Goal: Task Accomplishment & Management: Manage account settings

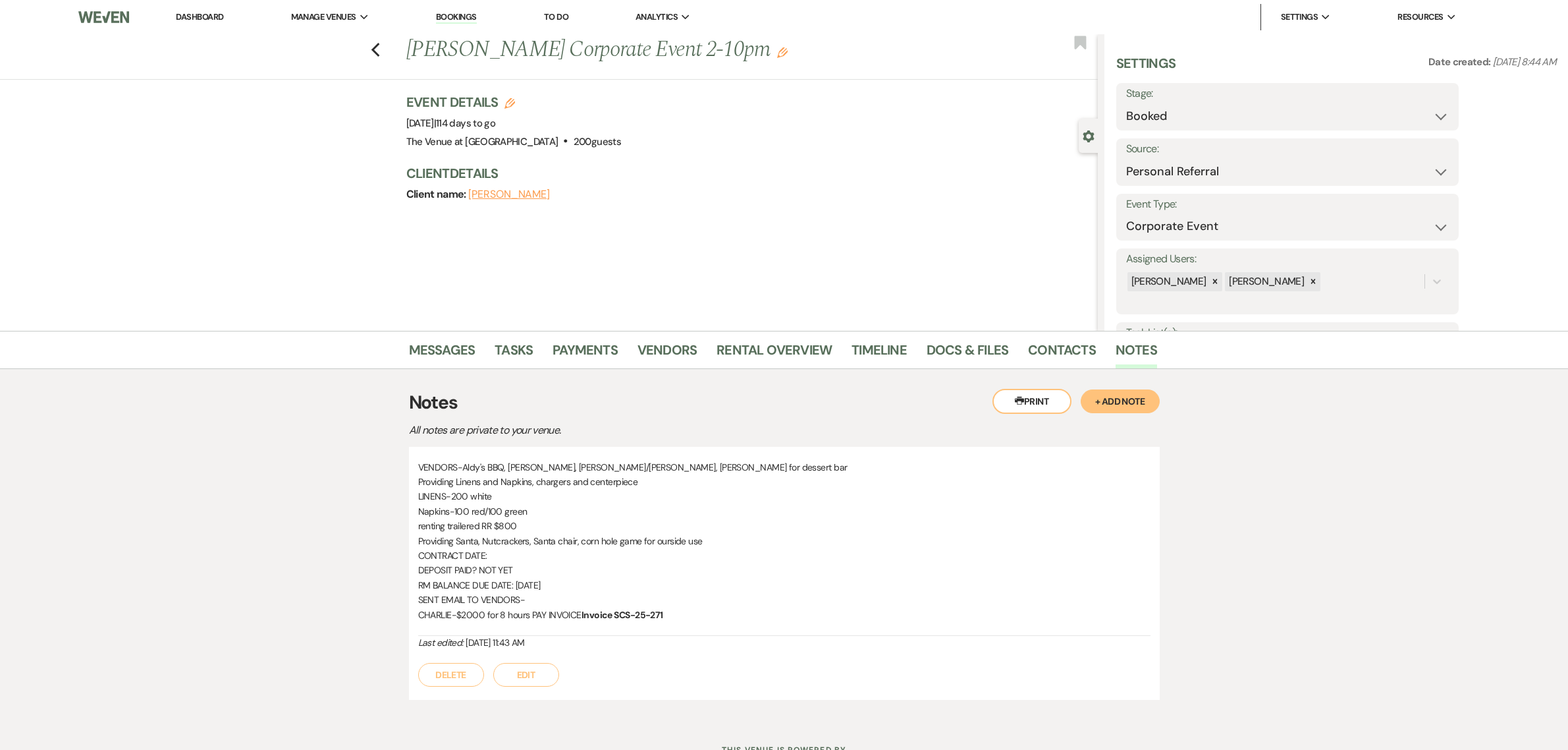
select select "12"
select select "9"
click at [213, 17] on link "Dashboard" at bounding box center [200, 16] width 48 height 11
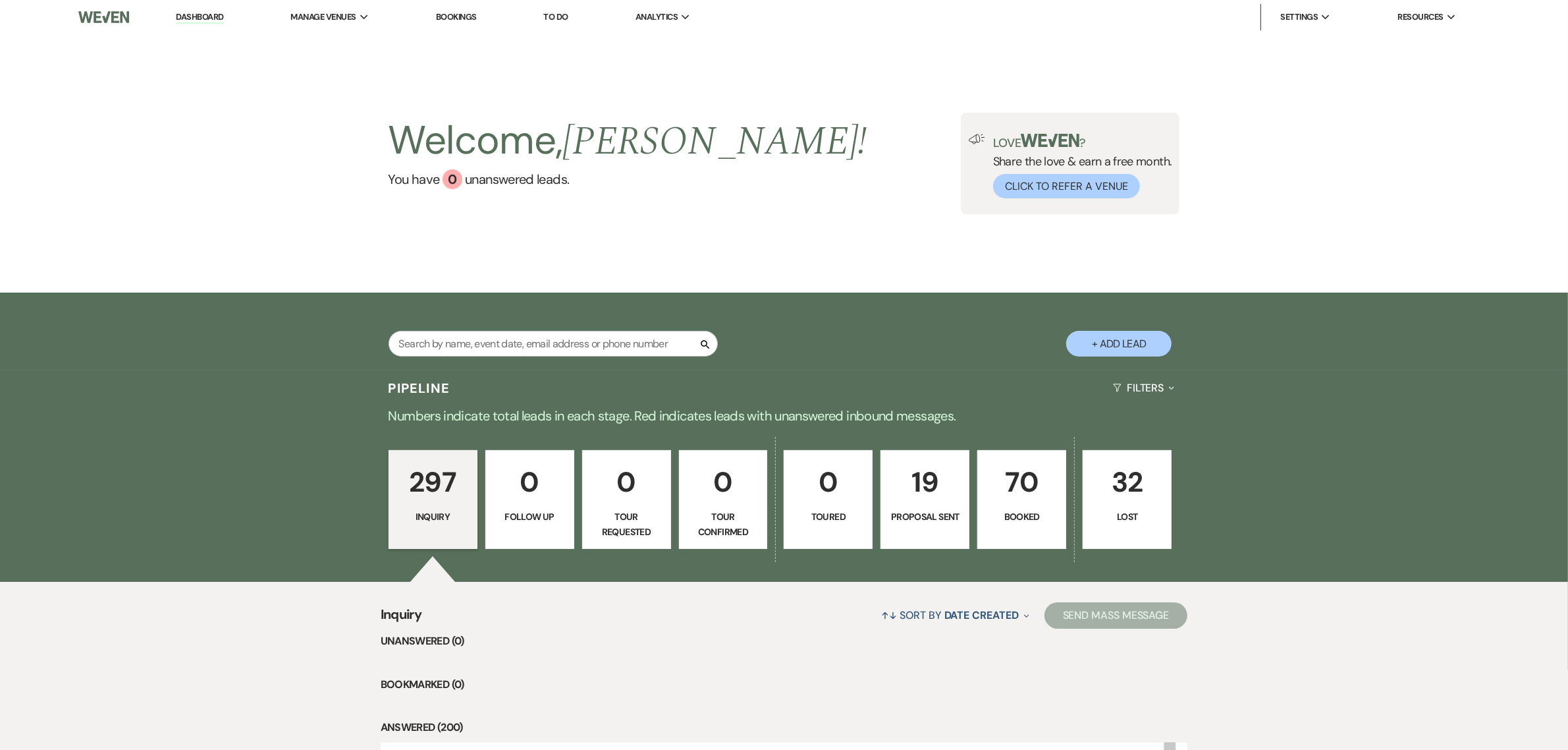
drag, startPoint x: 694, startPoint y: 218, endPoint x: 789, endPoint y: 365, distance: 175.0
click at [695, 218] on div "Welcome, [PERSON_NAME] ! You have 0 unanswered lead s . Love ? Share the love &…" at bounding box center [784, 163] width 1568 height 259
click at [1029, 506] on link "70 Booked" at bounding box center [1021, 499] width 89 height 99
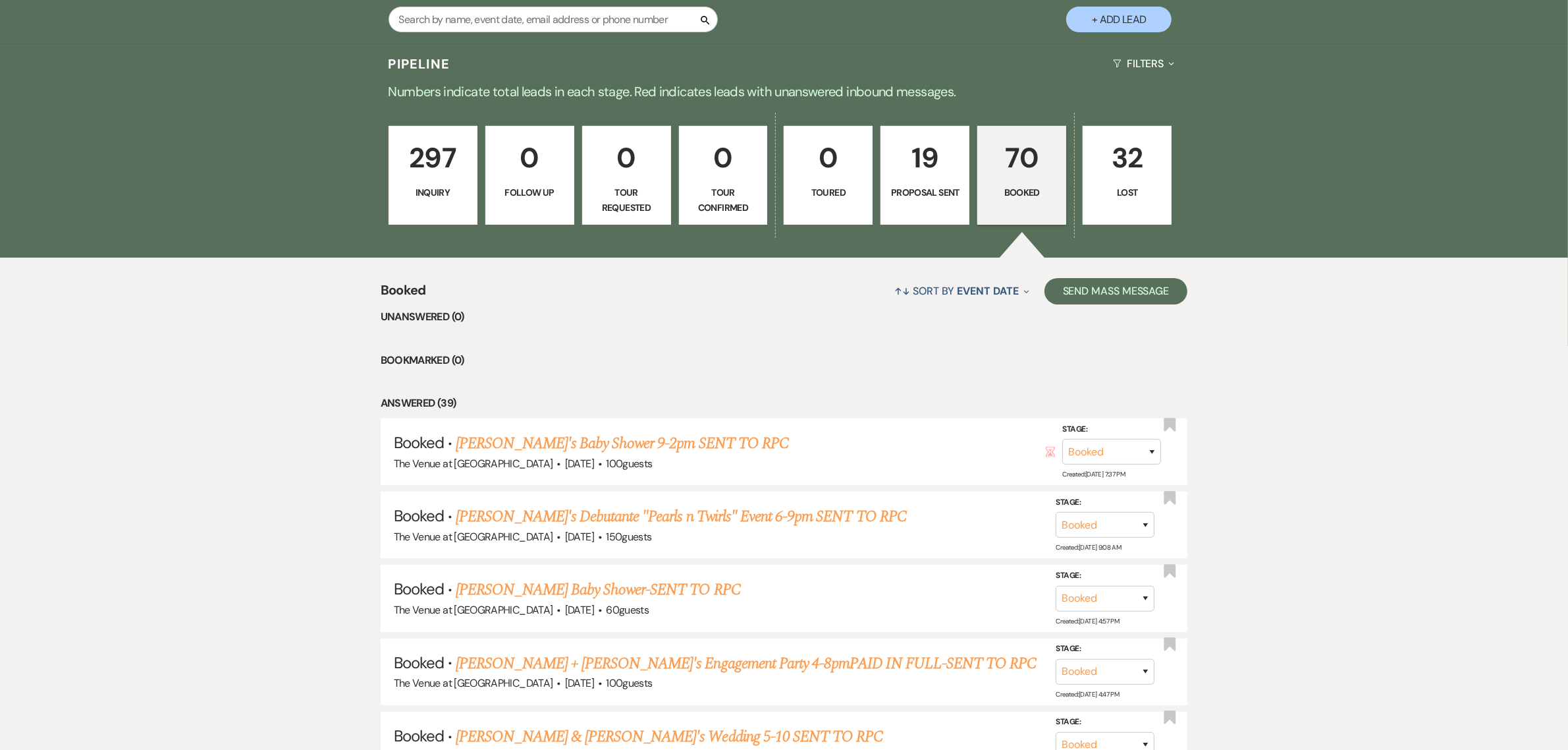
scroll to position [357, 0]
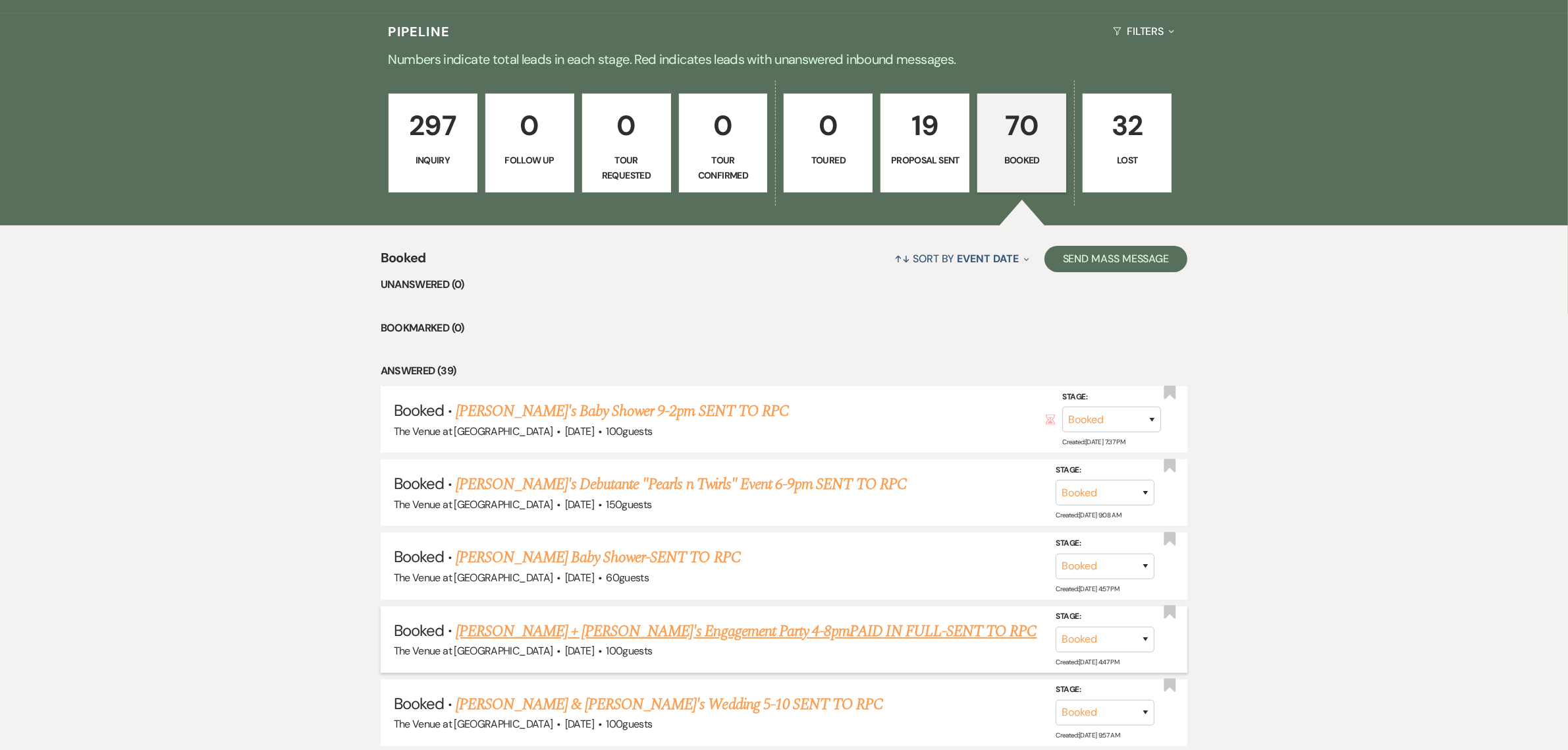
click at [555, 621] on link "[PERSON_NAME] + [PERSON_NAME]'s Engagement Party 4-8pmPAID IN FULL-SENT TO RPC" at bounding box center [747, 631] width 581 height 24
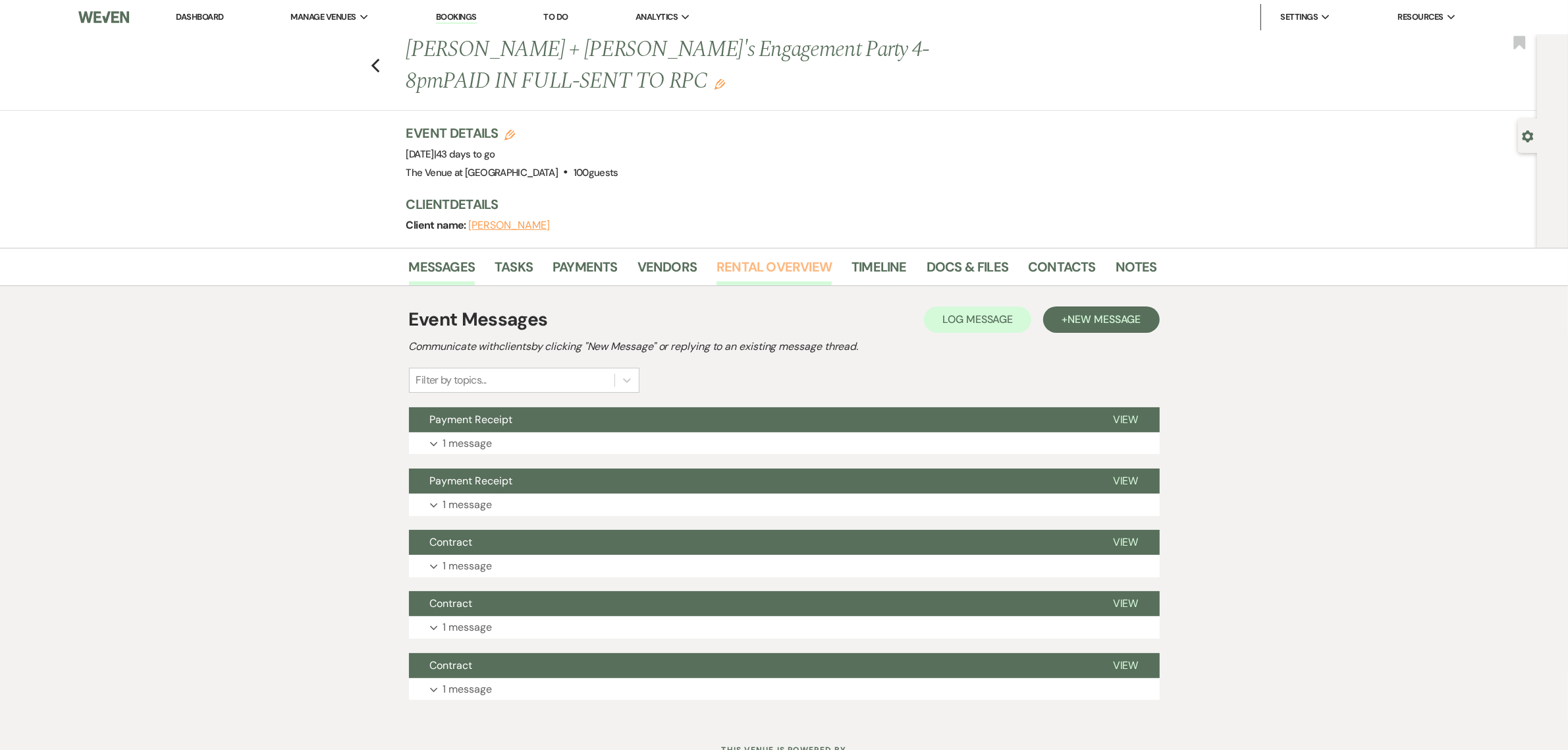
click at [770, 275] on link "Rental Overview" at bounding box center [774, 271] width 115 height 29
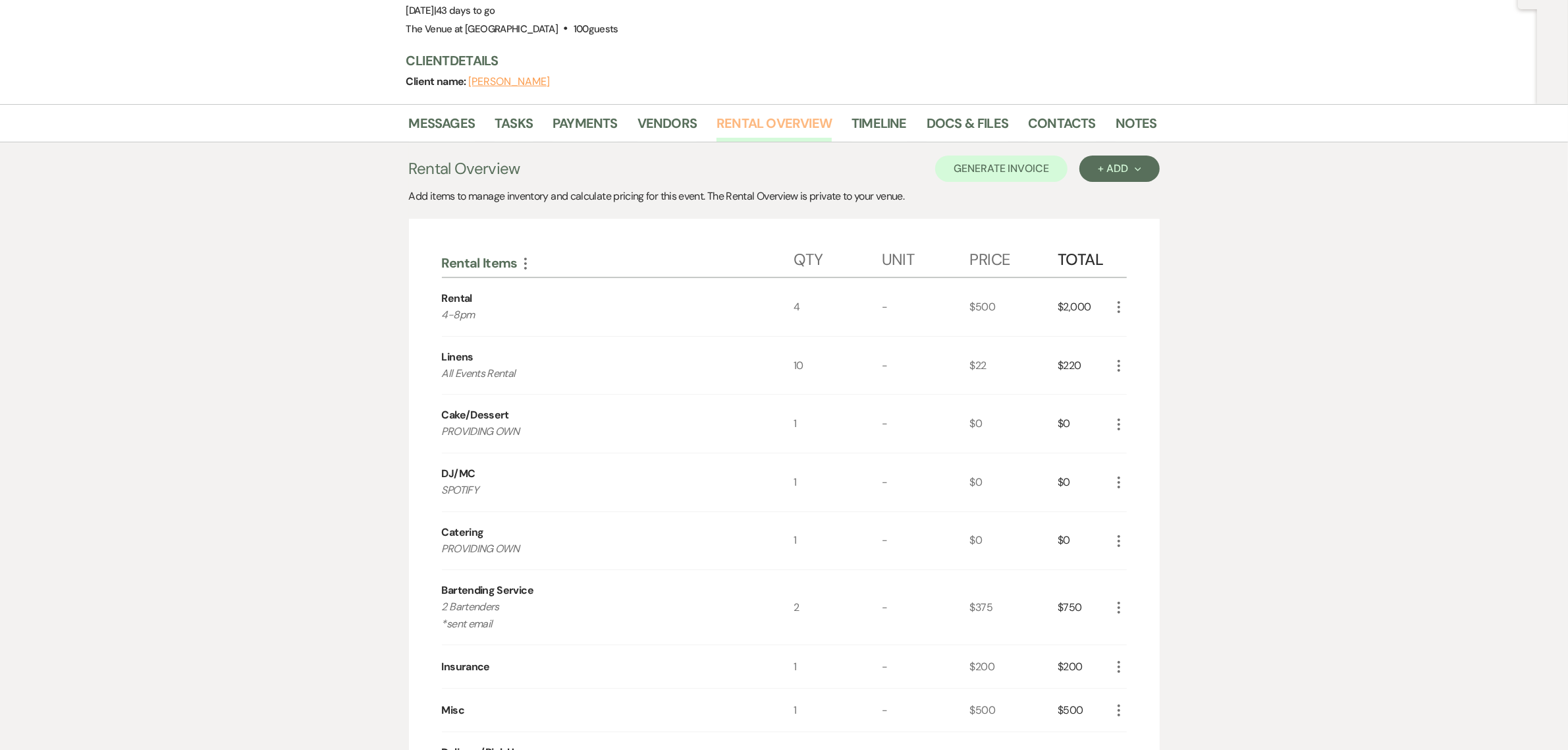
scroll to position [165, 0]
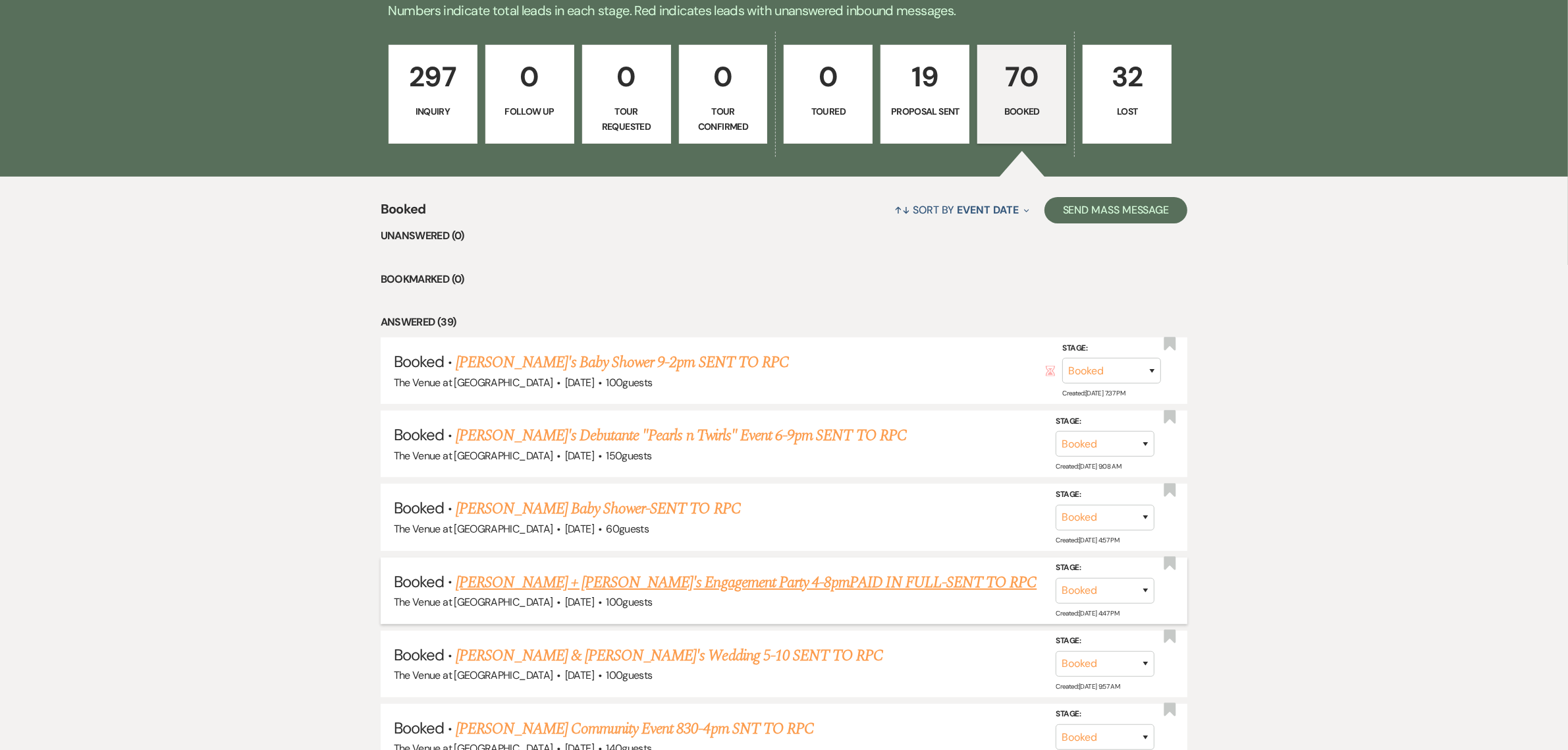
scroll to position [411, 0]
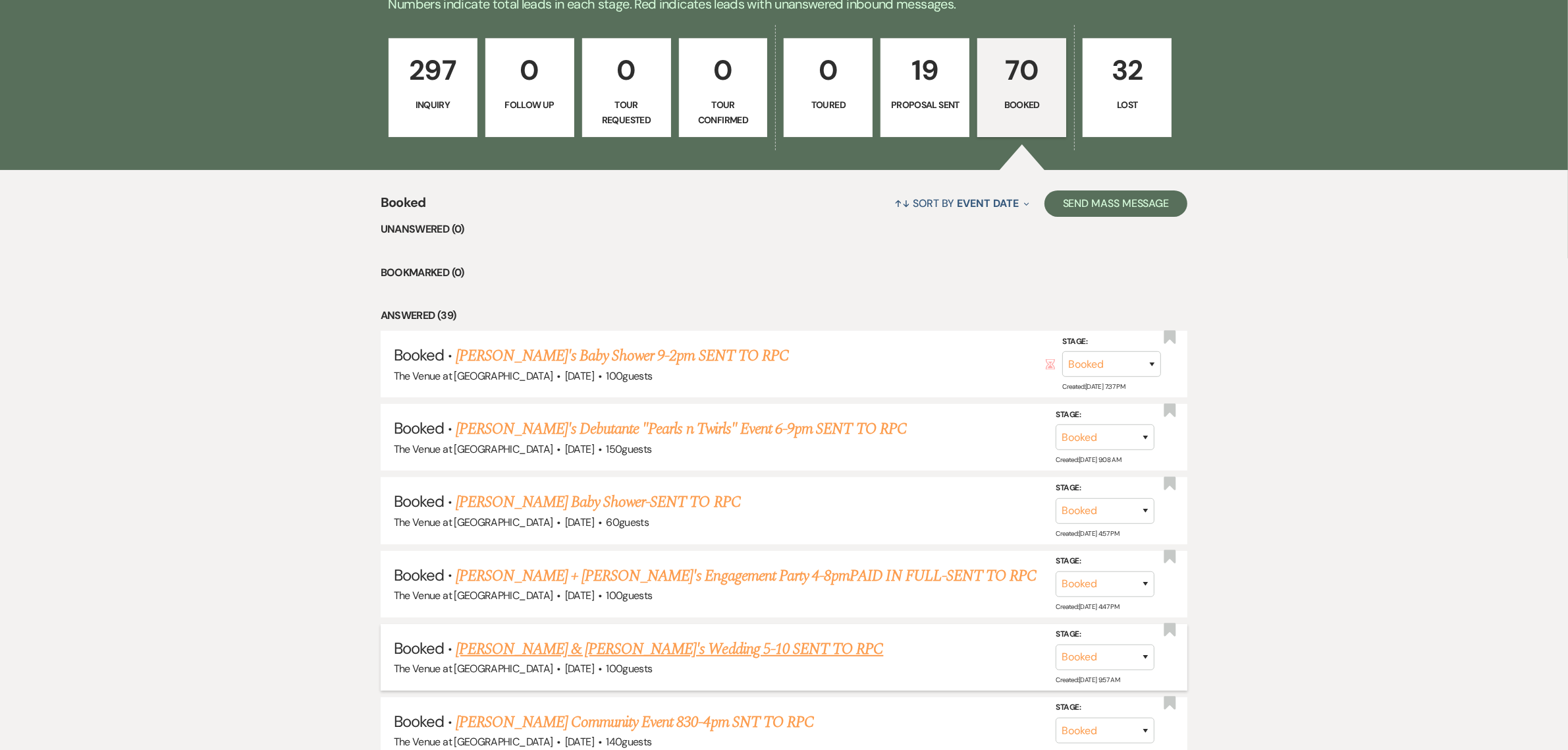
click at [600, 644] on link "[PERSON_NAME] & [PERSON_NAME]'s Wedding 5-10 SENT TO RPC" at bounding box center [670, 649] width 427 height 24
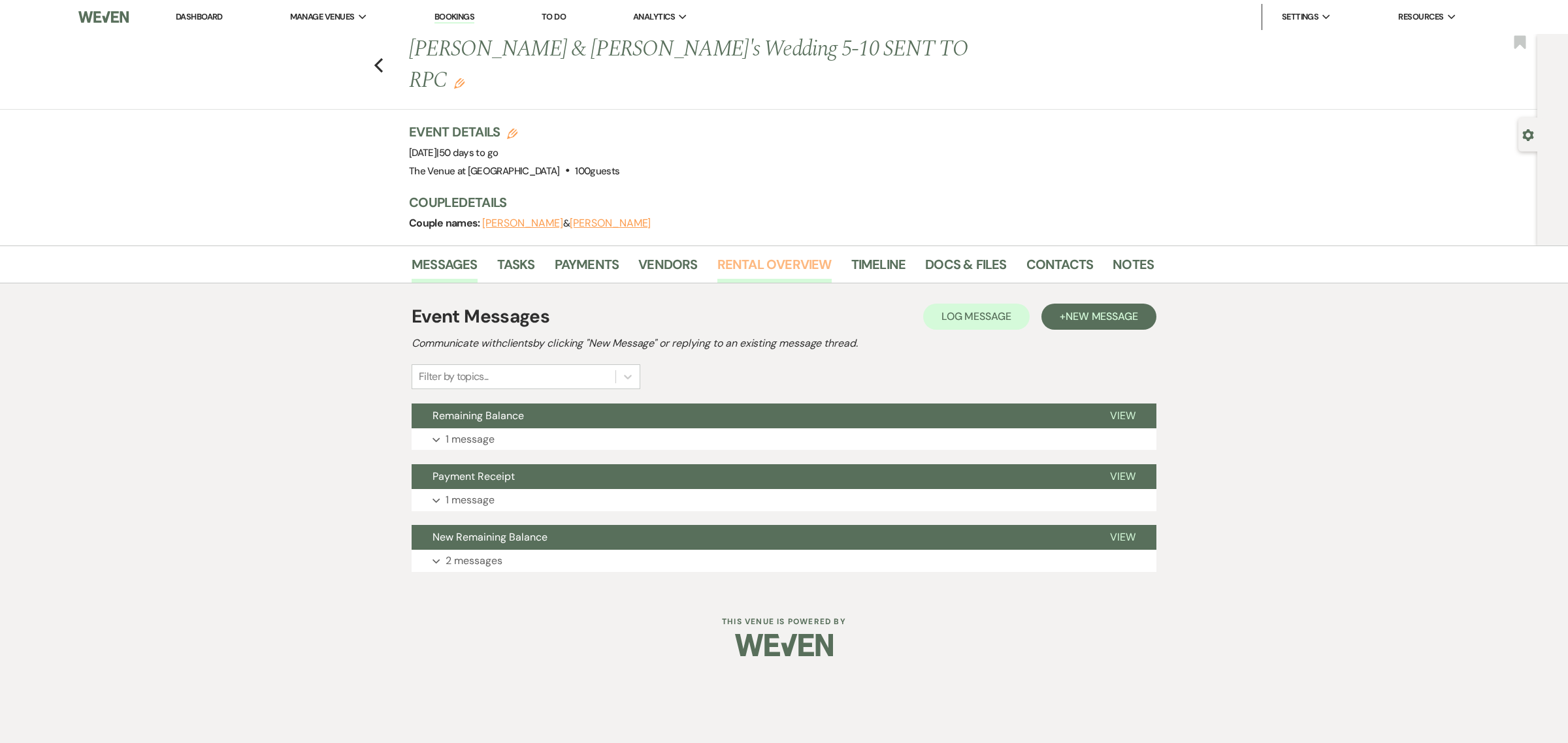
click at [750, 254] on link "Rental Overview" at bounding box center [774, 268] width 114 height 29
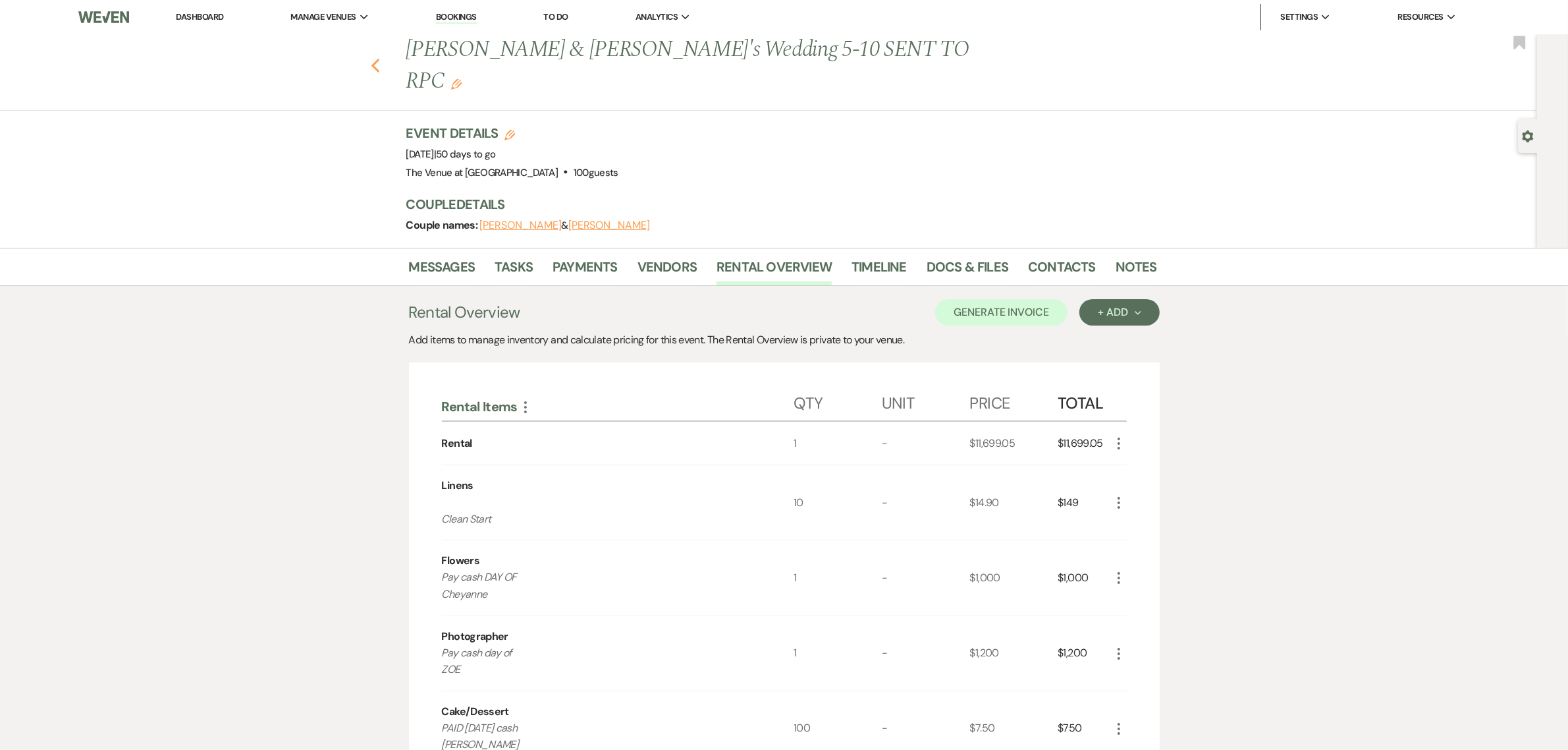
click at [379, 59] on use "button" at bounding box center [375, 66] width 9 height 15
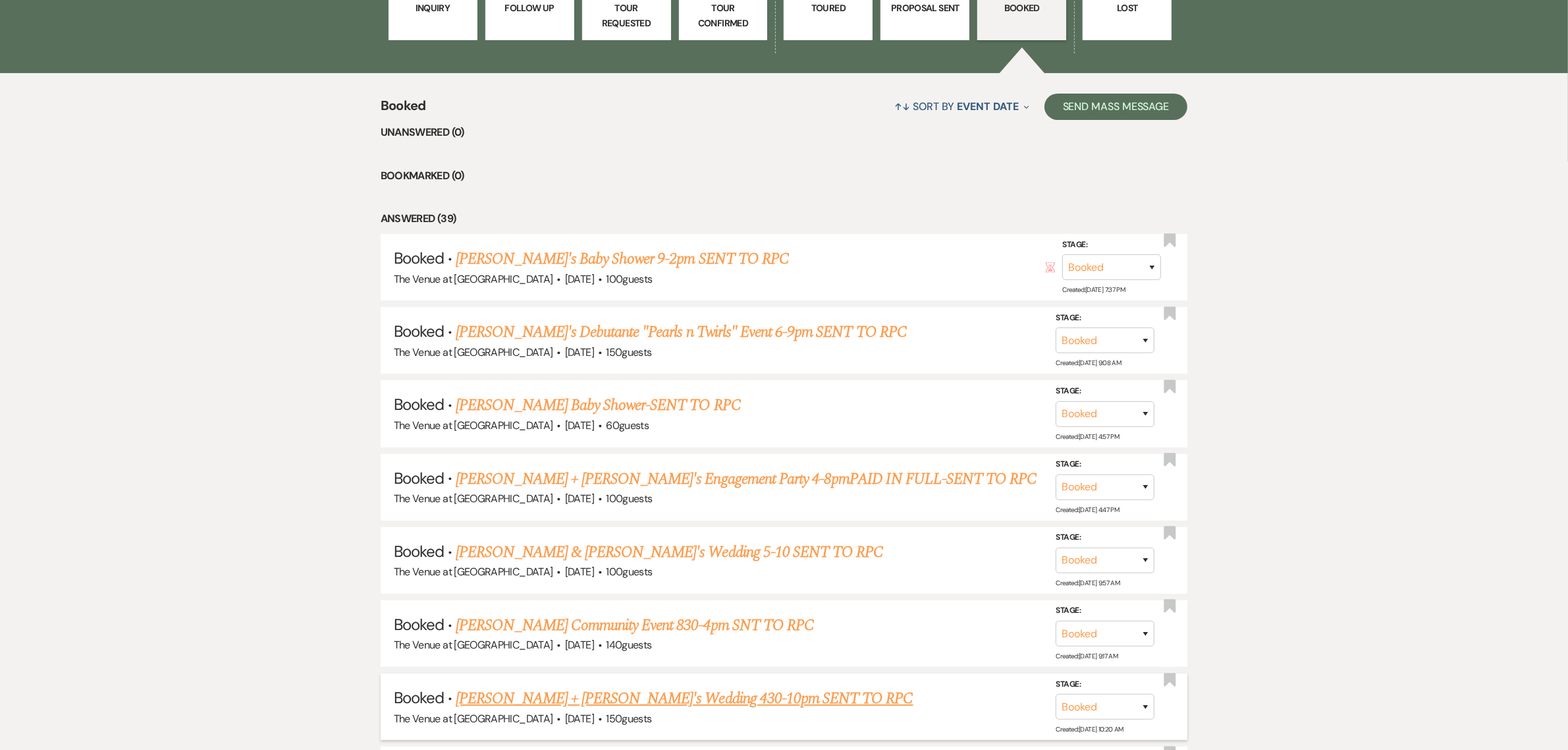
scroll to position [521, 0]
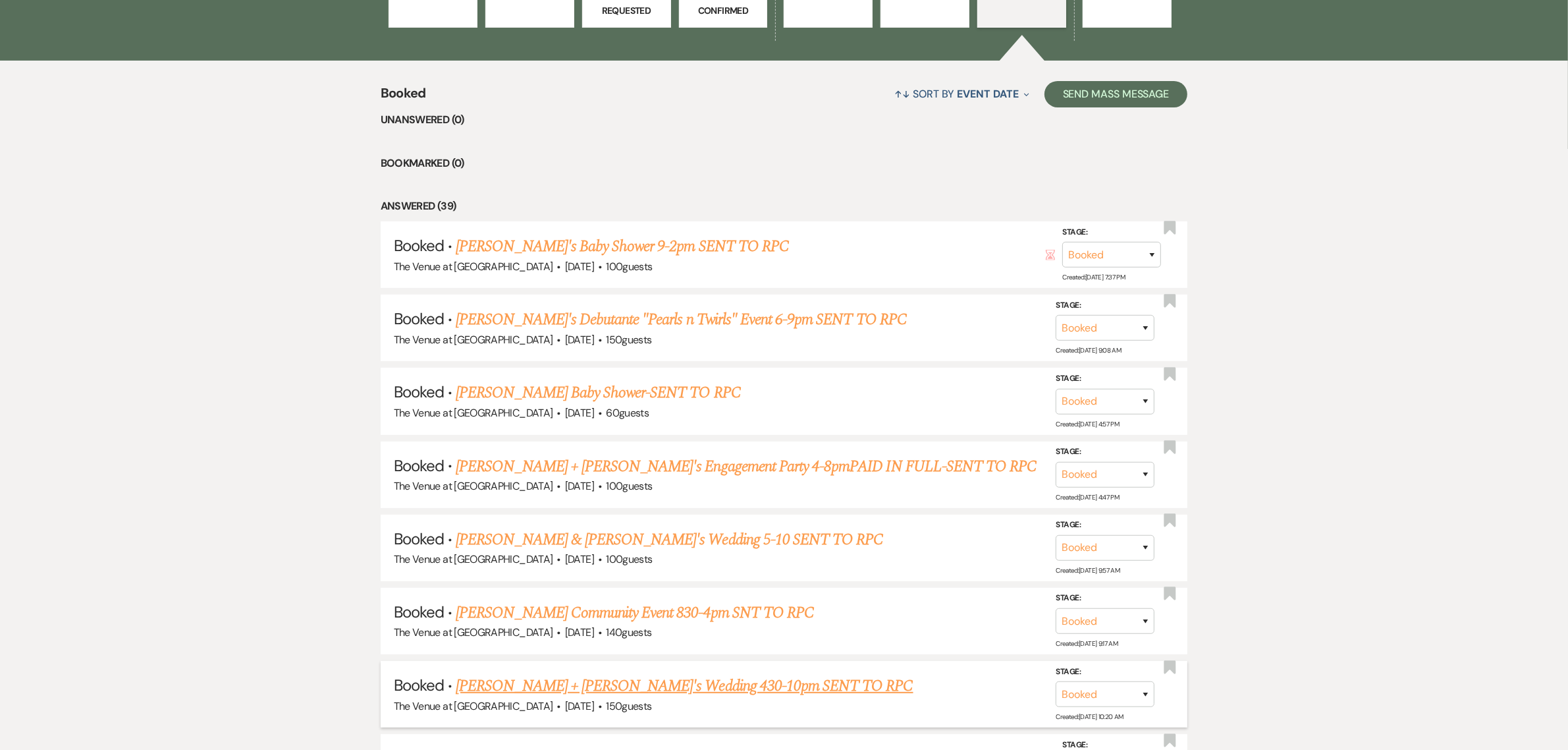
click at [578, 683] on link "[PERSON_NAME] + [PERSON_NAME]'s Wedding 430-10pm SENT TO RPC" at bounding box center [685, 686] width 457 height 24
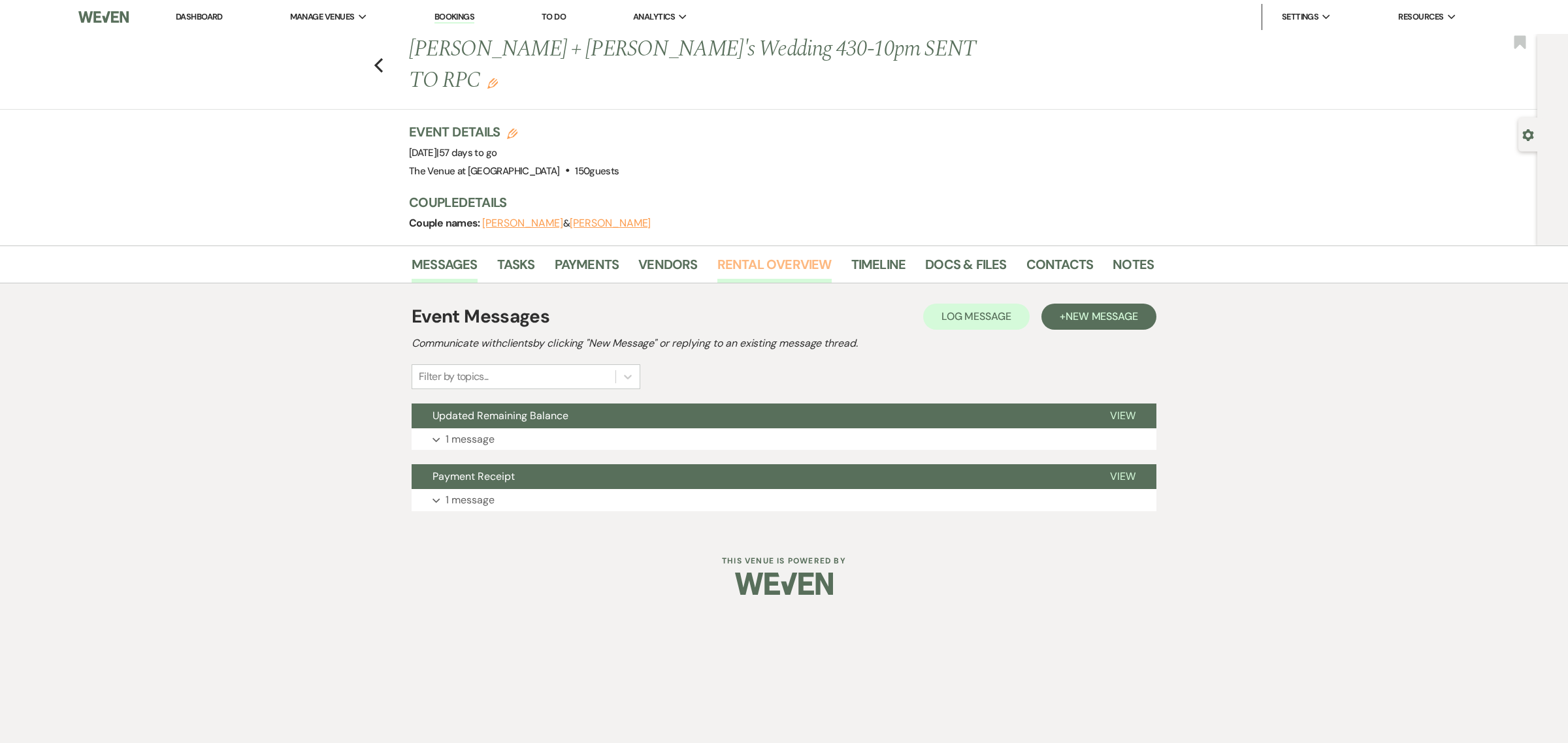
click at [775, 254] on link "Rental Overview" at bounding box center [774, 268] width 114 height 29
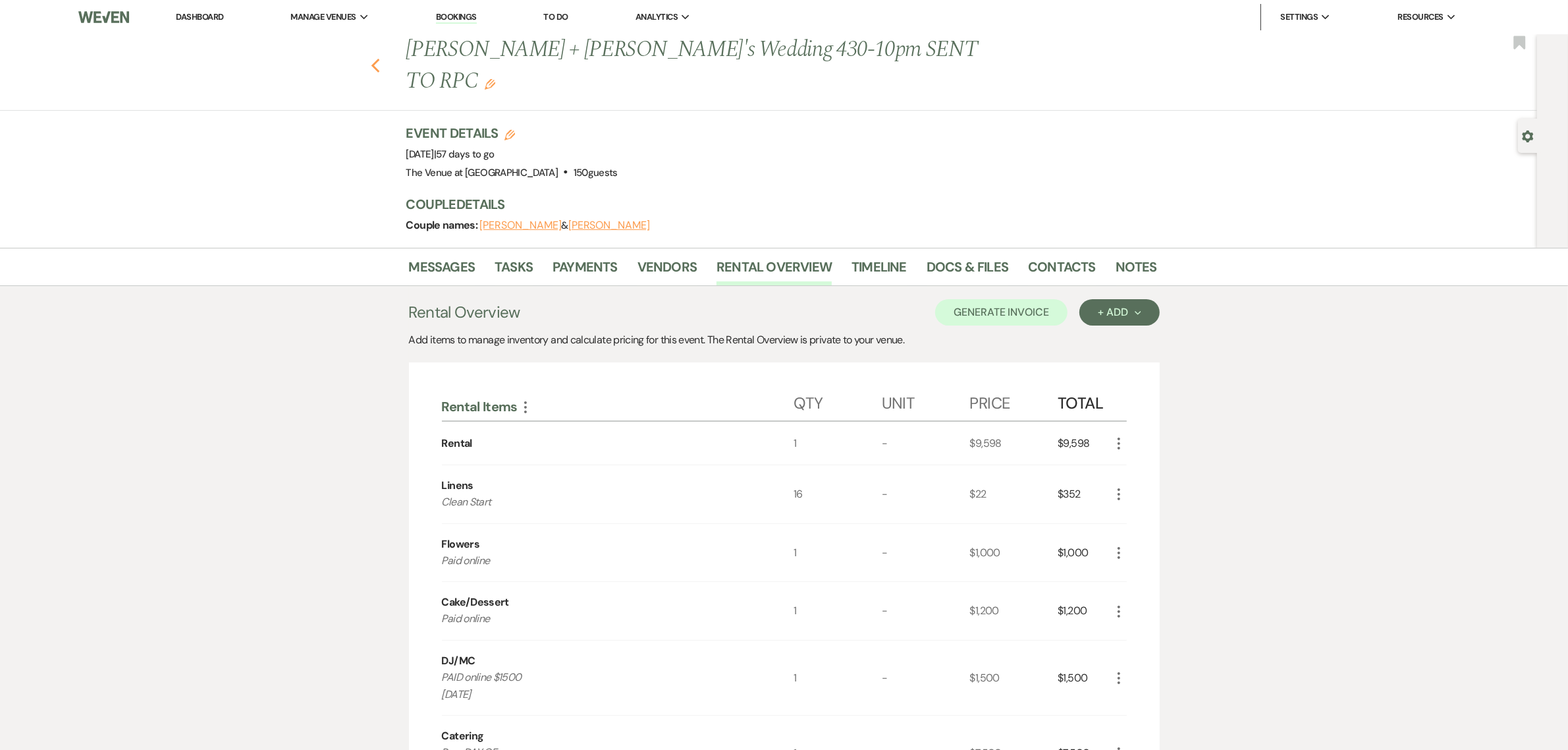
click at [379, 59] on use "button" at bounding box center [375, 66] width 9 height 15
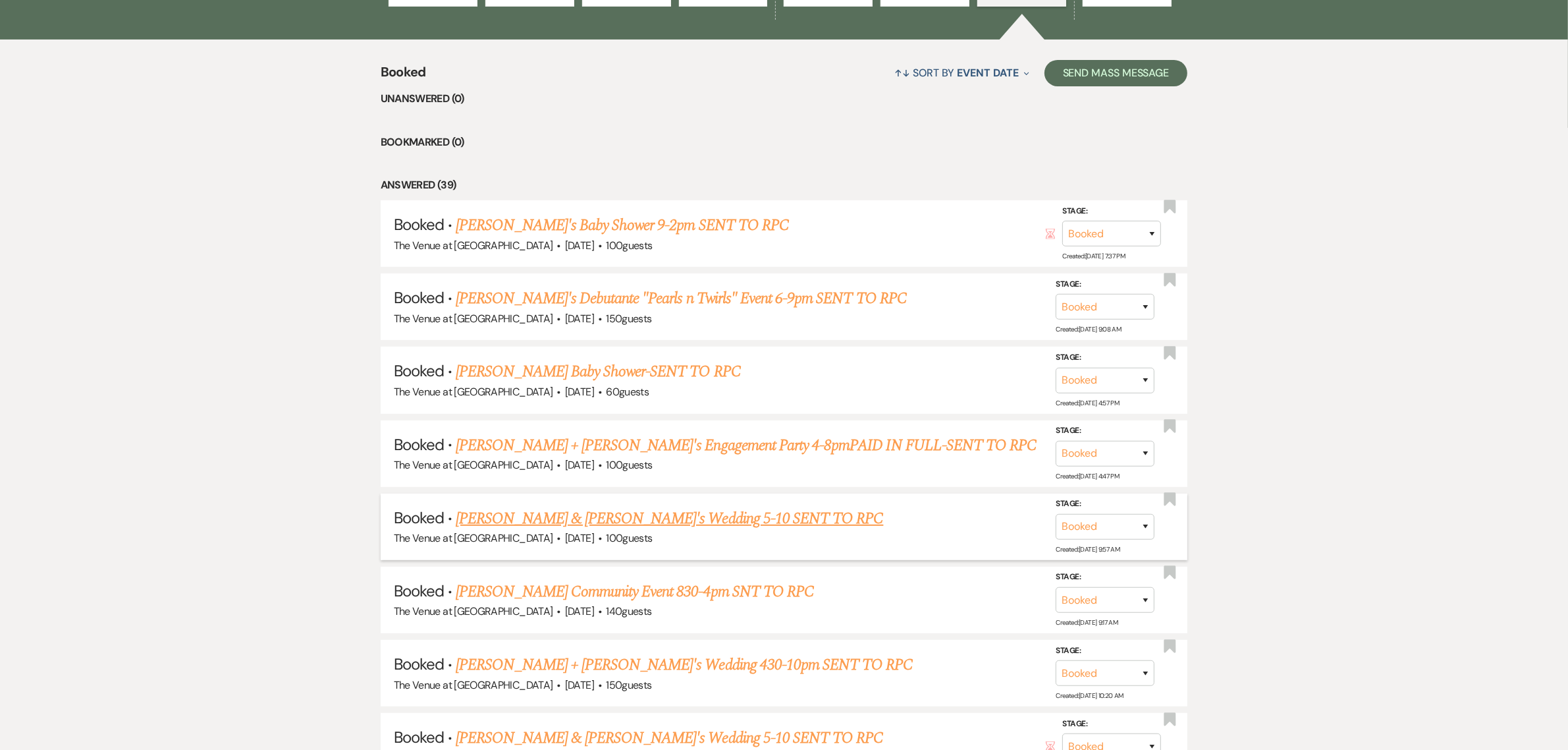
scroll to position [548, 0]
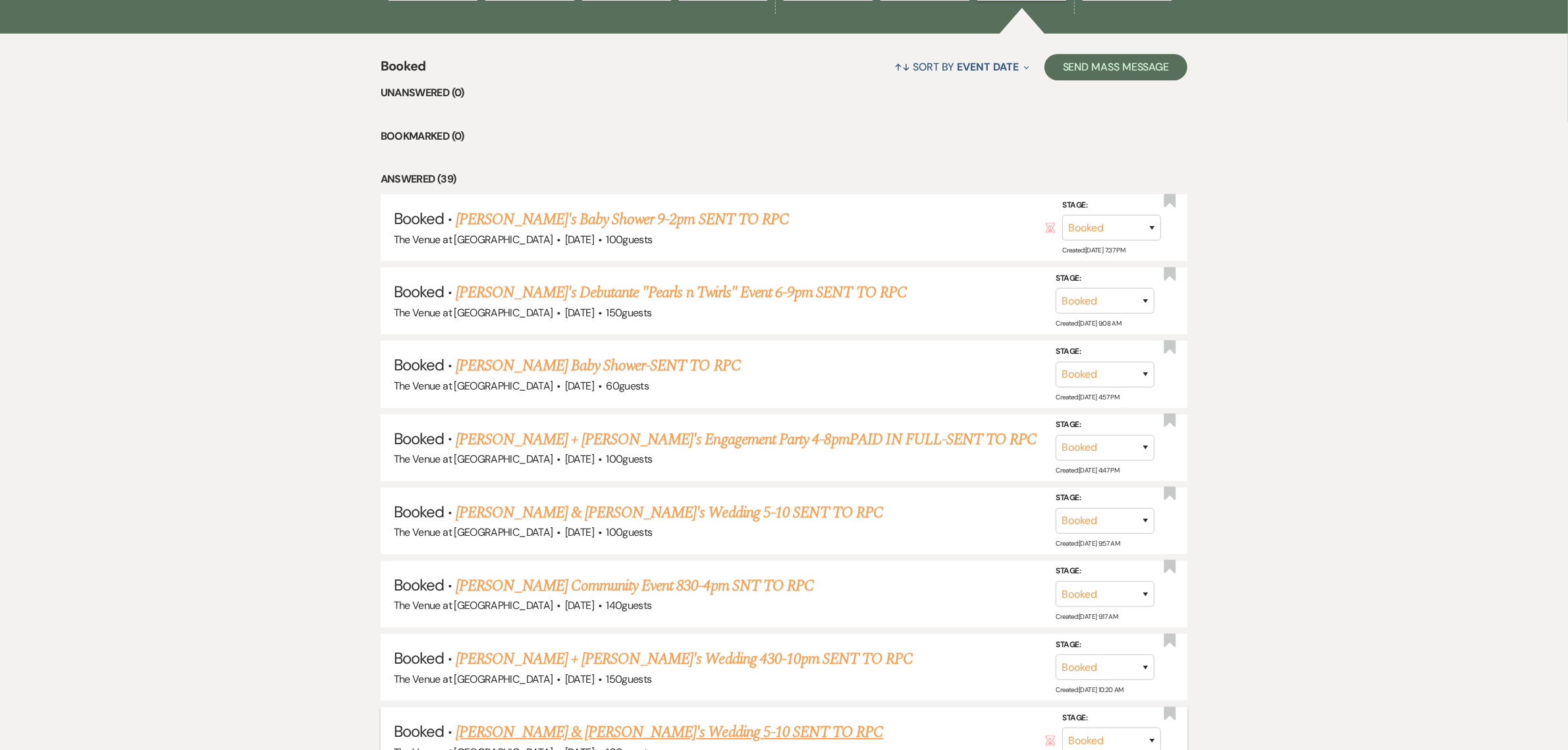
click at [607, 720] on link "[PERSON_NAME] & [PERSON_NAME]'s Wedding 5-10 SENT TO RPC" at bounding box center [670, 732] width 427 height 24
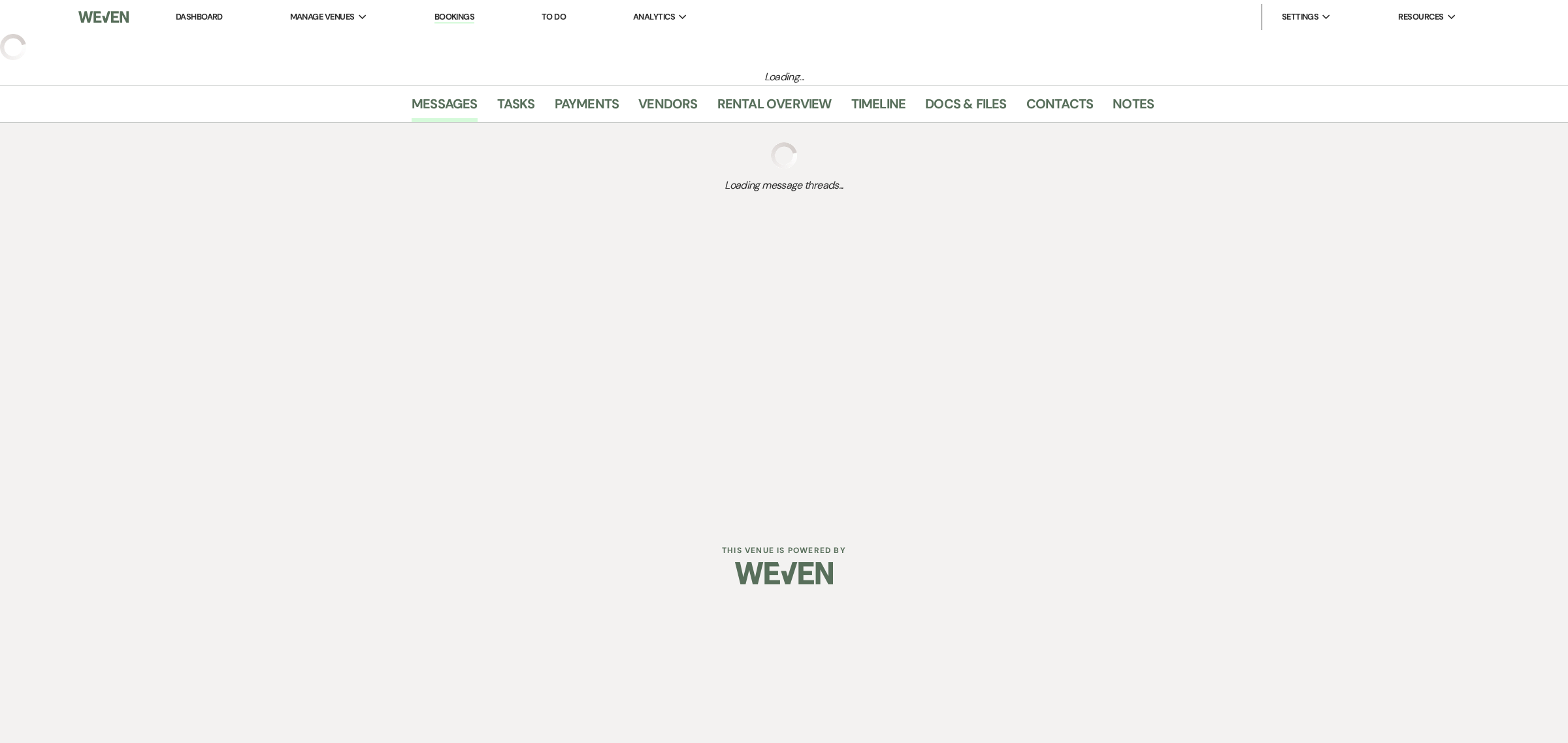
select select "3"
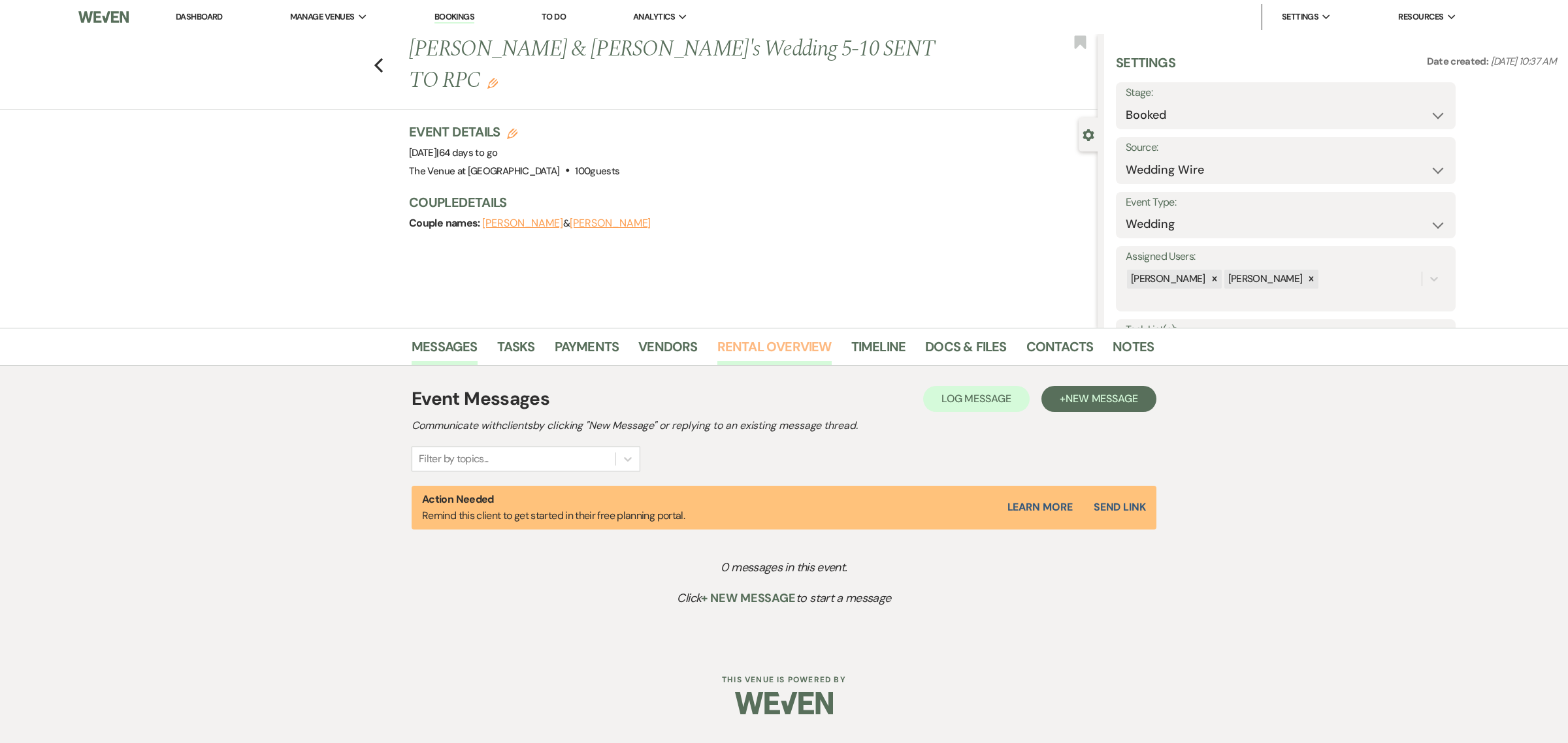
click at [769, 344] on link "Rental Overview" at bounding box center [774, 350] width 114 height 29
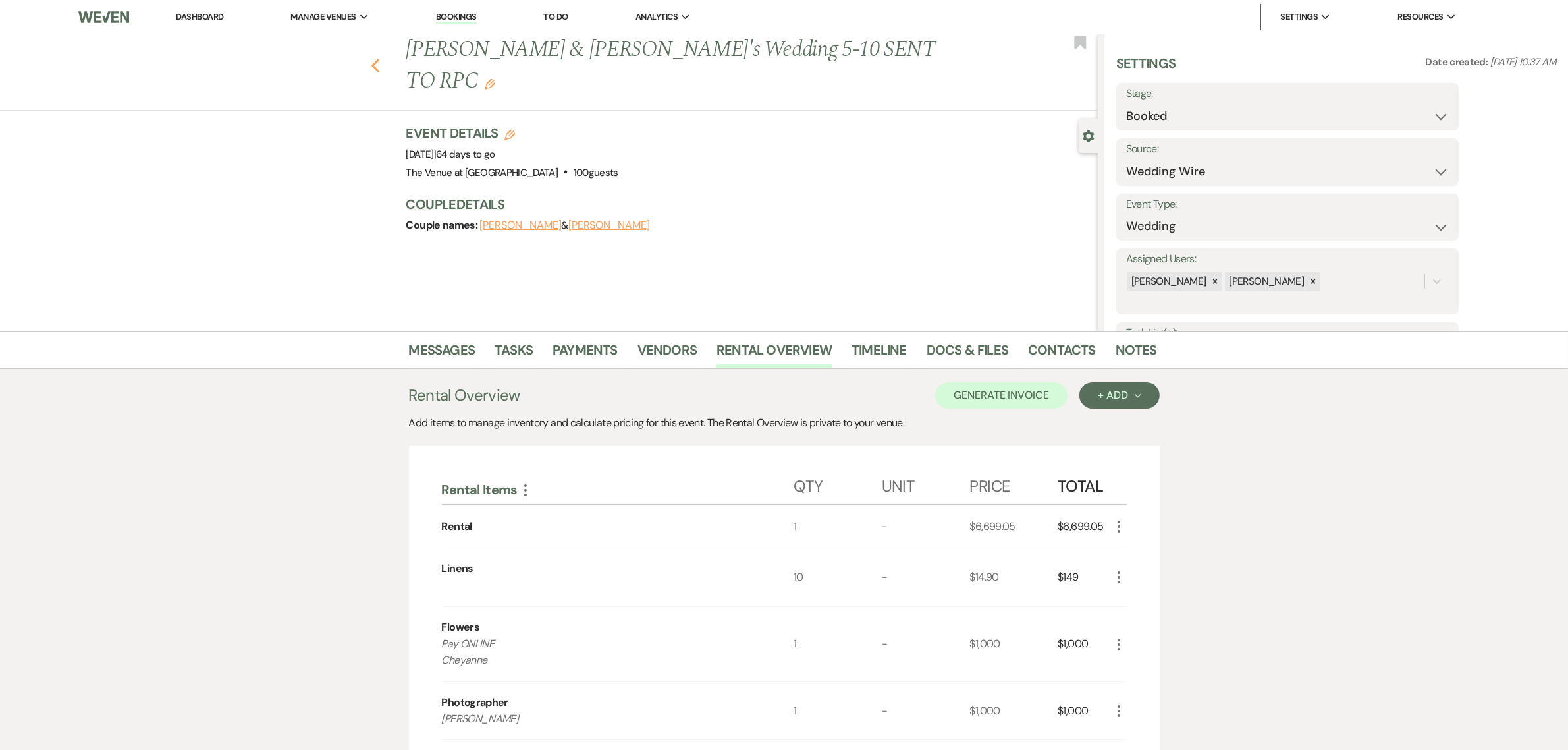
click at [380, 58] on icon "Previous" at bounding box center [376, 66] width 10 height 16
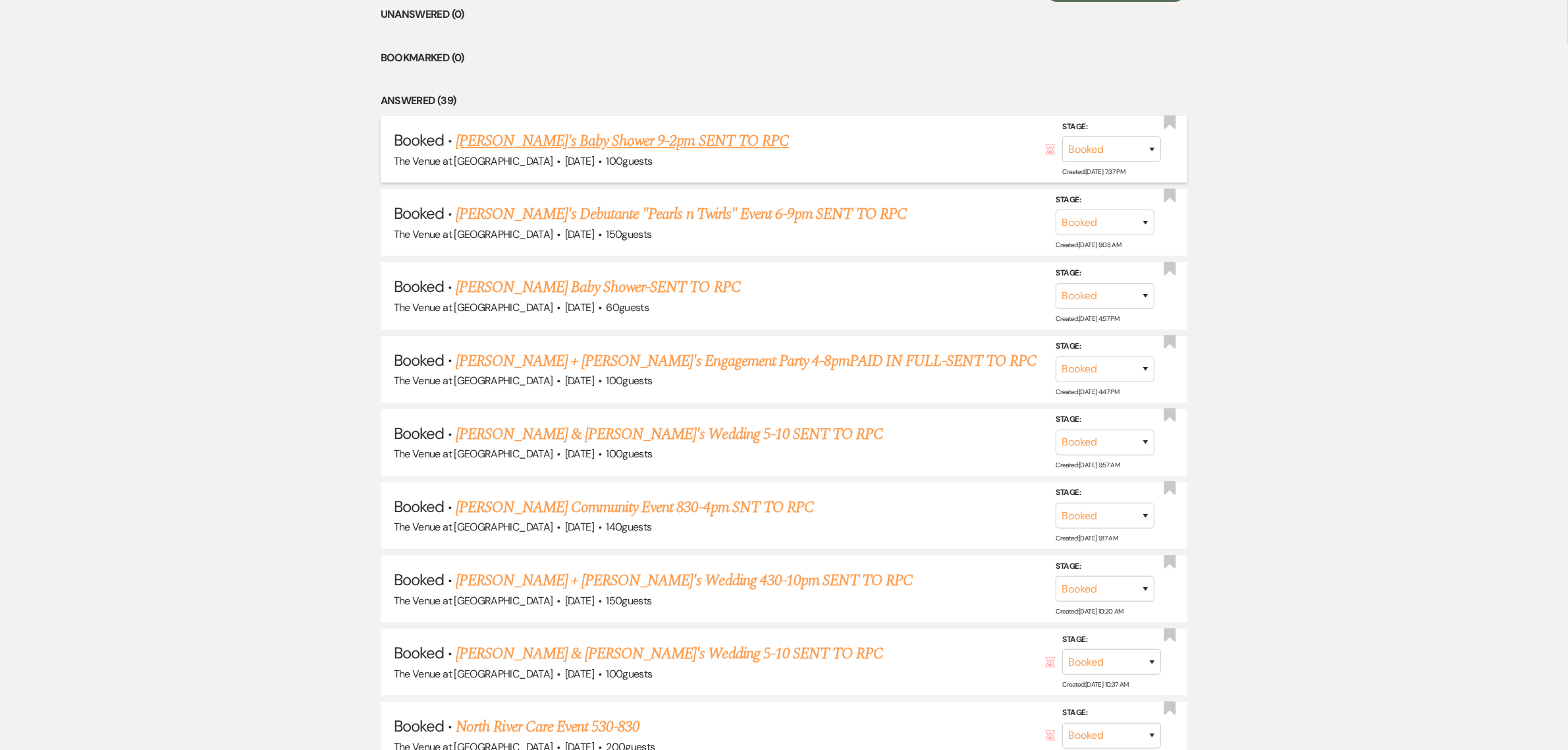
scroll to position [631, 0]
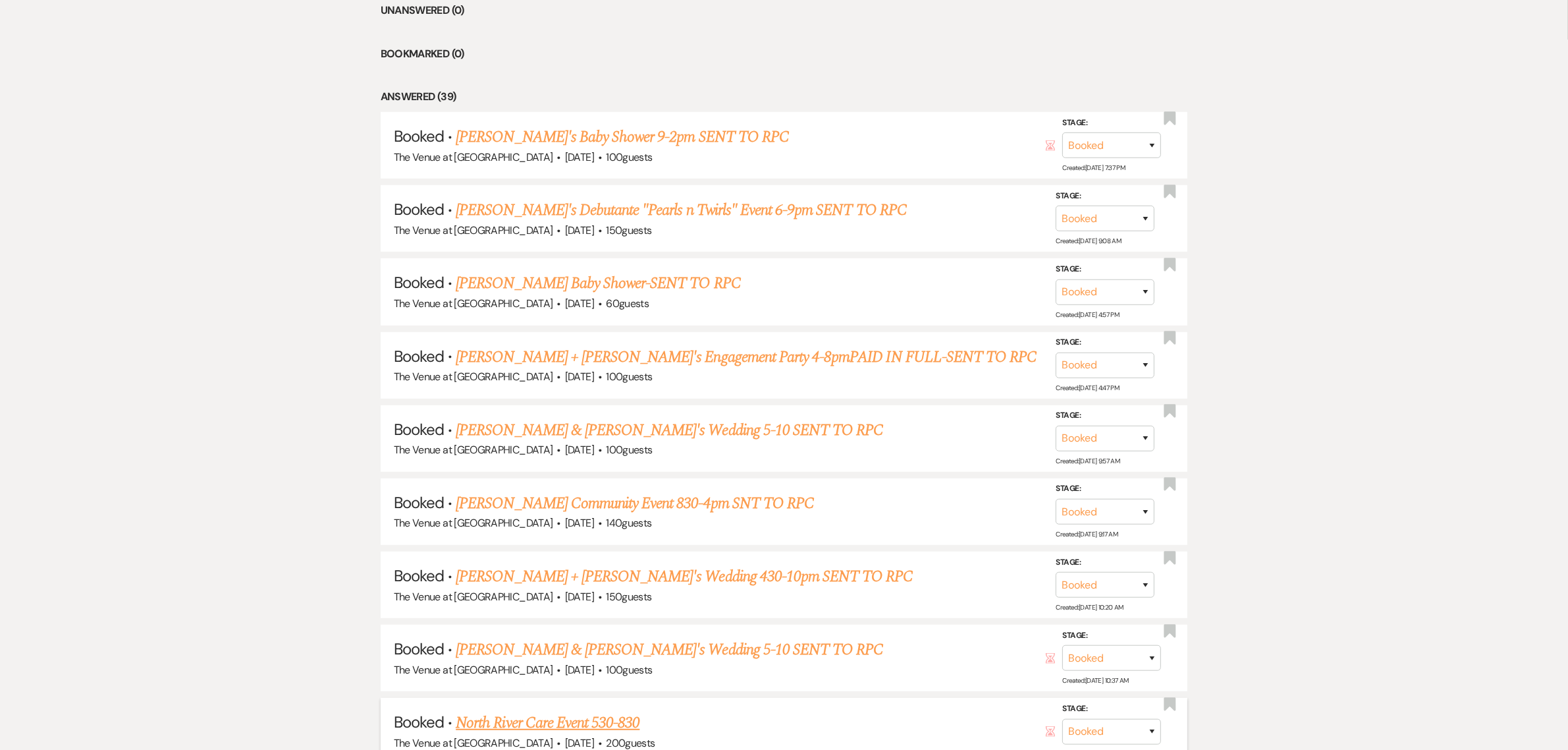
click at [567, 714] on link "North River Care Event 530-830" at bounding box center [548, 723] width 184 height 24
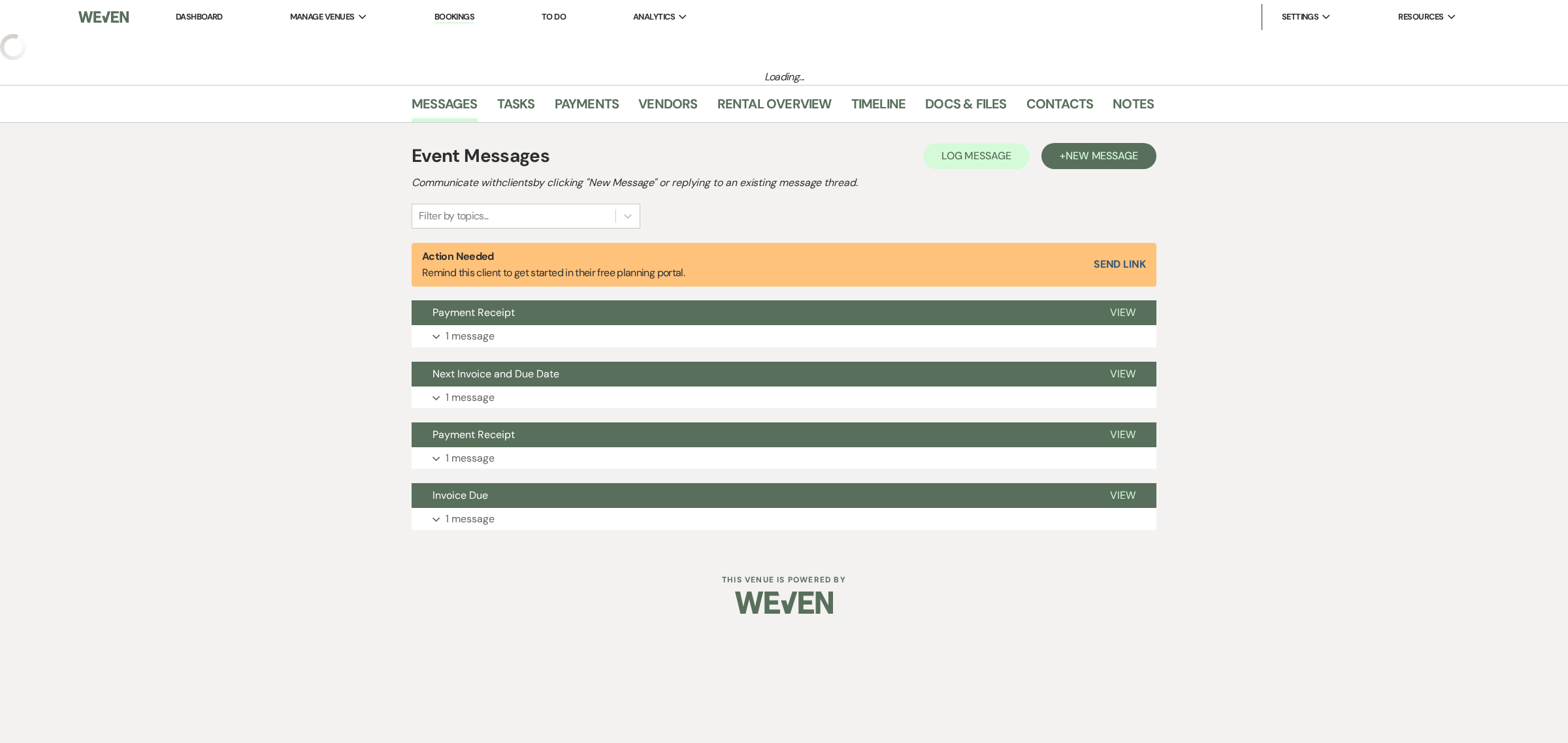
select select "12"
select select "7"
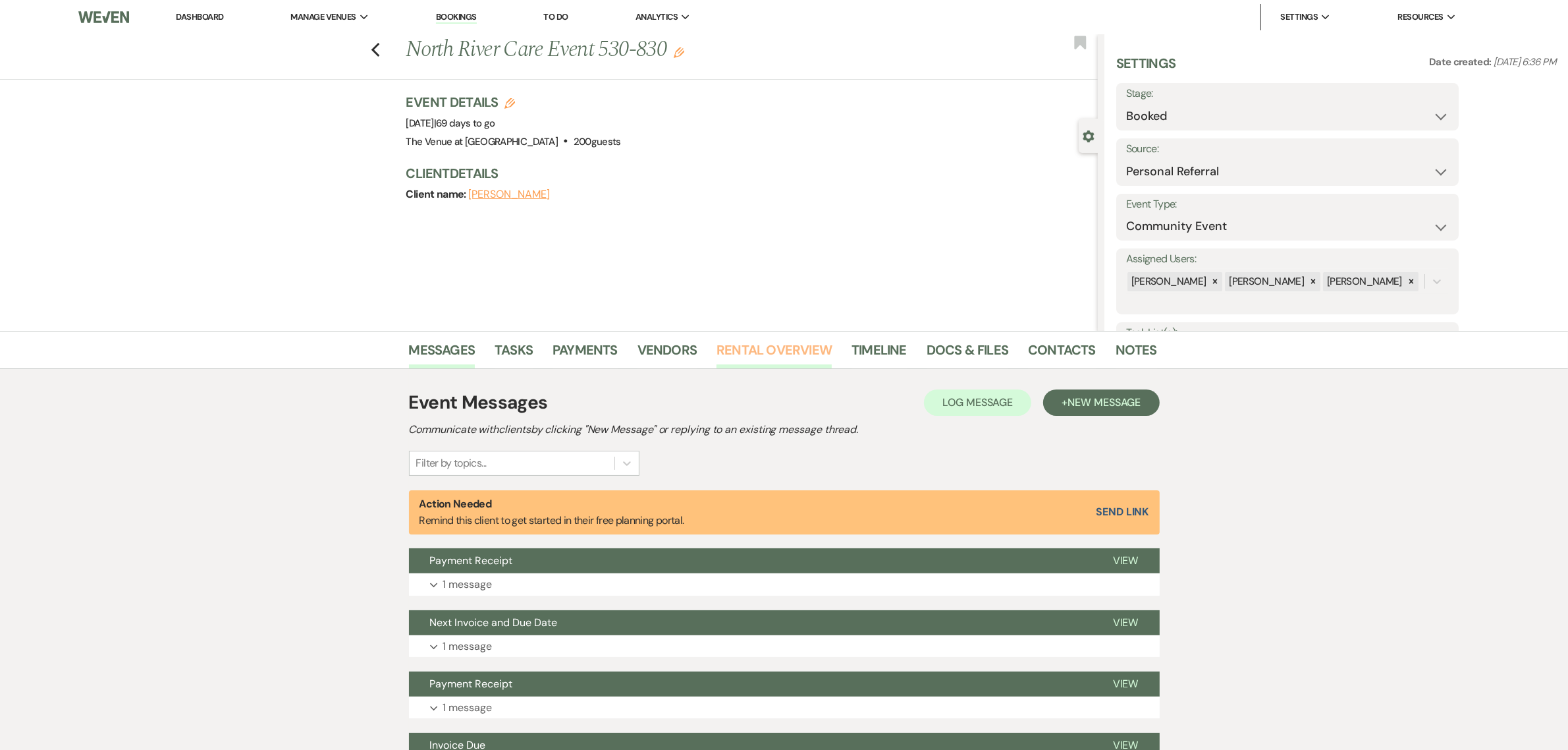
click at [824, 350] on link "Rental Overview" at bounding box center [774, 354] width 115 height 29
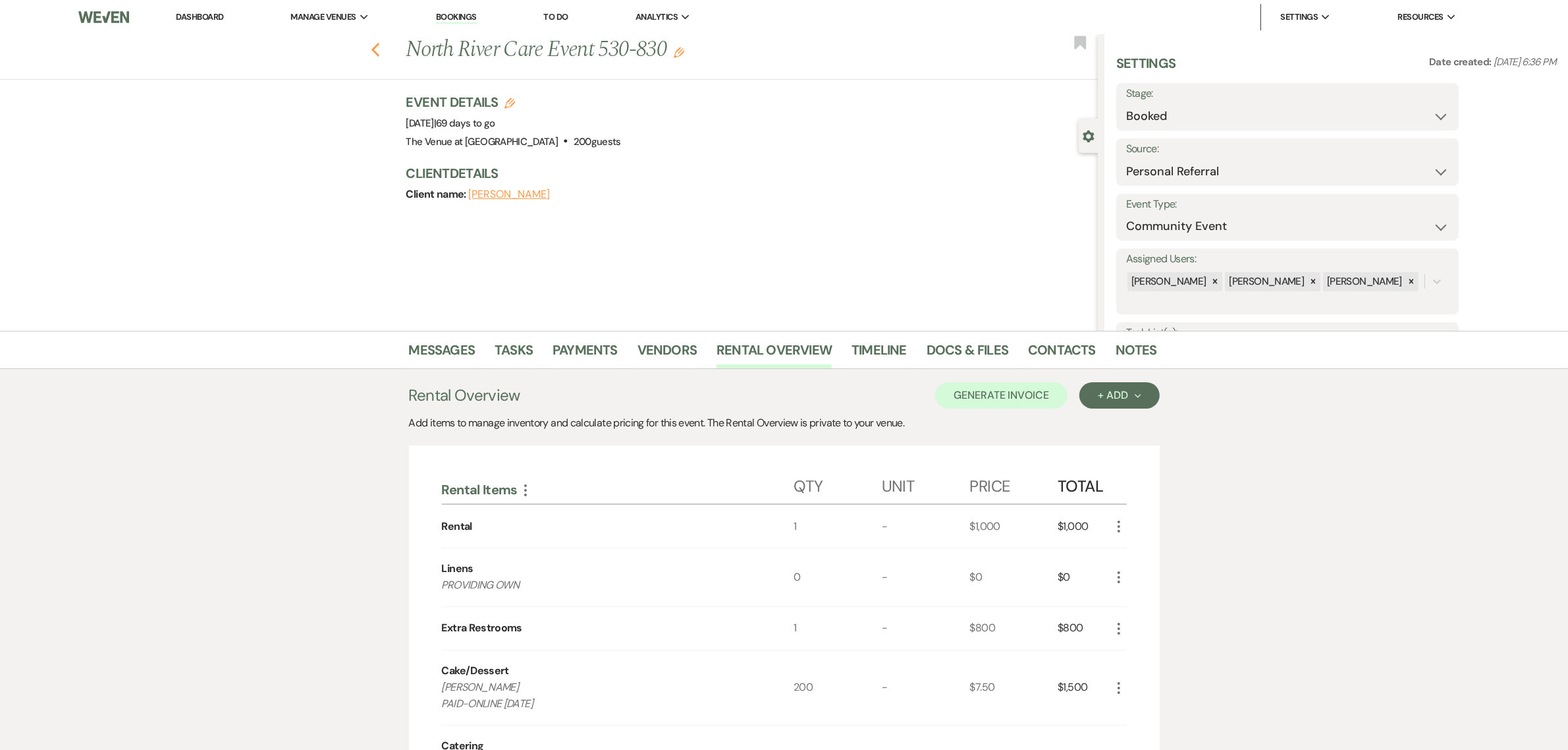
click at [379, 54] on use "button" at bounding box center [375, 50] width 9 height 15
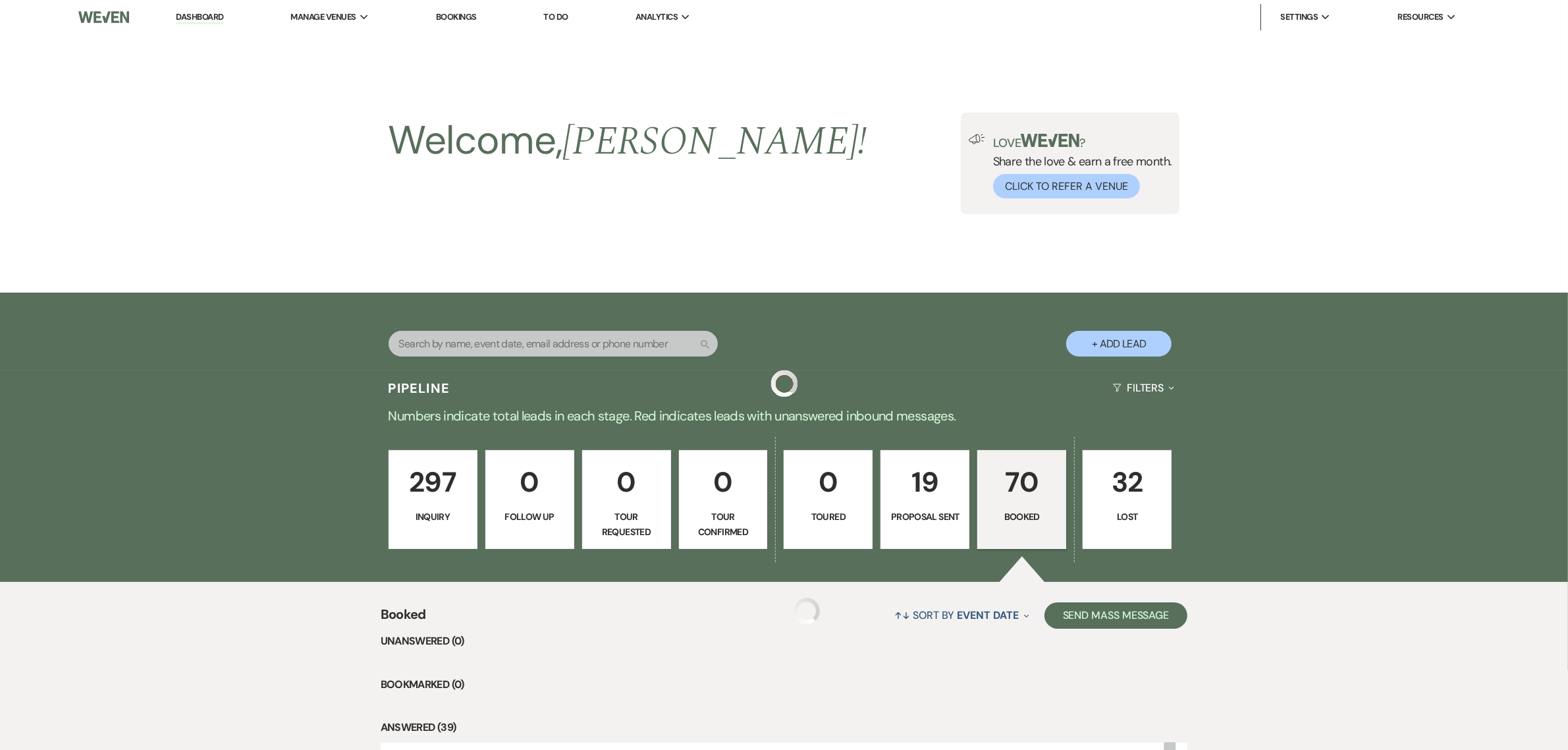
scroll to position [631, 0]
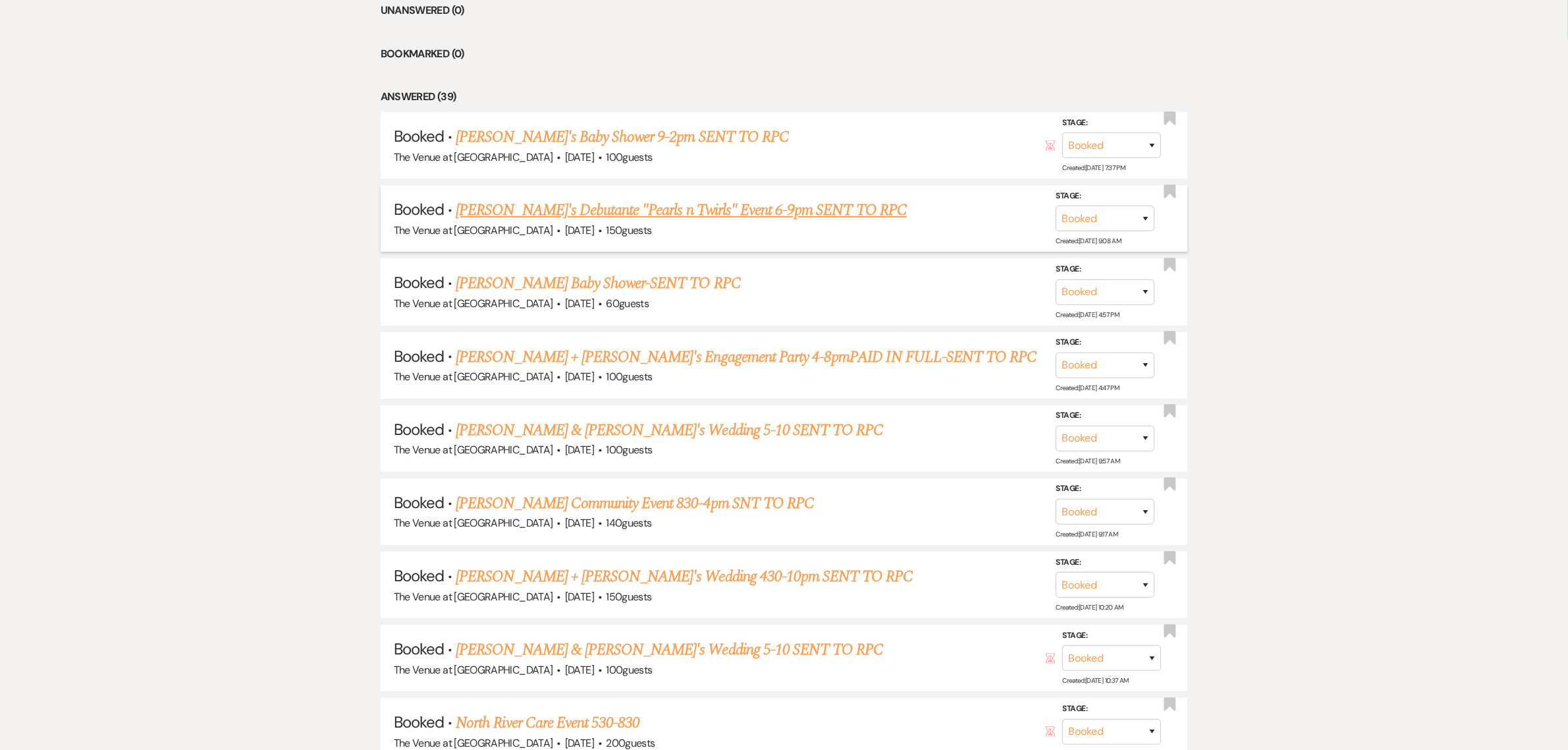
click at [524, 205] on link "[PERSON_NAME]'s Debutante "Pearls n Twirls" Event 6-9pm SENT TO RPC" at bounding box center [682, 211] width 451 height 24
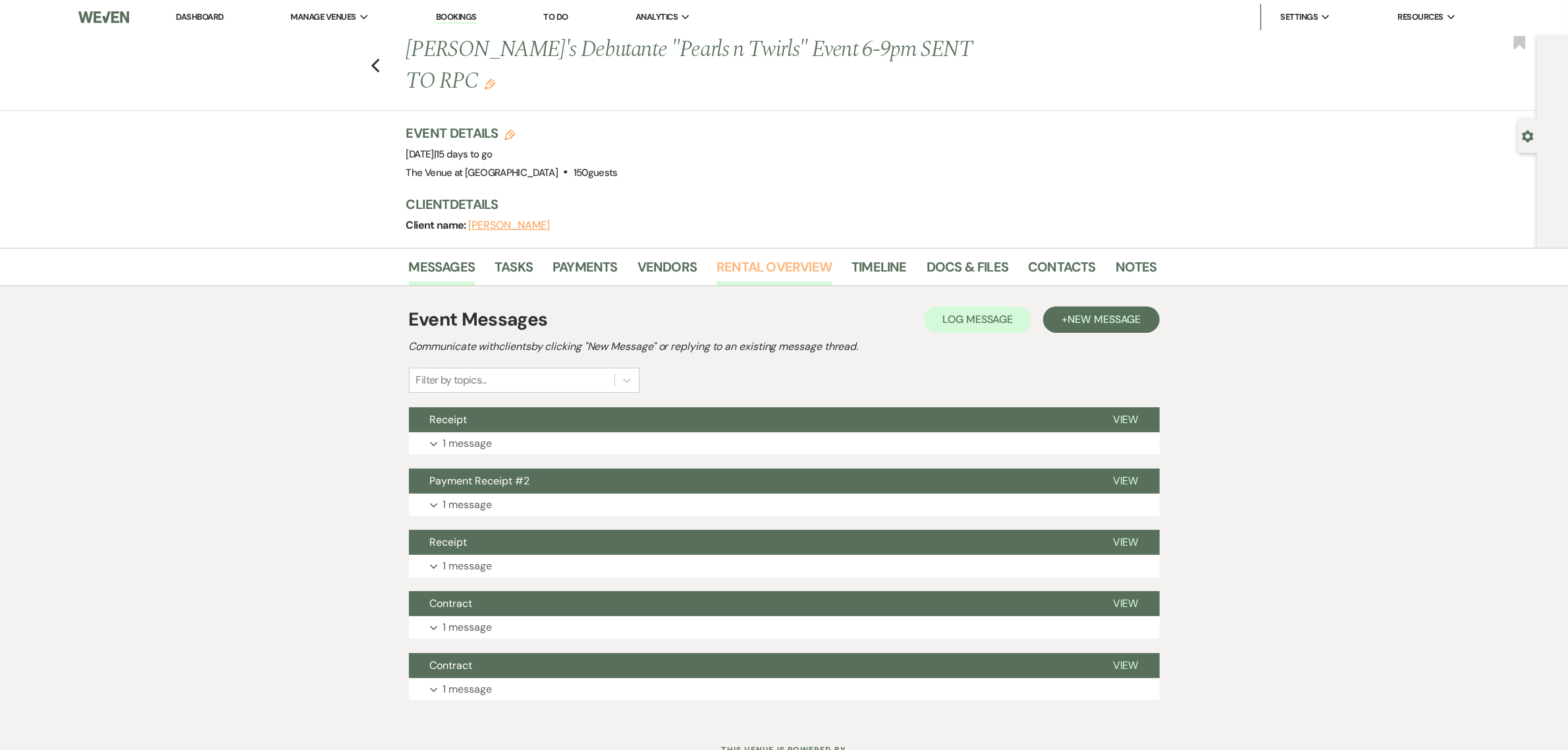
click at [801, 257] on link "Rental Overview" at bounding box center [774, 271] width 115 height 29
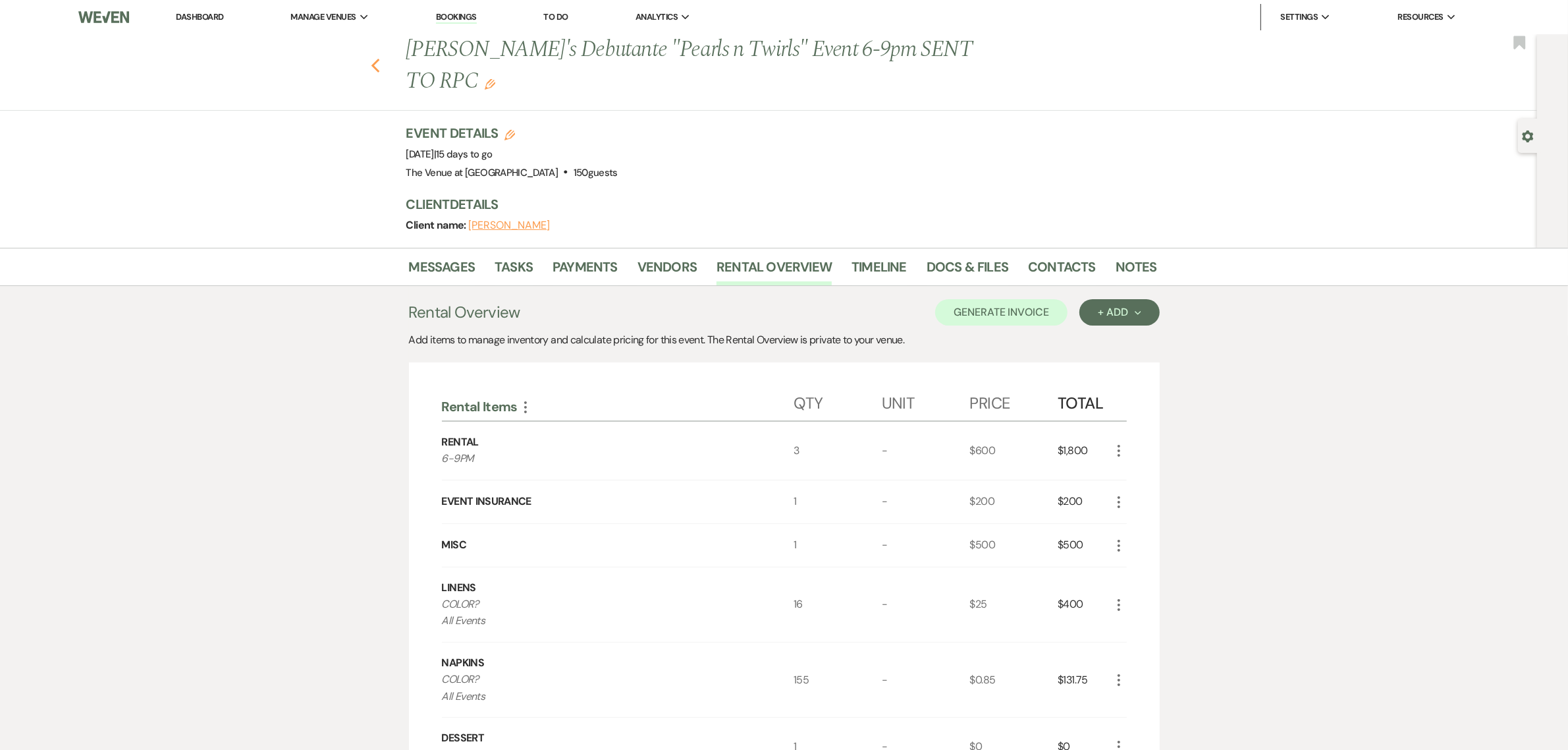
click at [379, 59] on use "button" at bounding box center [375, 66] width 9 height 15
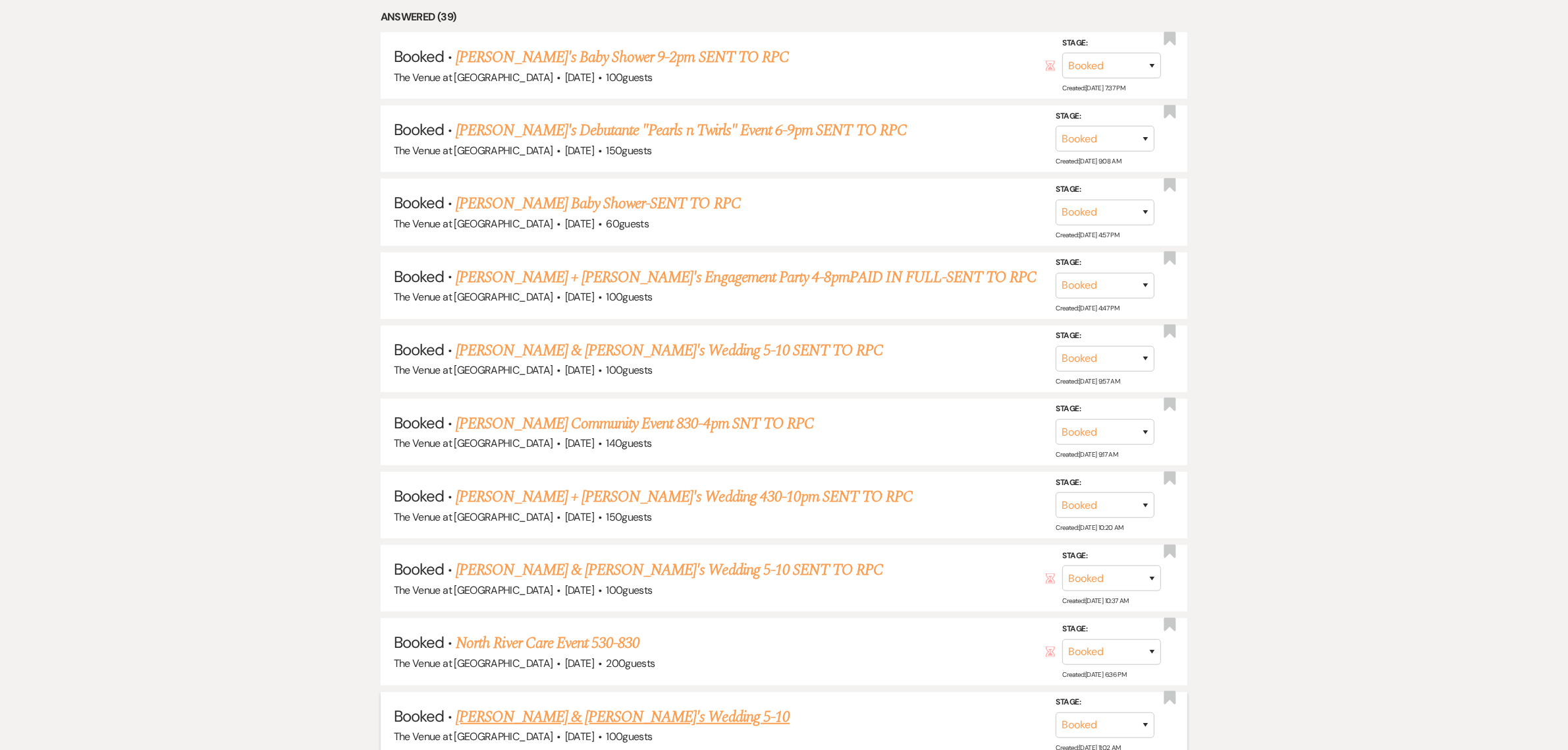
scroll to position [713, 0]
click at [565, 703] on link "[PERSON_NAME] & [PERSON_NAME]'s Wedding 5-10" at bounding box center [623, 715] width 334 height 24
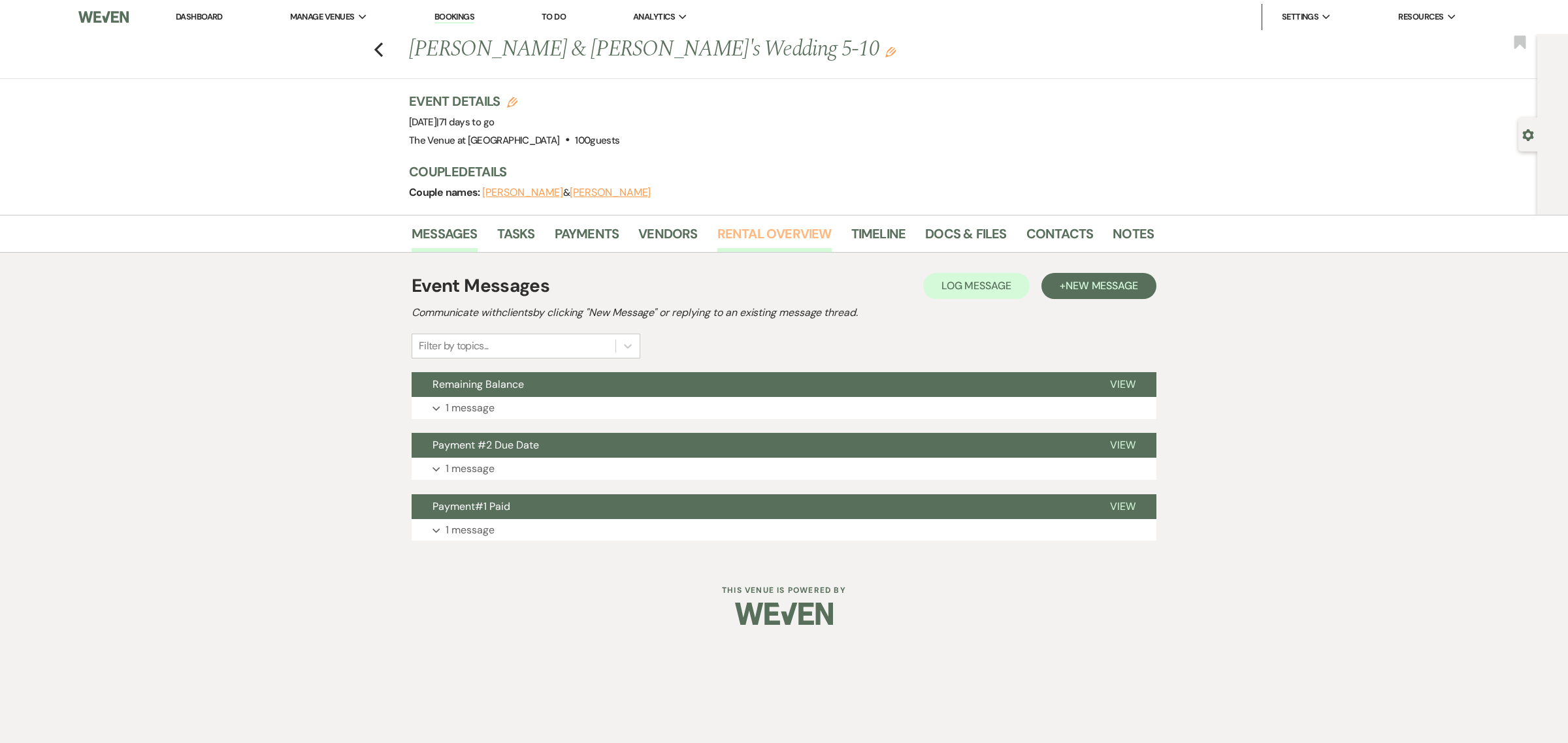
click at [762, 226] on link "Rental Overview" at bounding box center [774, 237] width 114 height 29
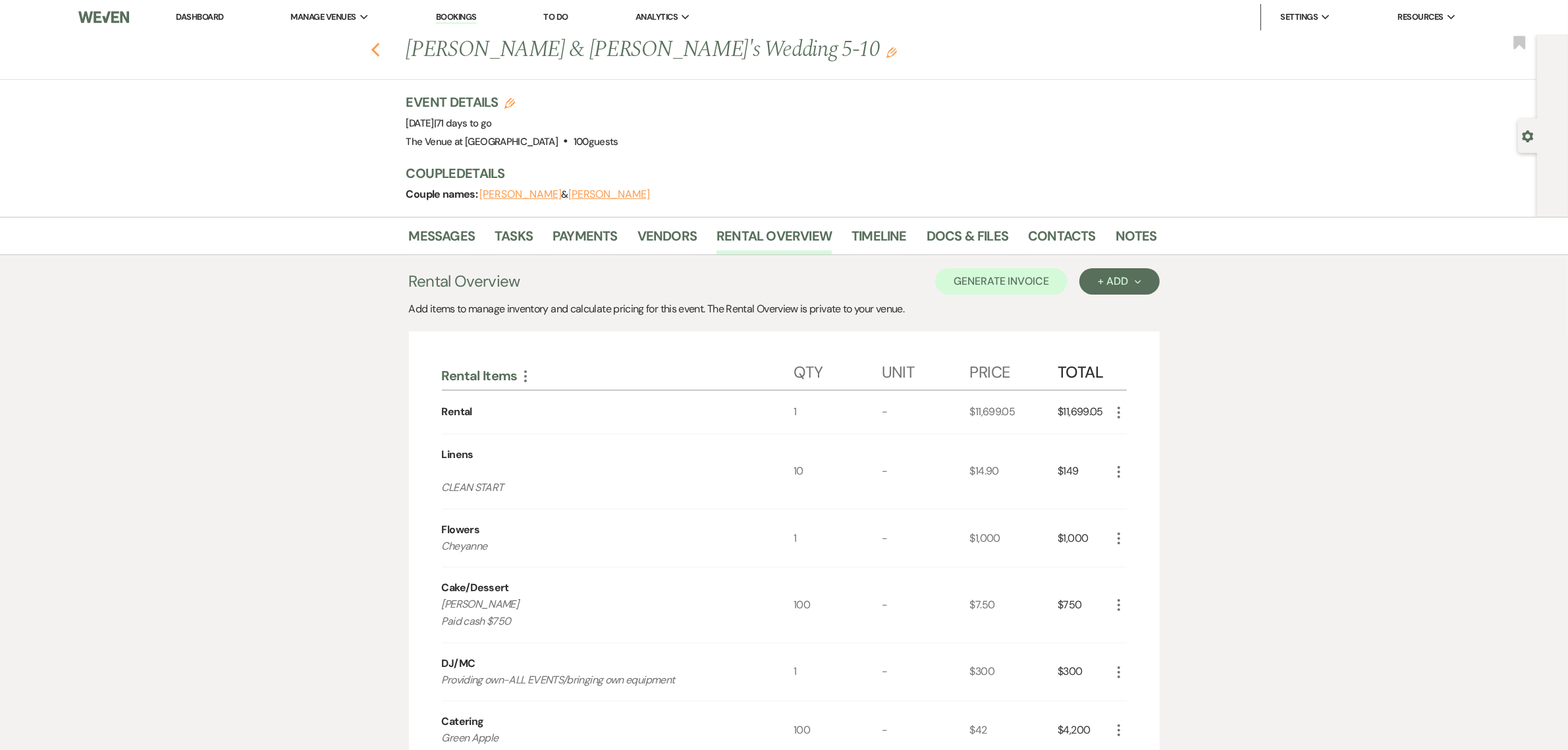
click at [379, 51] on use "button" at bounding box center [375, 50] width 9 height 15
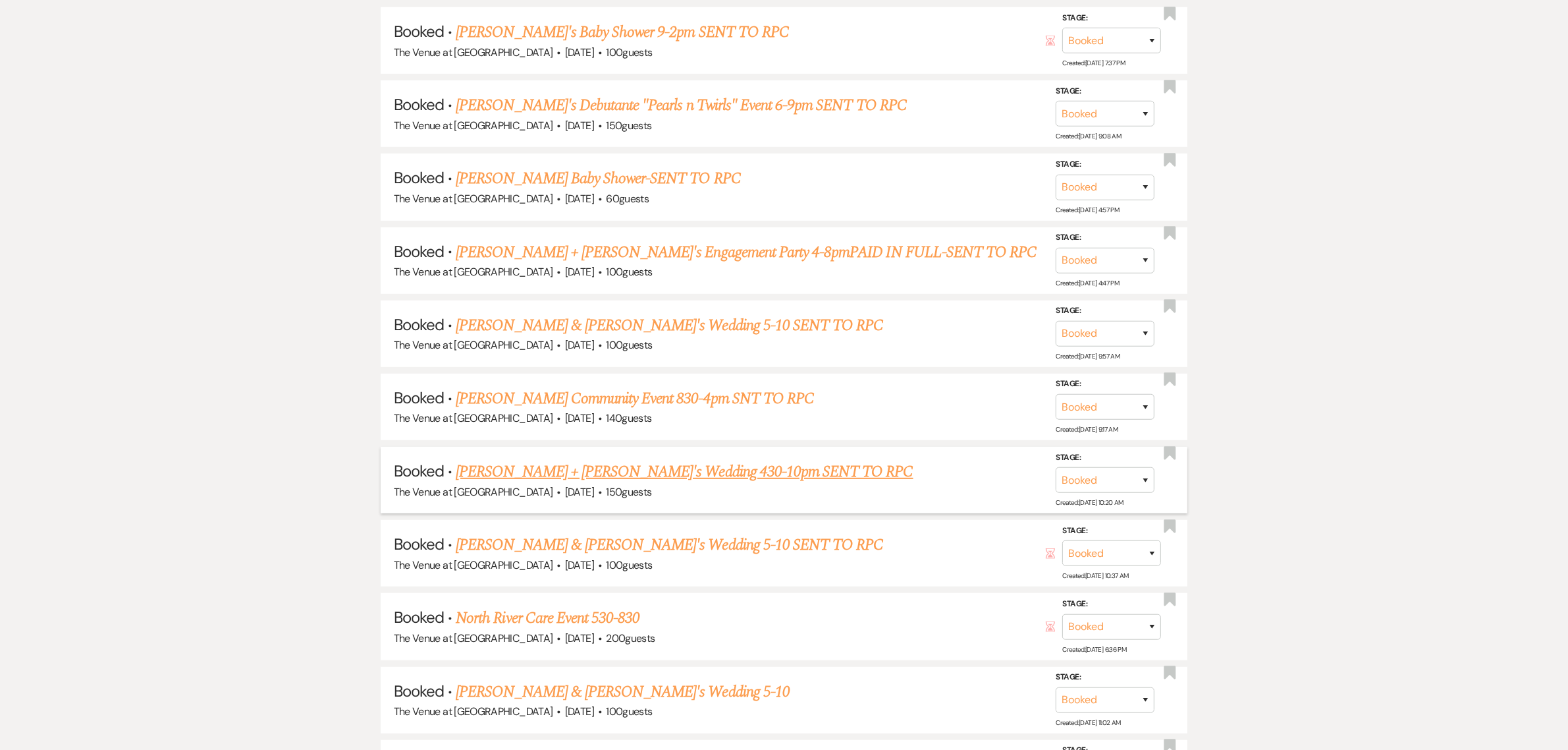
scroll to position [769, 0]
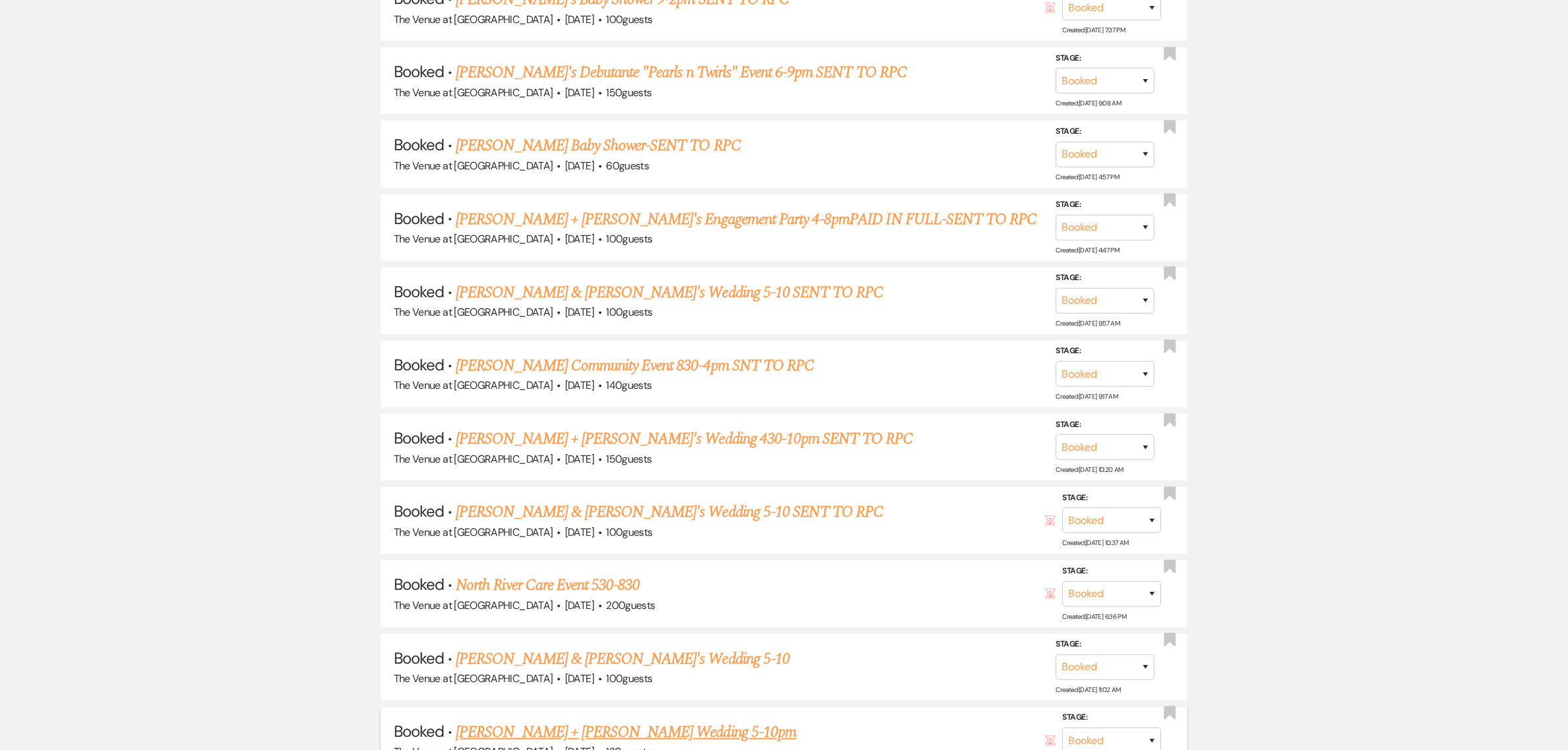
click at [592, 723] on link "[PERSON_NAME] + [PERSON_NAME] Wedding 5-10pm" at bounding box center [626, 732] width 340 height 24
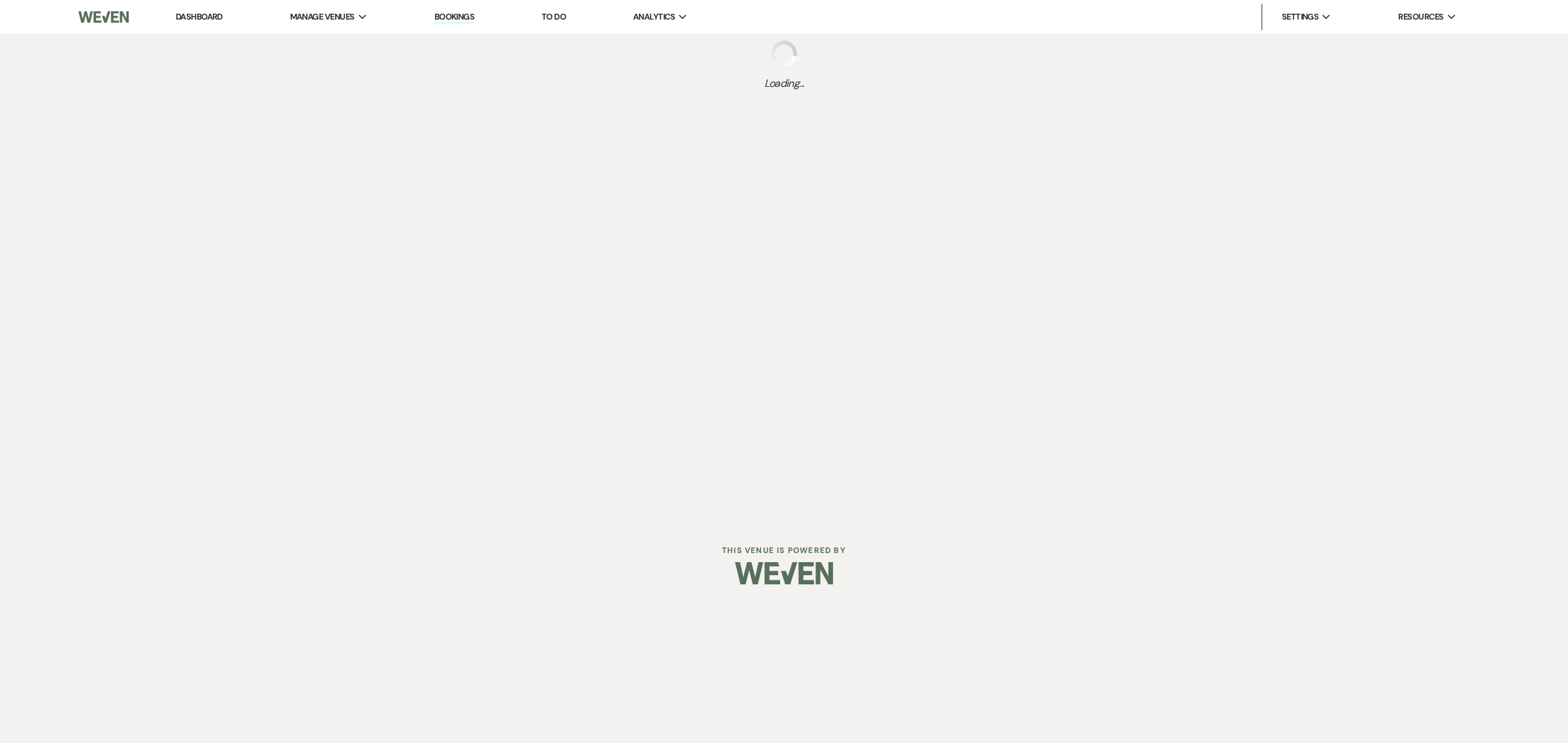
select select "12"
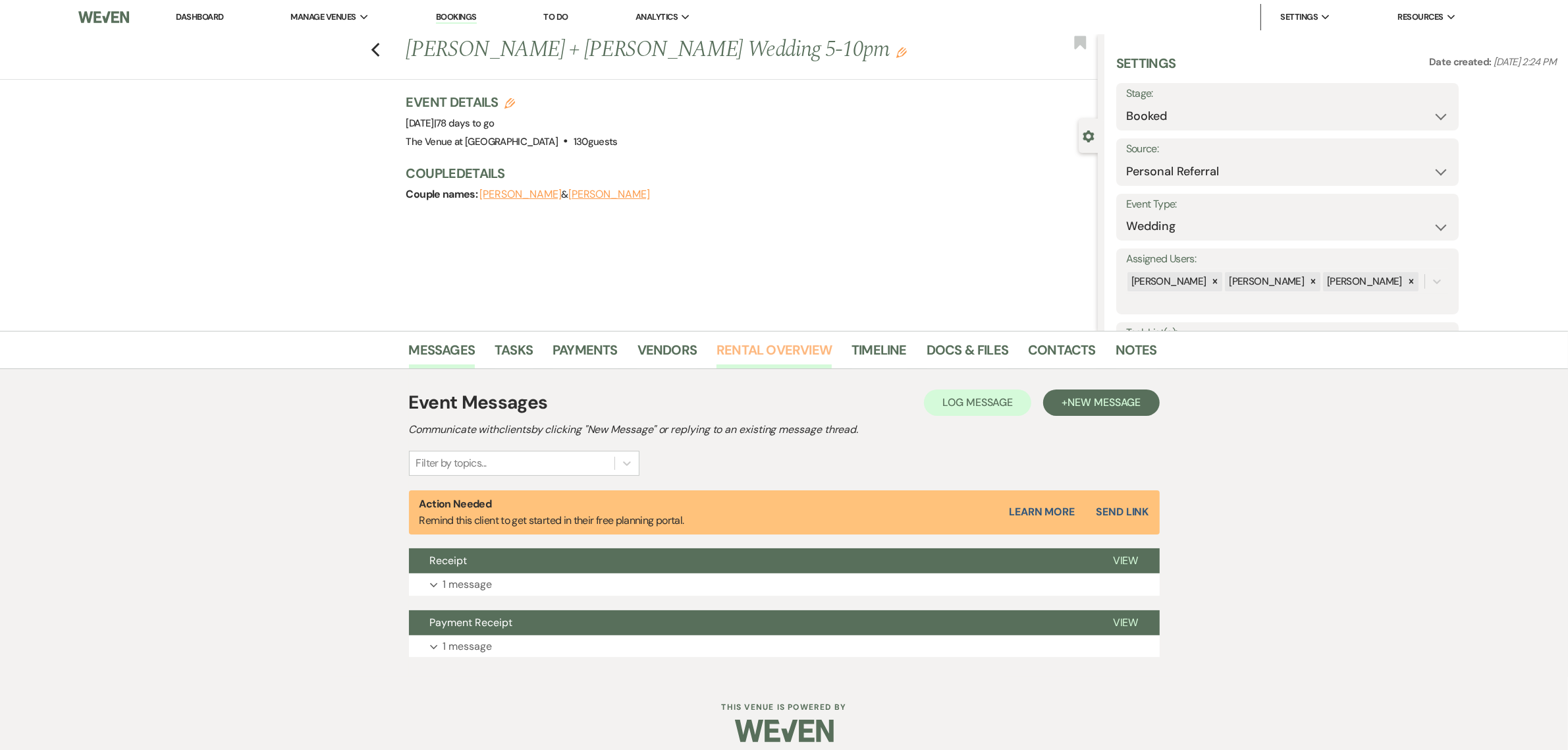
click at [776, 345] on link "Rental Overview" at bounding box center [774, 354] width 115 height 29
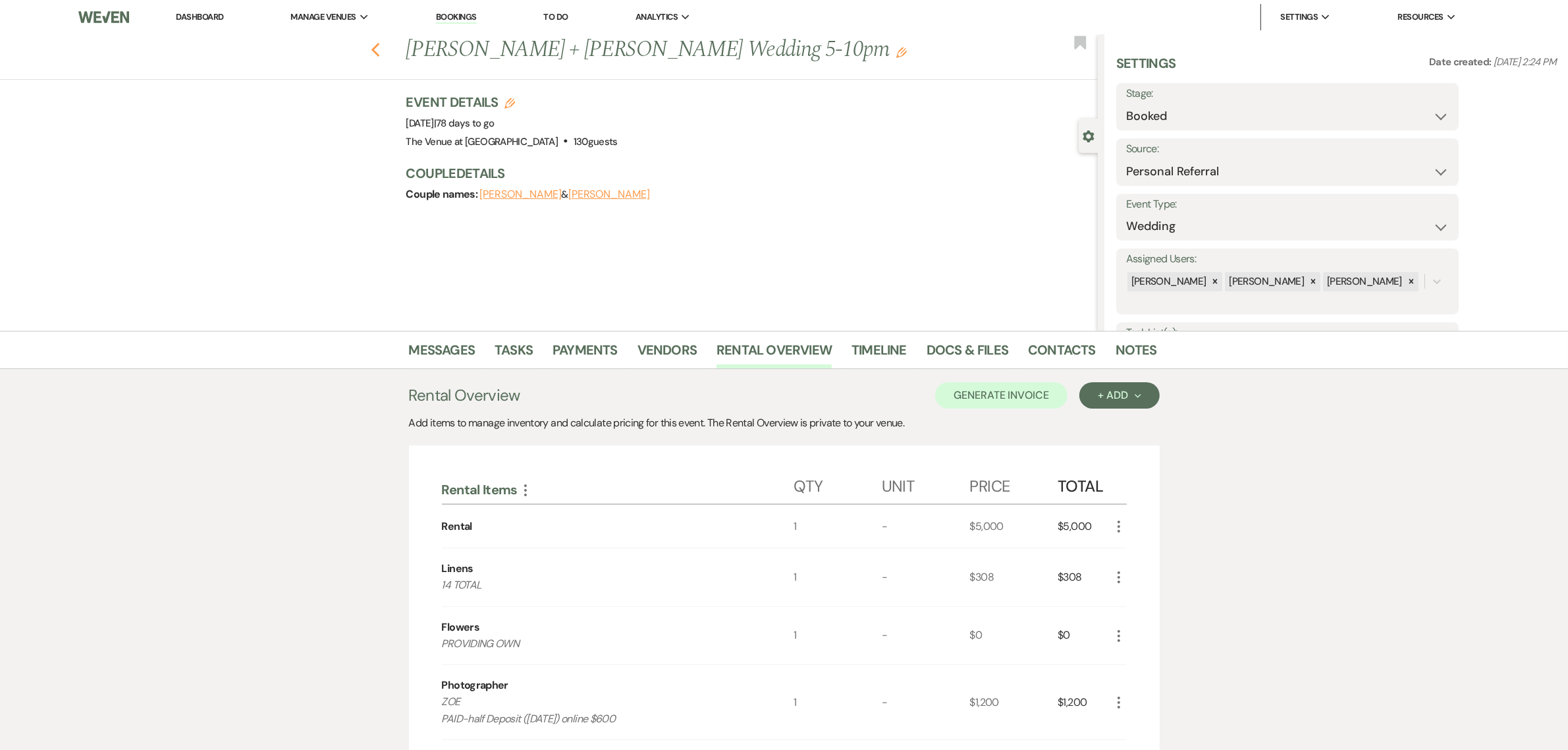
click at [379, 51] on use "button" at bounding box center [375, 50] width 9 height 15
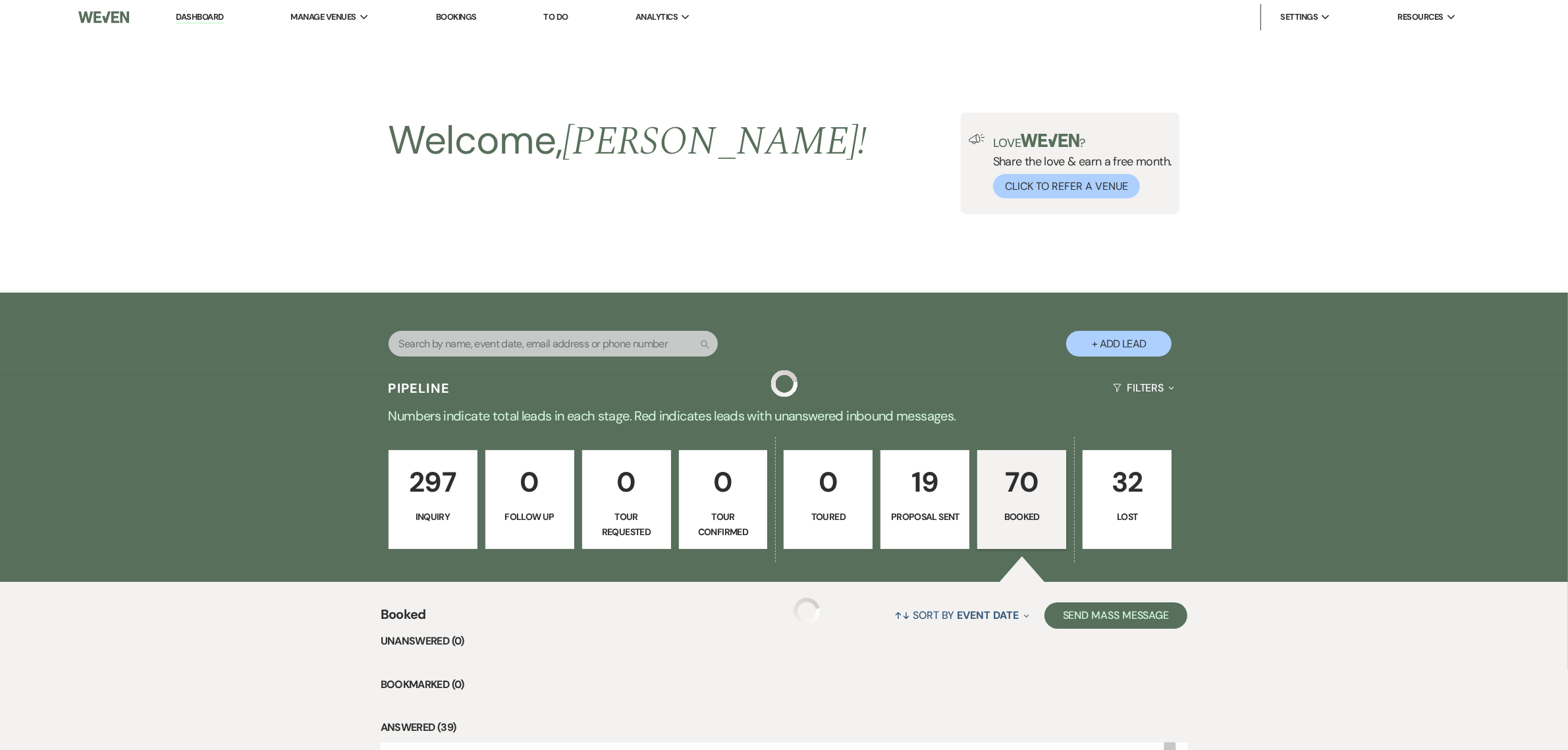
scroll to position [769, 0]
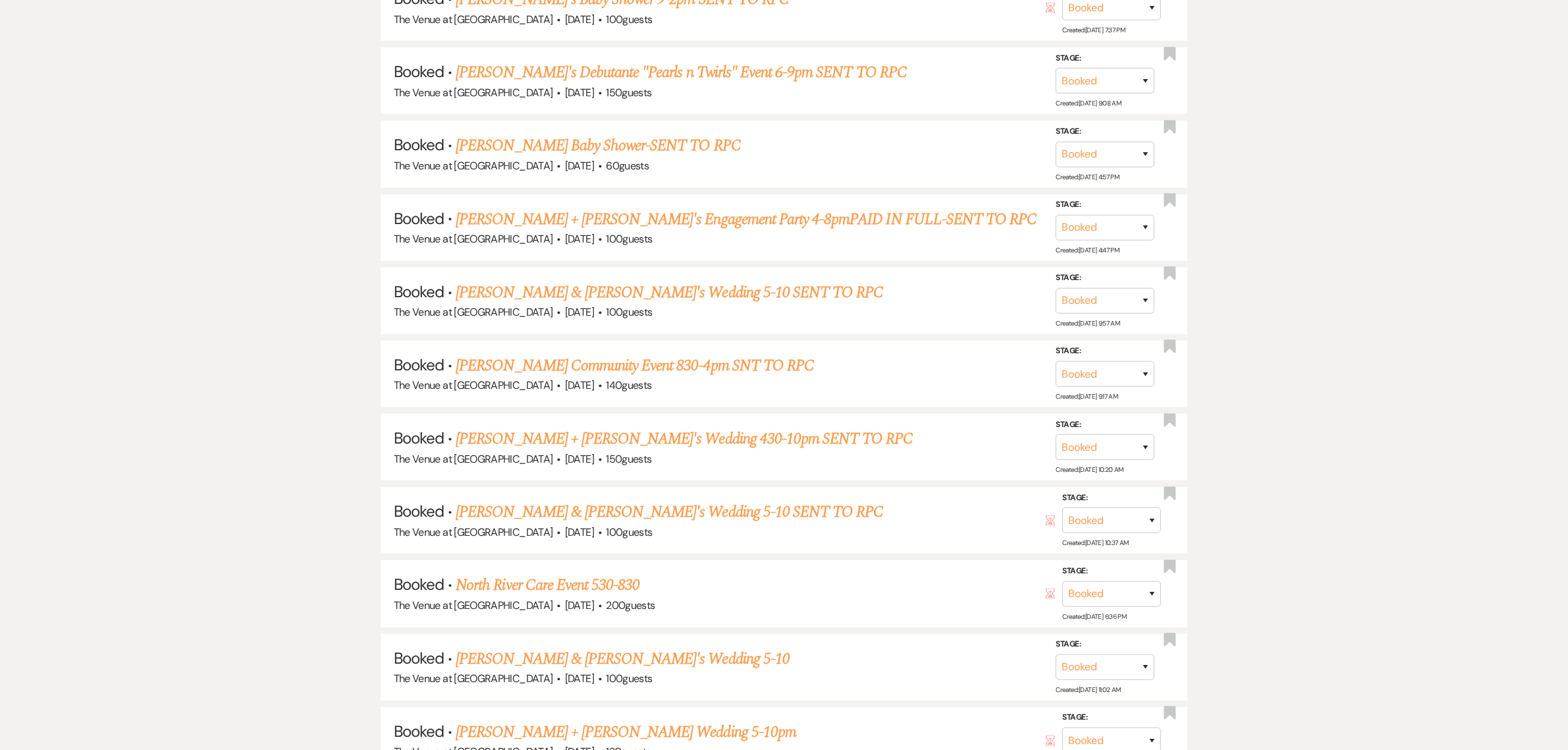
drag, startPoint x: 675, startPoint y: 524, endPoint x: 173, endPoint y: 624, distance: 511.9
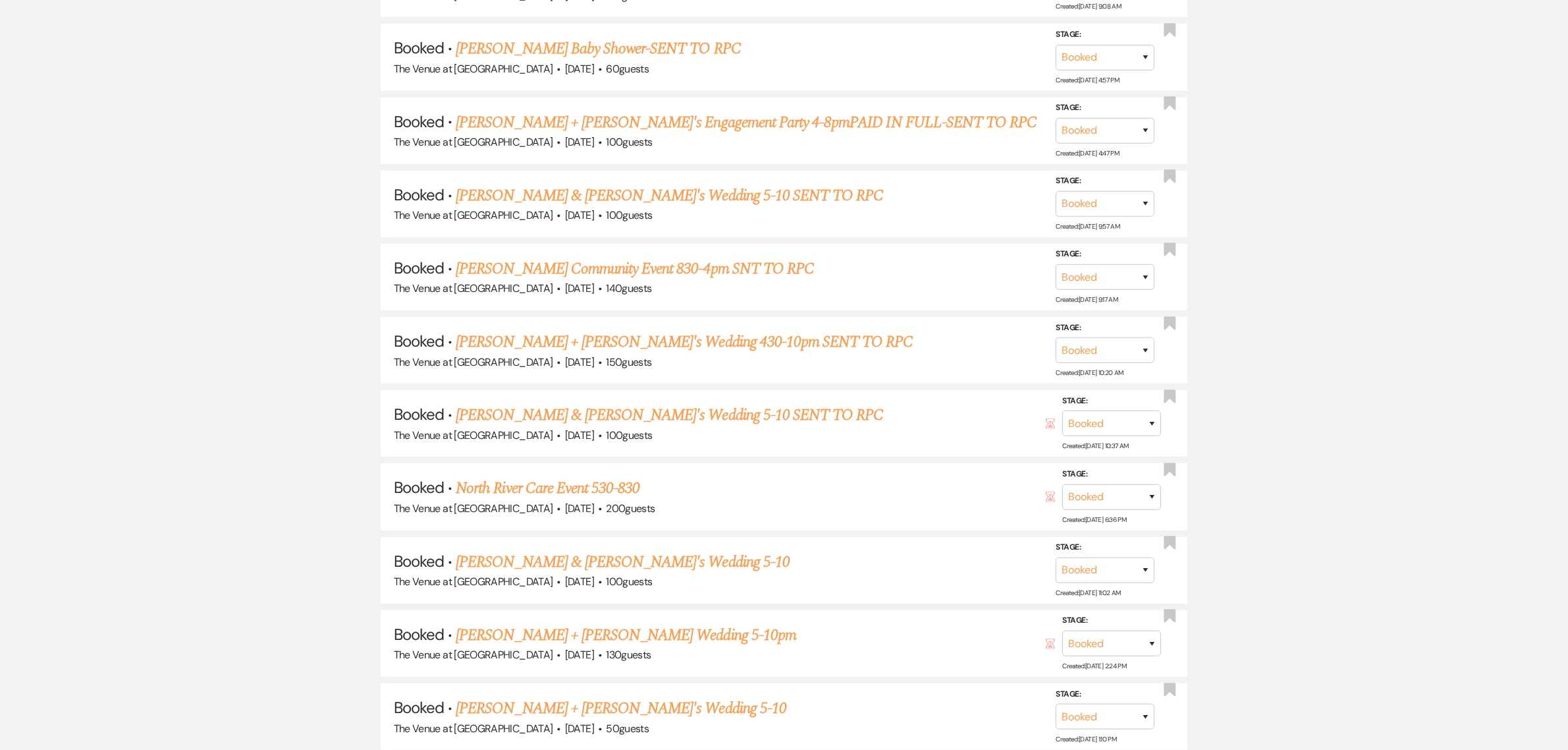
scroll to position [878, 0]
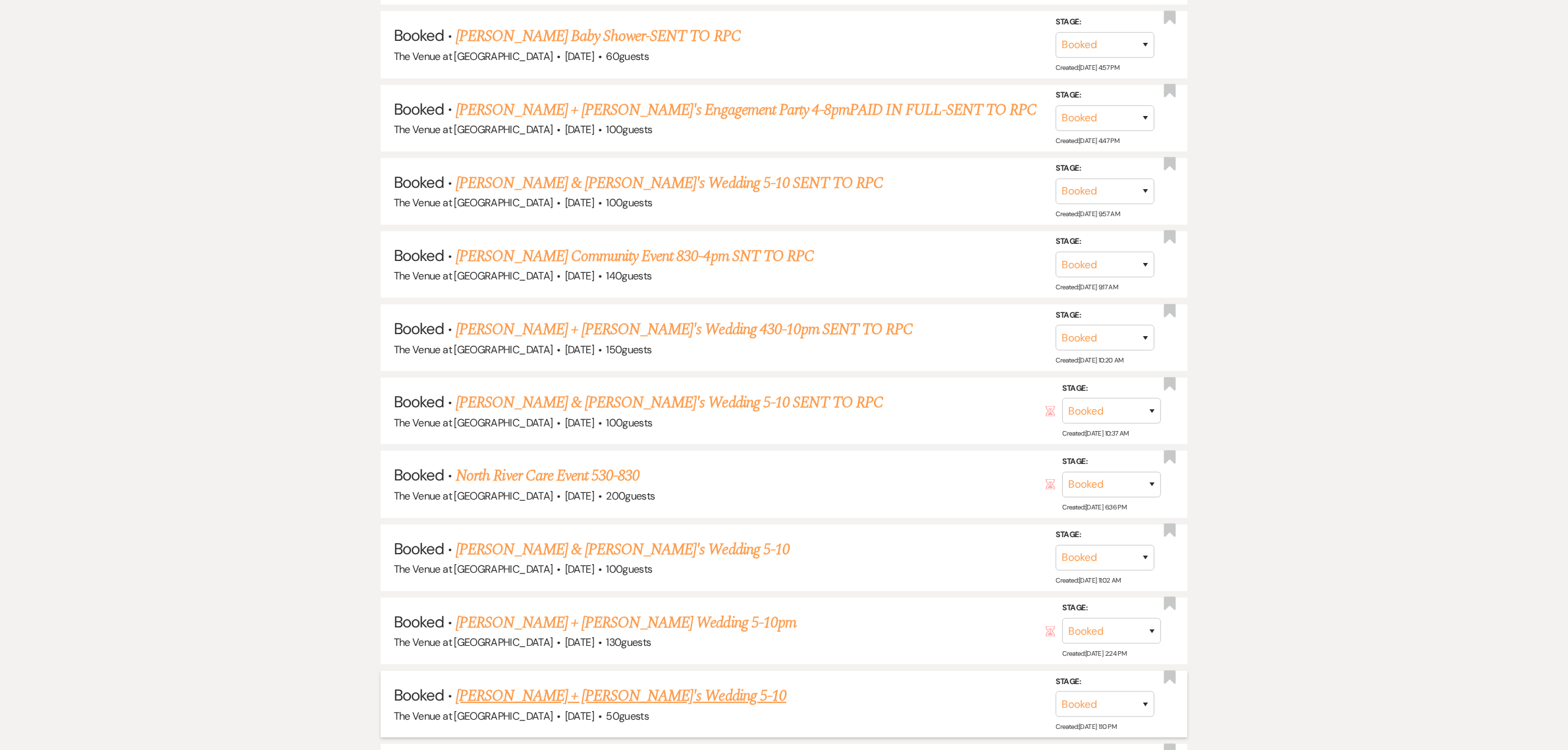
click at [572, 691] on link "[PERSON_NAME] + [PERSON_NAME]'s Wedding 5-10" at bounding box center [621, 696] width 330 height 24
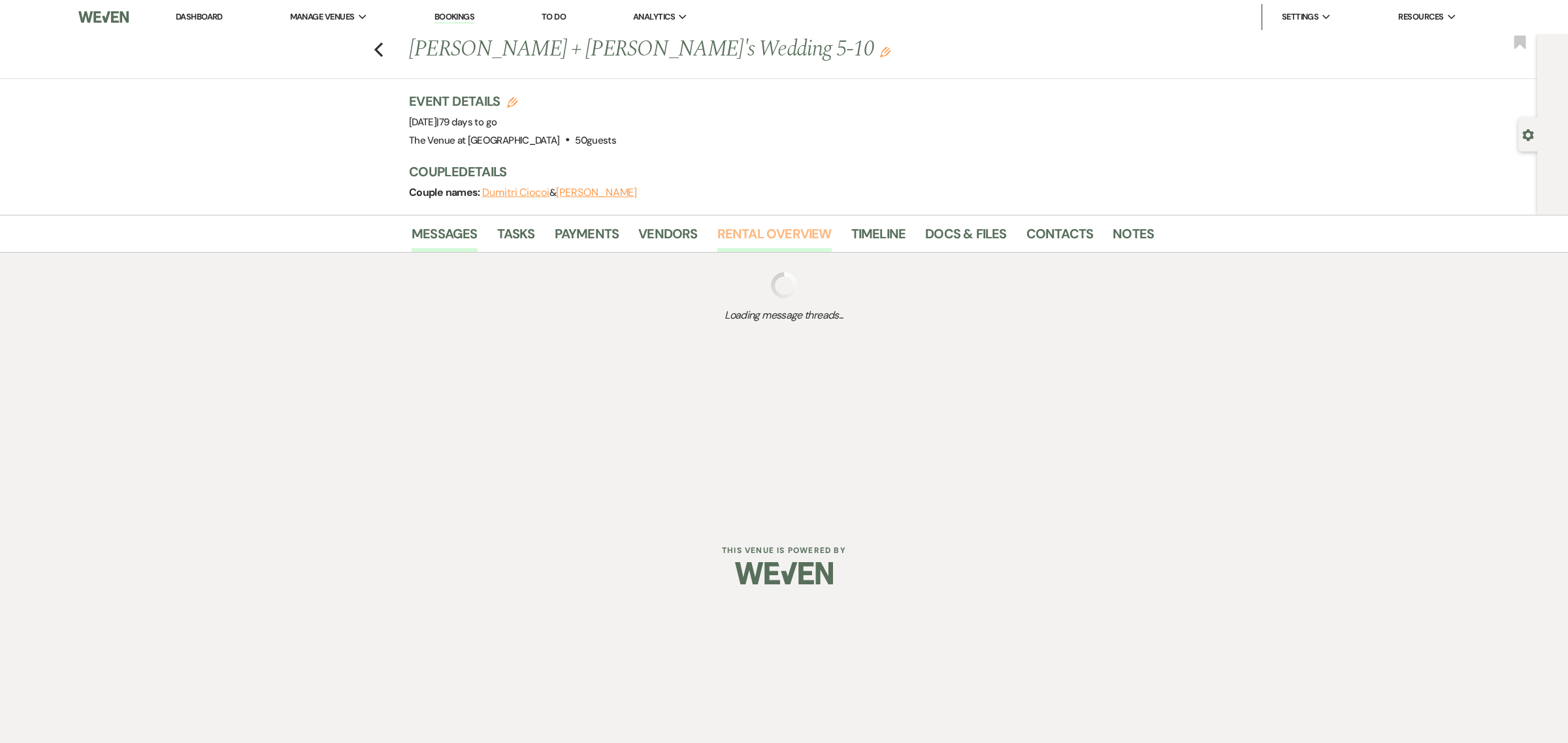
click at [821, 230] on link "Rental Overview" at bounding box center [774, 237] width 114 height 29
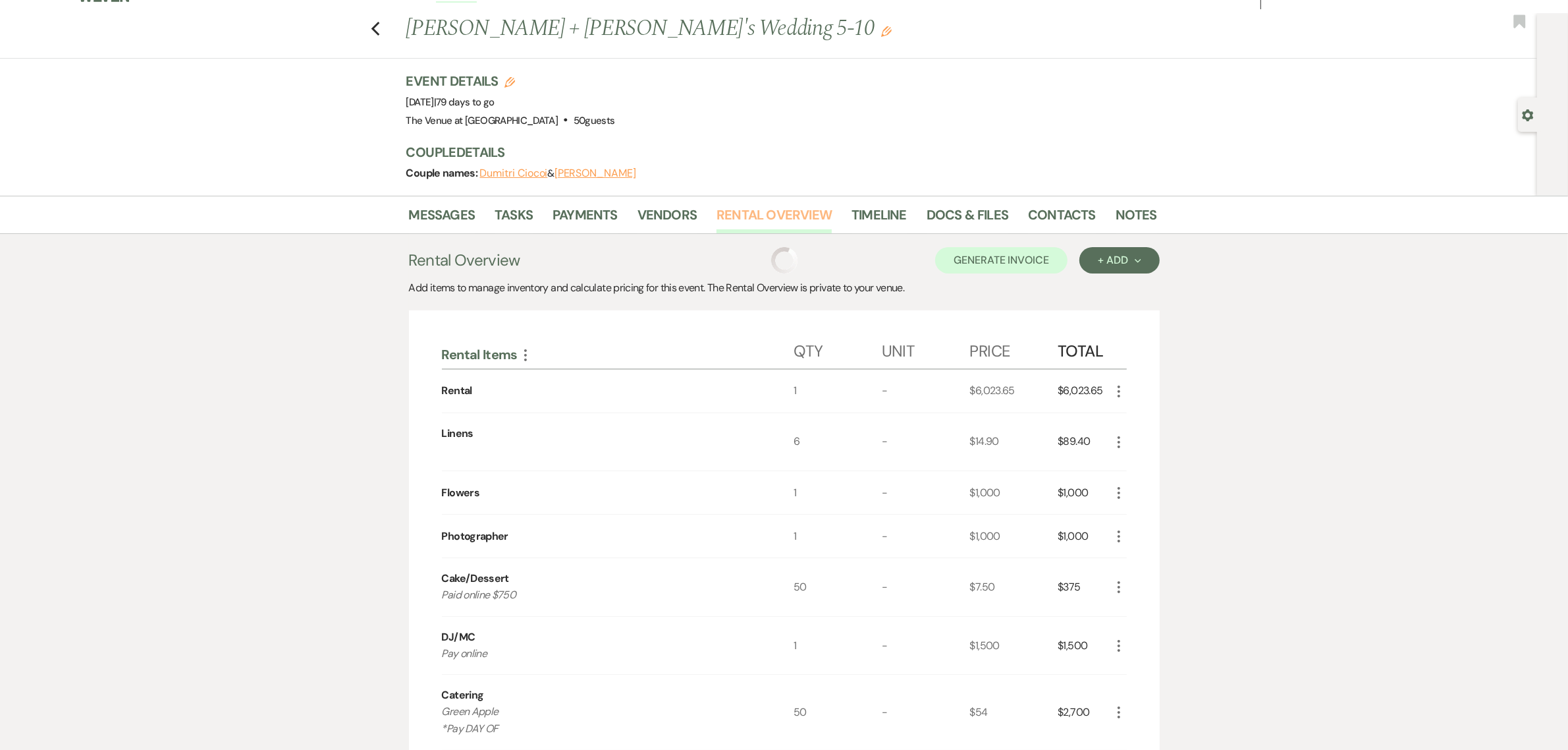
scroll to position [27, 0]
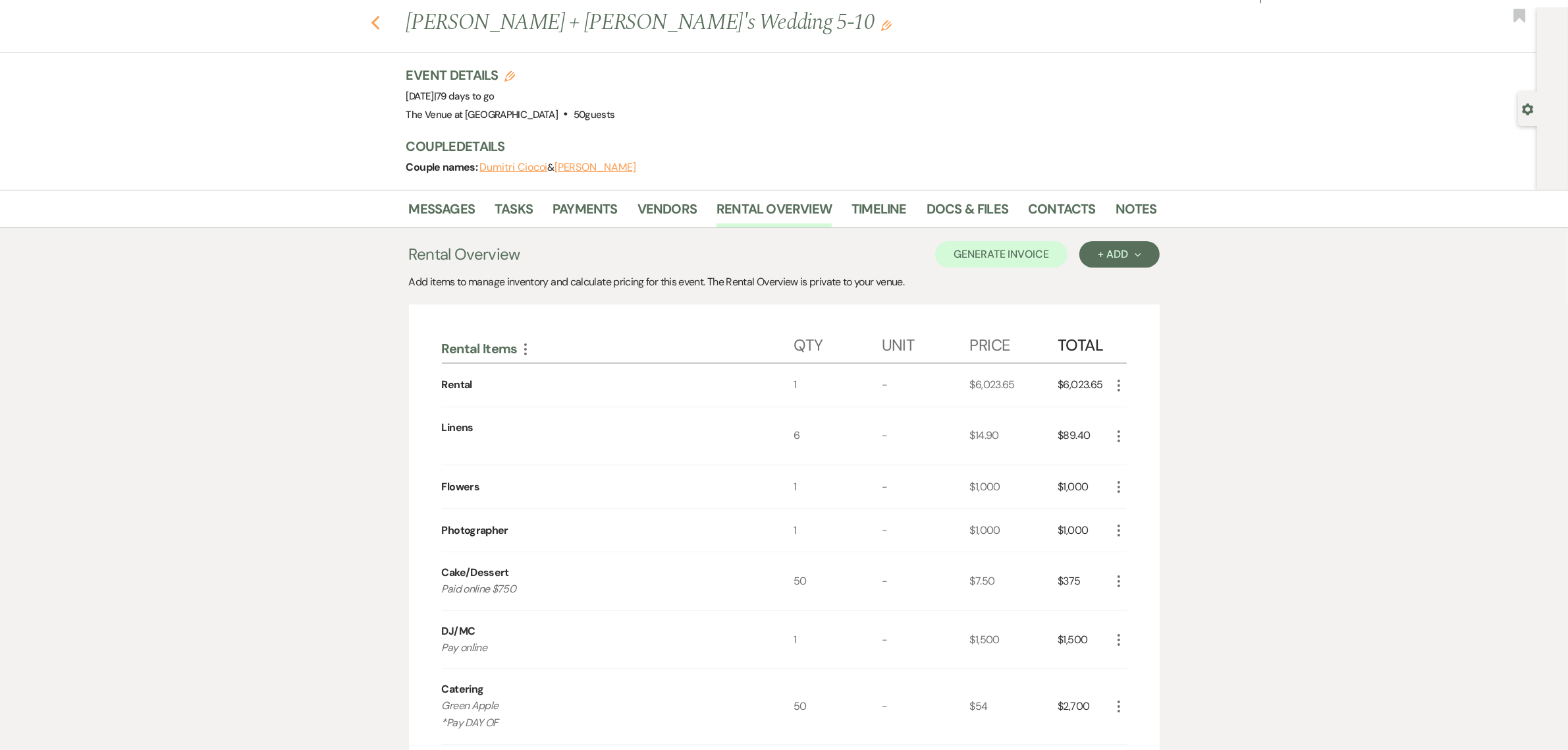
click at [380, 27] on icon "Previous" at bounding box center [376, 23] width 10 height 16
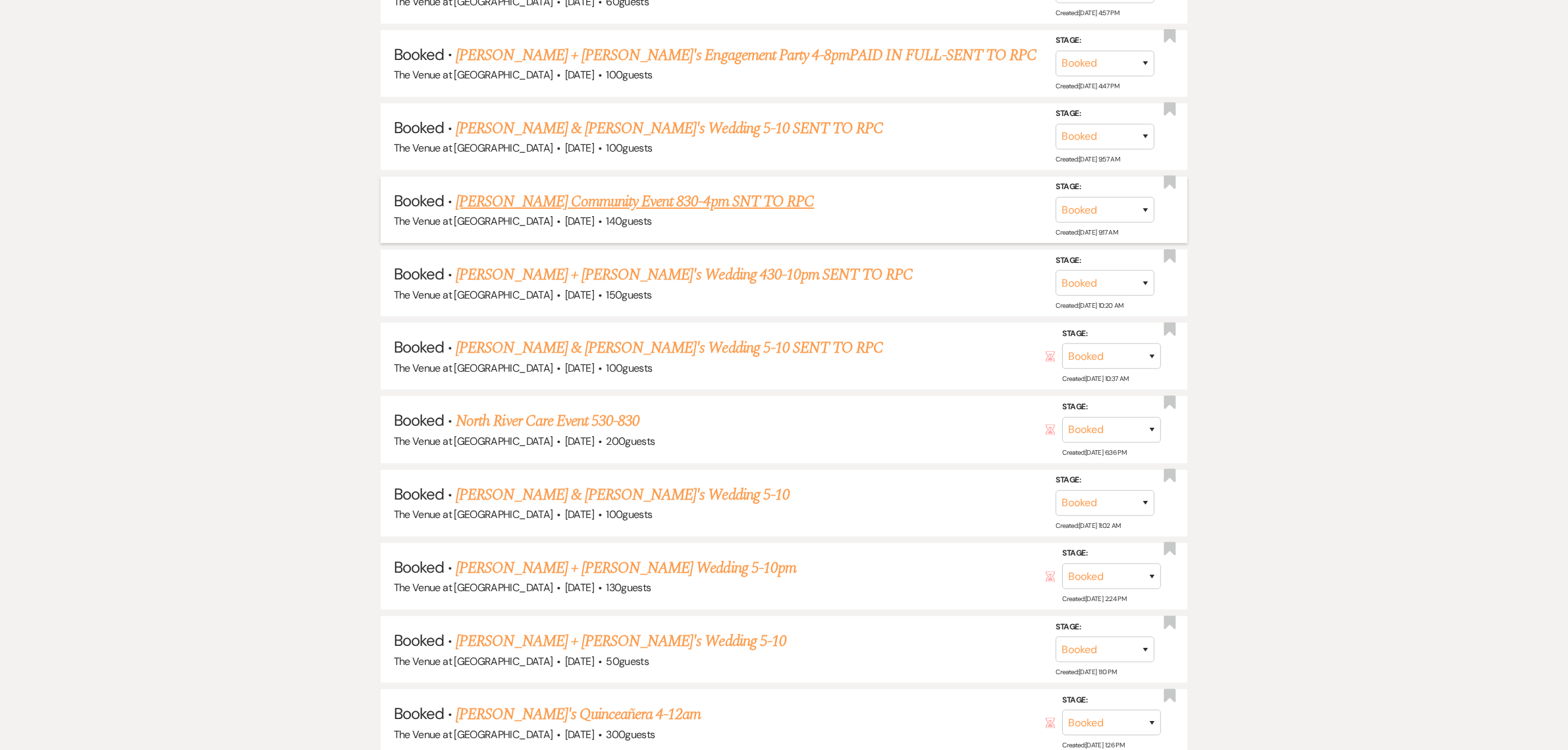
scroll to position [933, 0]
click at [558, 704] on link "[PERSON_NAME]'s Quinceañera 4-12am" at bounding box center [579, 714] width 246 height 24
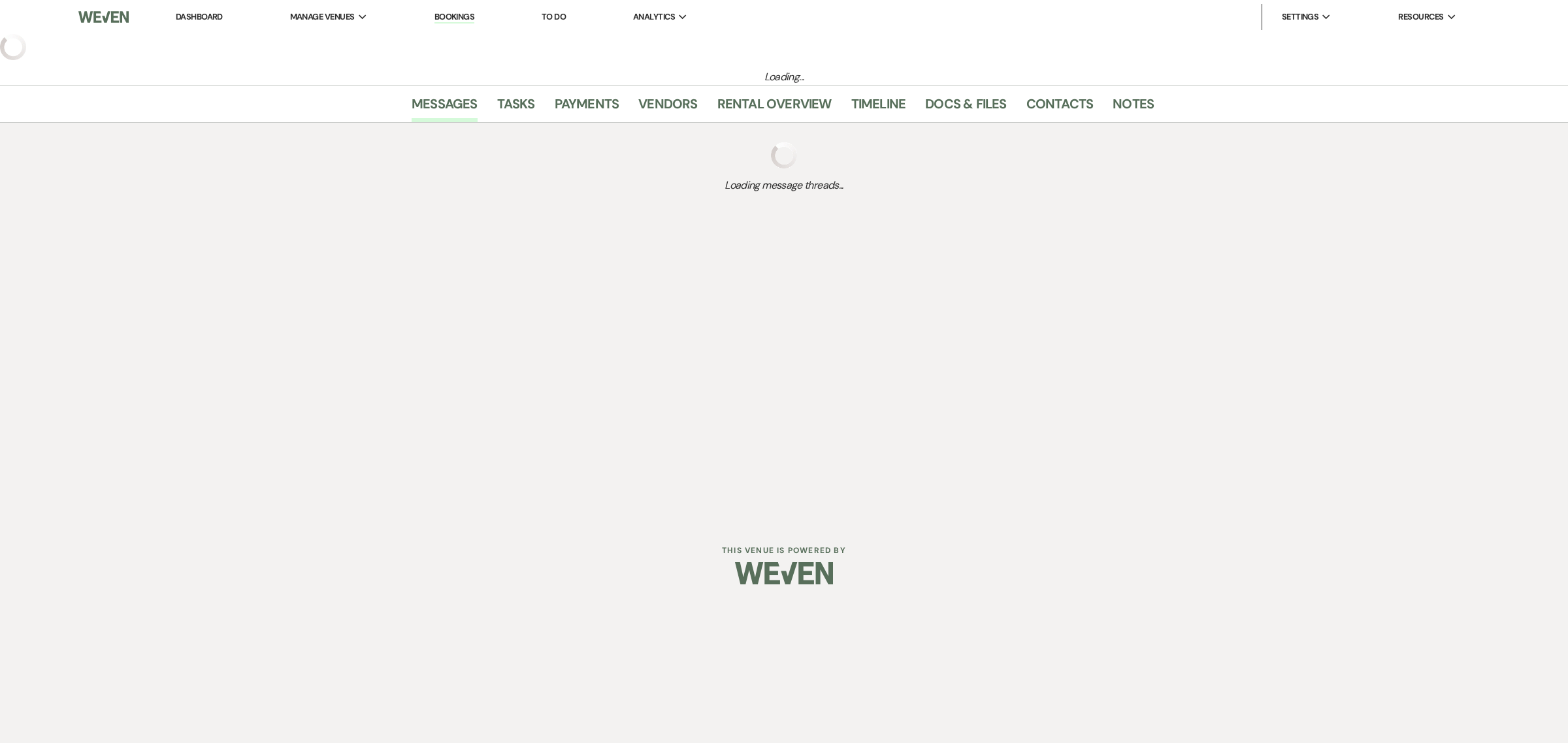
select select "20"
select select "15"
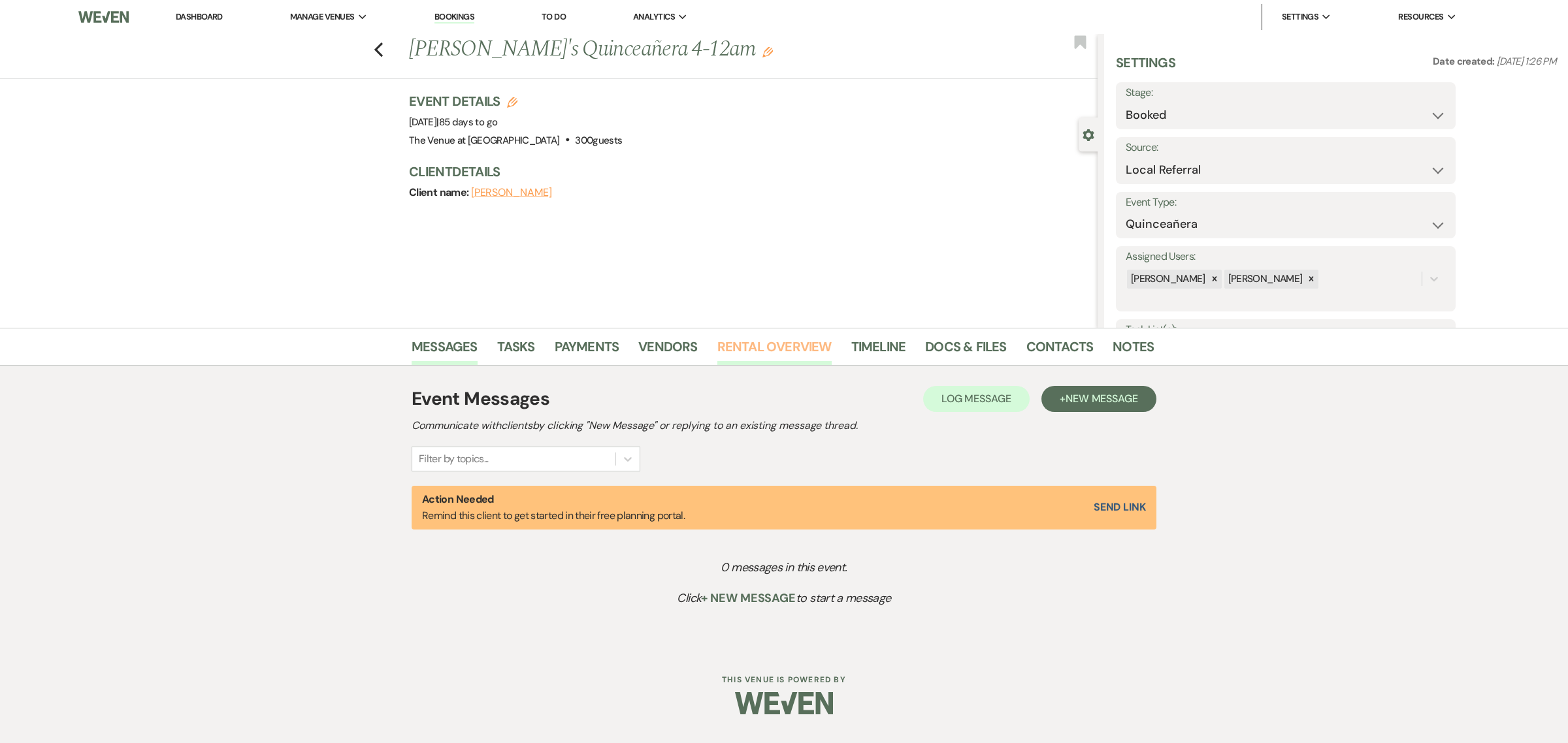
drag, startPoint x: 797, startPoint y: 353, endPoint x: 792, endPoint y: 361, distance: 9.4
click at [796, 352] on link "Rental Overview" at bounding box center [774, 350] width 114 height 29
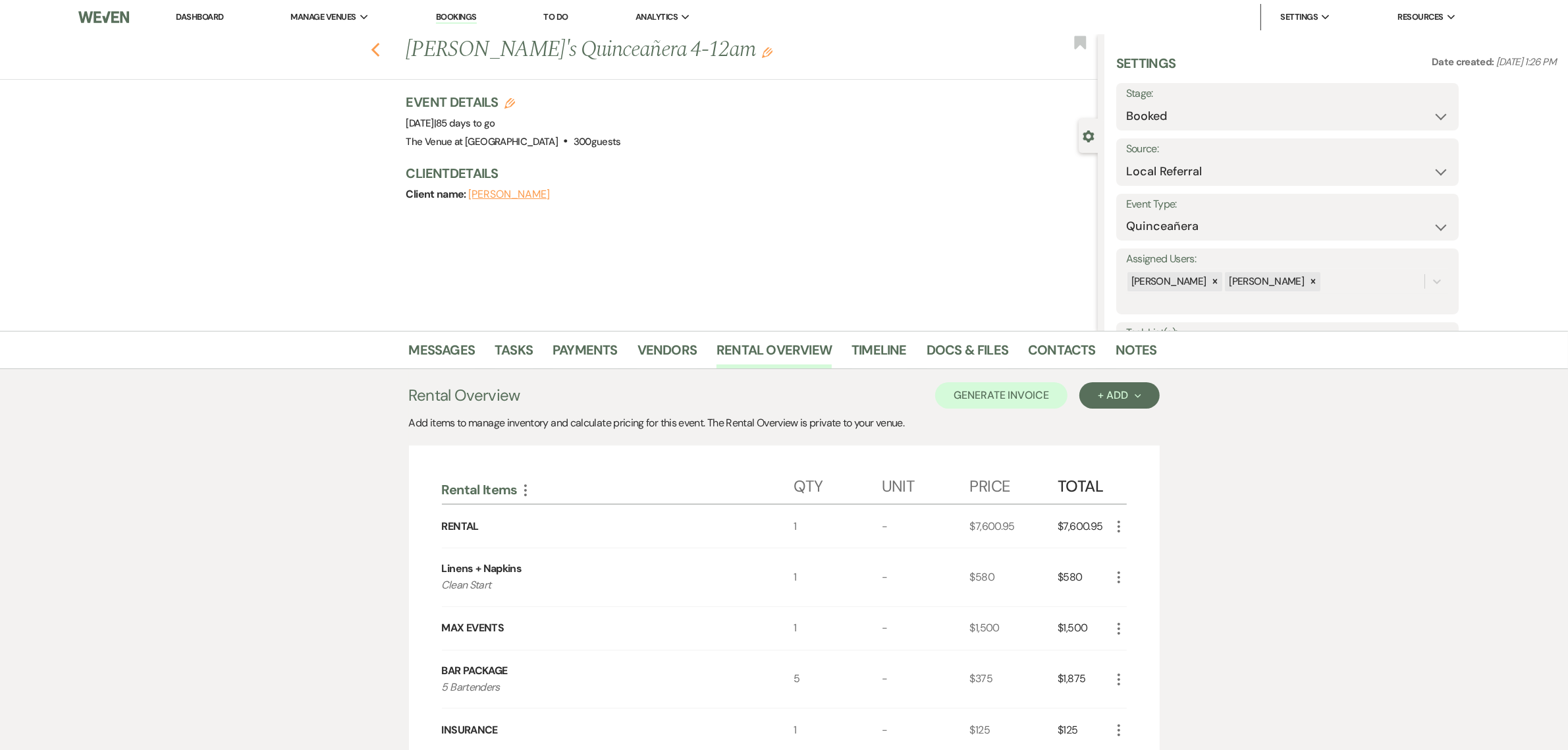
click at [379, 53] on use "button" at bounding box center [375, 50] width 9 height 15
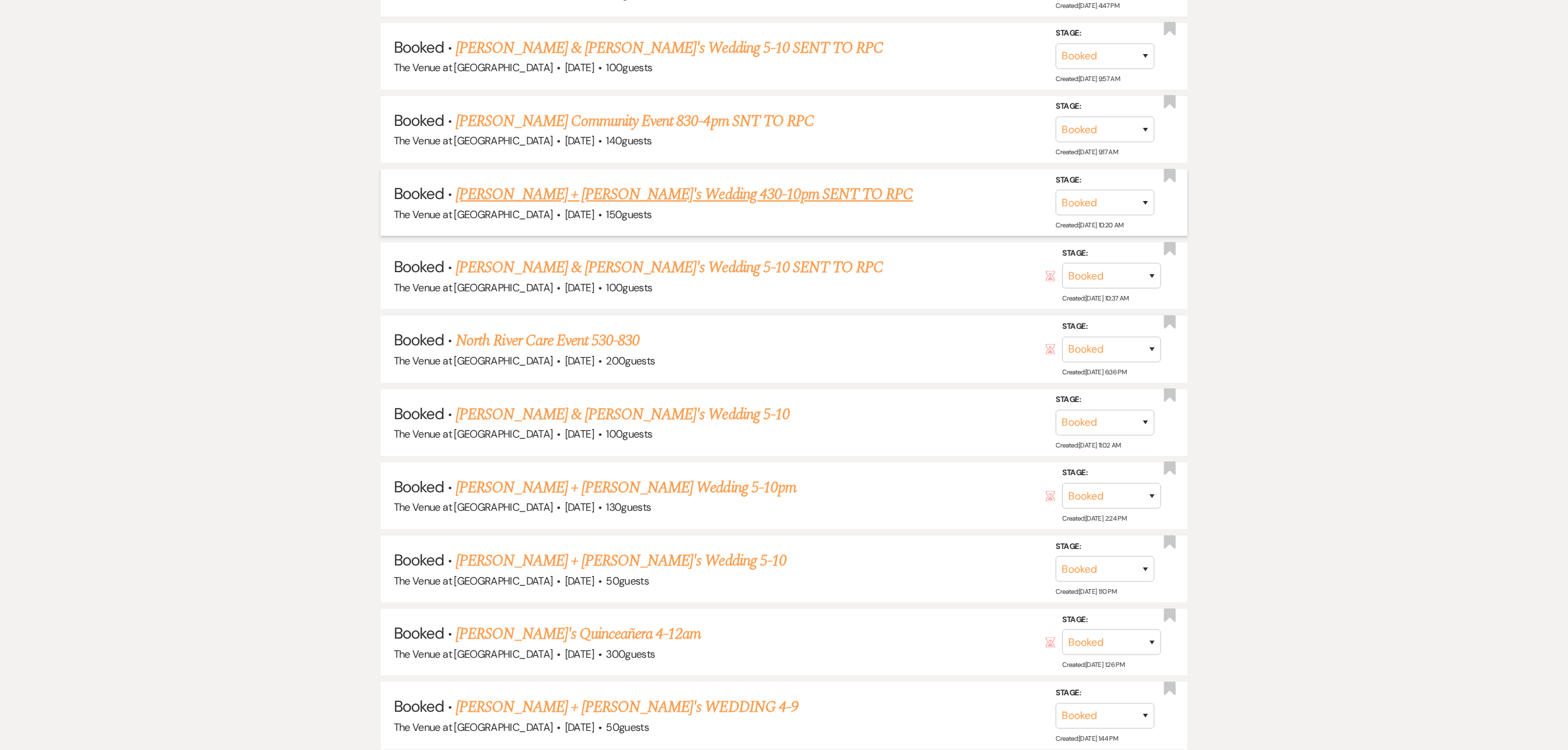
scroll to position [1016, 0]
click at [561, 695] on link "[PERSON_NAME] + [PERSON_NAME]'s WEDDING 4-9" at bounding box center [627, 705] width 342 height 24
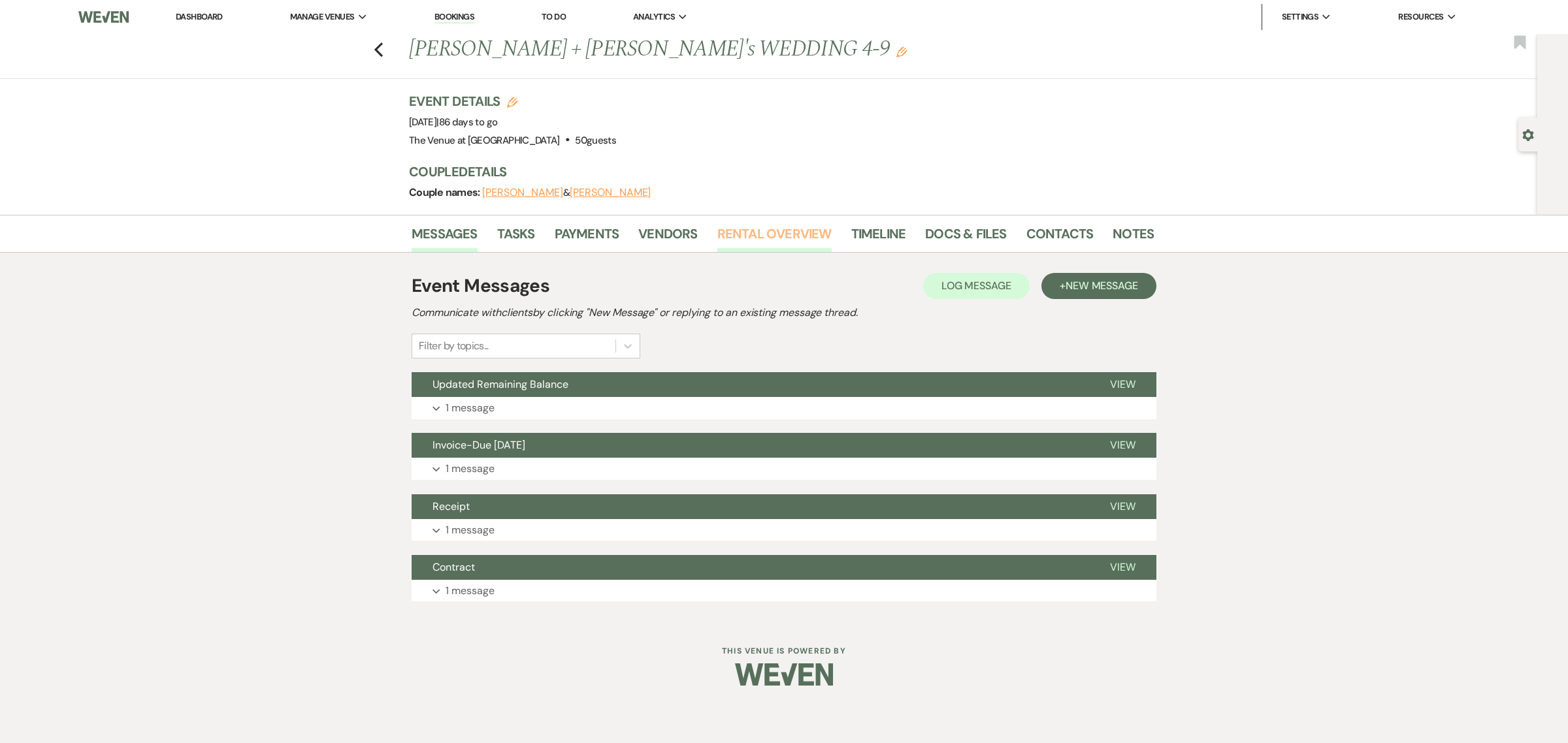
click at [740, 237] on link "Rental Overview" at bounding box center [774, 237] width 114 height 29
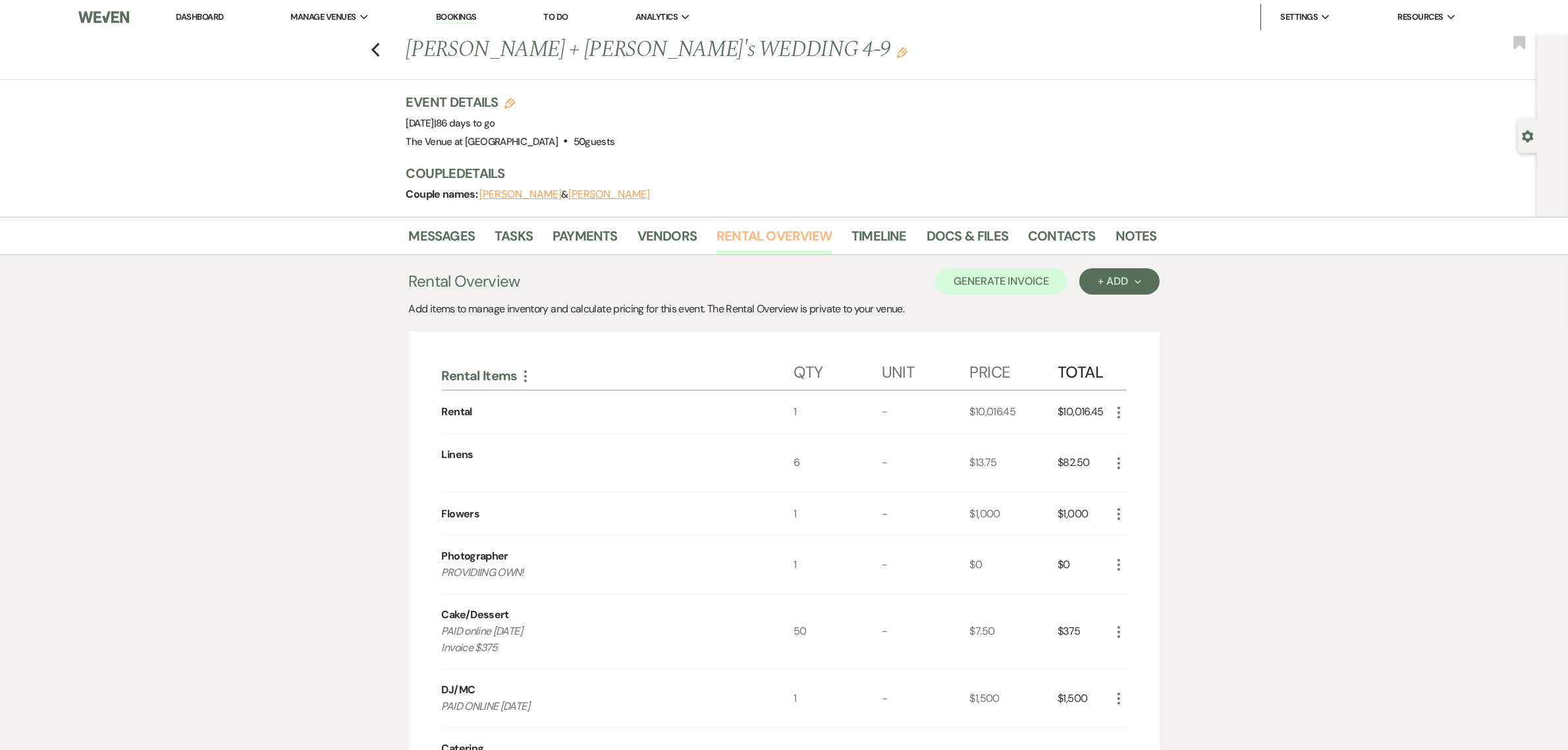
scroll to position [27, 0]
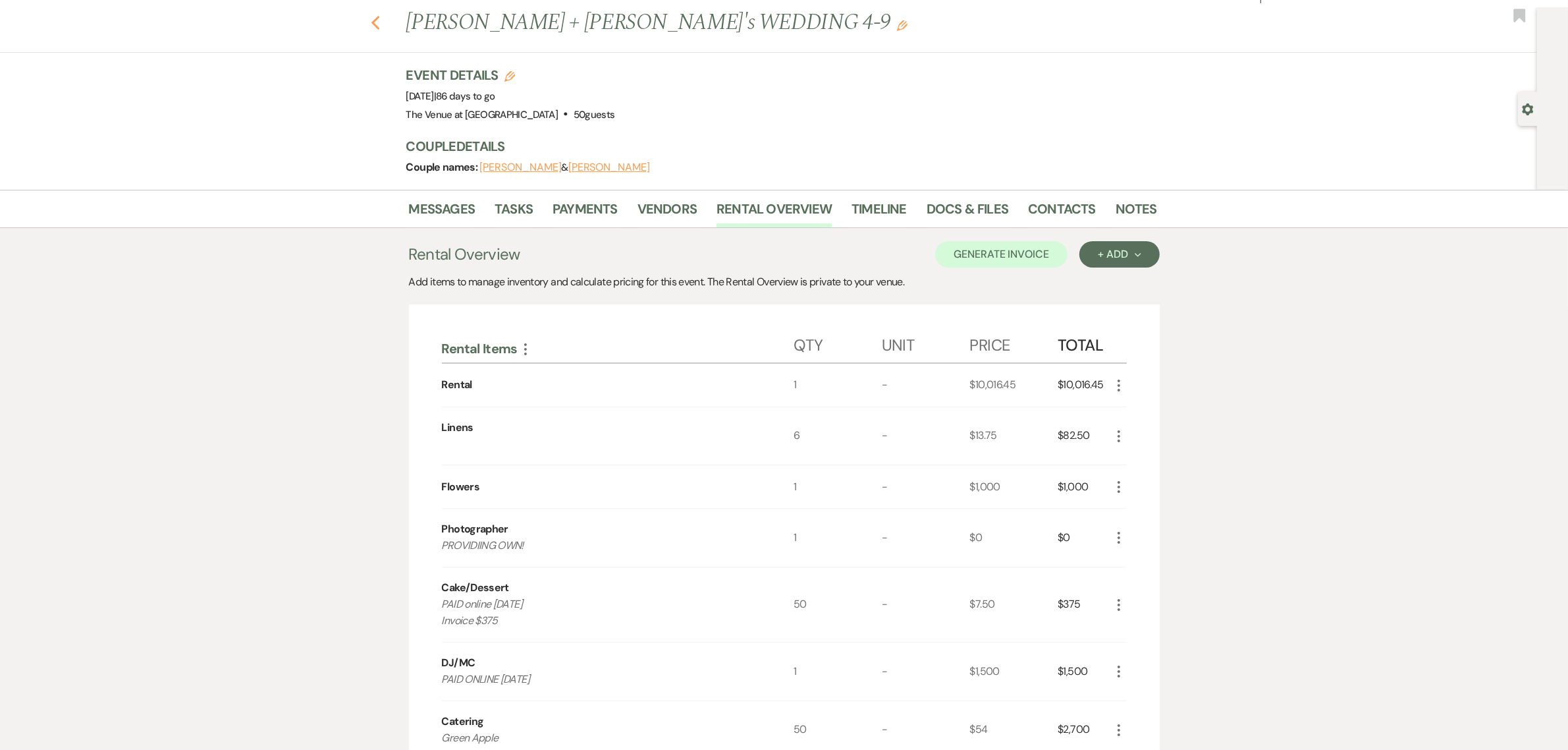
click at [379, 26] on use "button" at bounding box center [375, 23] width 9 height 15
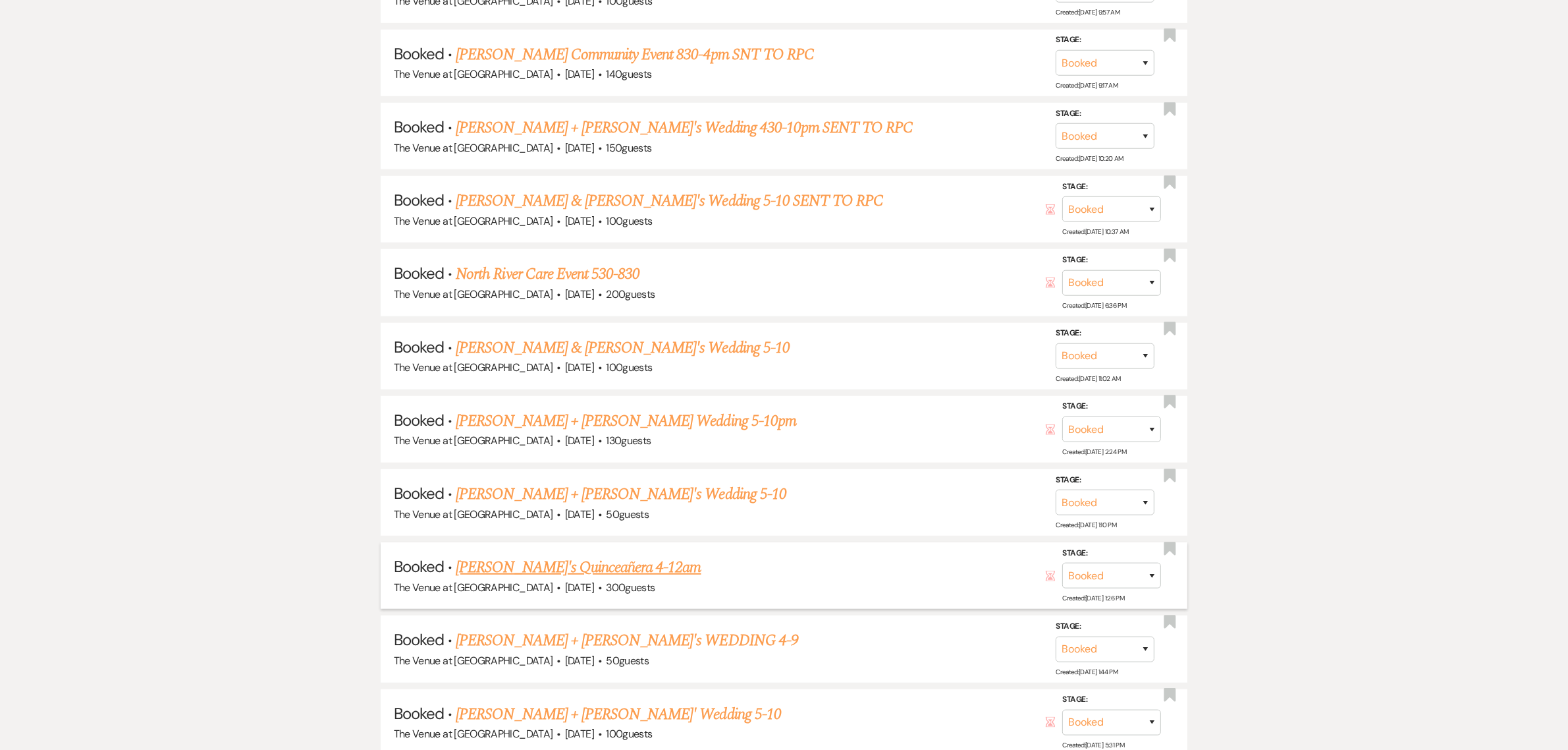
scroll to position [1098, 0]
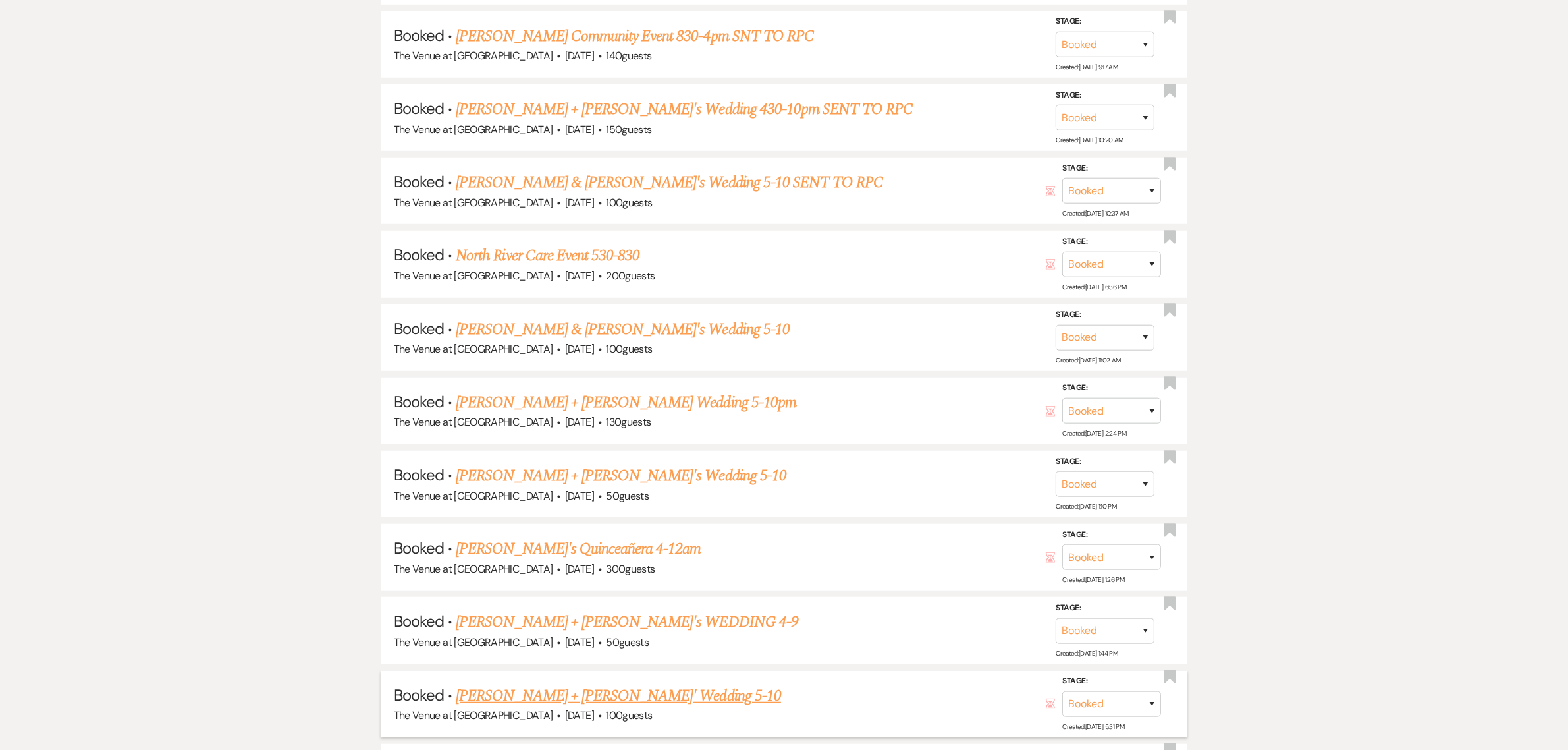
click at [575, 690] on link "[PERSON_NAME] + [PERSON_NAME]' Wedding 5-10" at bounding box center [619, 696] width 325 height 24
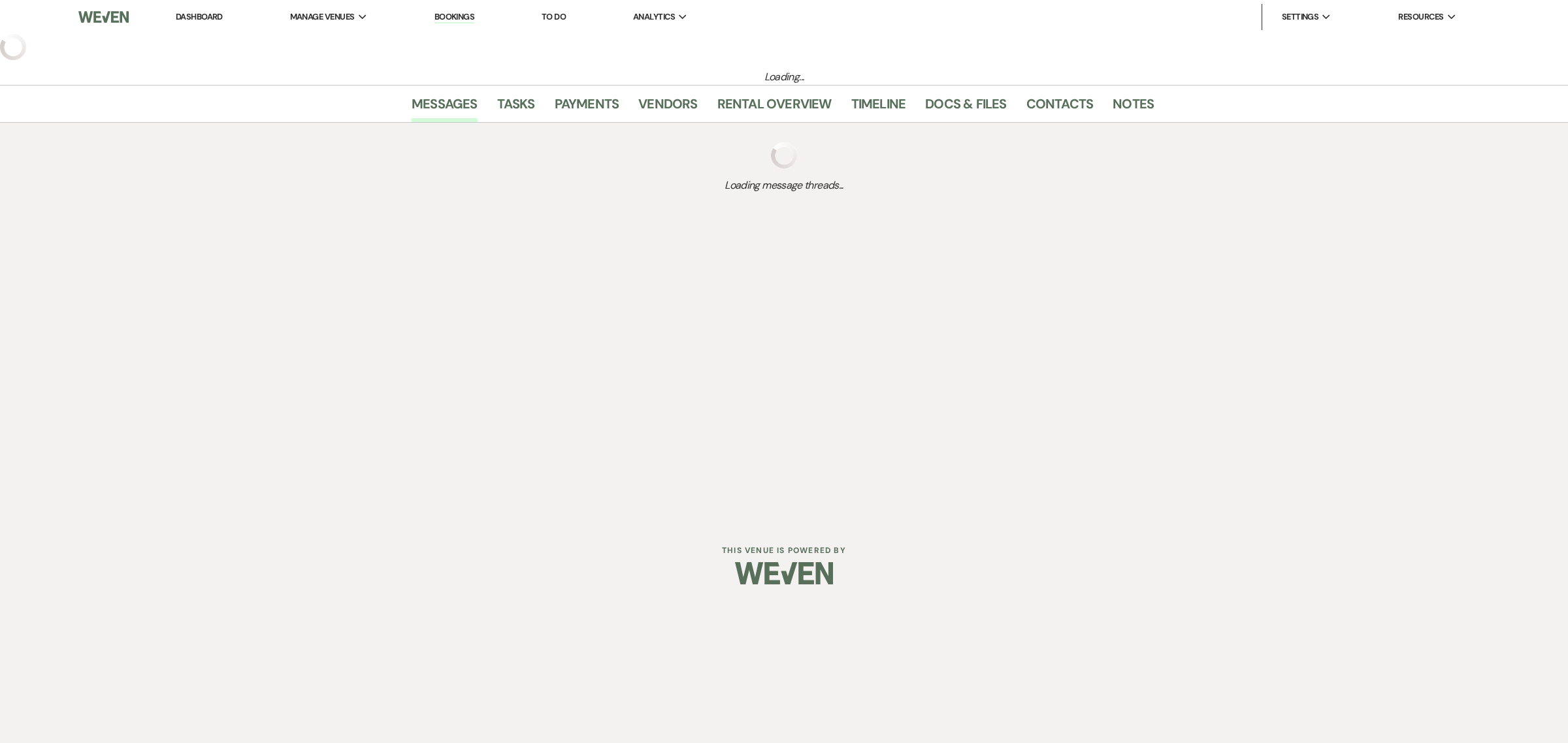
select select "2"
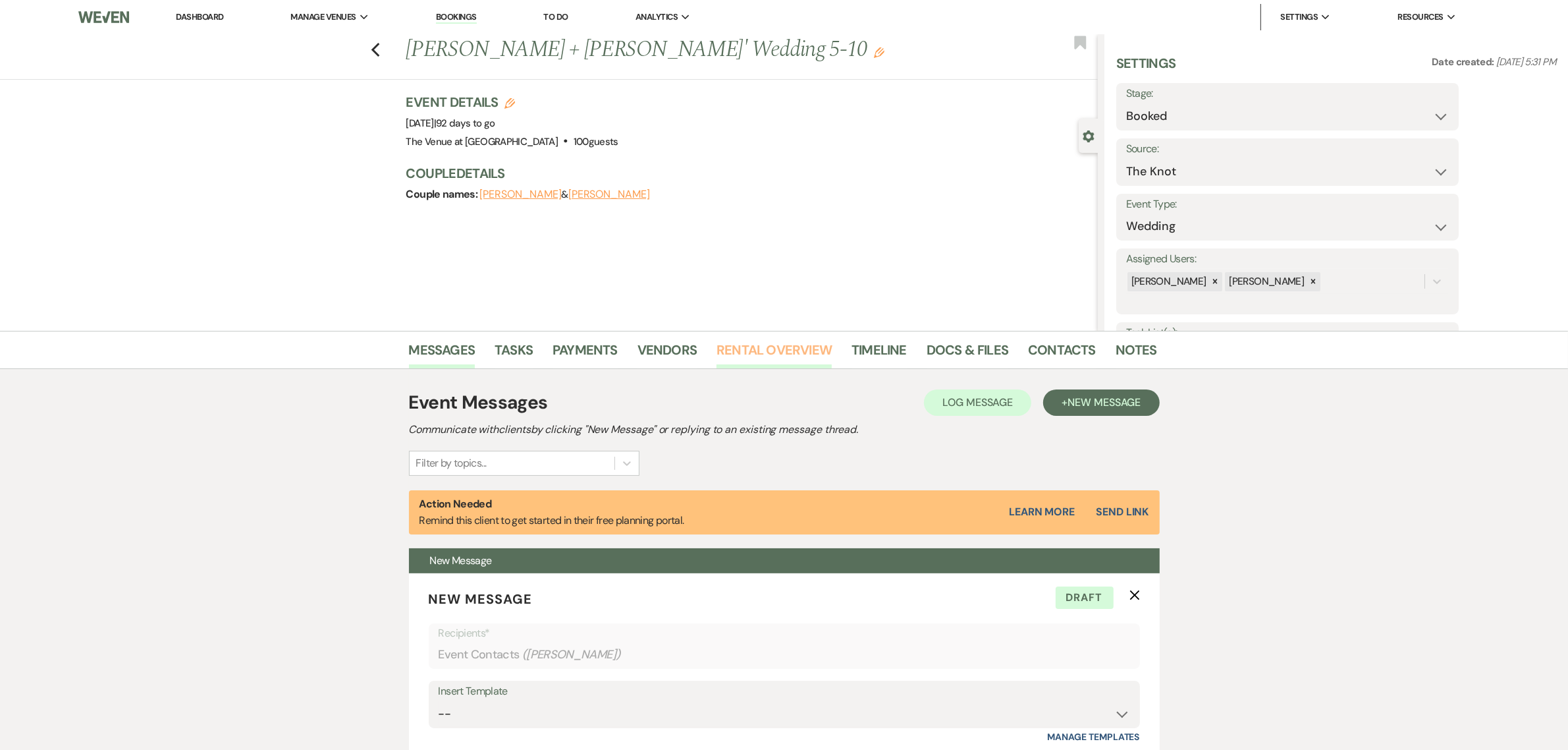
click at [769, 344] on link "Rental Overview" at bounding box center [774, 354] width 115 height 29
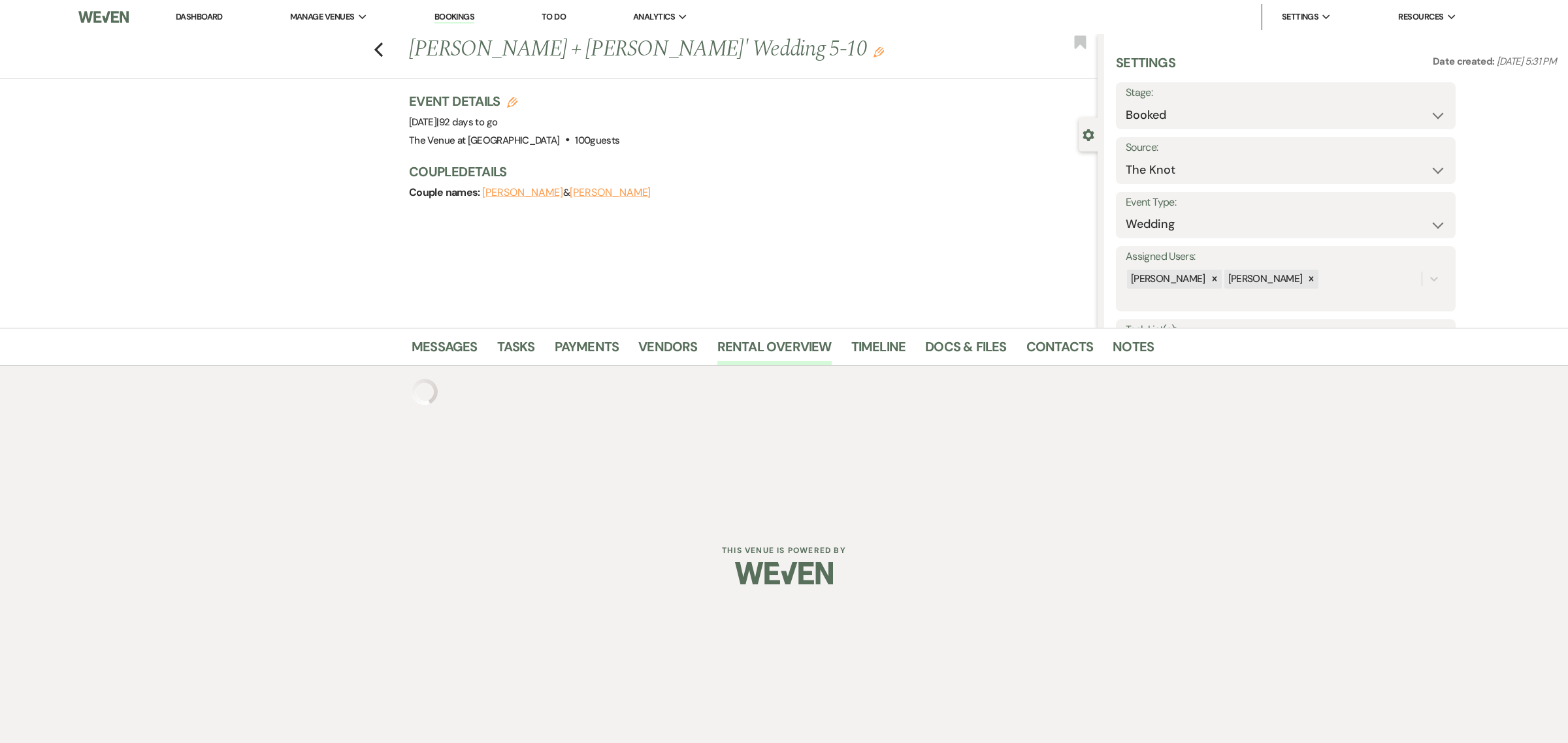
click at [817, 253] on div "Previous [PERSON_NAME] + [PERSON_NAME]' Wedding 5-10 Edit Bookmark Gear Setting…" at bounding box center [548, 180] width 1098 height 294
click at [381, 52] on icon "Previous" at bounding box center [378, 49] width 10 height 16
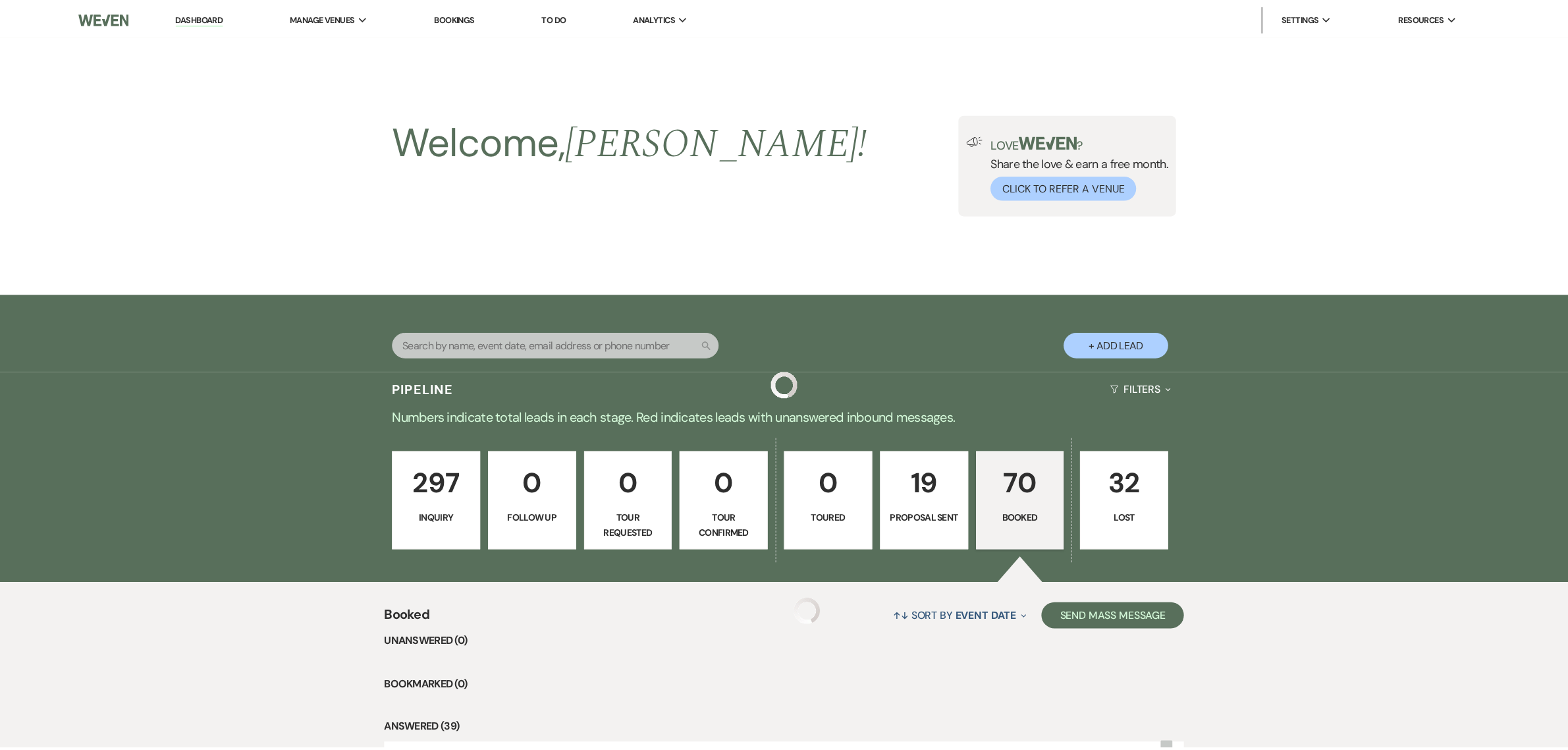
scroll to position [1098, 0]
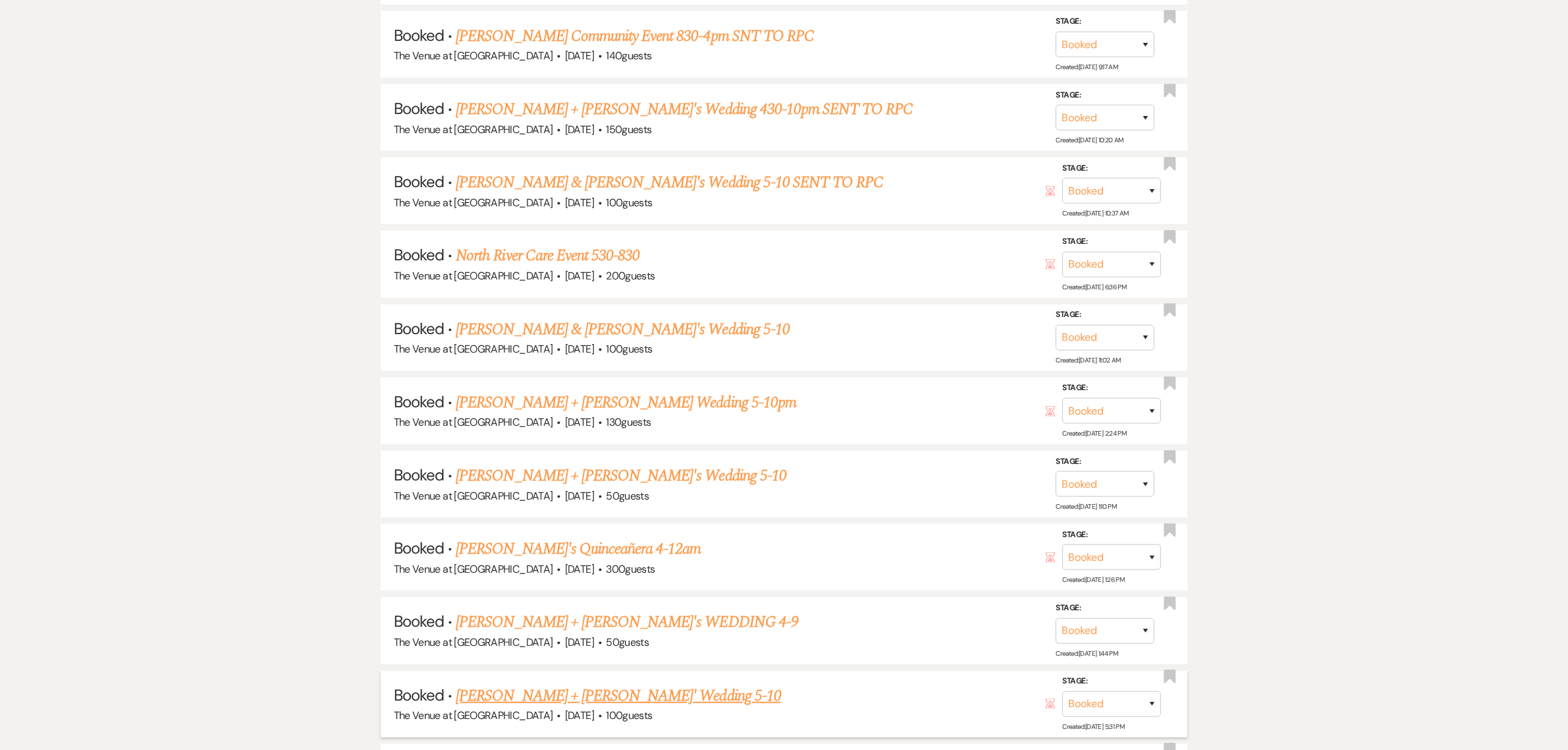
click at [565, 684] on link "[PERSON_NAME] + [PERSON_NAME]' Wedding 5-10" at bounding box center [619, 696] width 325 height 24
select select "2"
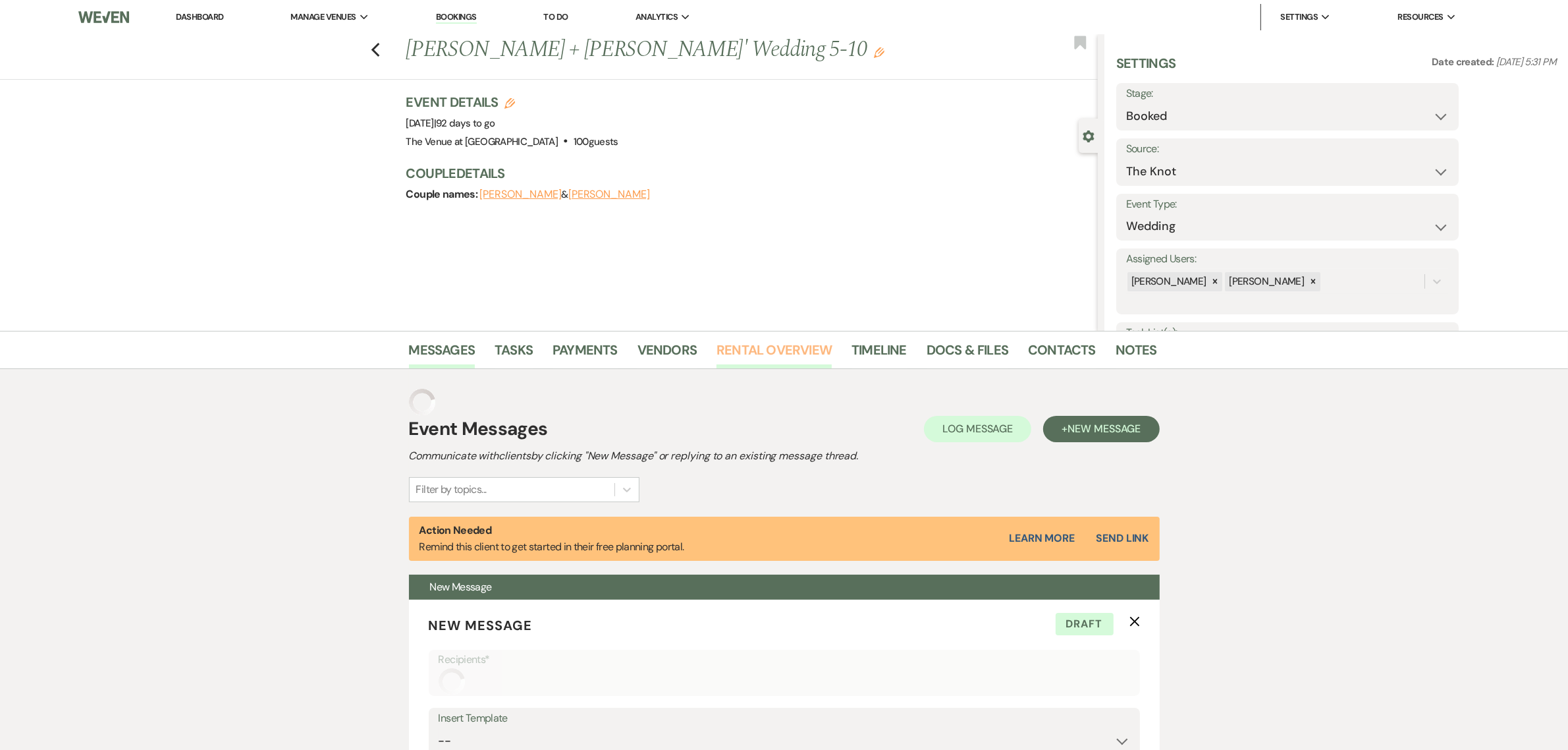
click at [806, 352] on link "Rental Overview" at bounding box center [774, 354] width 115 height 29
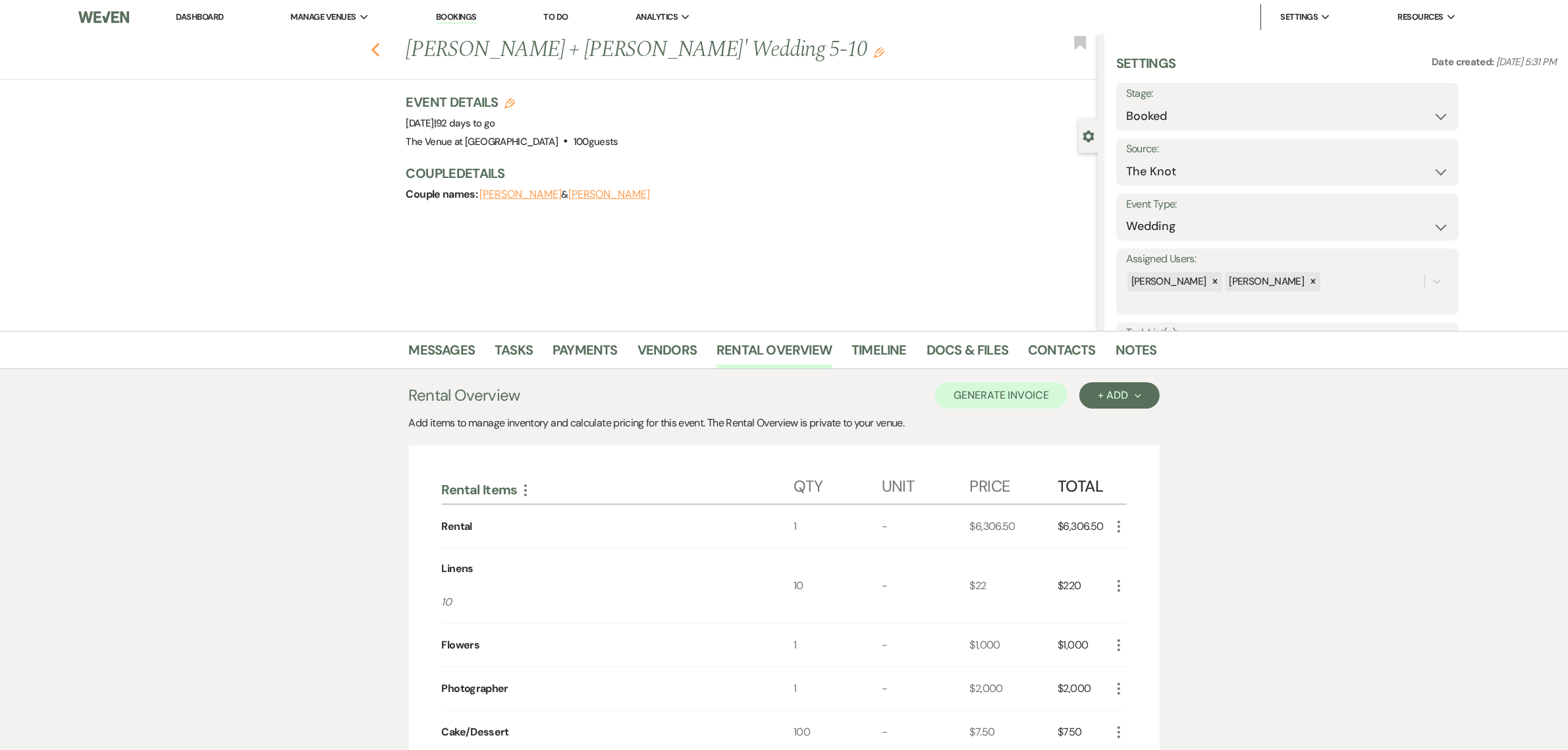
click at [379, 54] on use "button" at bounding box center [375, 50] width 9 height 15
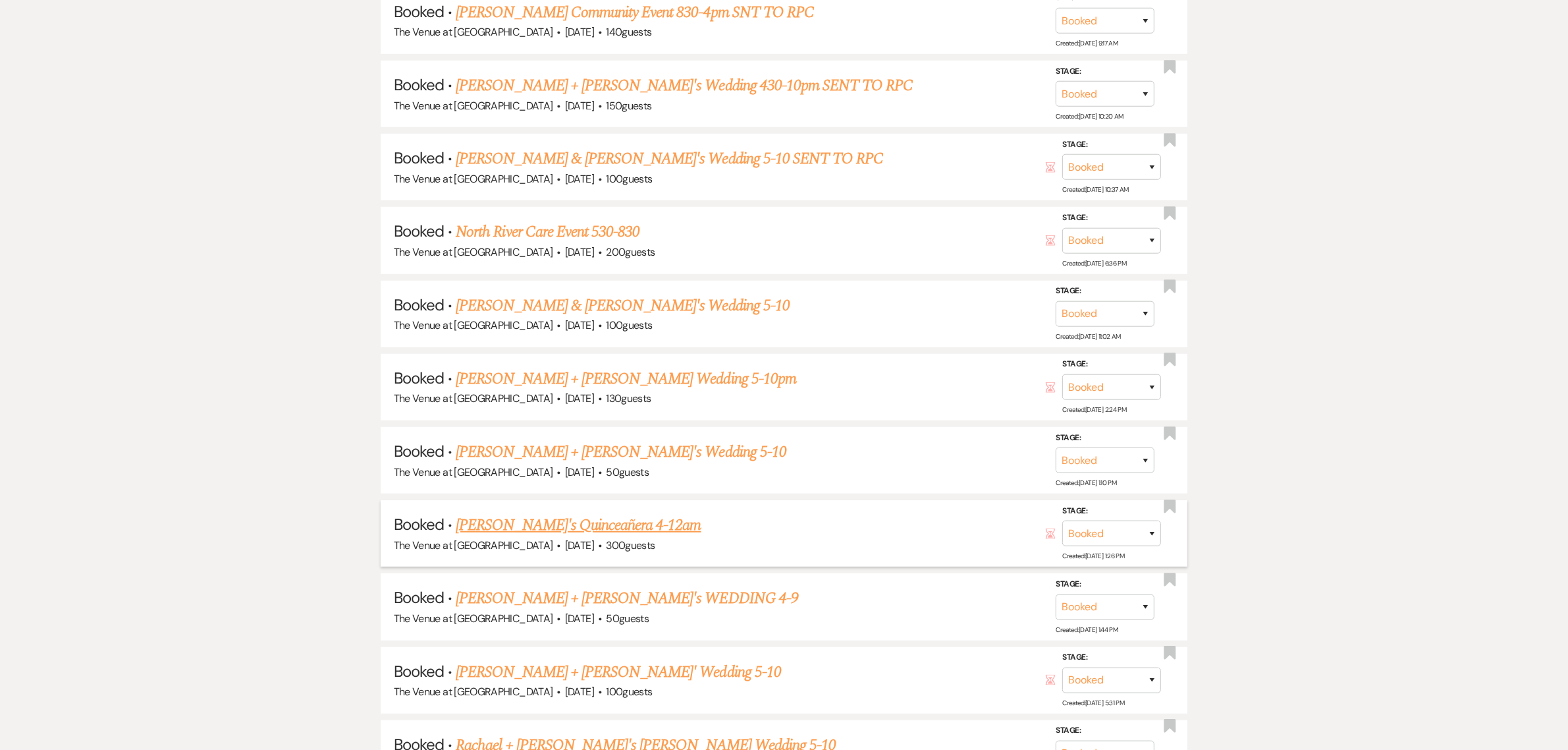
scroll to position [1153, 0]
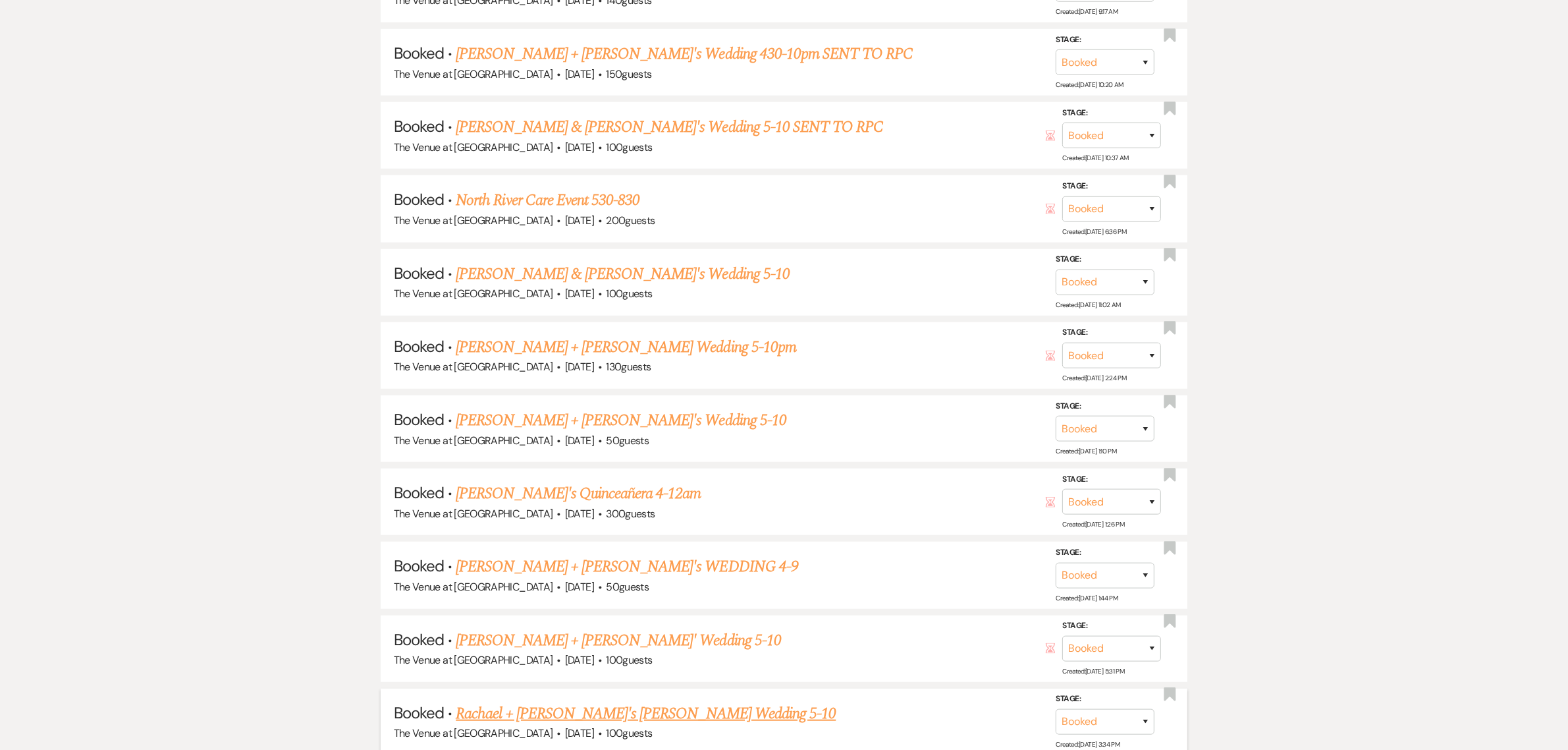
click at [633, 702] on link "Rachael + [PERSON_NAME]'s [PERSON_NAME] Wedding 5-10" at bounding box center [646, 714] width 380 height 24
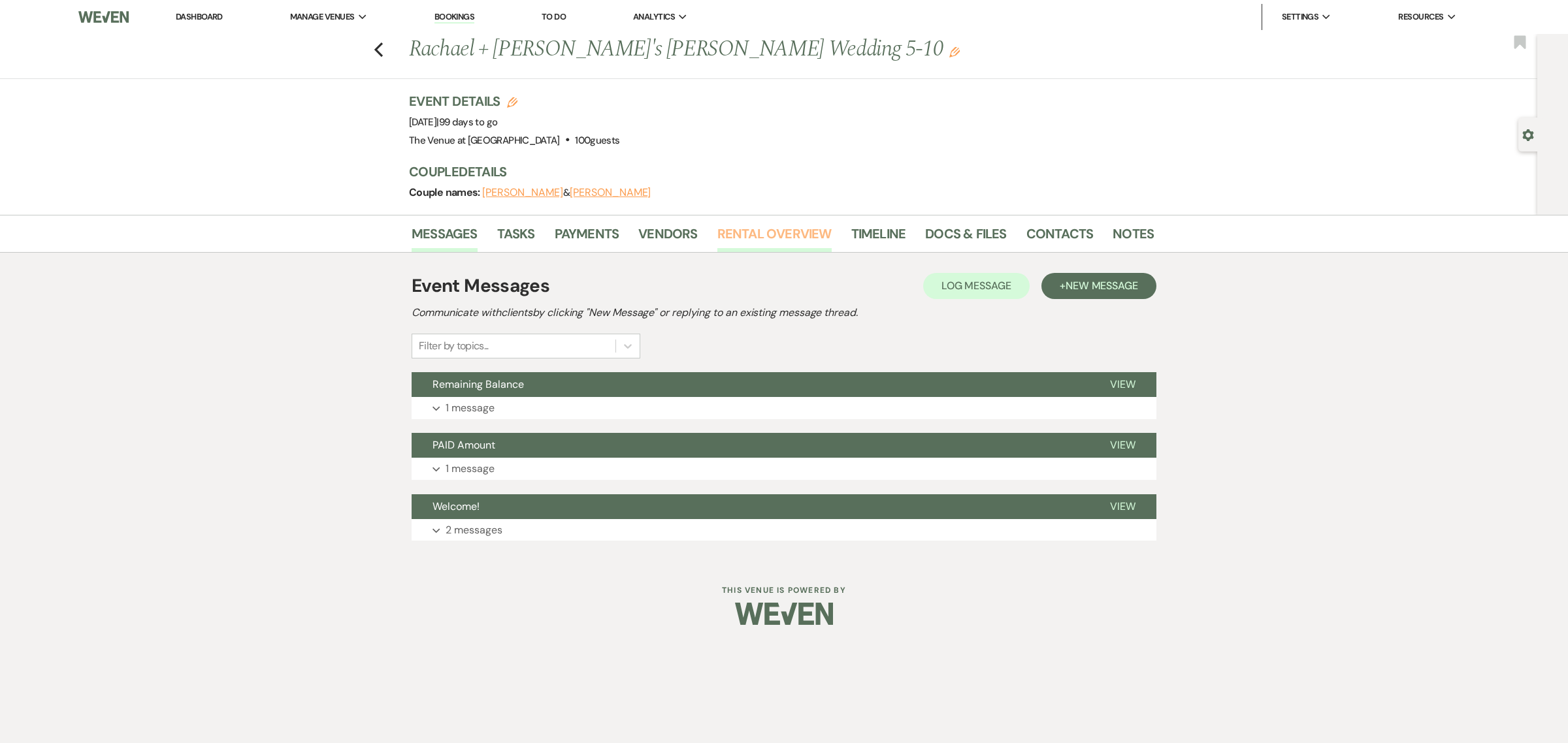
click at [781, 232] on link "Rental Overview" at bounding box center [774, 237] width 114 height 29
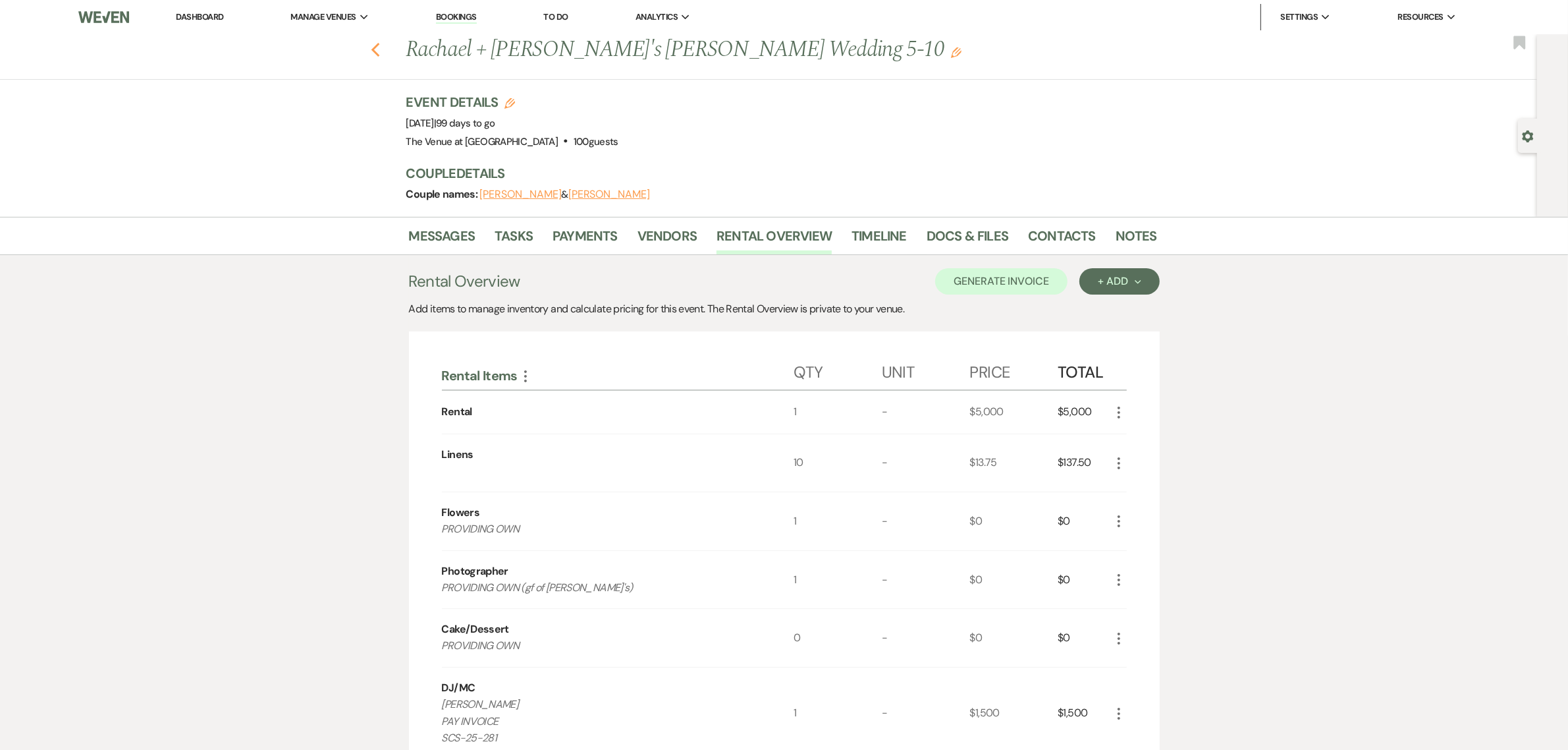
click at [376, 53] on icon "Previous" at bounding box center [376, 50] width 10 height 16
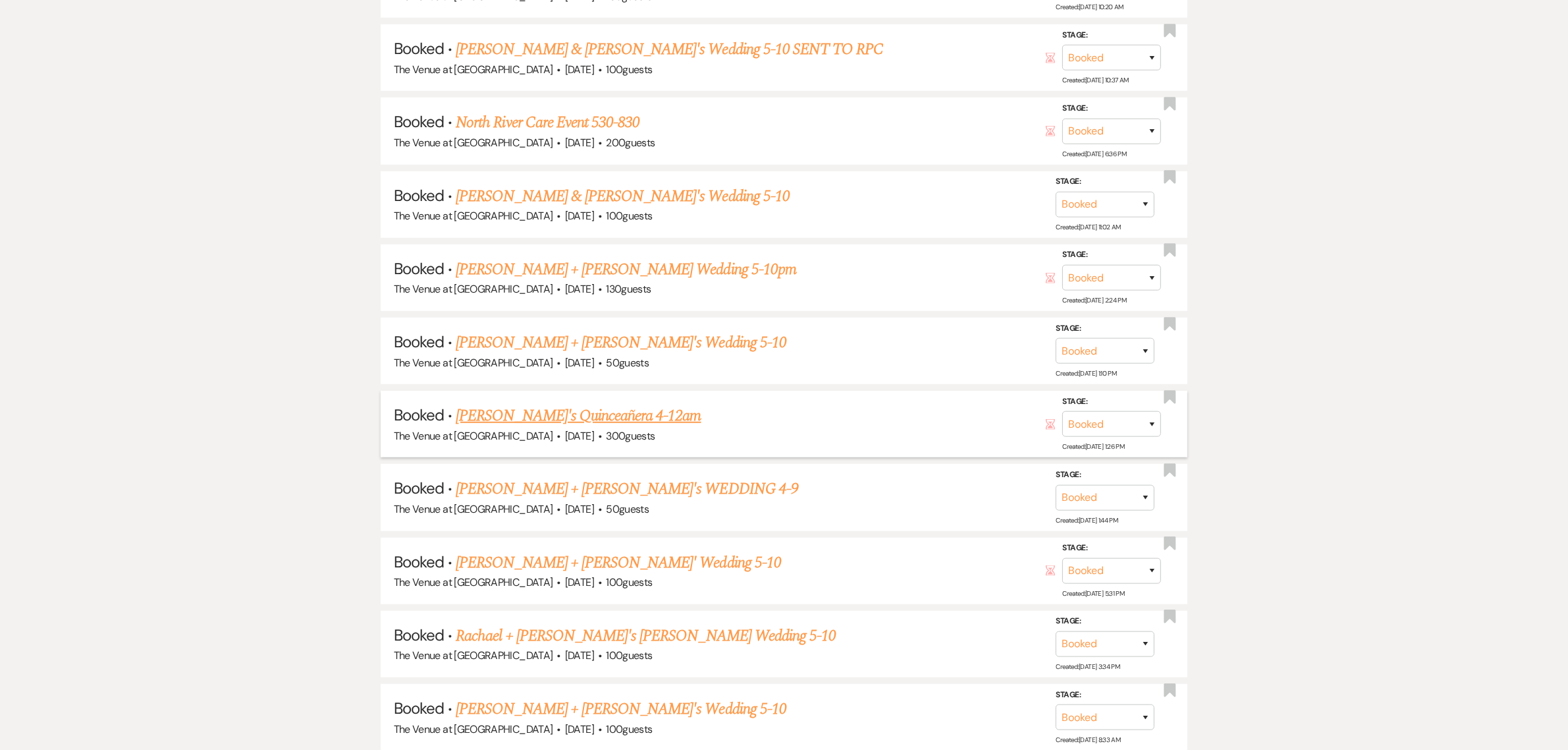
scroll to position [1235, 0]
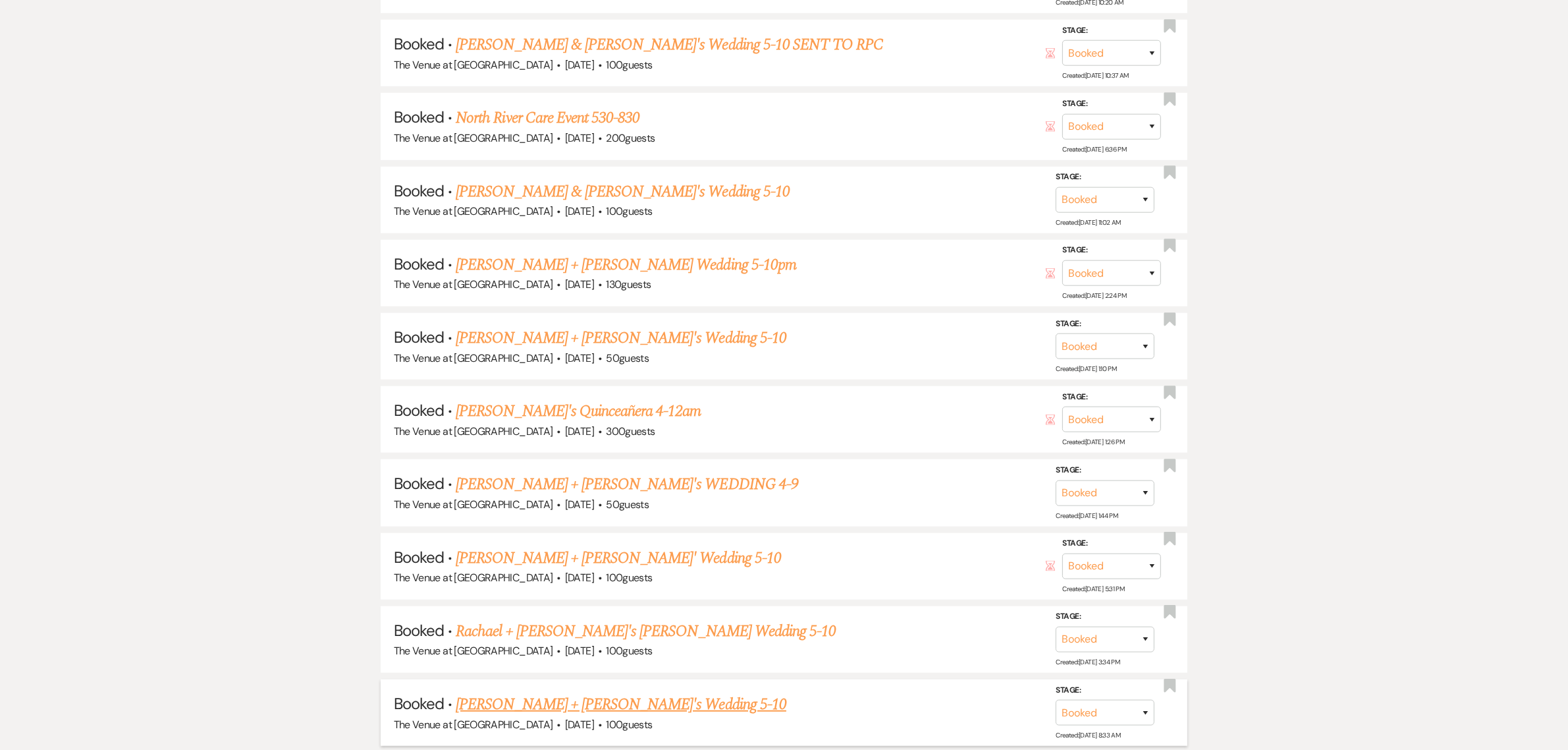
click at [593, 693] on link "[PERSON_NAME] + [PERSON_NAME]'s Wedding 5-10" at bounding box center [621, 705] width 330 height 24
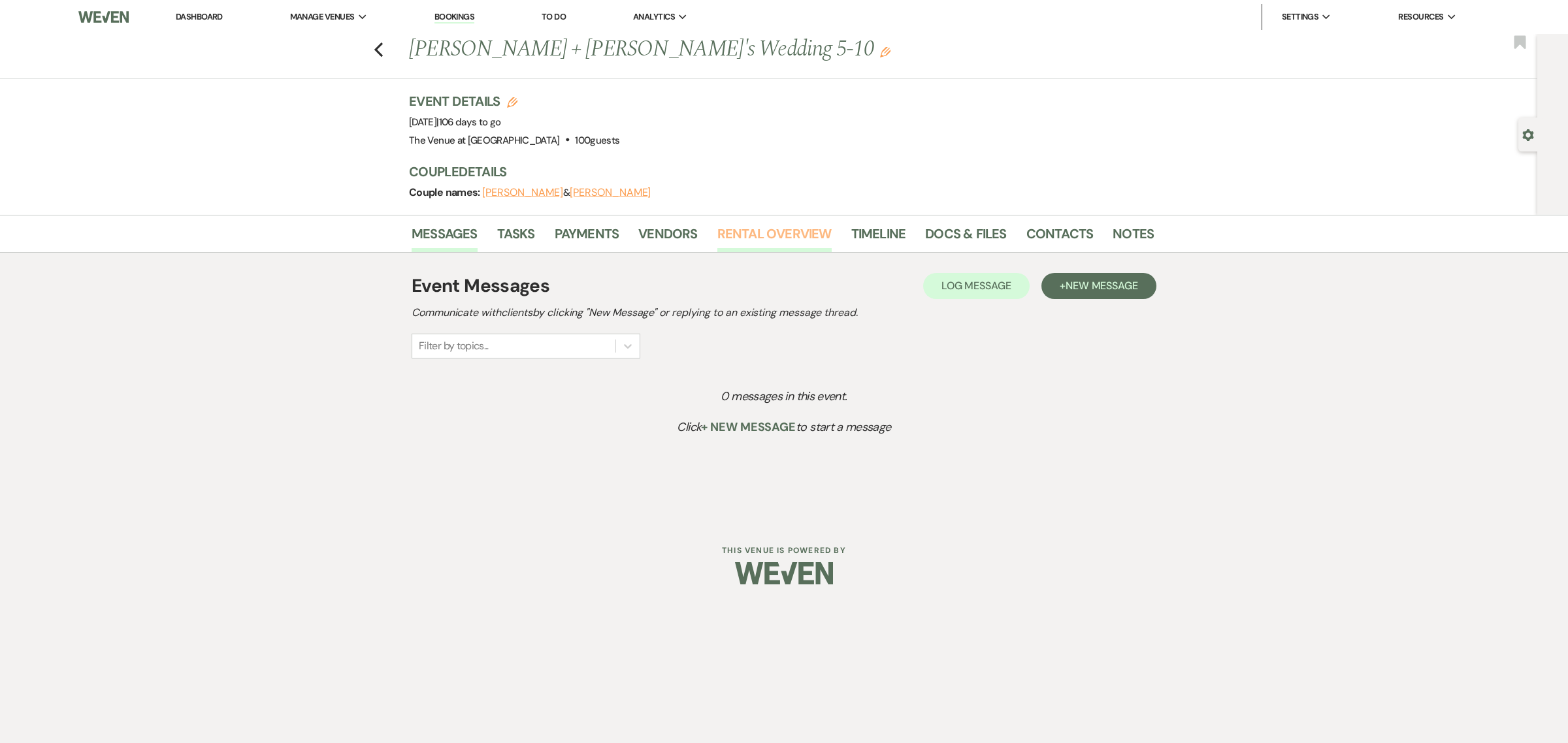
click at [773, 233] on link "Rental Overview" at bounding box center [774, 237] width 114 height 29
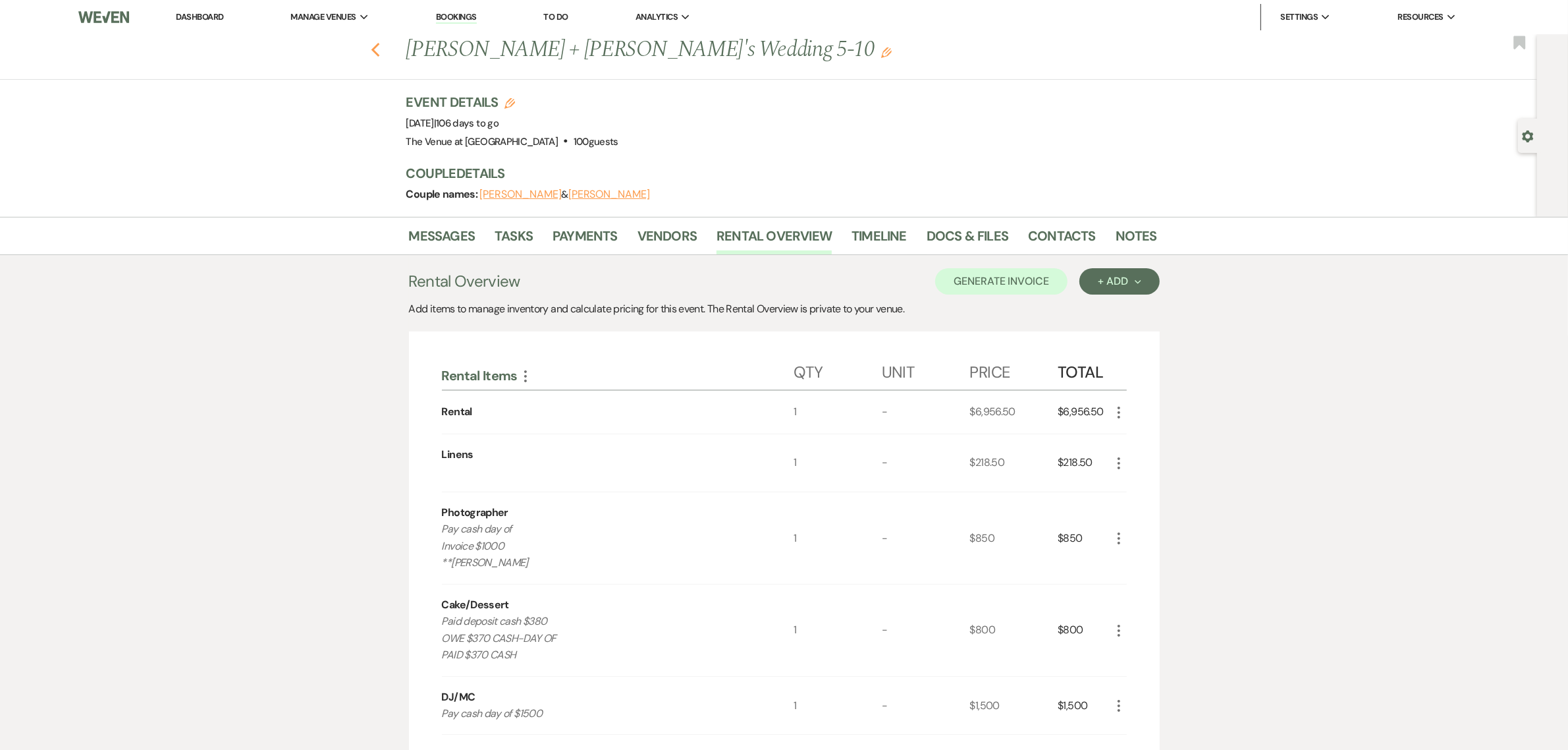
click at [379, 51] on use "button" at bounding box center [375, 50] width 9 height 15
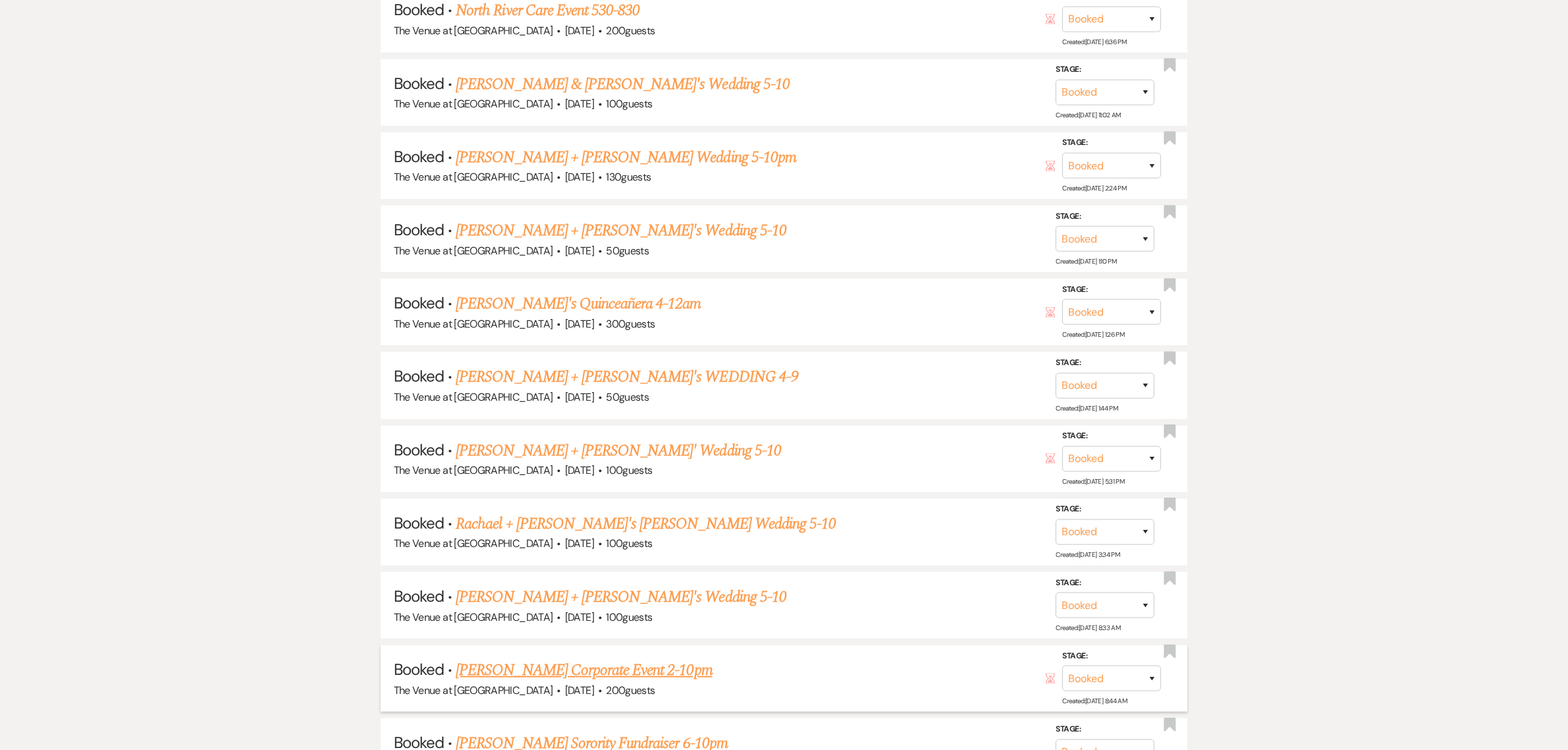
scroll to position [1345, 0]
click at [553, 730] on link "[PERSON_NAME] Sorority Fundraiser 6-10pm" at bounding box center [592, 742] width 272 height 24
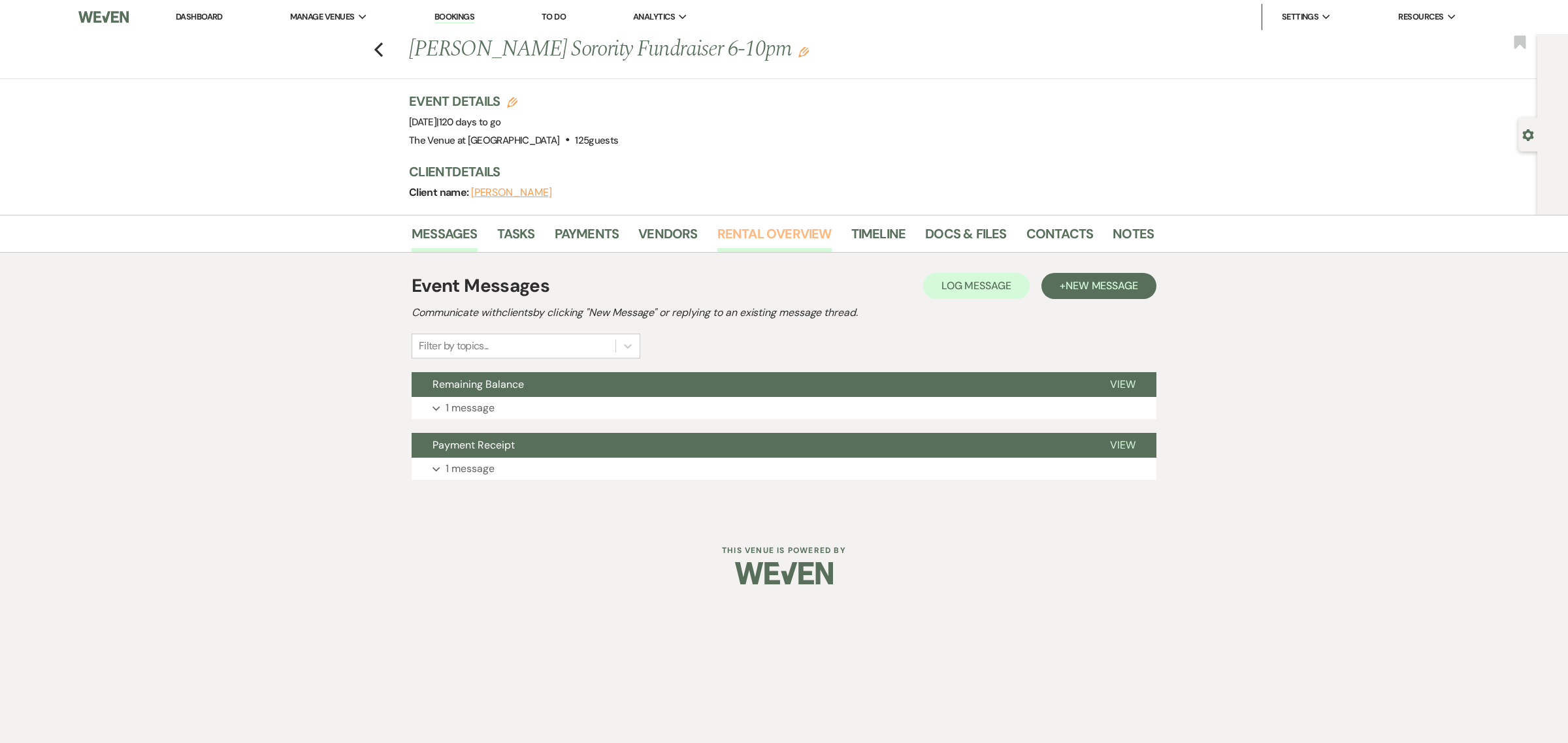
click at [795, 230] on link "Rental Overview" at bounding box center [774, 237] width 114 height 29
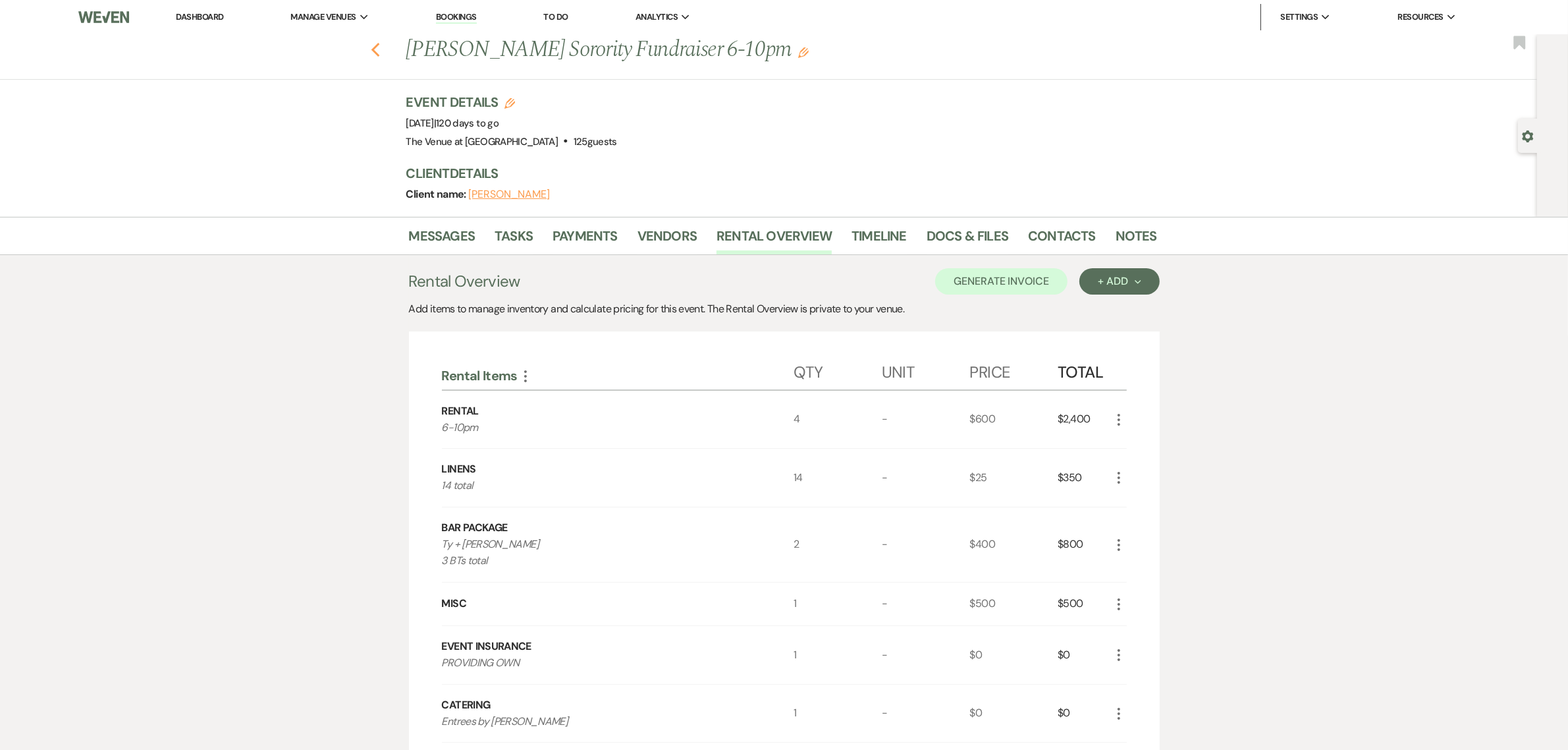
click at [377, 50] on use "button" at bounding box center [375, 50] width 9 height 15
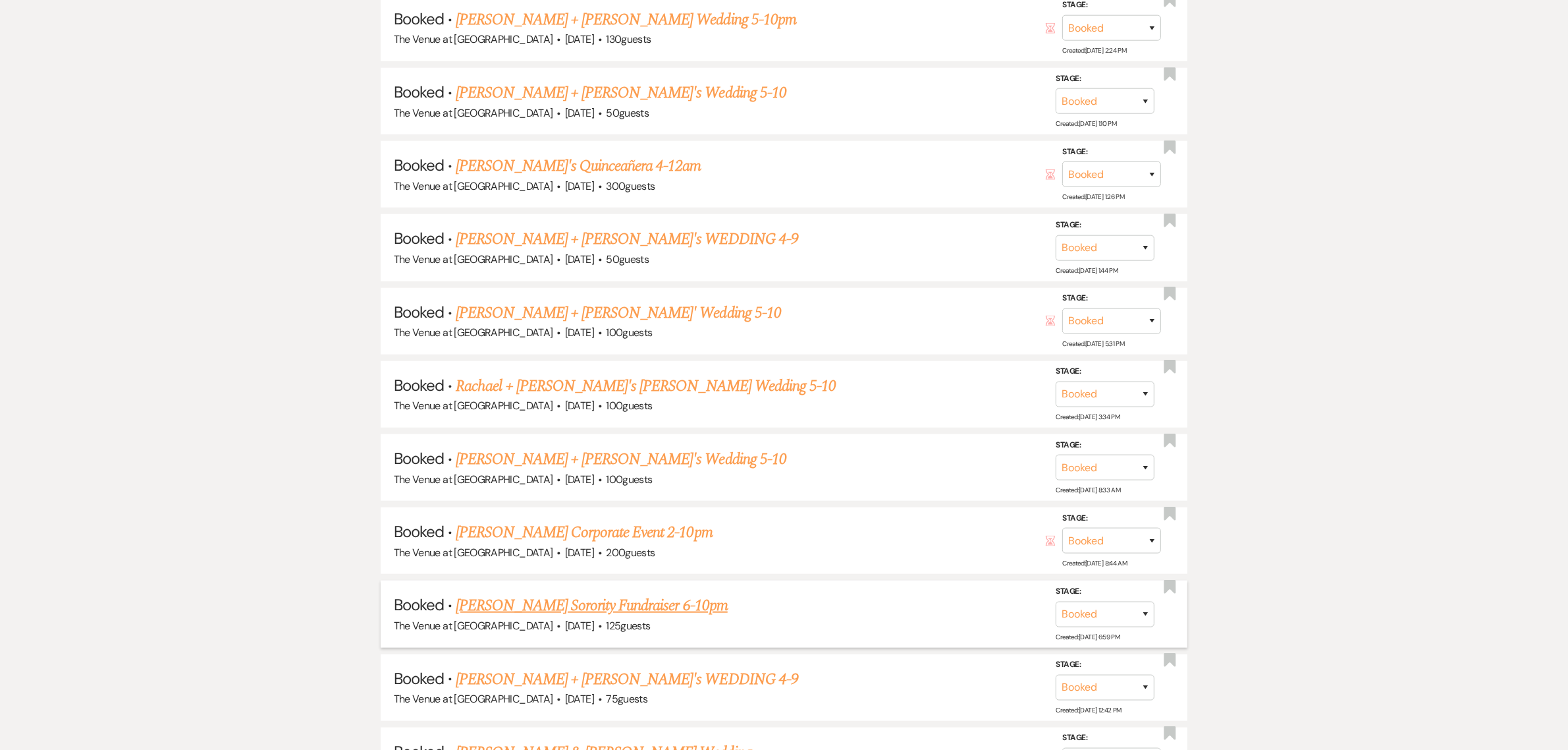
scroll to position [1483, 0]
click at [565, 668] on link "[PERSON_NAME] + [PERSON_NAME]'s WEDDING 4-9" at bounding box center [627, 678] width 342 height 24
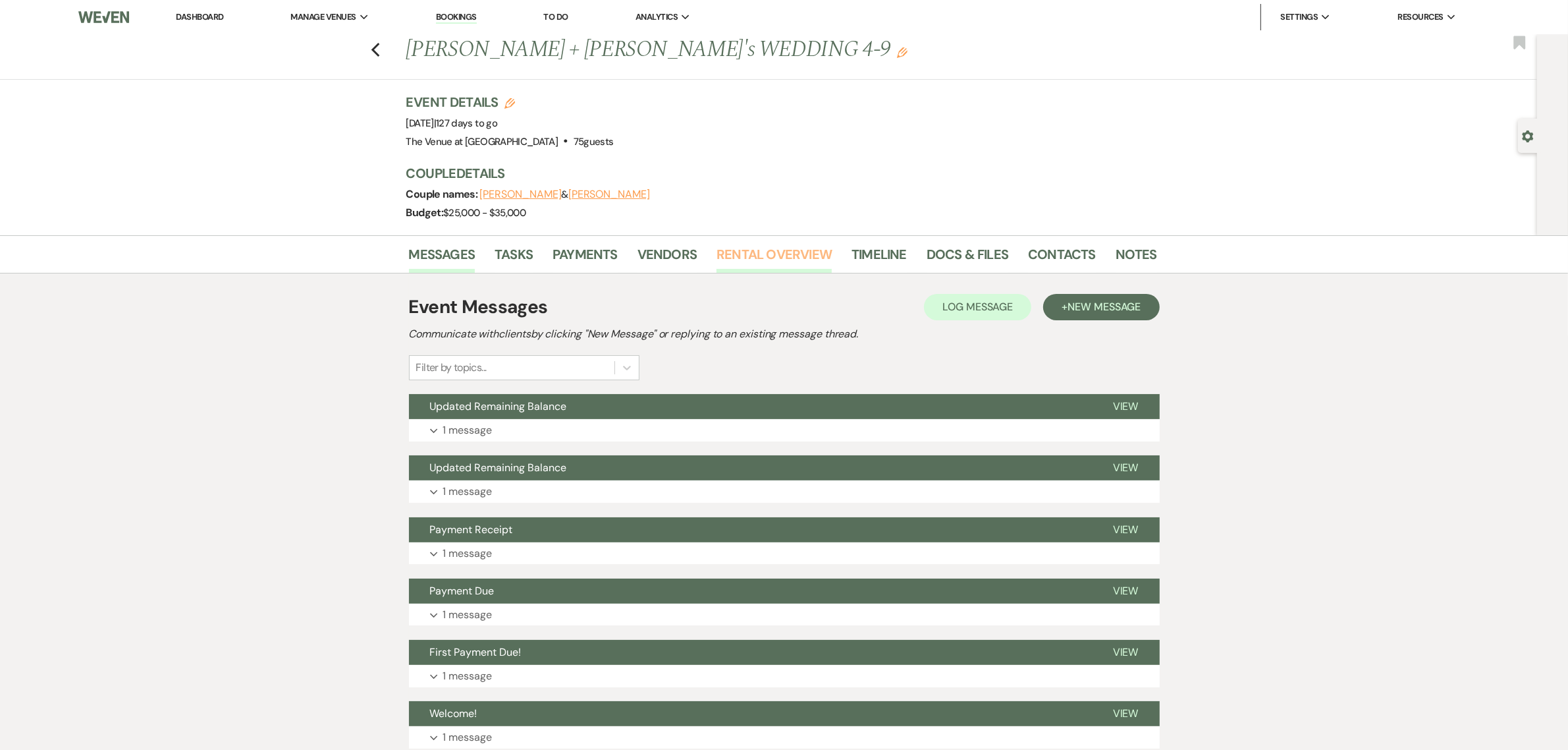
click at [776, 259] on link "Rental Overview" at bounding box center [774, 258] width 115 height 29
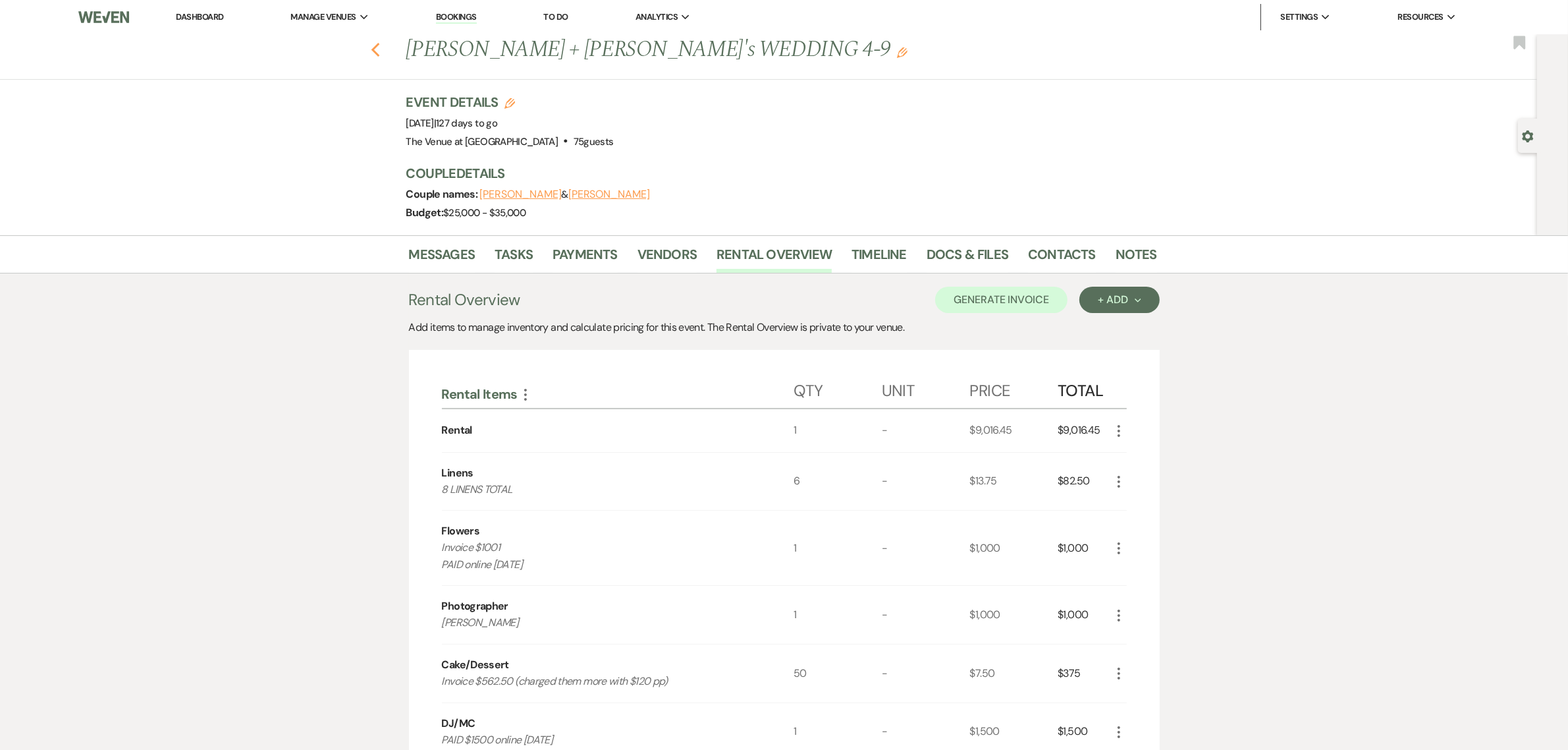
click at [378, 50] on use "button" at bounding box center [375, 50] width 9 height 15
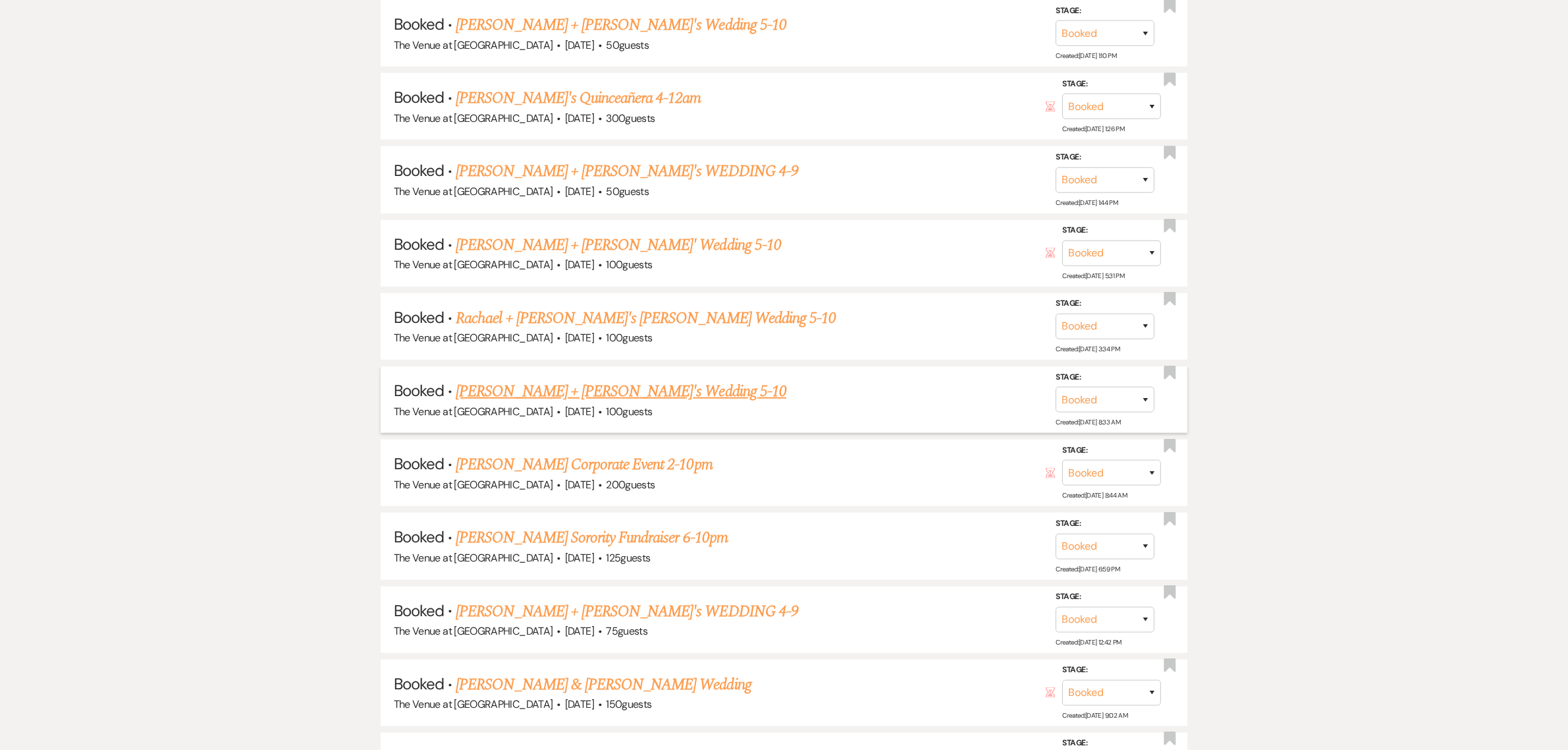
scroll to position [1565, 0]
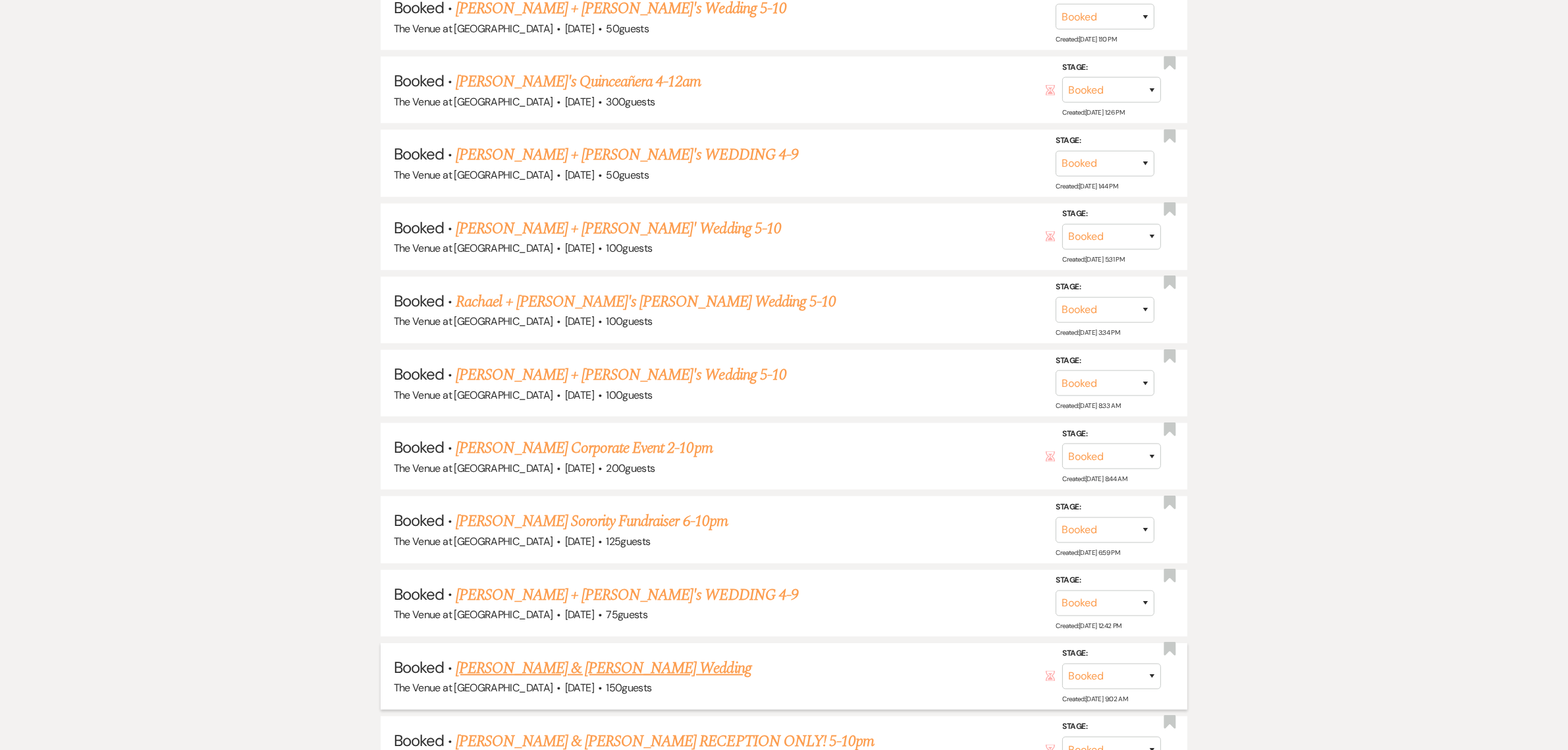
click at [620, 656] on link "[PERSON_NAME] & [PERSON_NAME] Wedding" at bounding box center [604, 668] width 295 height 24
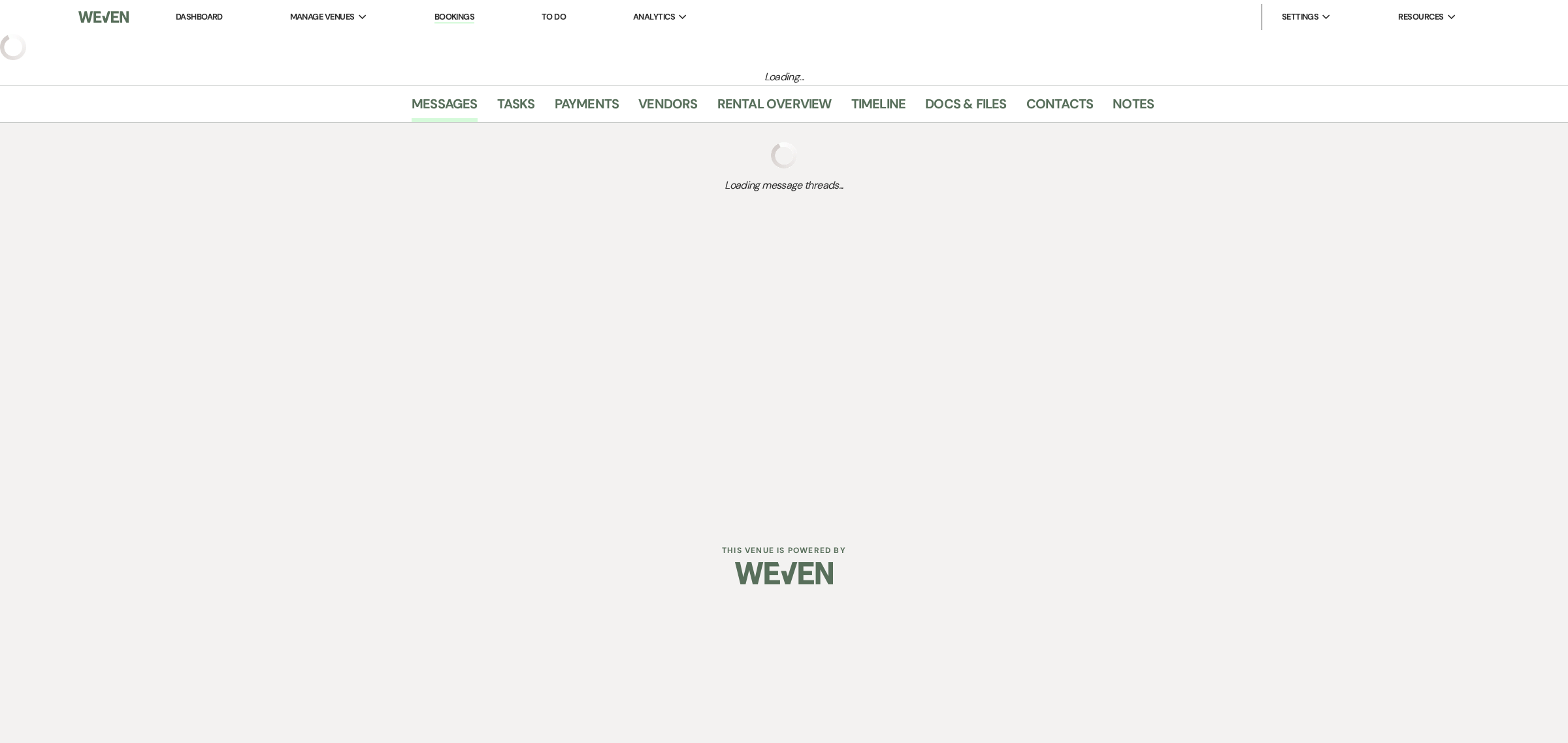
select select "6"
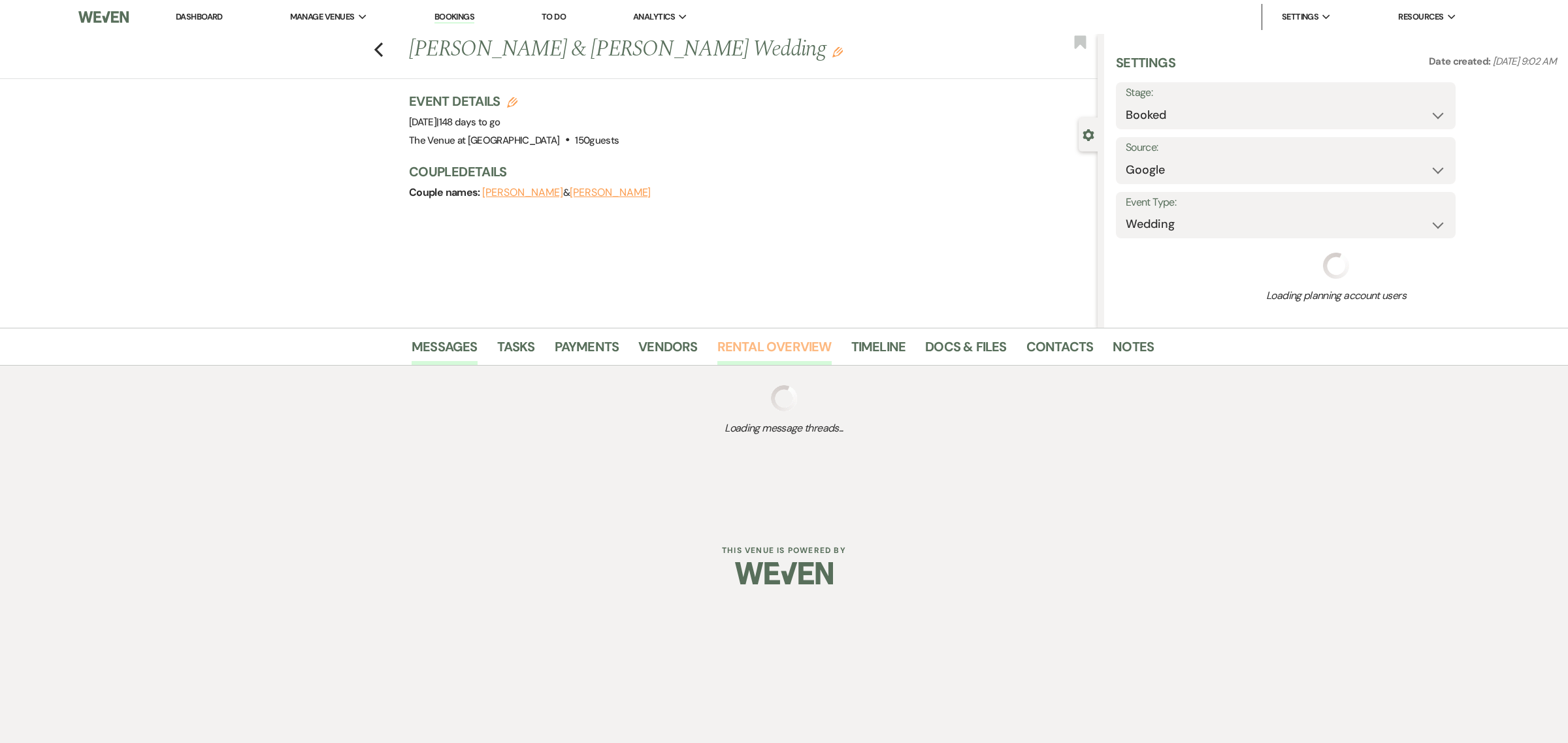
click at [791, 346] on link "Rental Overview" at bounding box center [774, 350] width 114 height 29
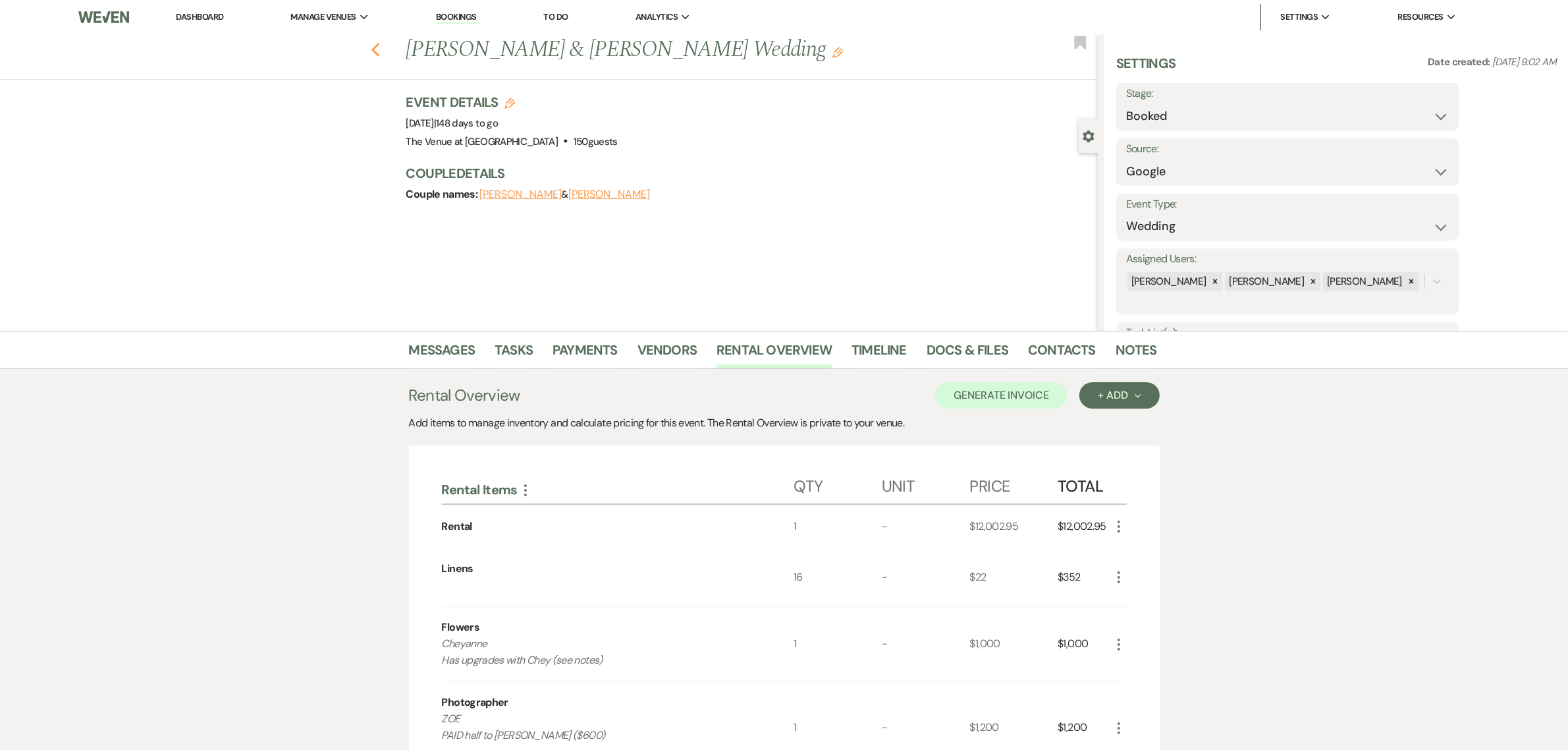
click at [376, 51] on icon "Previous" at bounding box center [376, 50] width 10 height 16
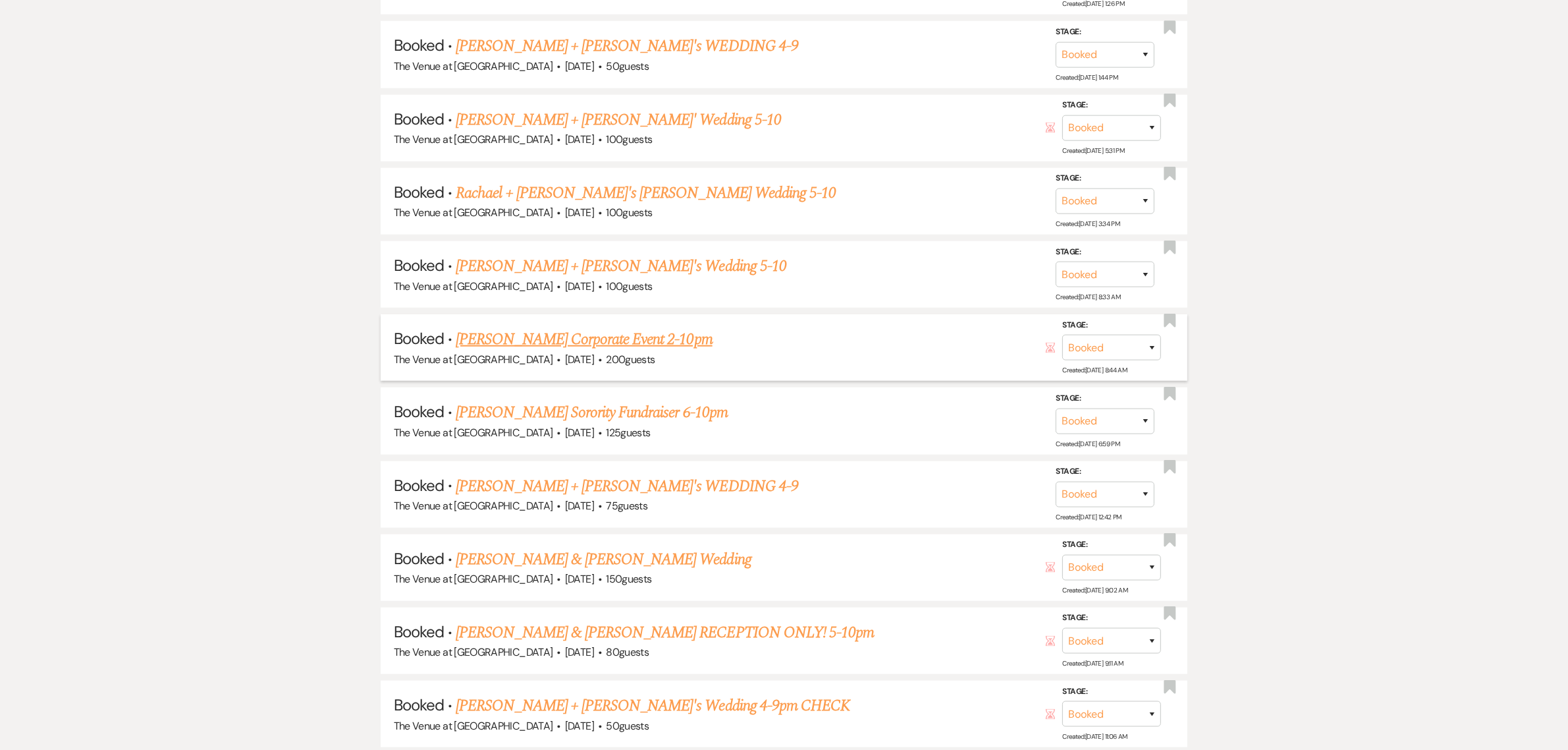
scroll to position [1675, 0]
click at [607, 620] on link "[PERSON_NAME] & [PERSON_NAME] RECEPTION ONLY! 5-10pm" at bounding box center [665, 632] width 418 height 24
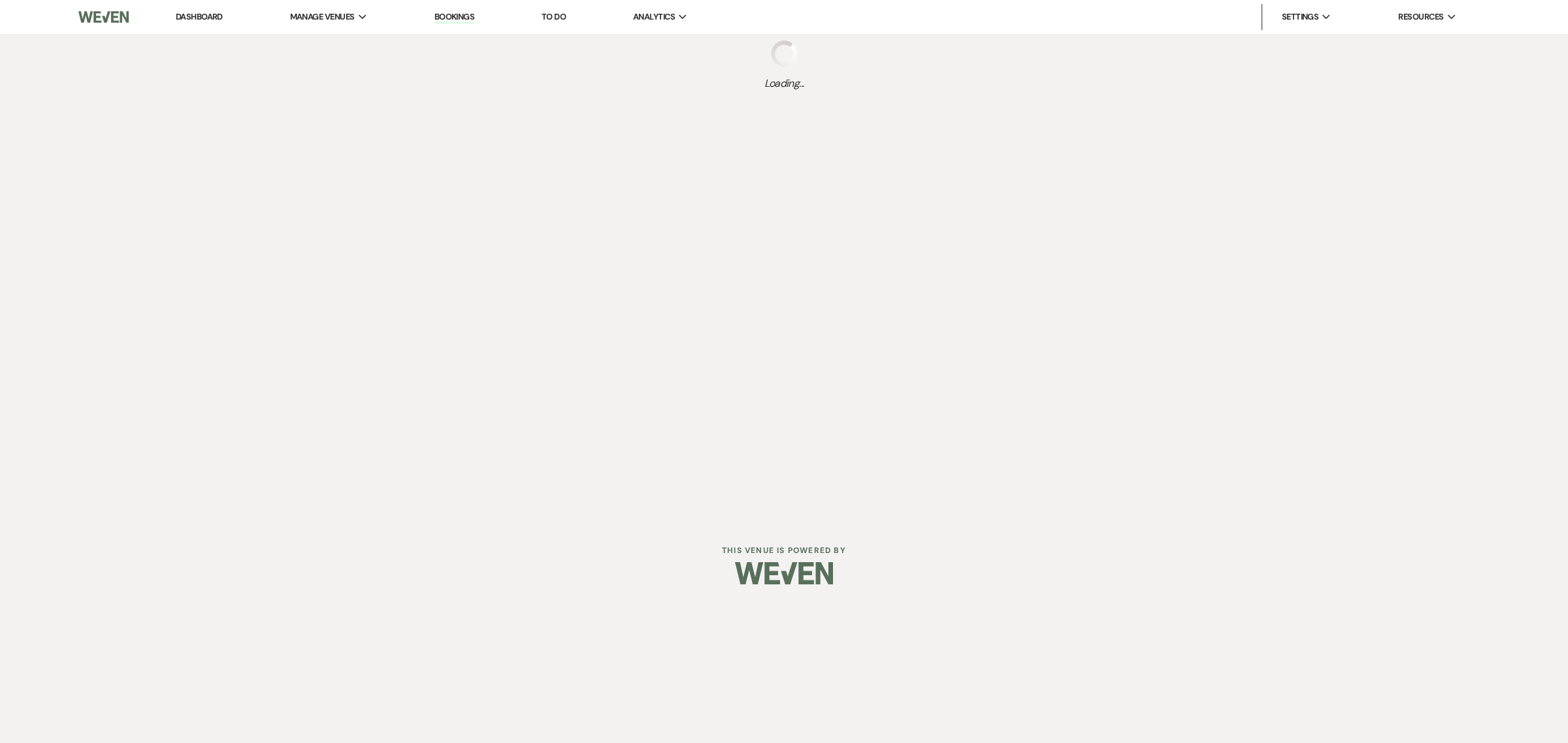
select select "6"
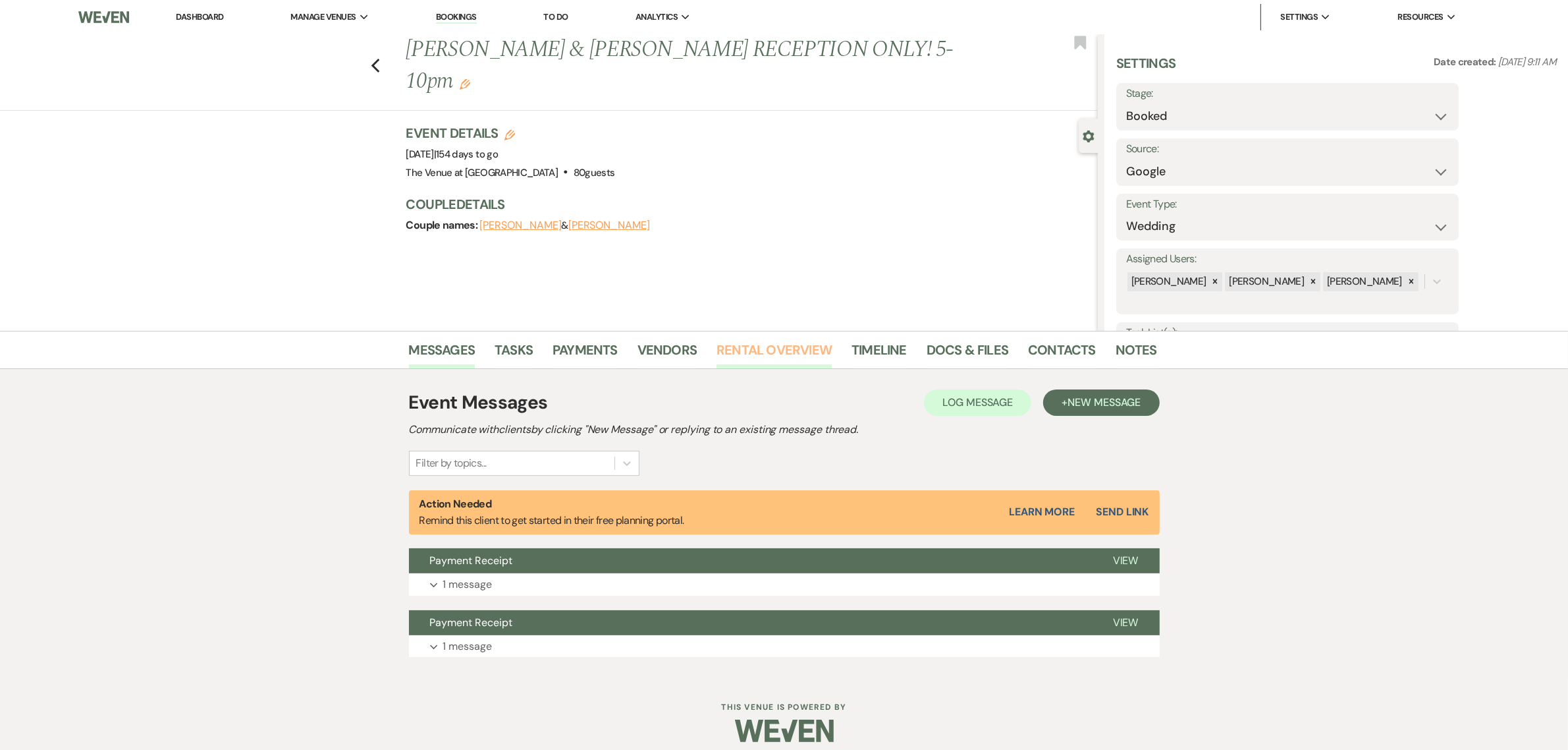
click at [787, 348] on link "Rental Overview" at bounding box center [774, 354] width 115 height 29
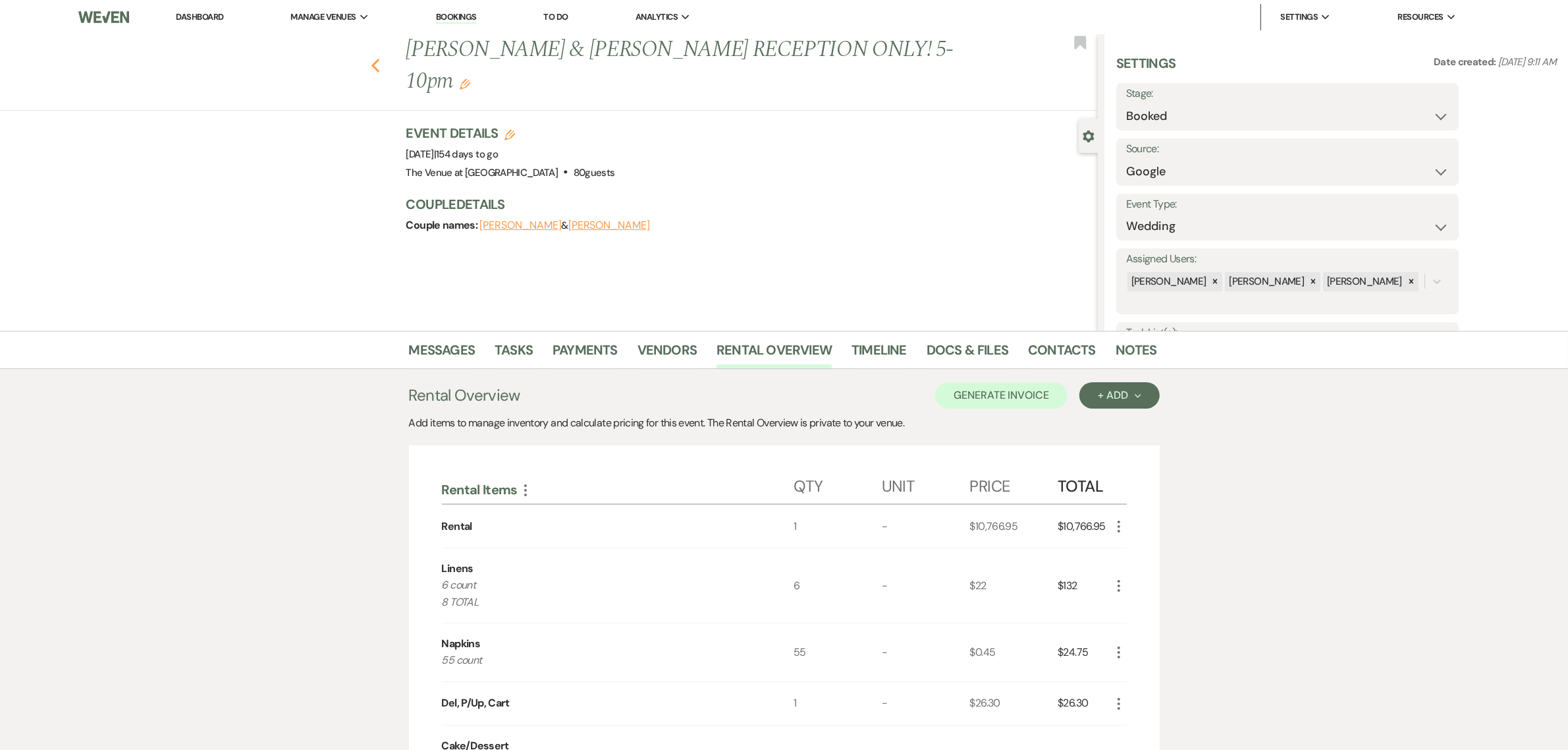
click at [379, 65] on use "button" at bounding box center [375, 66] width 9 height 15
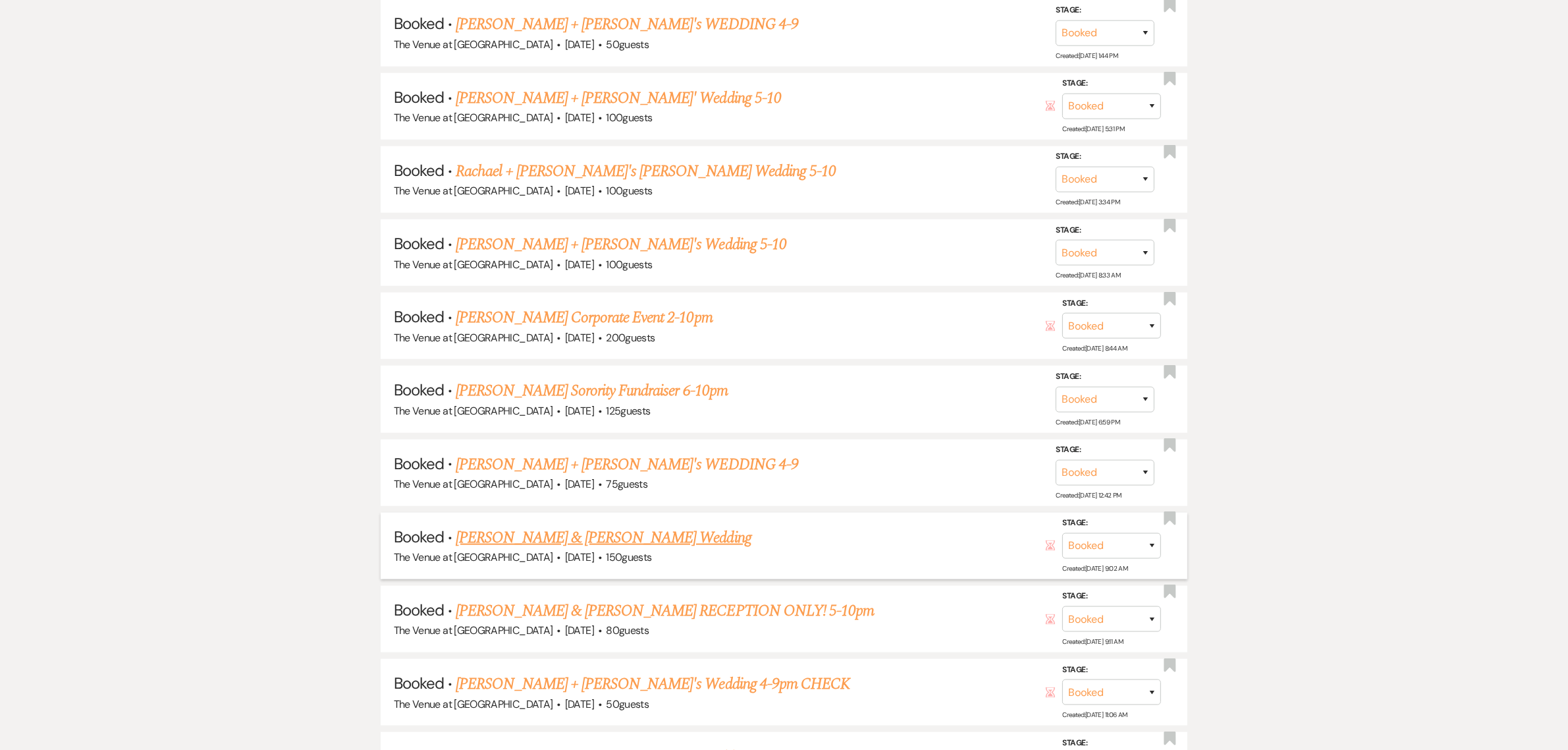
scroll to position [1702, 0]
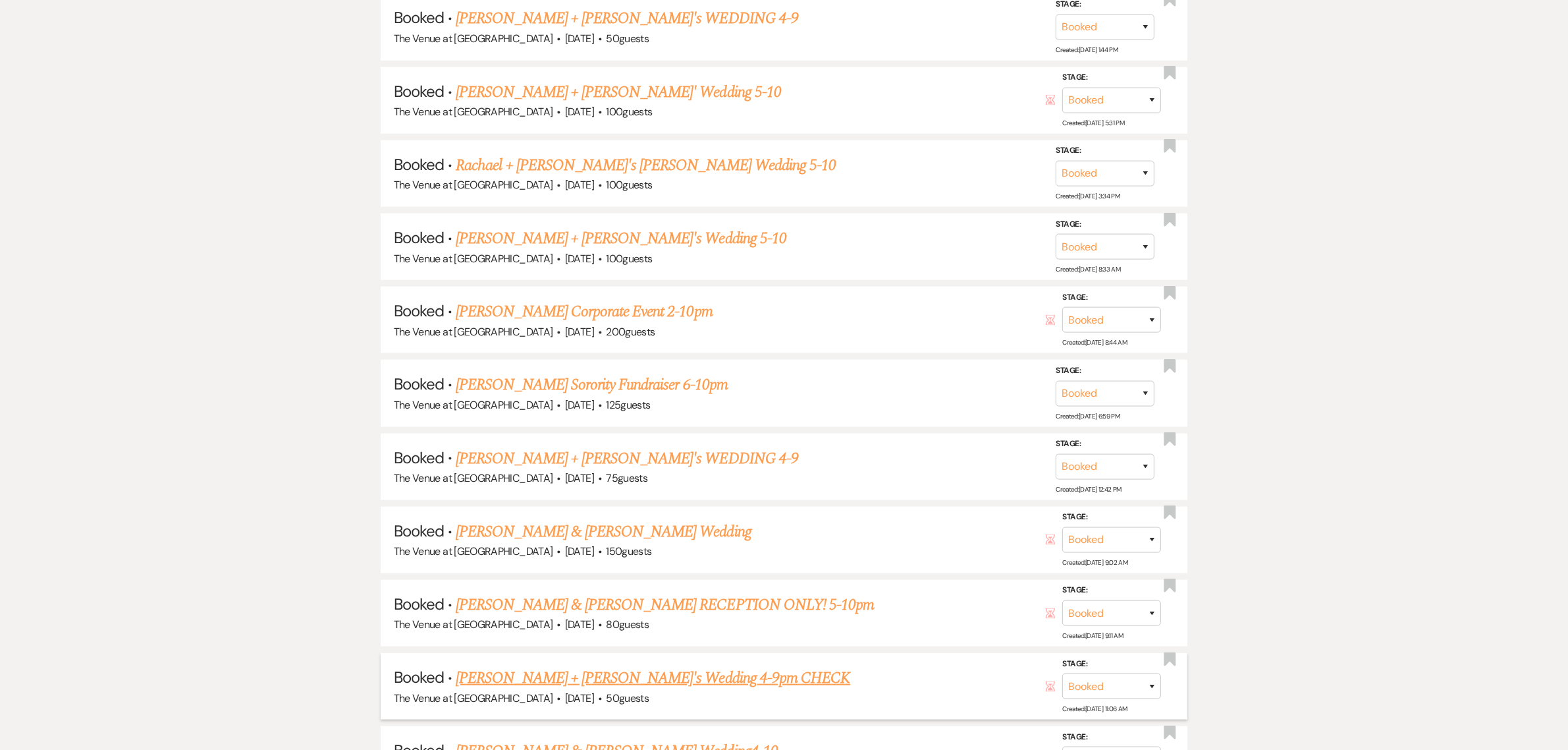
click at [557, 666] on link "[PERSON_NAME] + [PERSON_NAME]'s Wedding 4-9pm CHECK" at bounding box center [653, 678] width 394 height 24
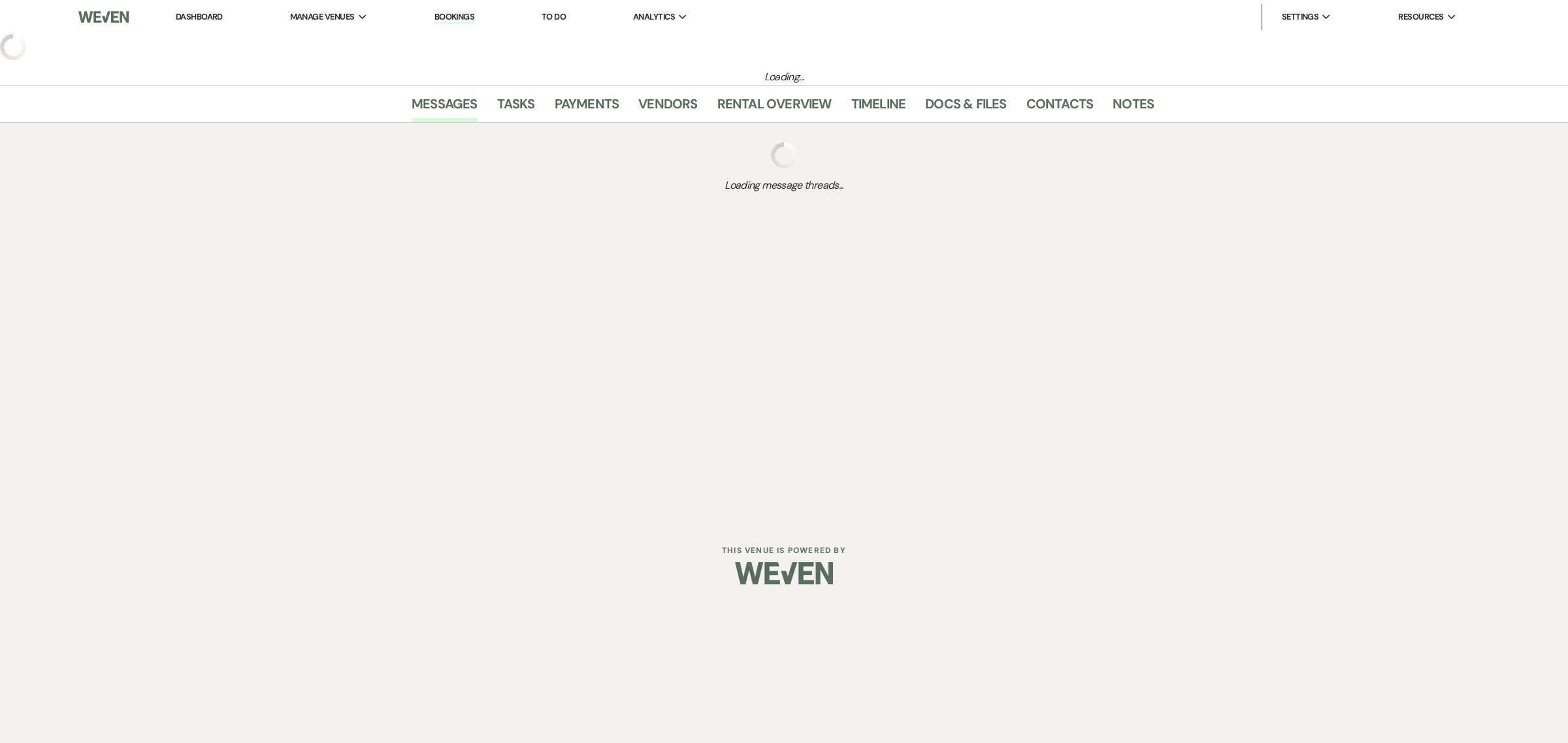
select select "6"
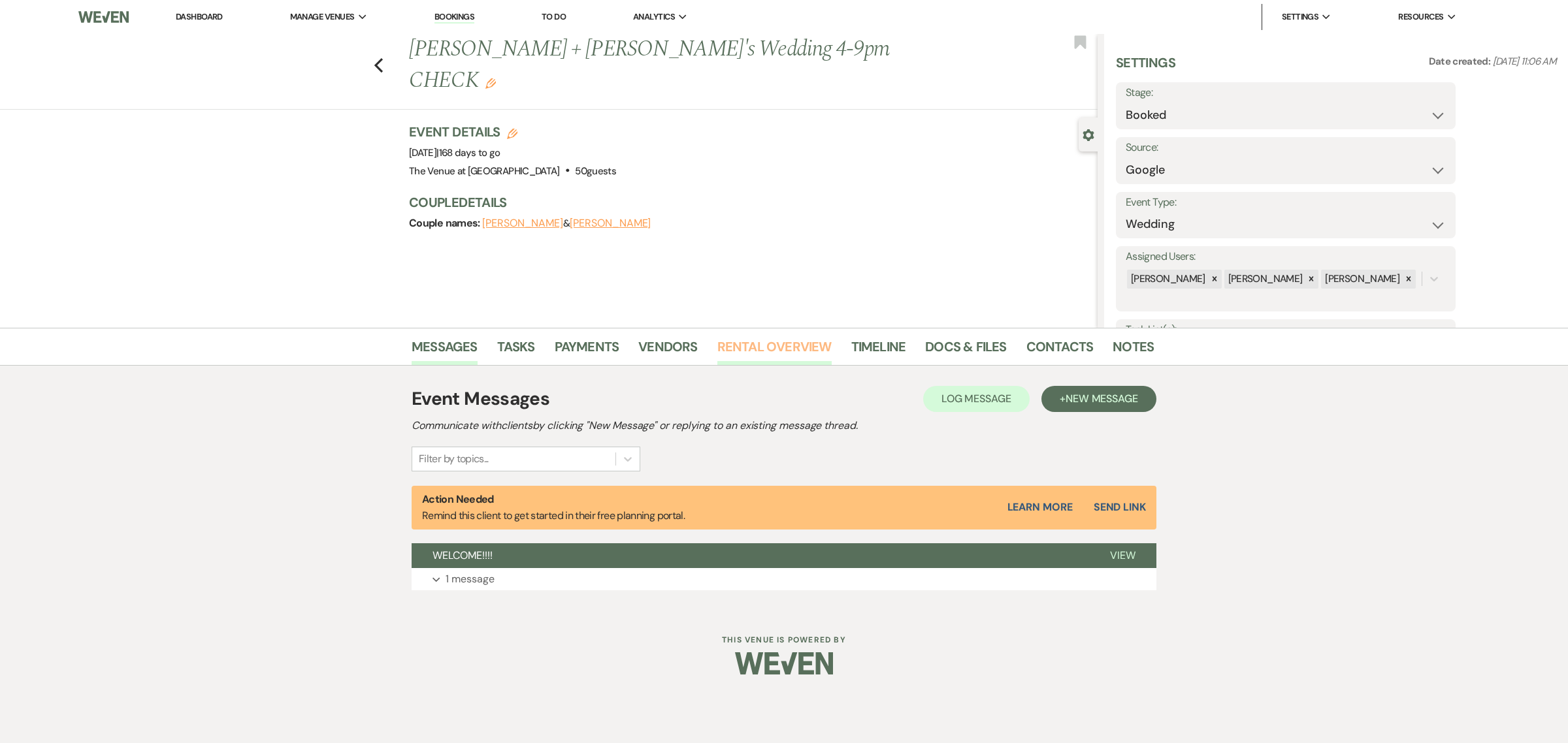
click at [731, 348] on link "Rental Overview" at bounding box center [774, 350] width 114 height 29
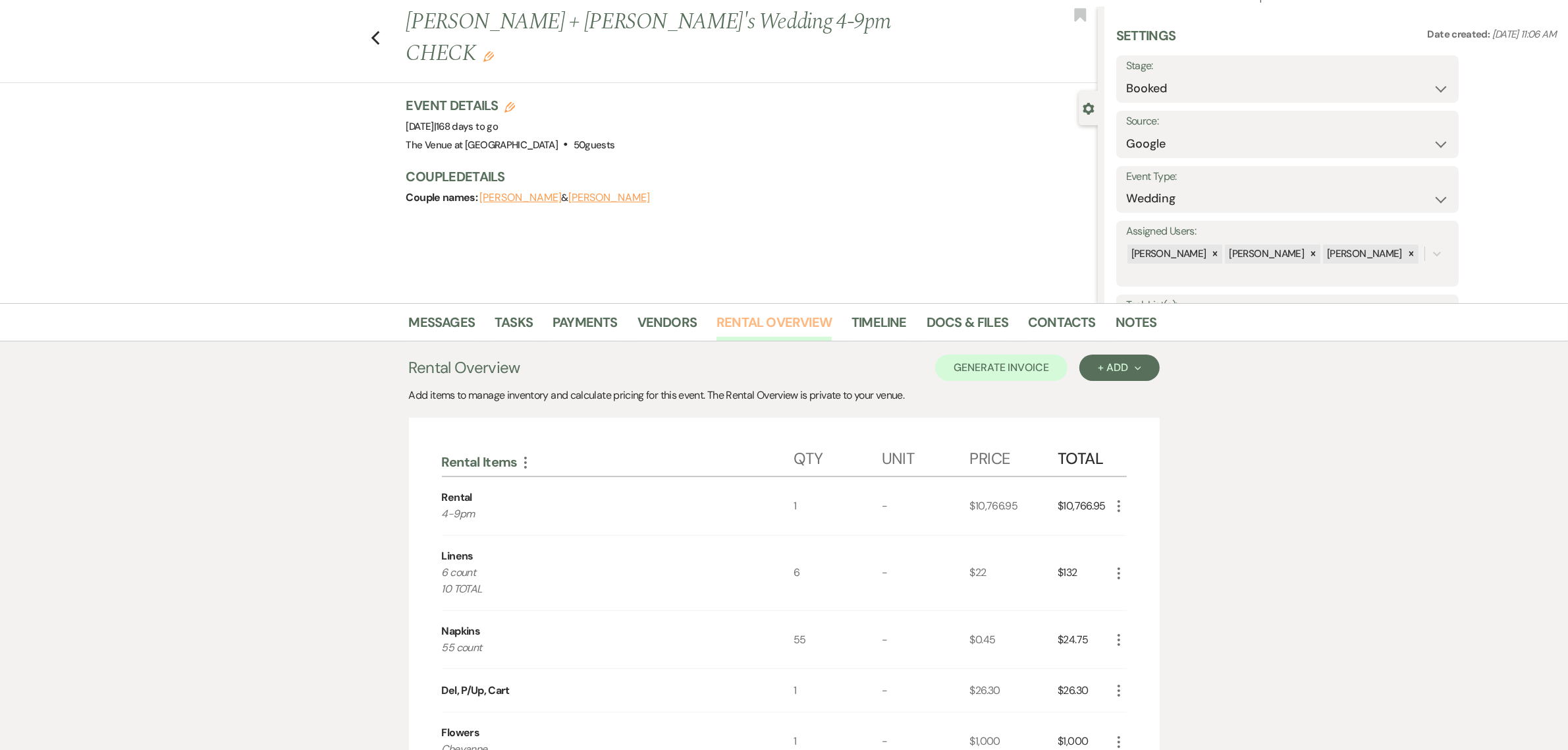
scroll to position [27, 0]
click at [377, 31] on icon "Previous" at bounding box center [376, 39] width 10 height 16
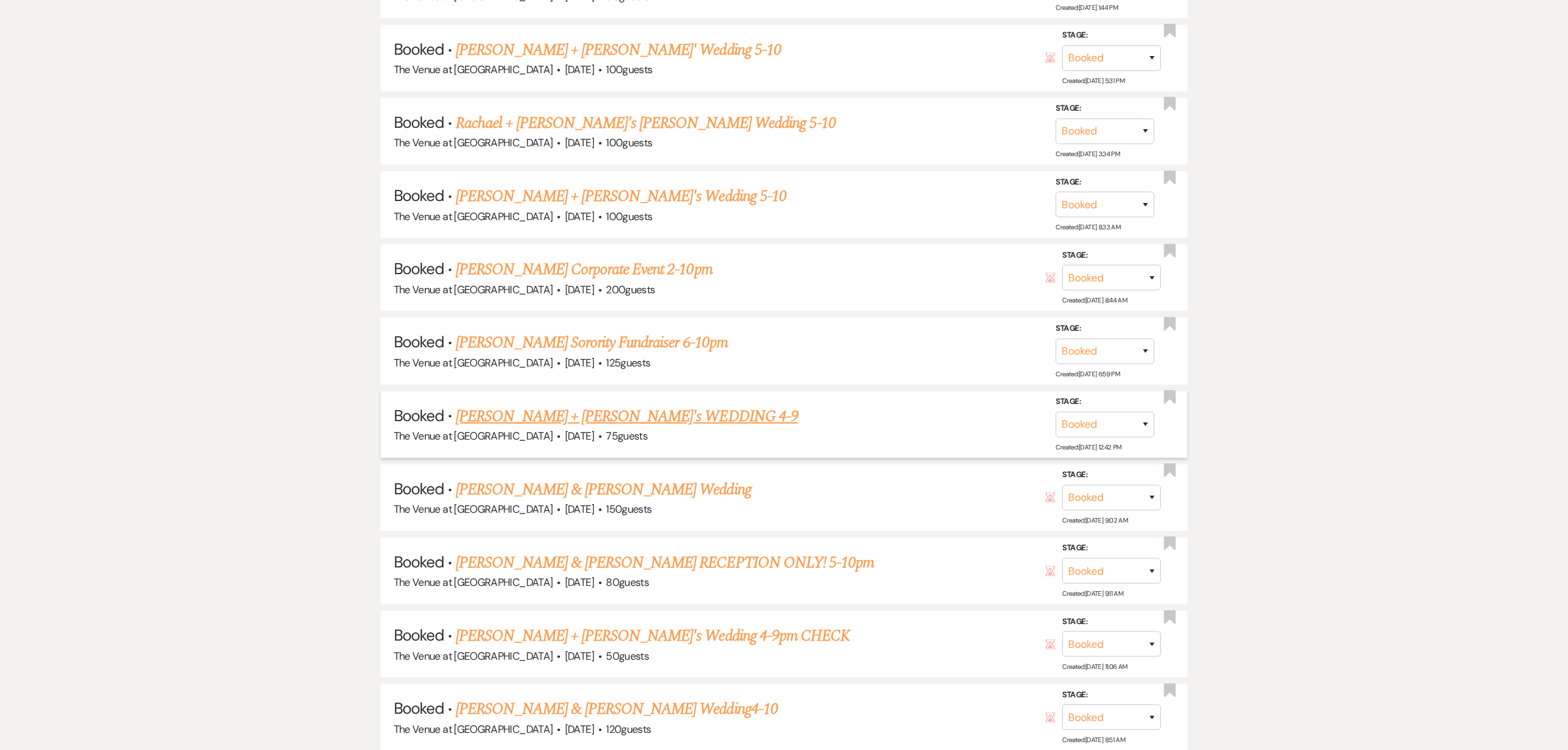
scroll to position [1757, 0]
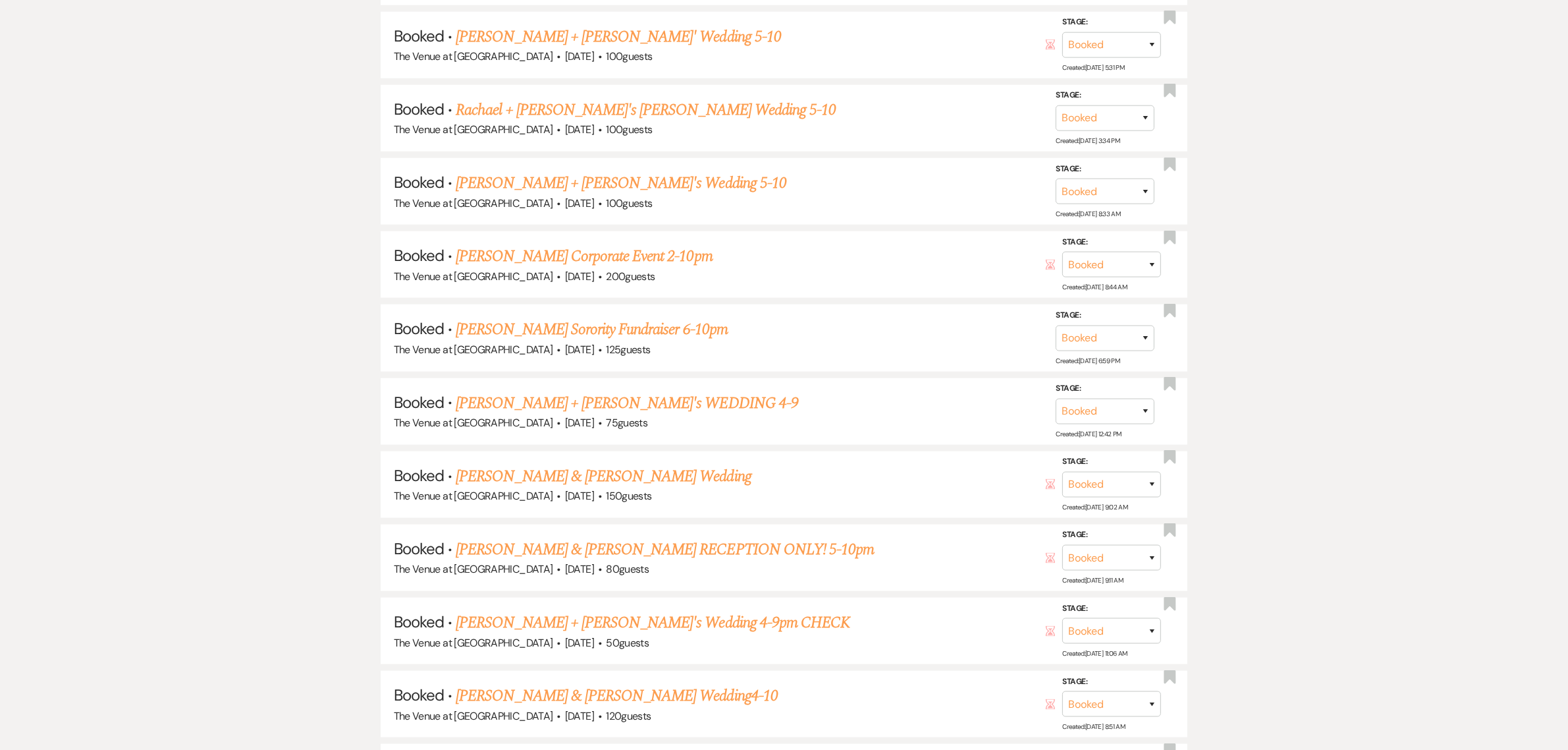
click at [610, 686] on link "[PERSON_NAME] & [PERSON_NAME] Wedding4-10" at bounding box center [617, 696] width 322 height 24
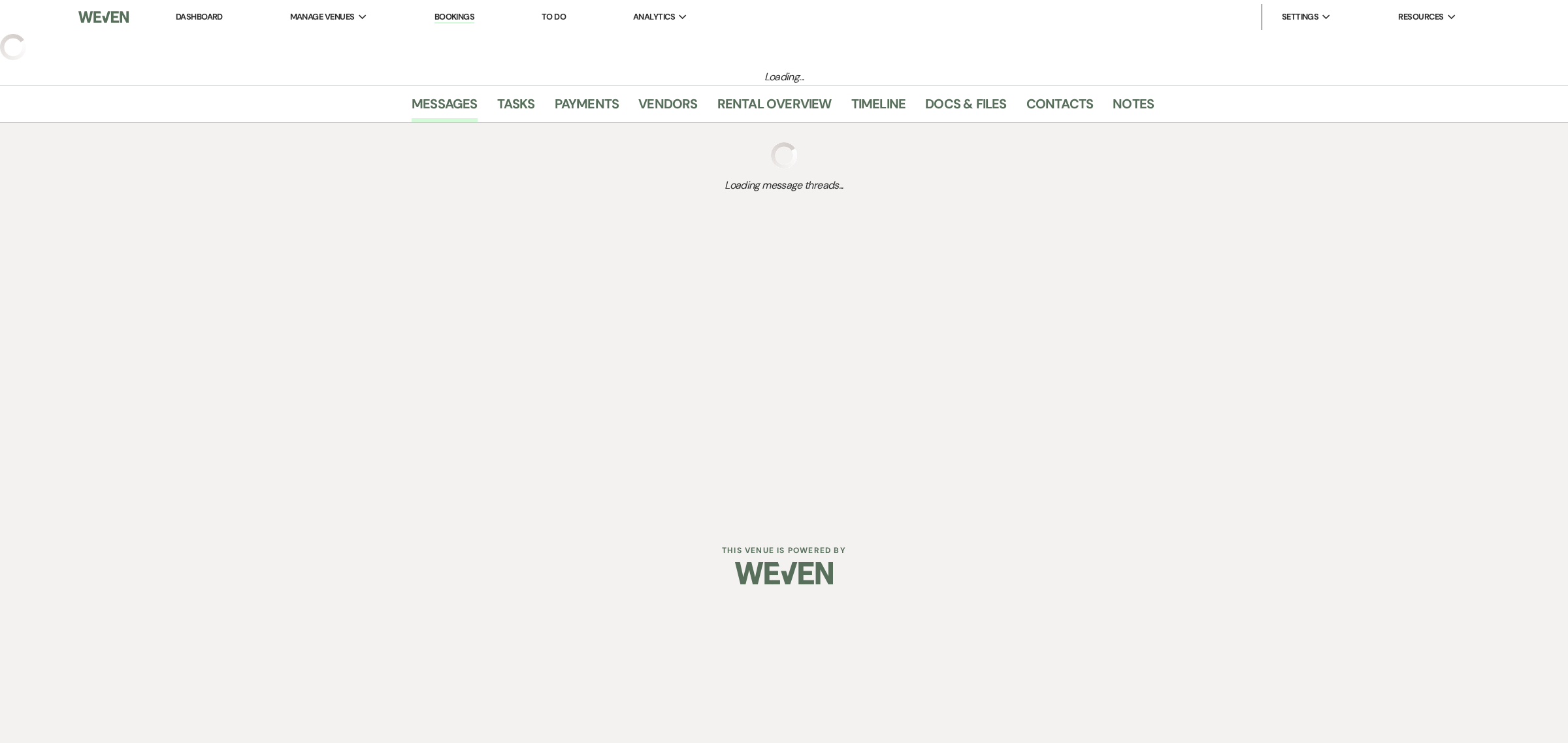
select select "15"
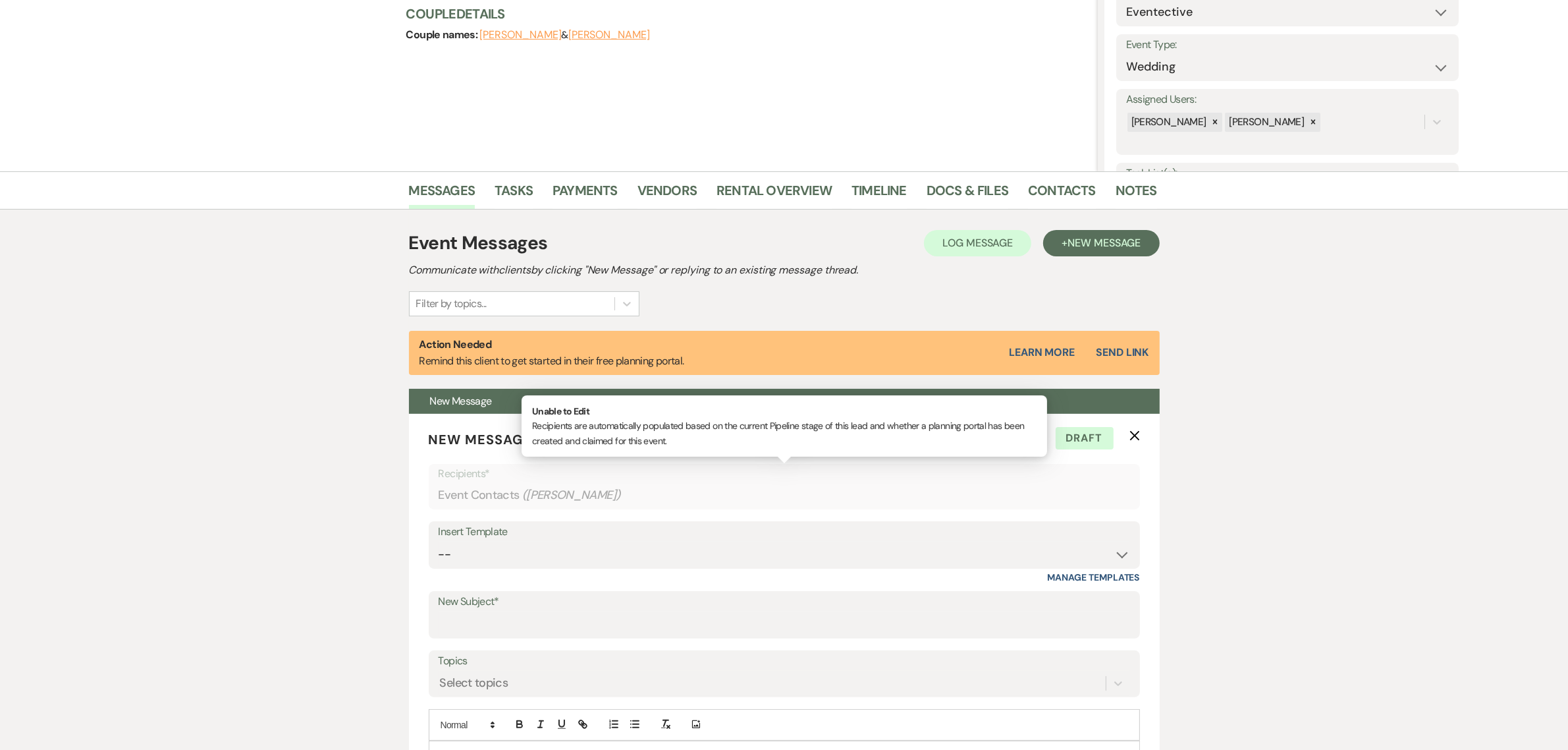
scroll to position [165, 0]
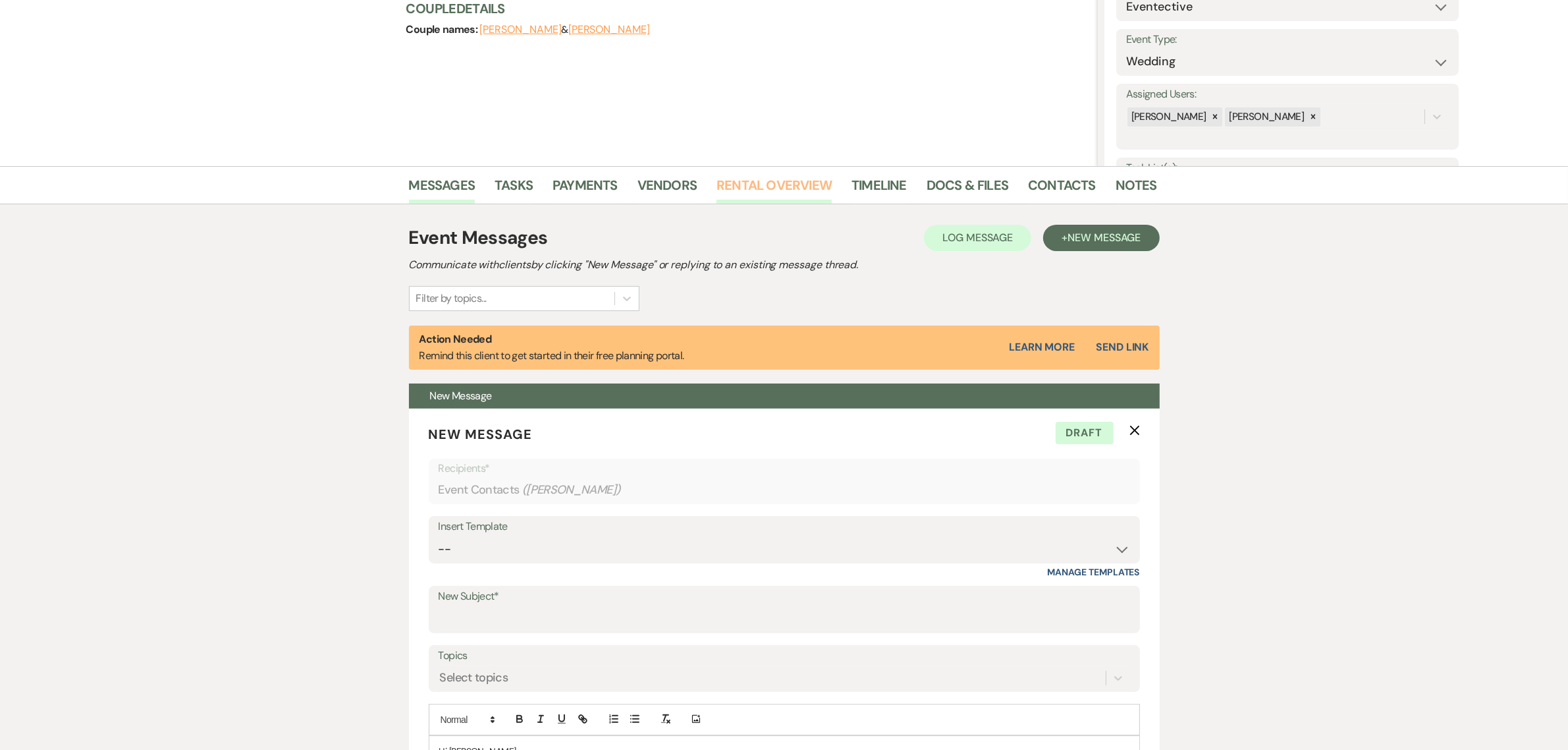
click at [800, 190] on link "Rental Overview" at bounding box center [774, 189] width 115 height 29
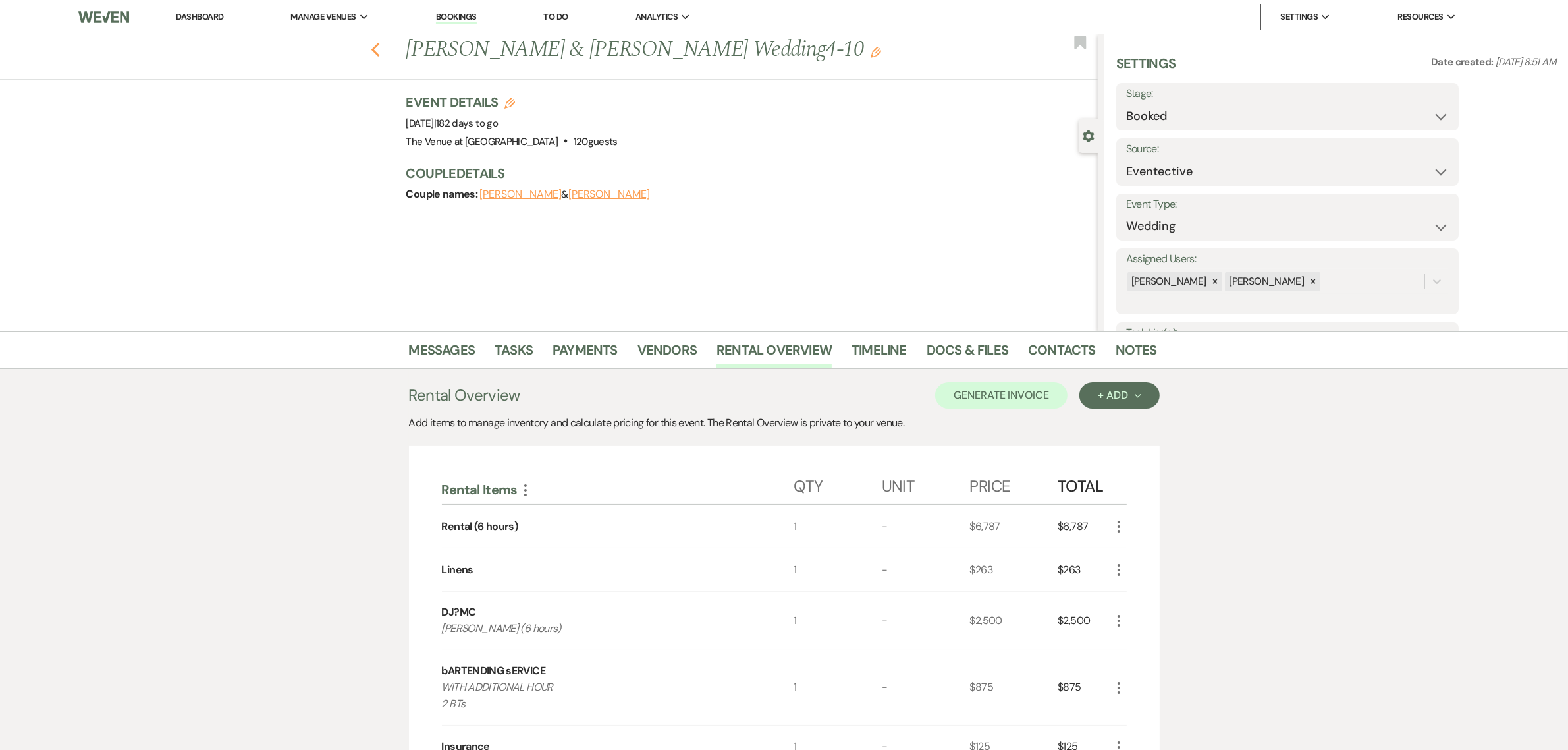
click at [380, 56] on icon "Previous" at bounding box center [376, 50] width 10 height 16
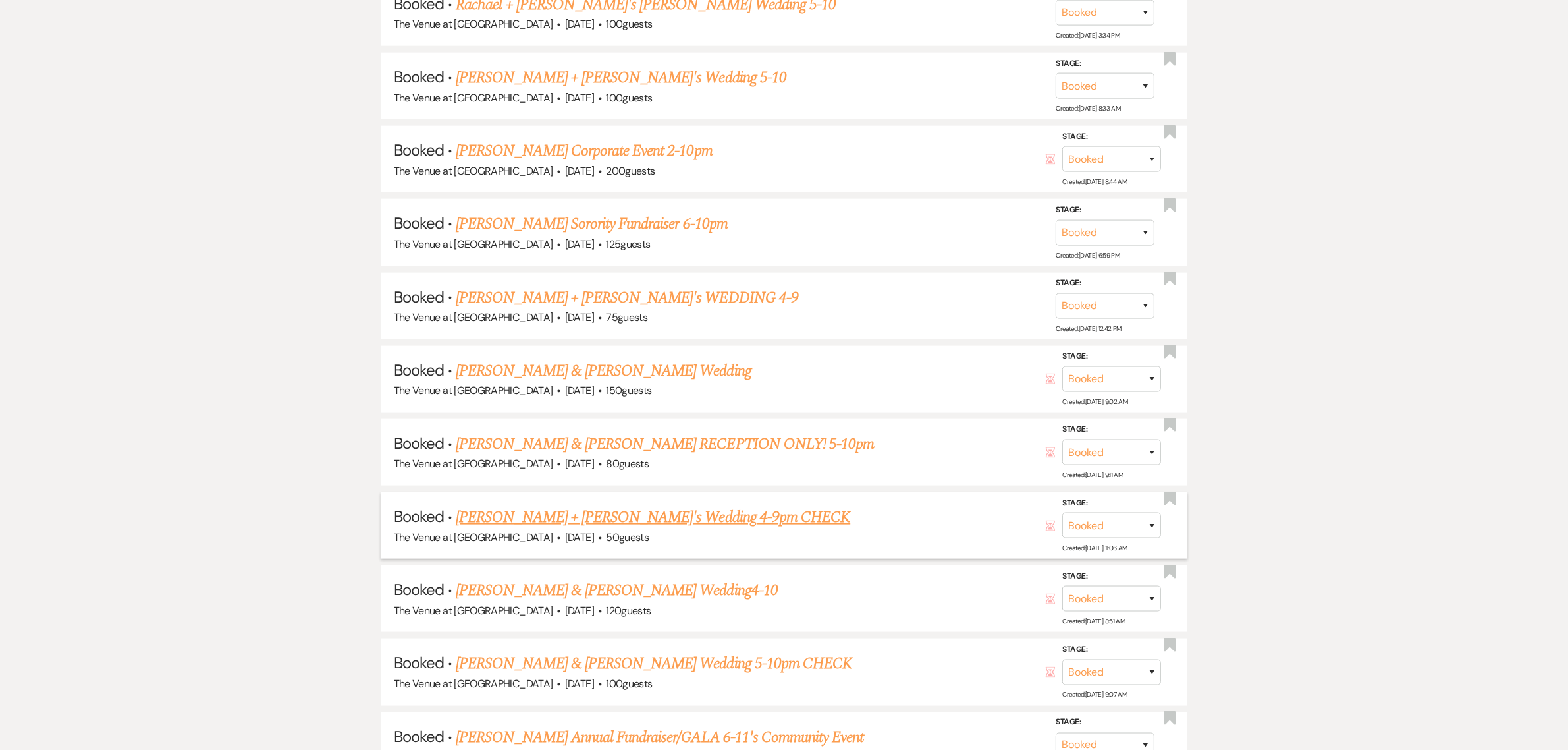
scroll to position [1867, 0]
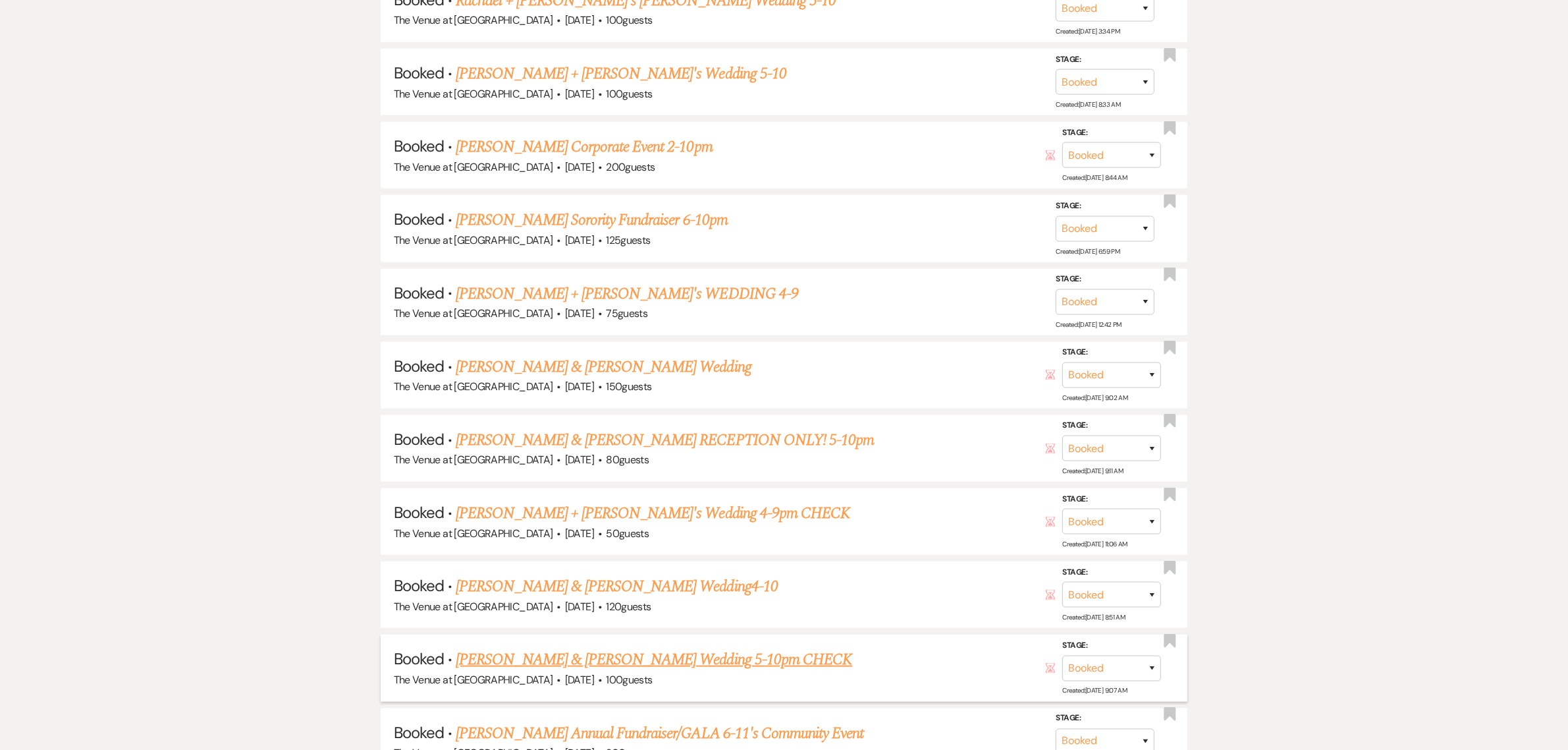
click at [611, 648] on link "[PERSON_NAME] & [PERSON_NAME] Wedding 5-10pm CHECK" at bounding box center [654, 660] width 396 height 24
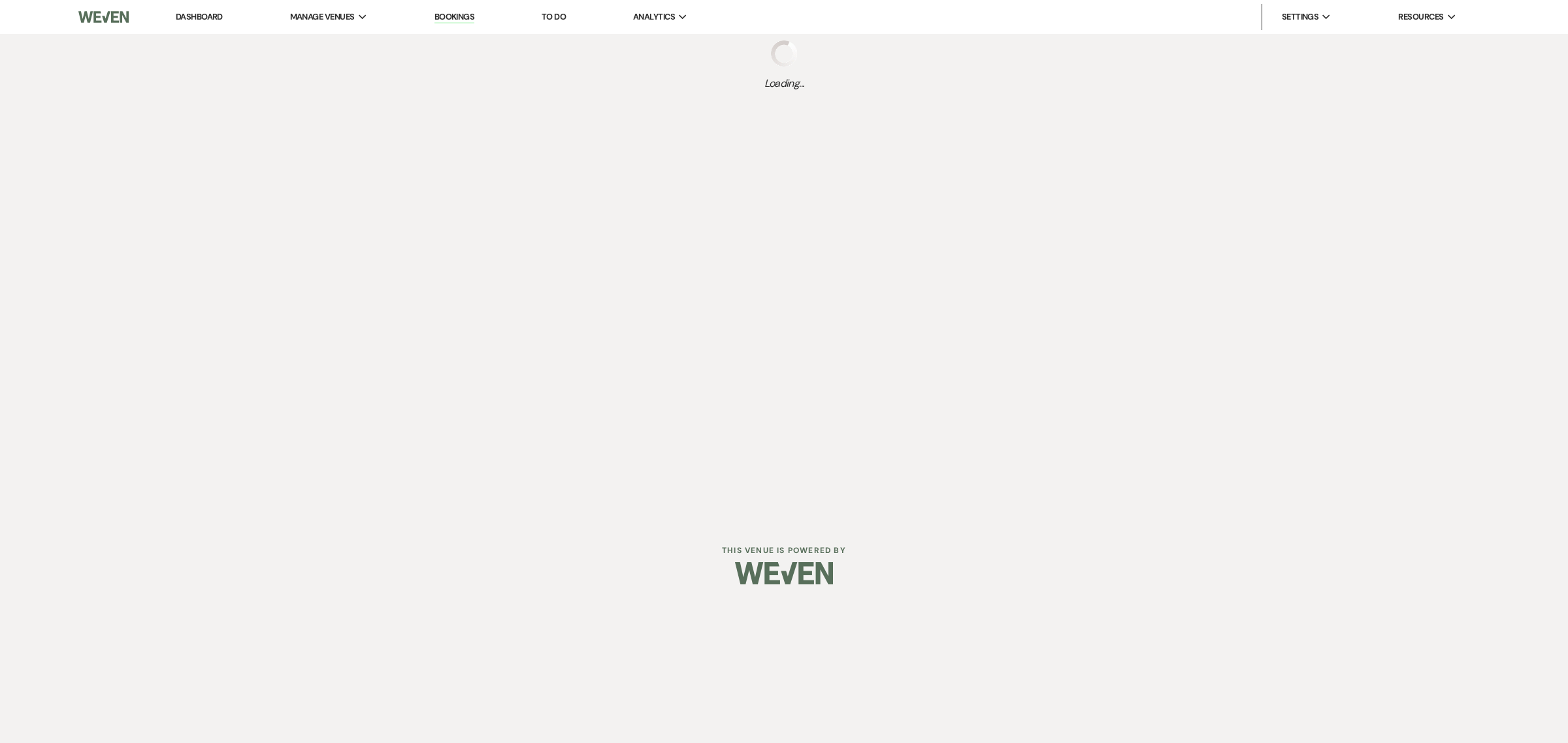
select select "6"
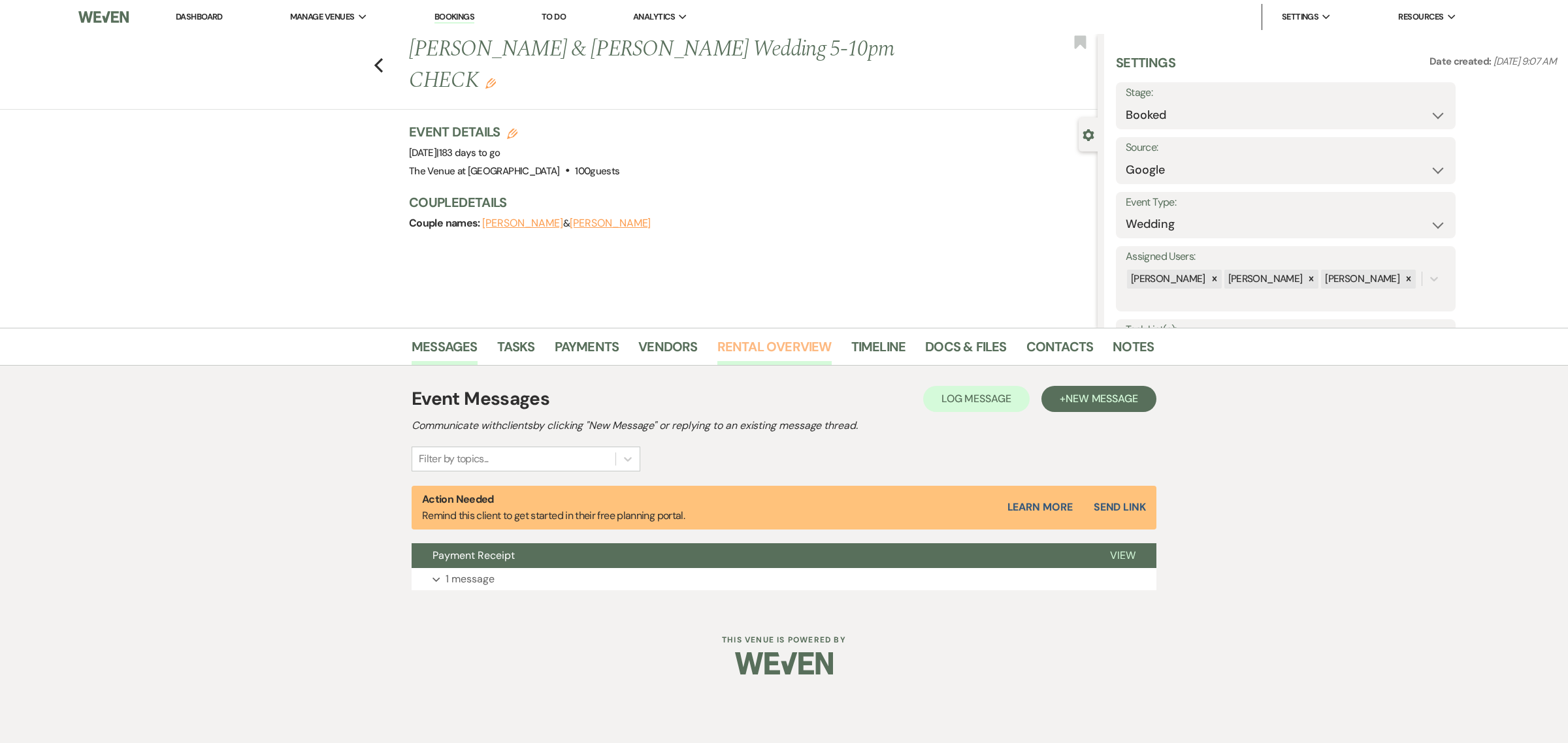
click at [723, 344] on link "Rental Overview" at bounding box center [774, 350] width 114 height 29
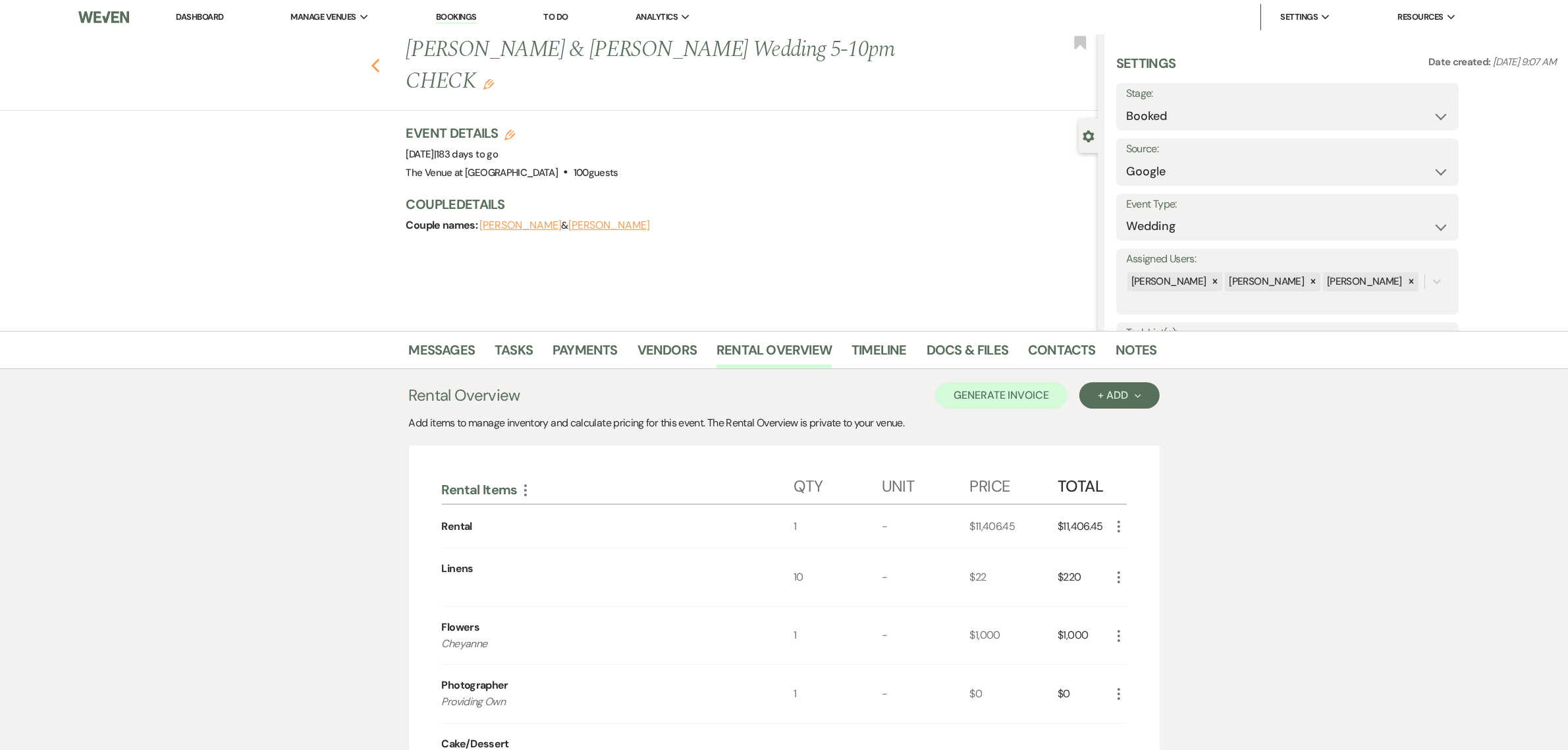
click at [379, 58] on icon "Previous" at bounding box center [376, 66] width 10 height 16
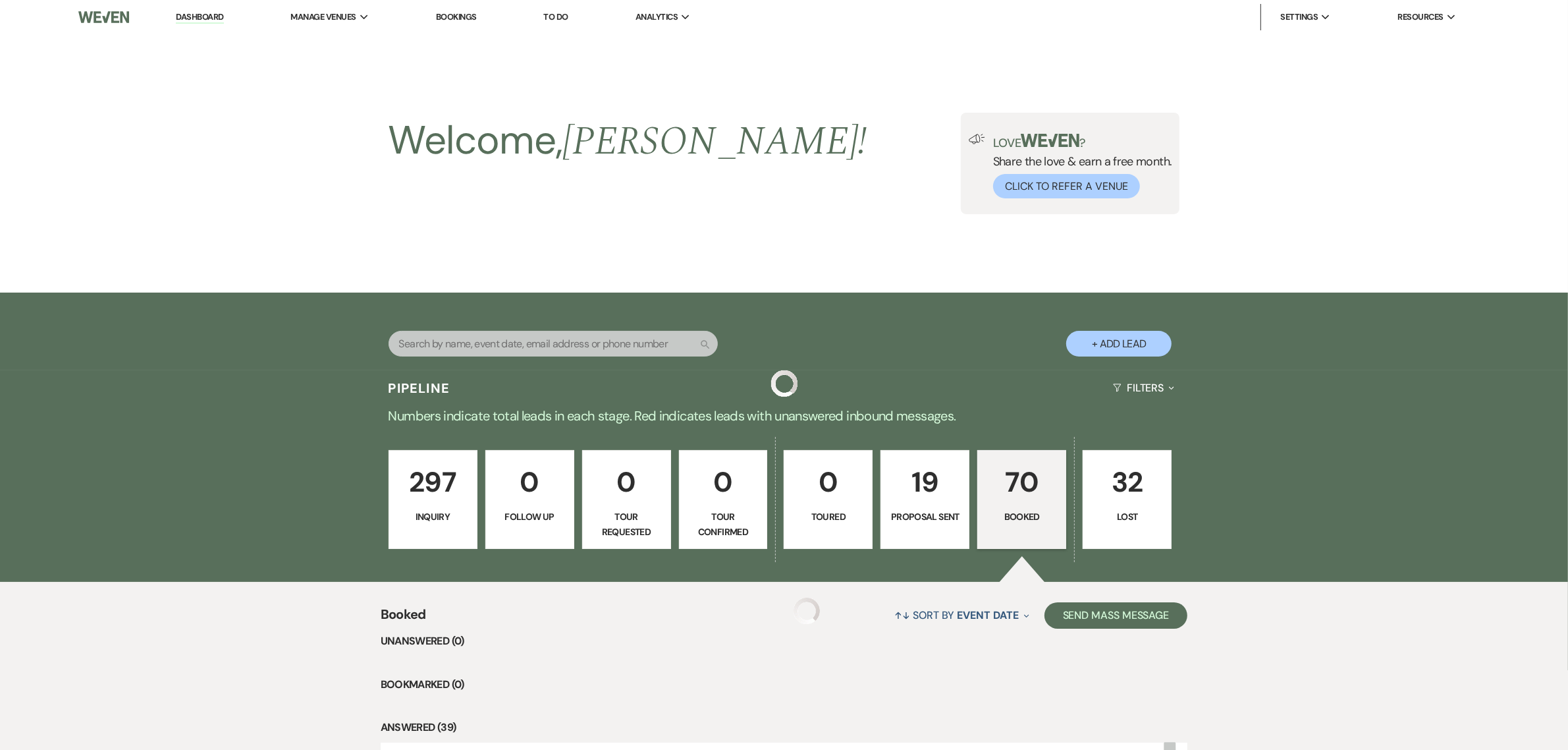
scroll to position [1867, 0]
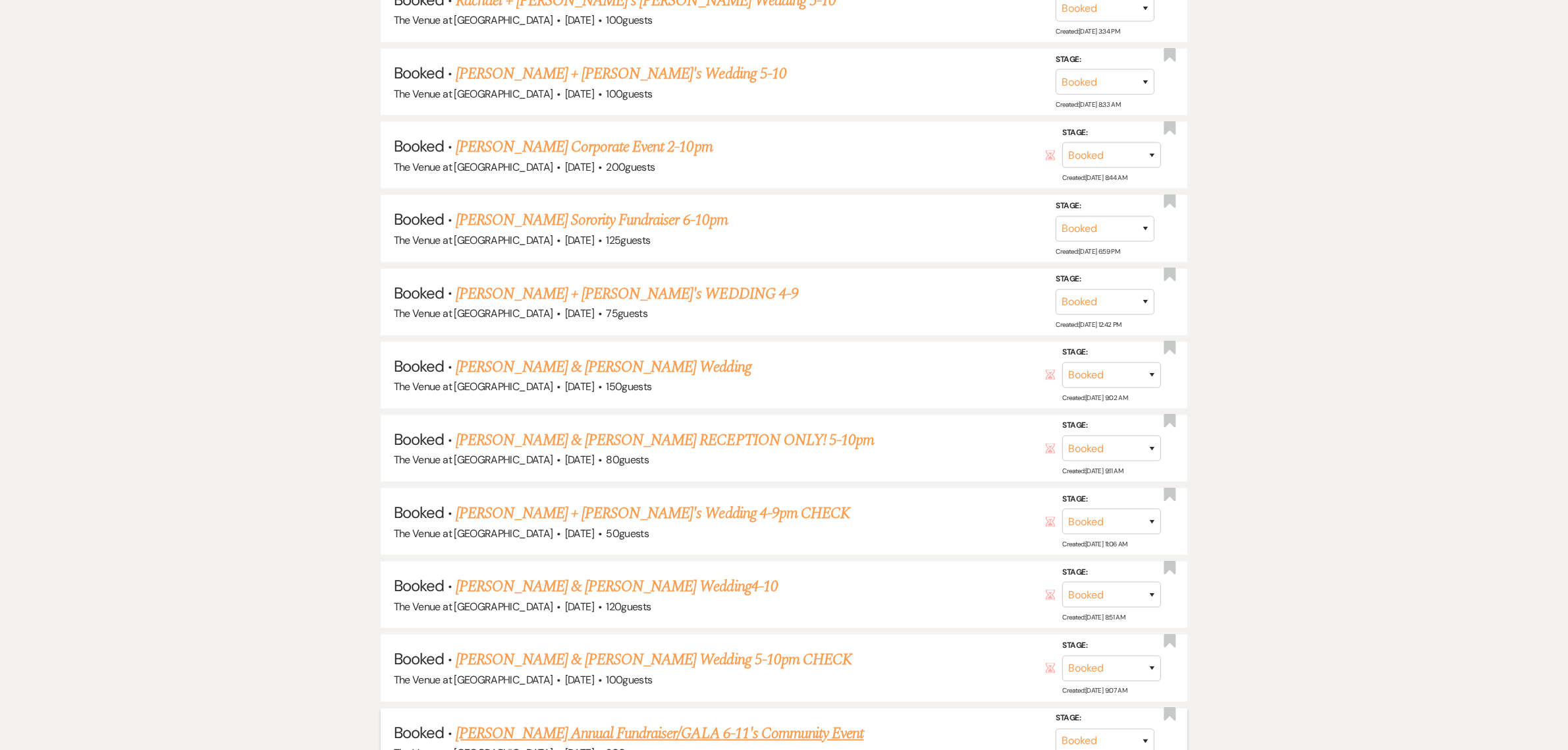
click at [582, 722] on link "[PERSON_NAME] Annual Fundraiser/GALA 6-11's Community Event" at bounding box center [660, 734] width 408 height 24
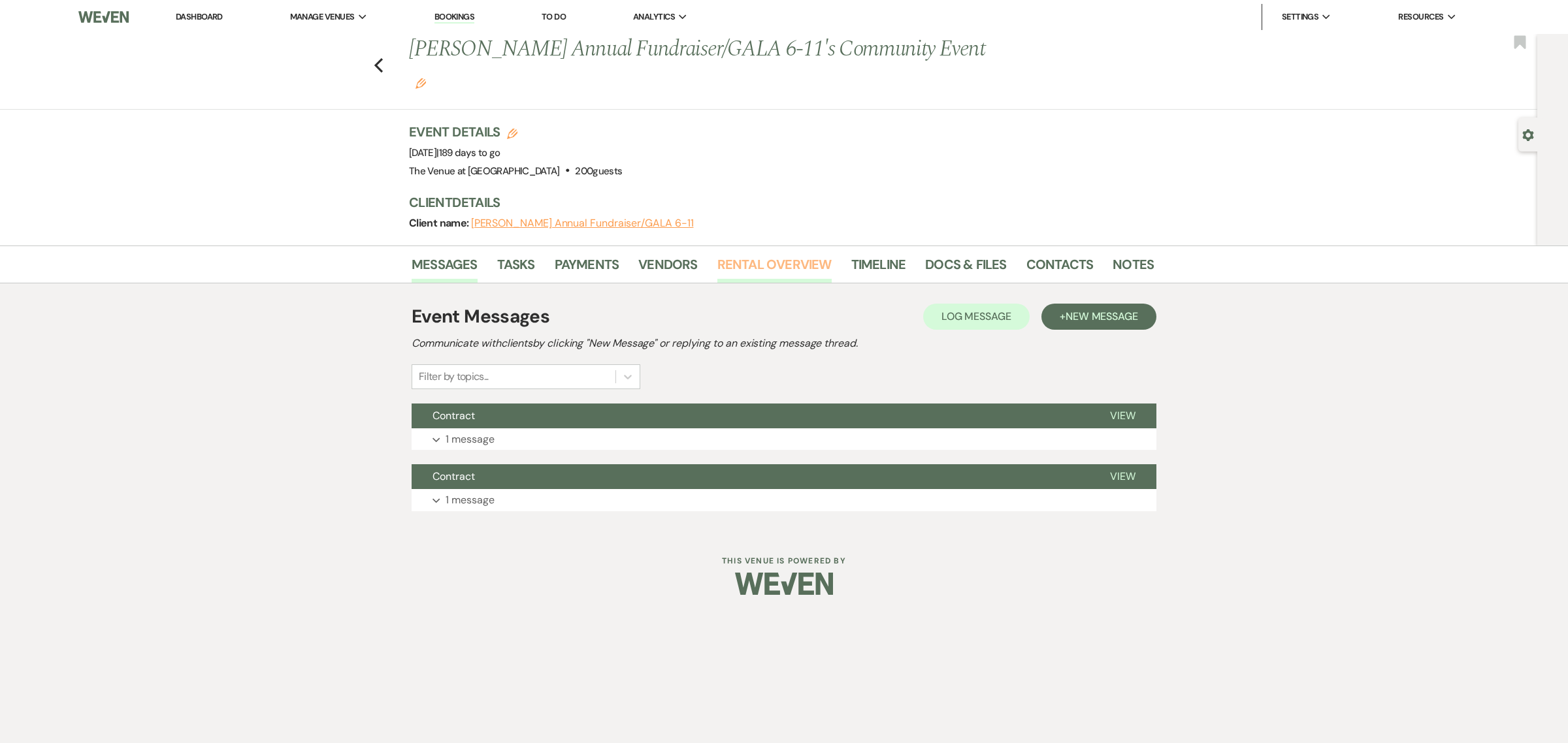
click at [754, 260] on link "Rental Overview" at bounding box center [774, 268] width 114 height 29
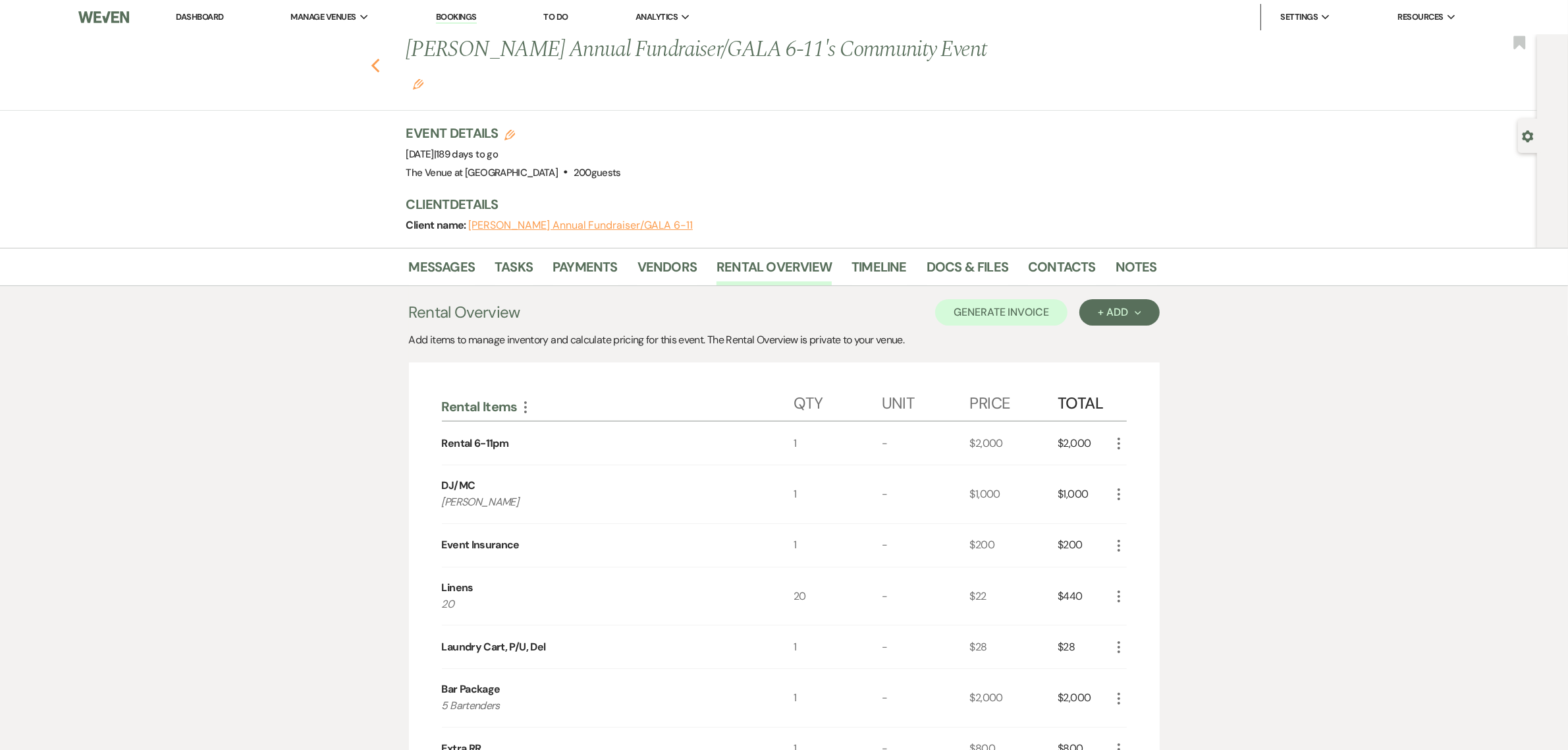
click at [380, 71] on icon "Previous" at bounding box center [376, 66] width 10 height 16
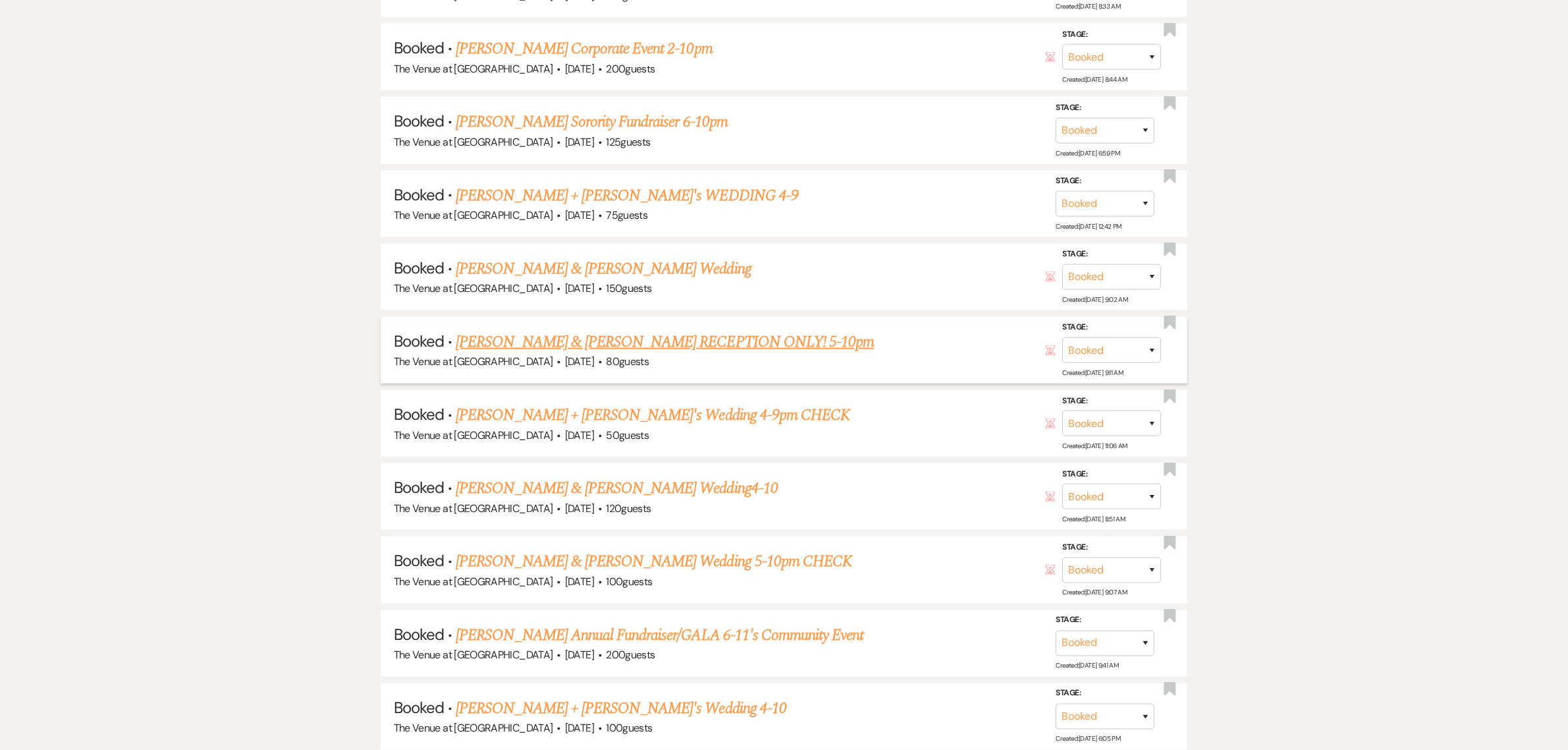
scroll to position [1976, 0]
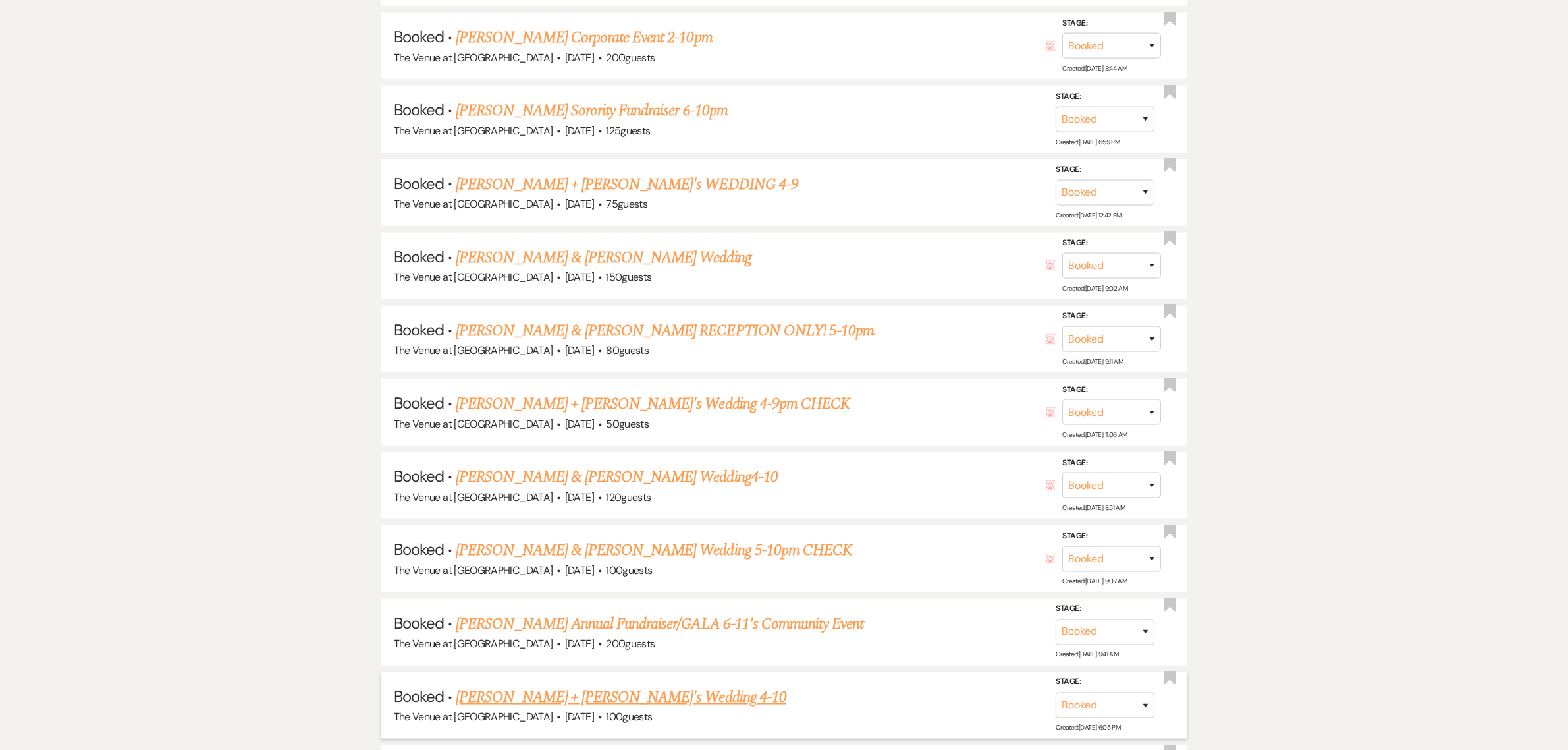
click at [581, 685] on link "[PERSON_NAME] + [PERSON_NAME]'s Wedding 4-10" at bounding box center [621, 697] width 330 height 24
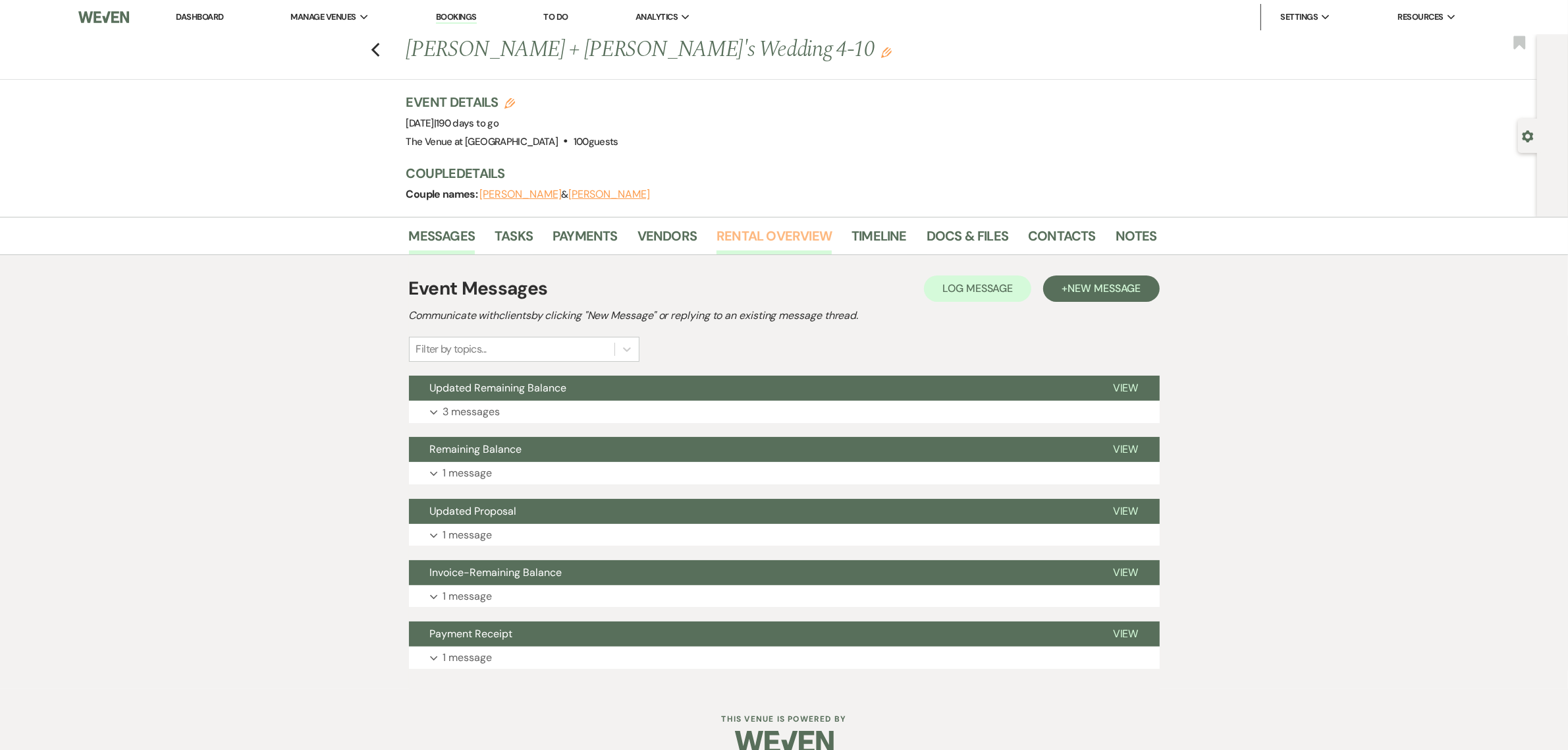
click at [790, 228] on link "Rental Overview" at bounding box center [774, 240] width 115 height 29
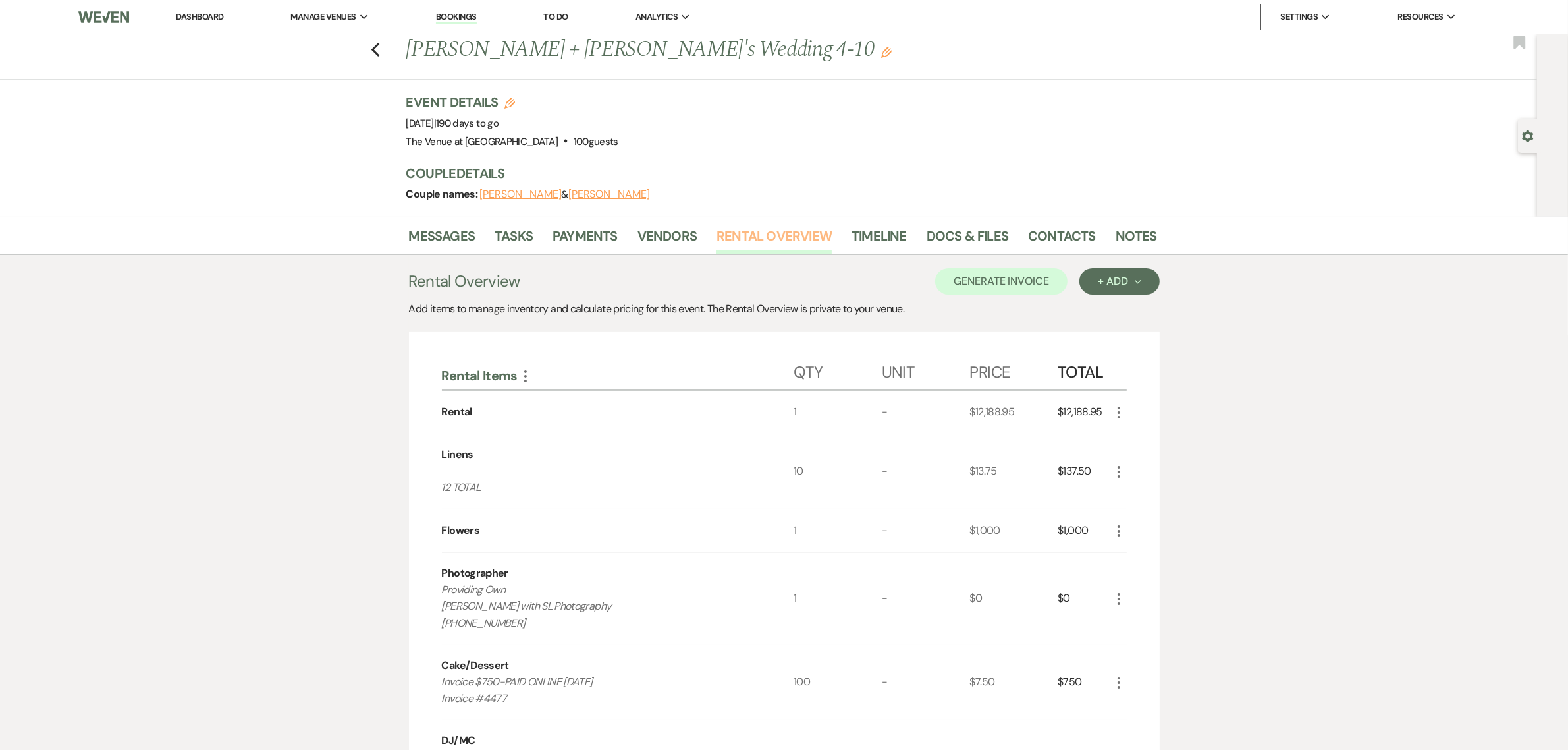
scroll to position [27, 0]
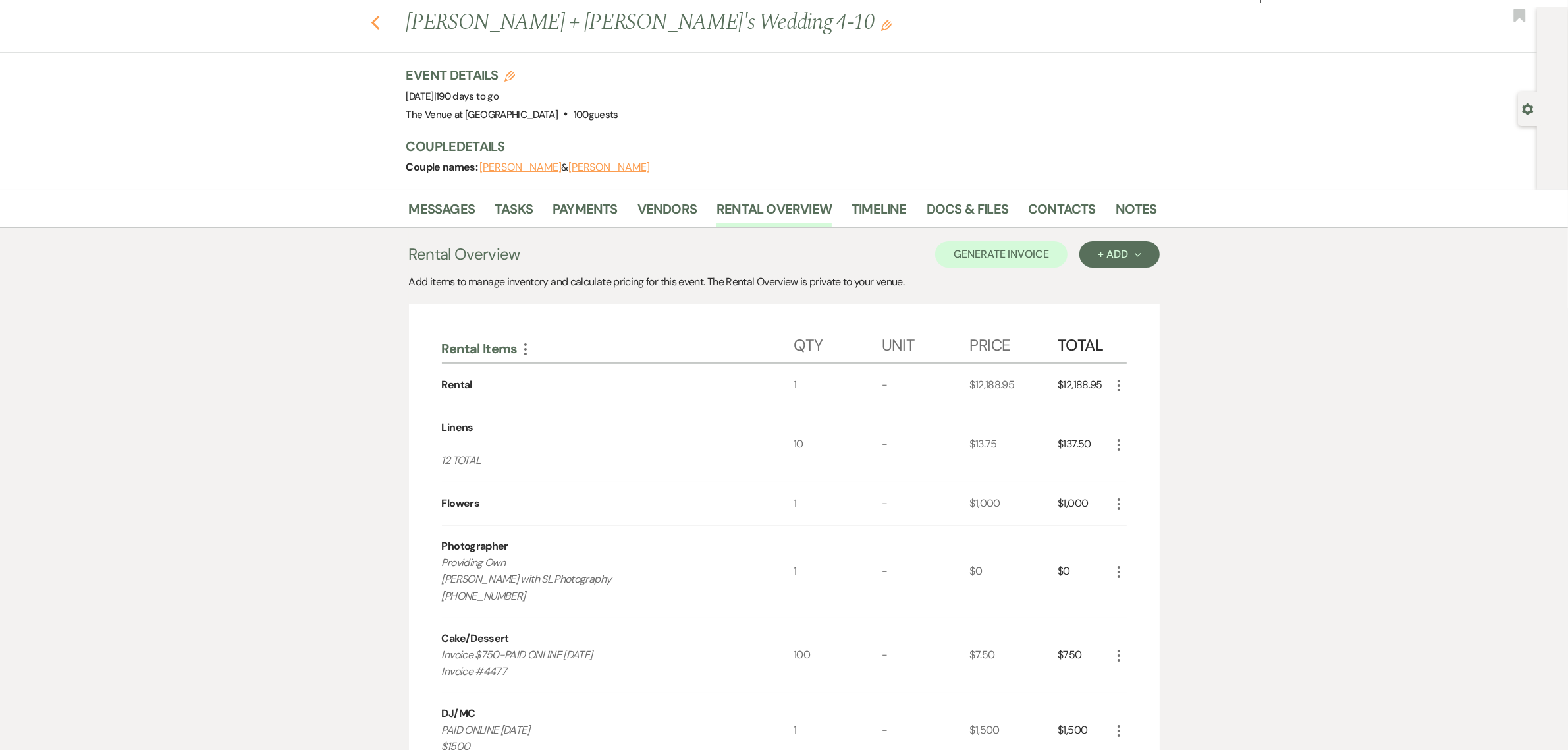
click at [379, 16] on use "button" at bounding box center [375, 23] width 9 height 15
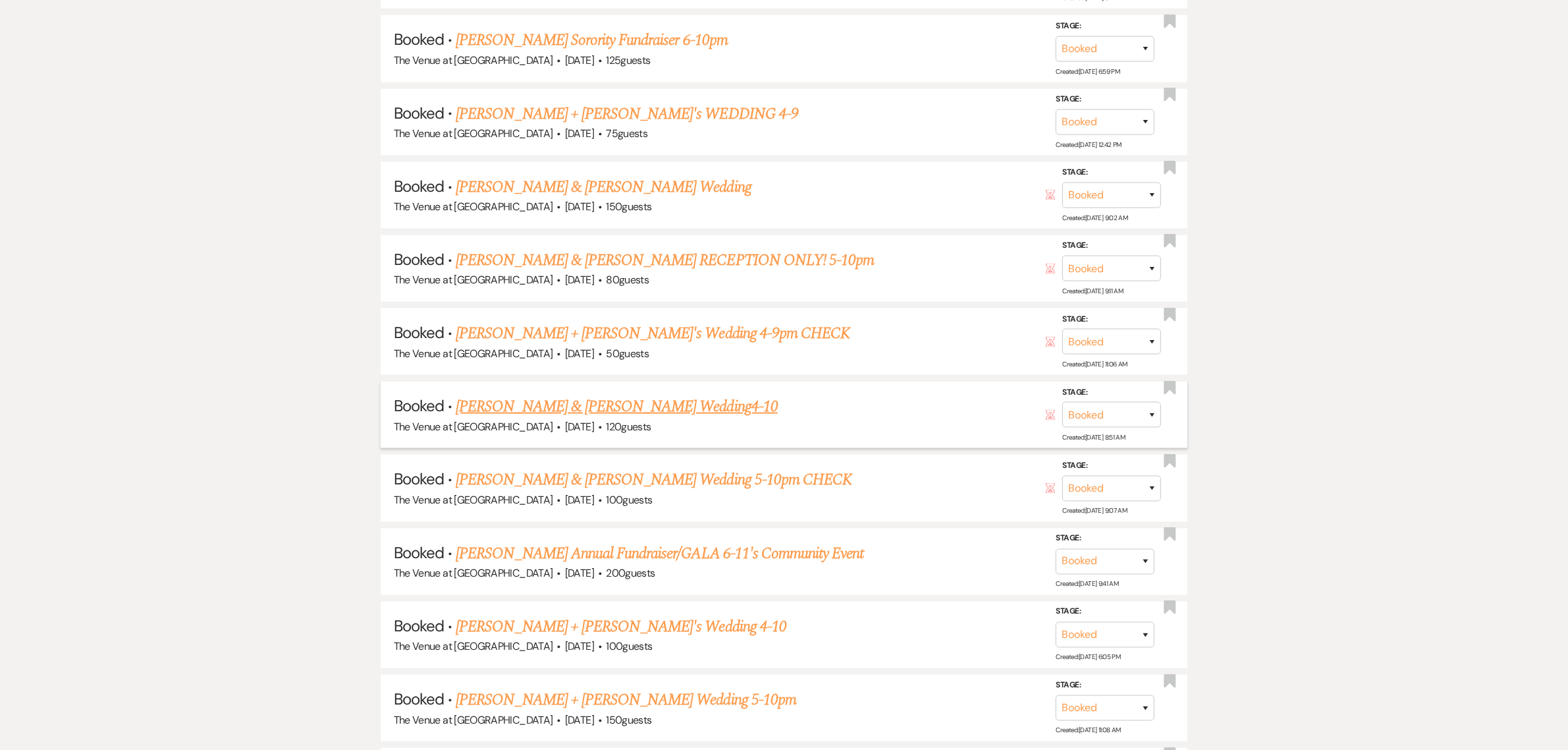
scroll to position [2058, 0]
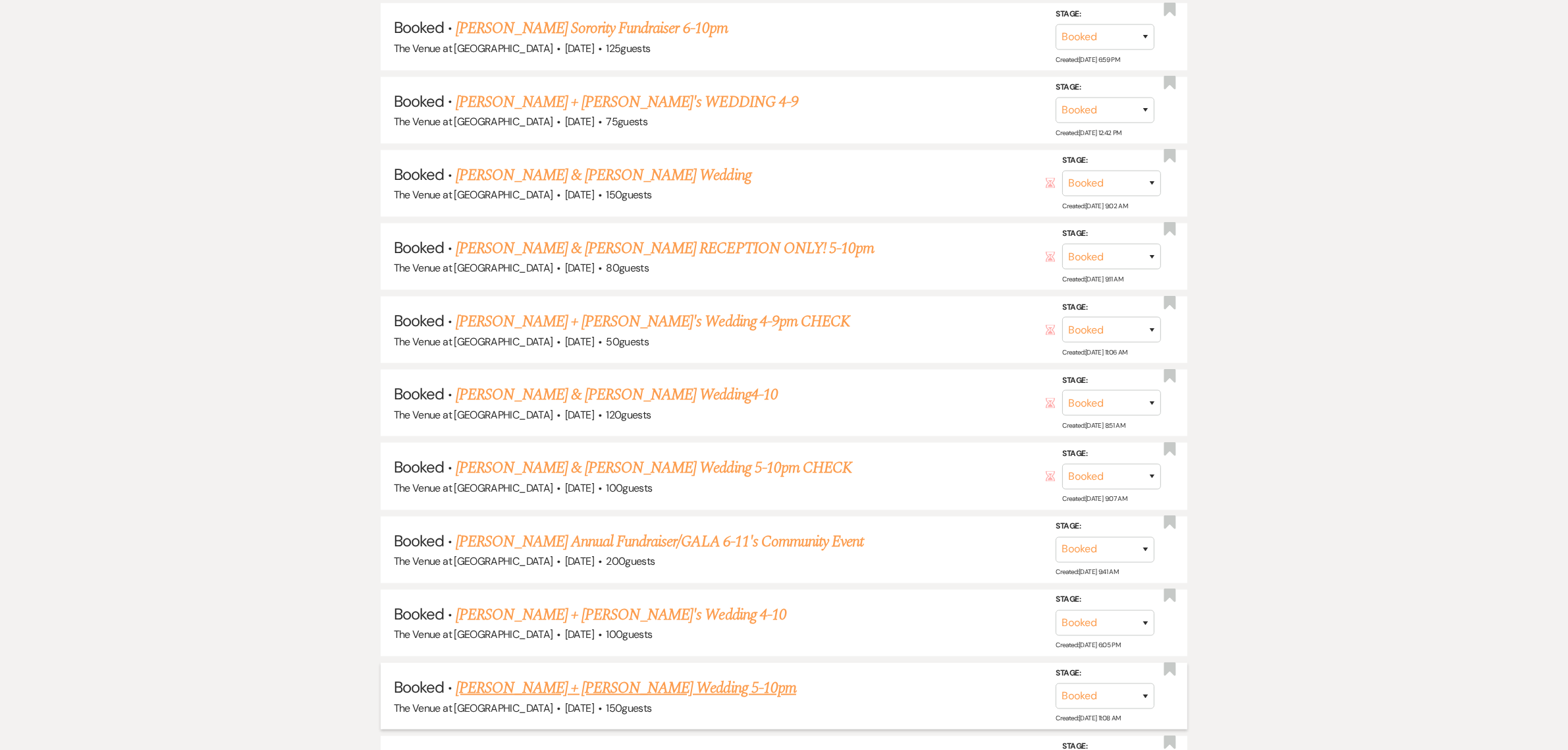
click at [604, 676] on link "[PERSON_NAME] + [PERSON_NAME] Wedding 5-10pm" at bounding box center [626, 688] width 340 height 24
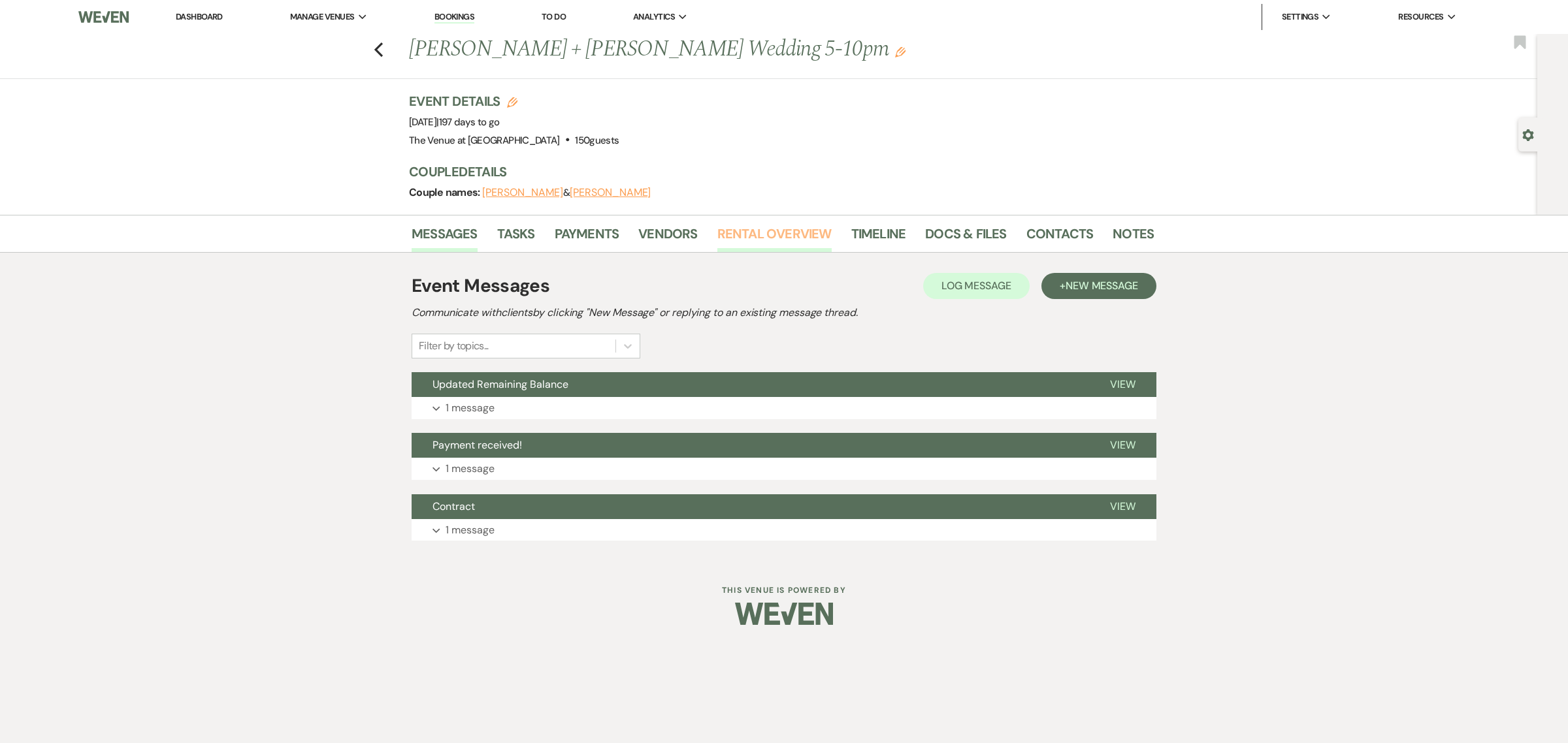
click at [746, 237] on link "Rental Overview" at bounding box center [774, 237] width 114 height 29
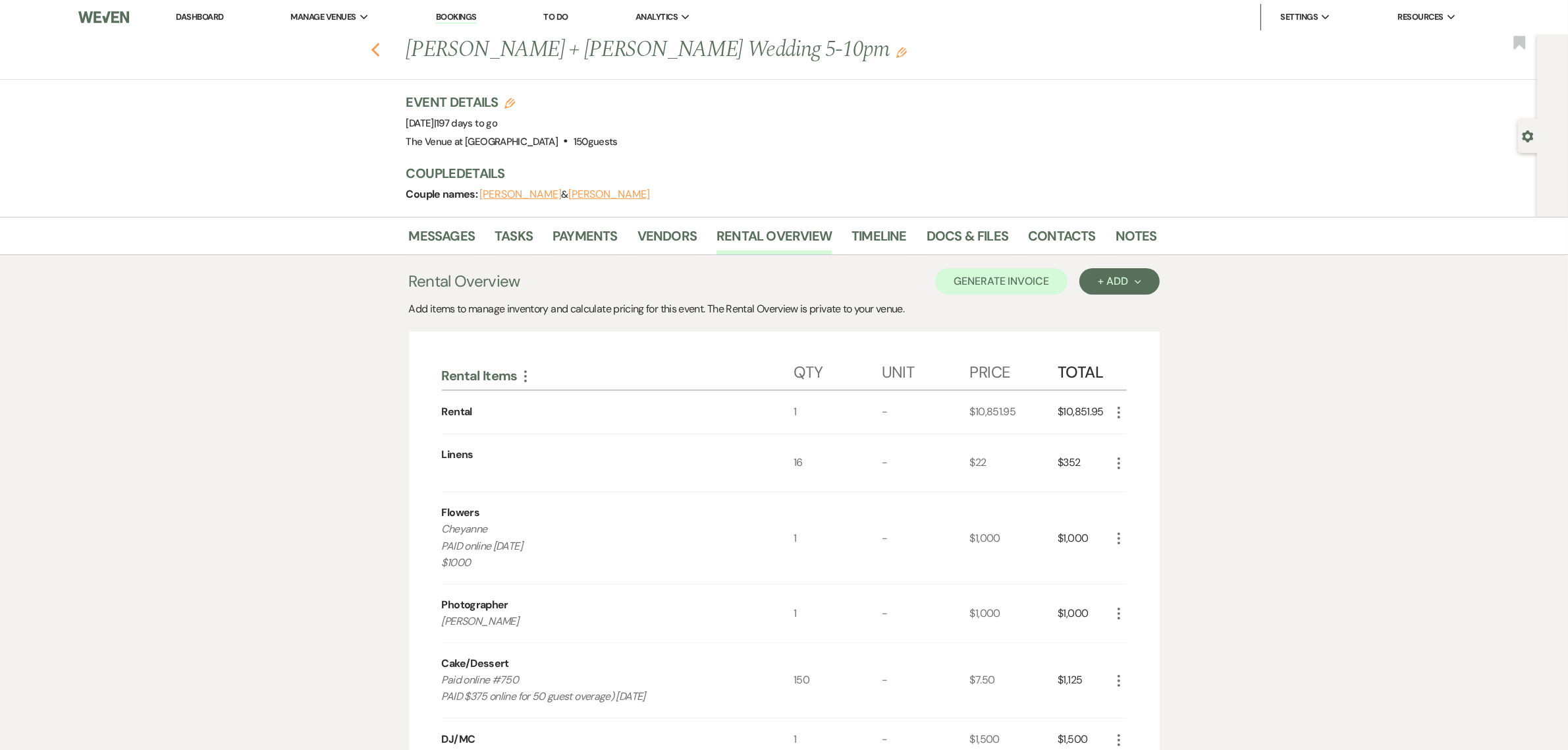
click at [379, 48] on use "button" at bounding box center [375, 50] width 9 height 15
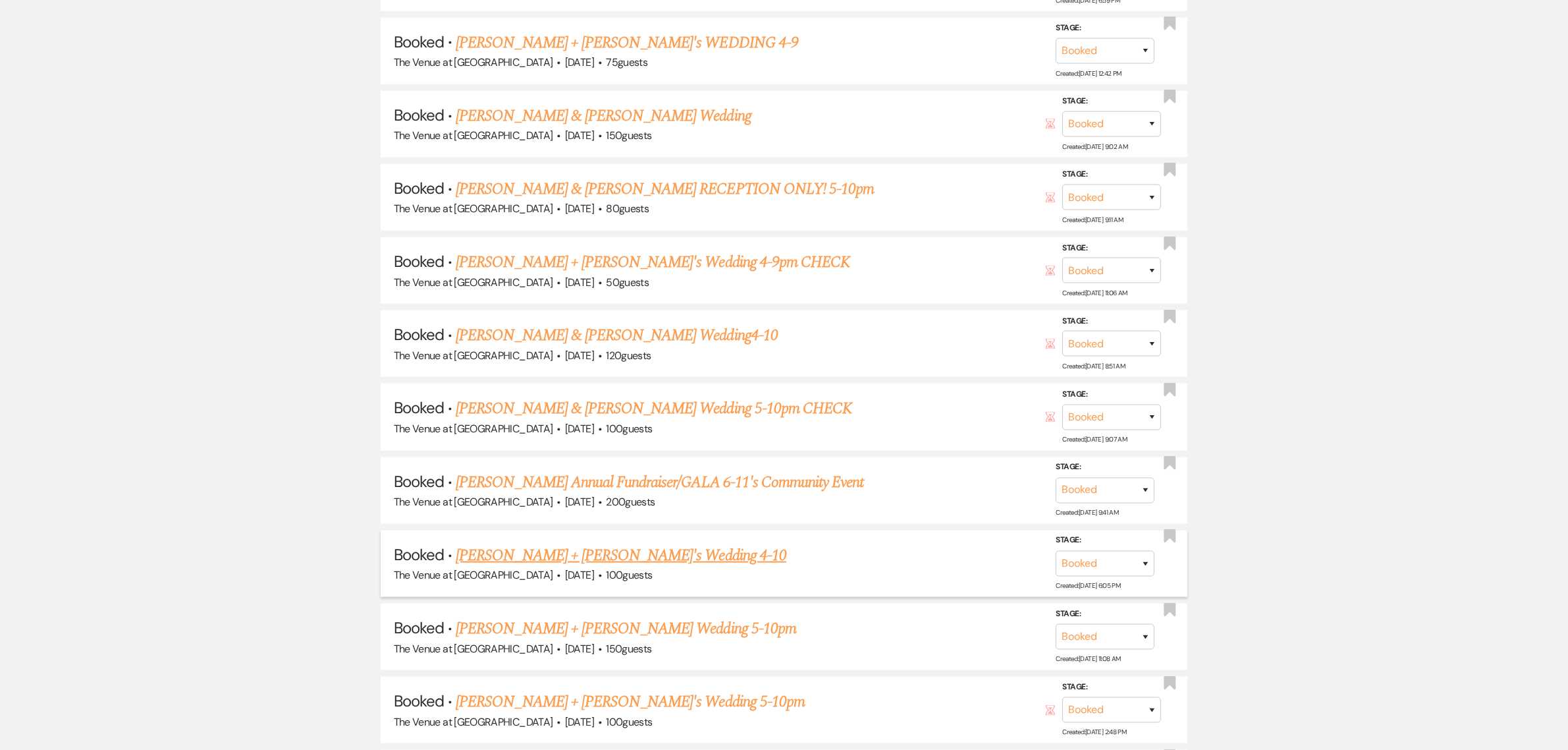
scroll to position [2141, 0]
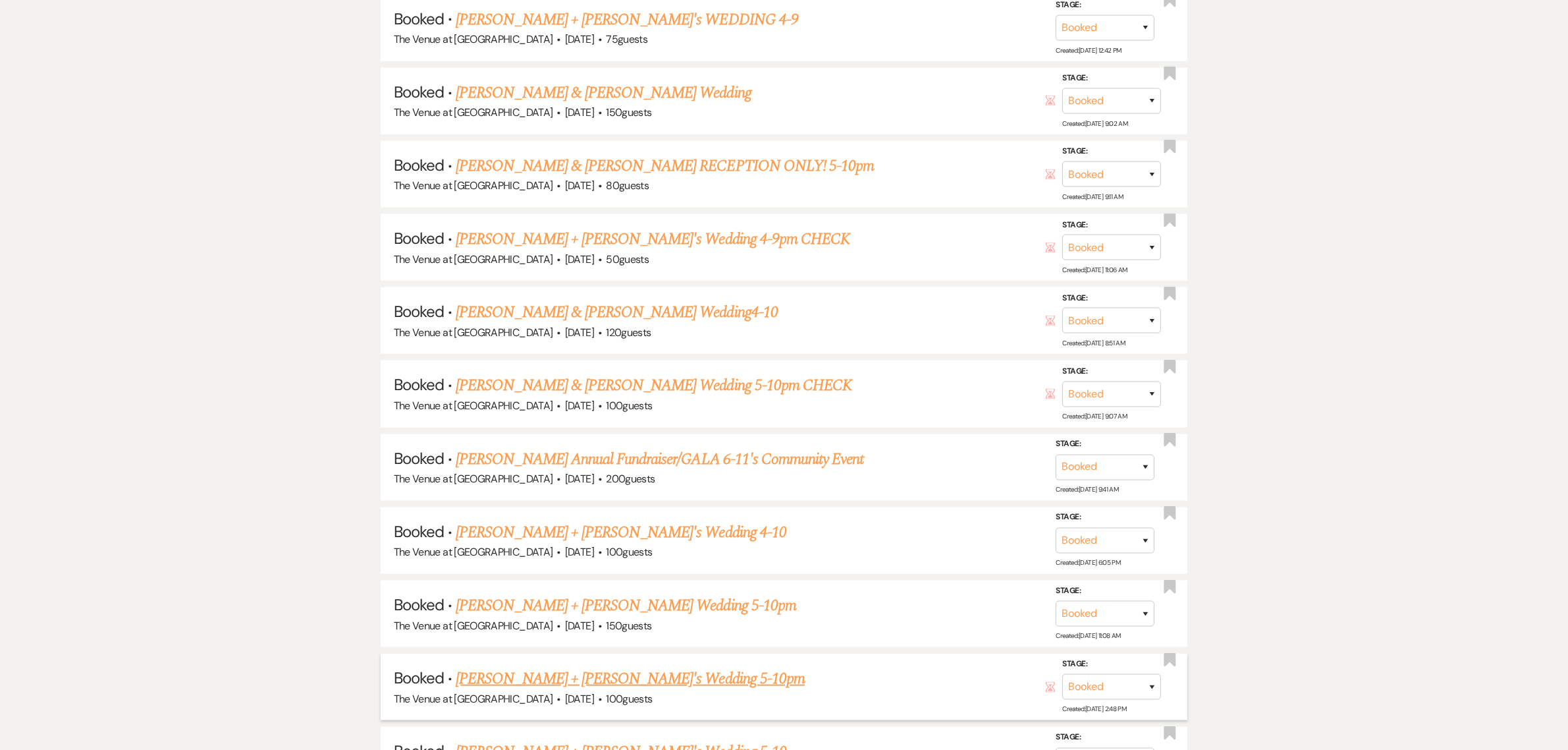
click at [555, 667] on link "[PERSON_NAME] + [PERSON_NAME]'s Wedding 5-10pm" at bounding box center [631, 679] width 349 height 24
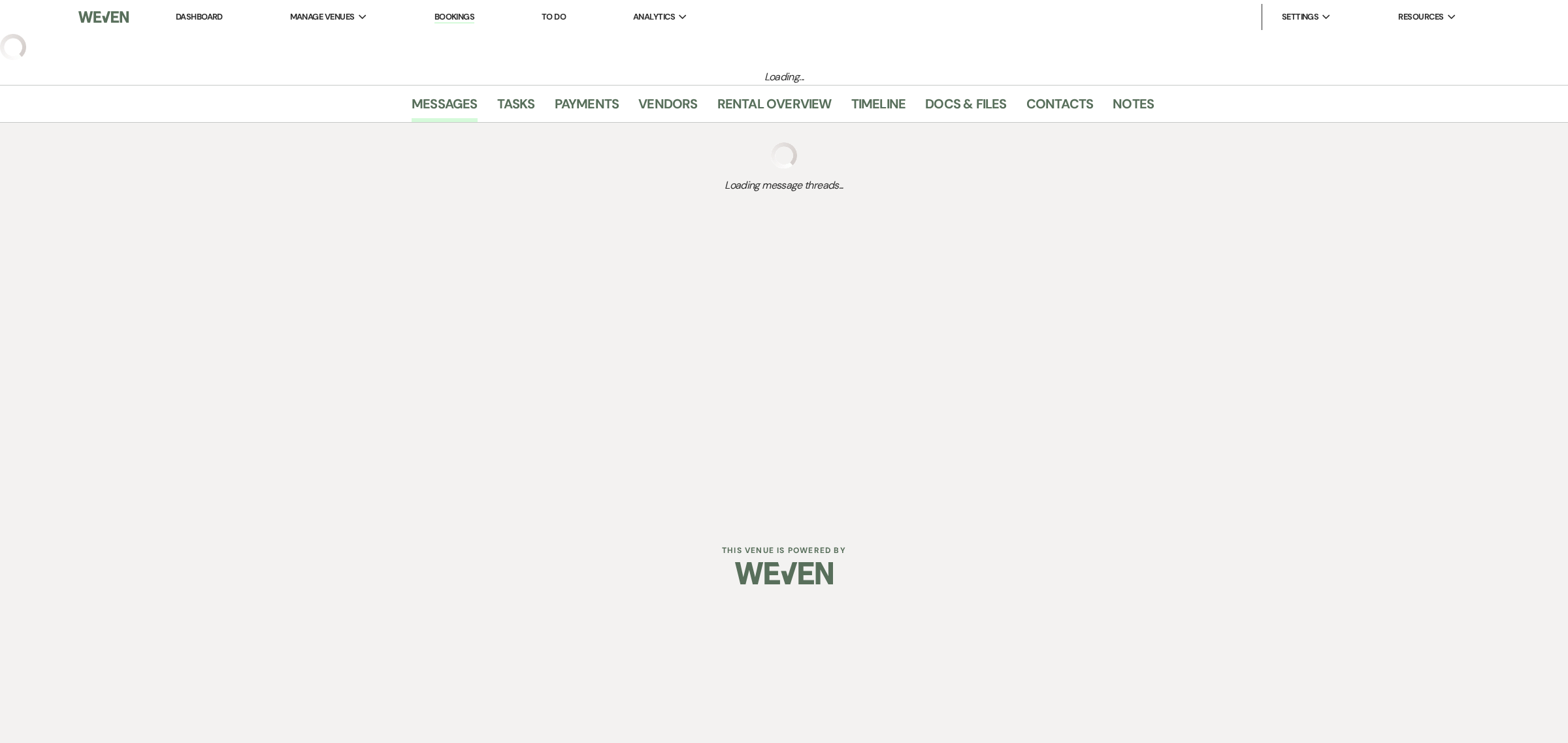
select select "6"
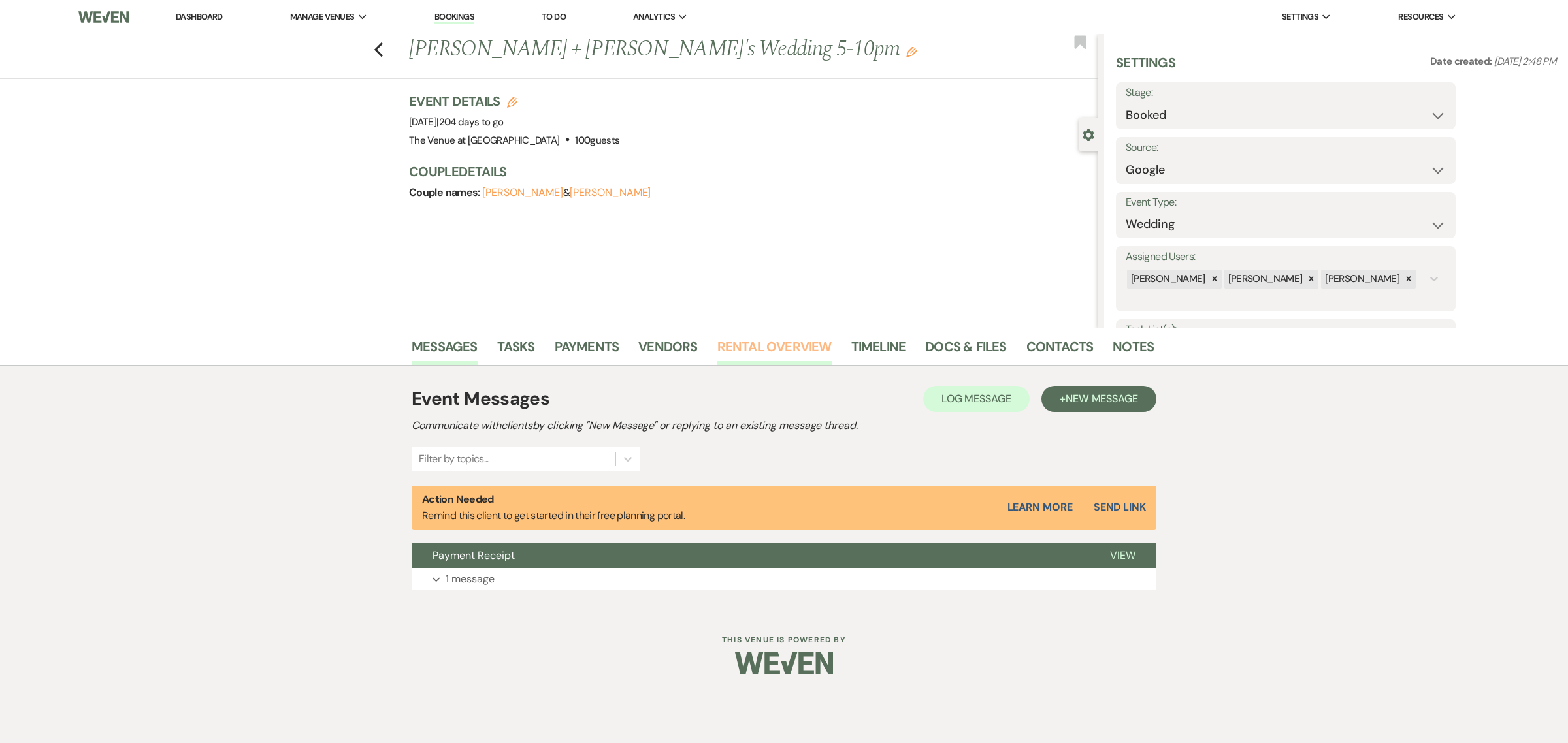
click at [793, 350] on link "Rental Overview" at bounding box center [774, 350] width 114 height 29
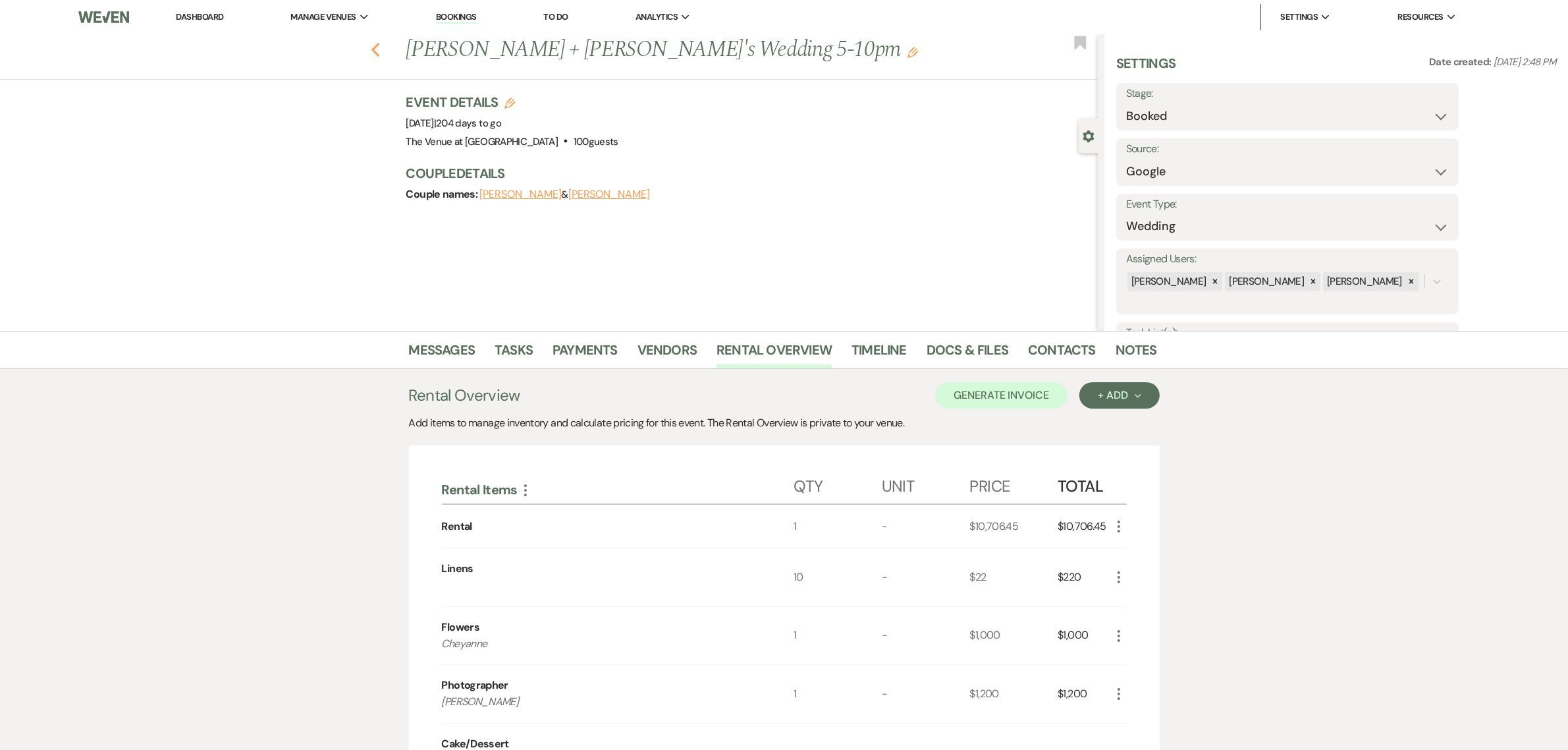
click at [380, 51] on icon "Previous" at bounding box center [376, 50] width 10 height 16
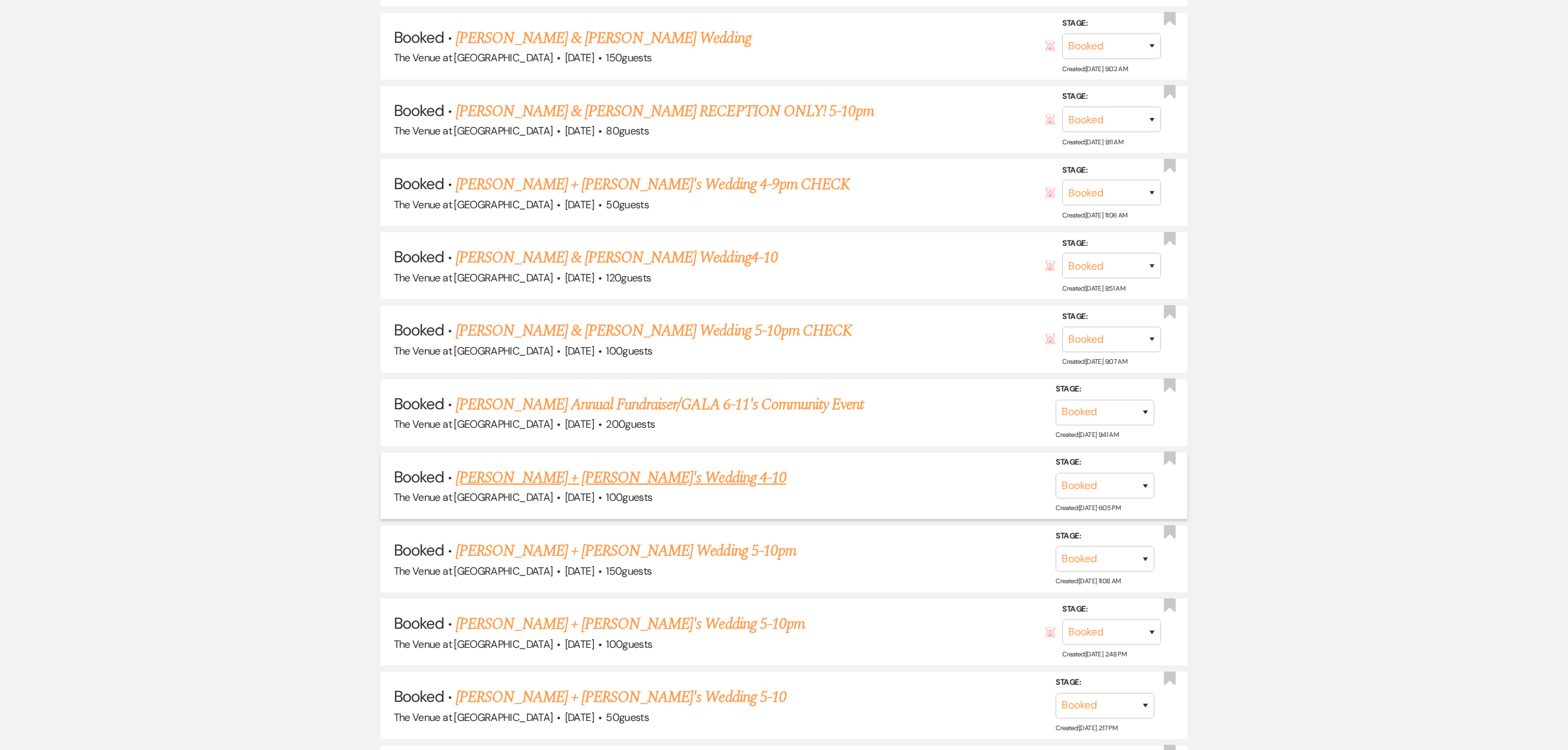
scroll to position [2196, 0]
click at [565, 685] on link "[PERSON_NAME] + [PERSON_NAME]'s Wedding 5-10" at bounding box center [621, 697] width 330 height 24
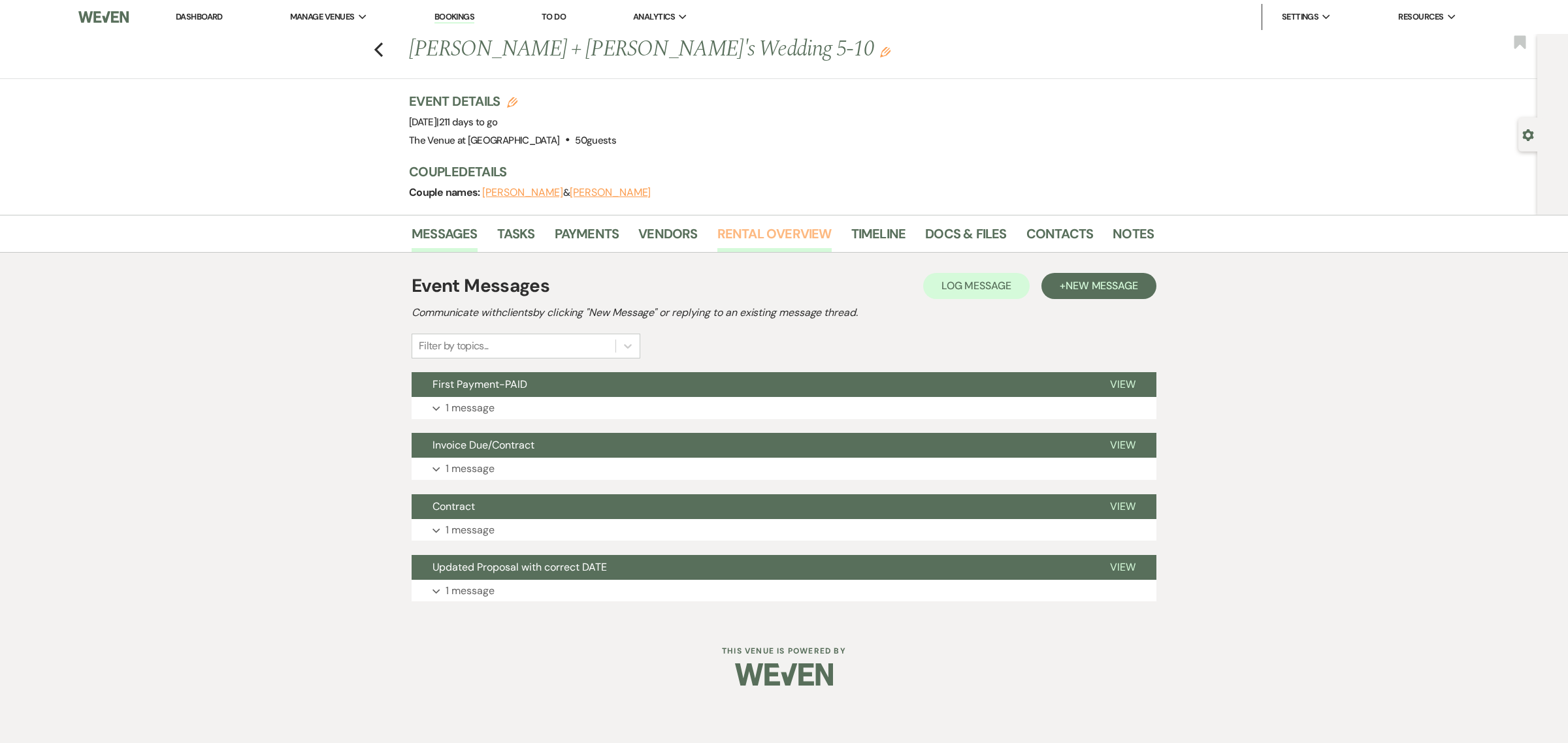
click at [733, 236] on link "Rental Overview" at bounding box center [774, 237] width 114 height 29
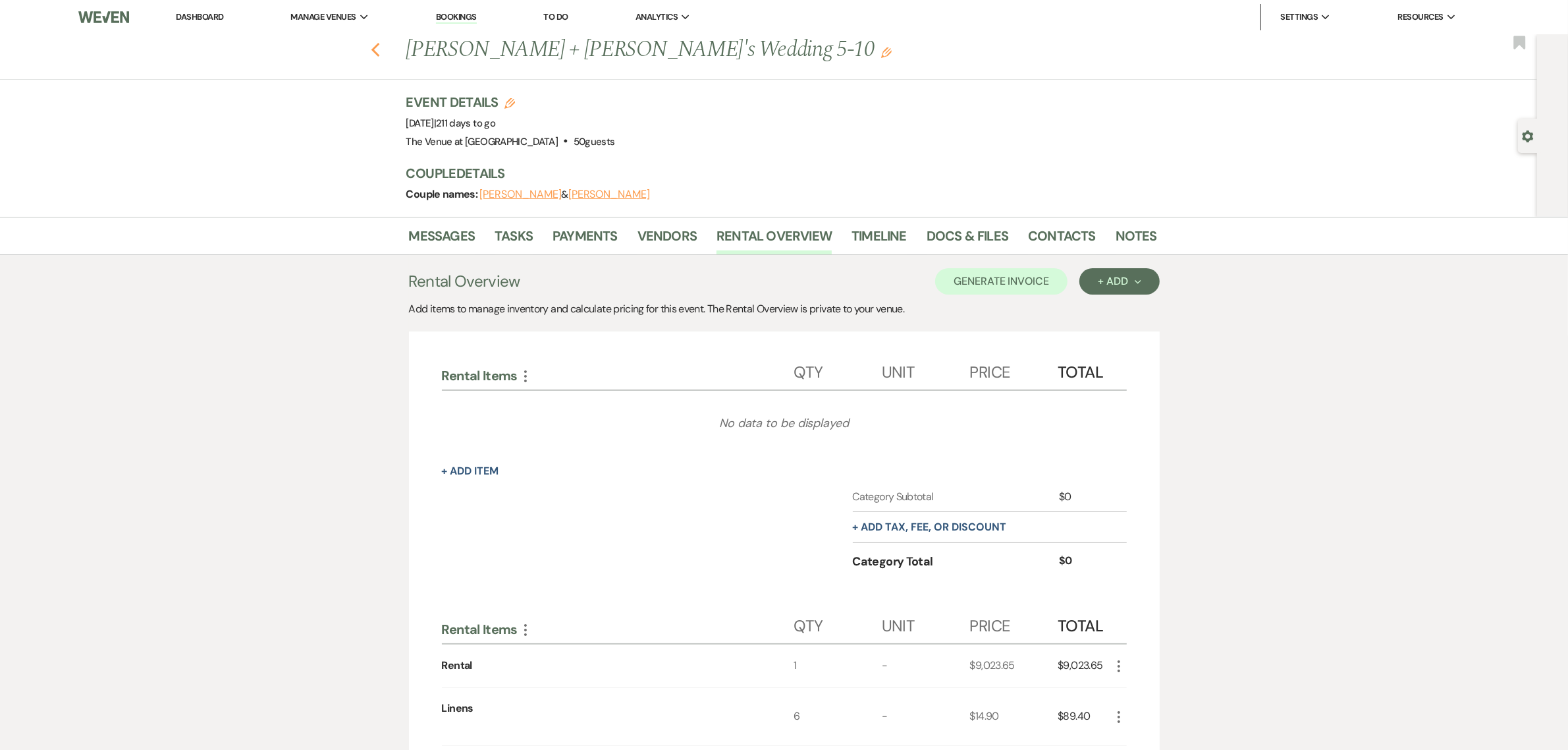
click at [380, 53] on icon "Previous" at bounding box center [376, 50] width 10 height 16
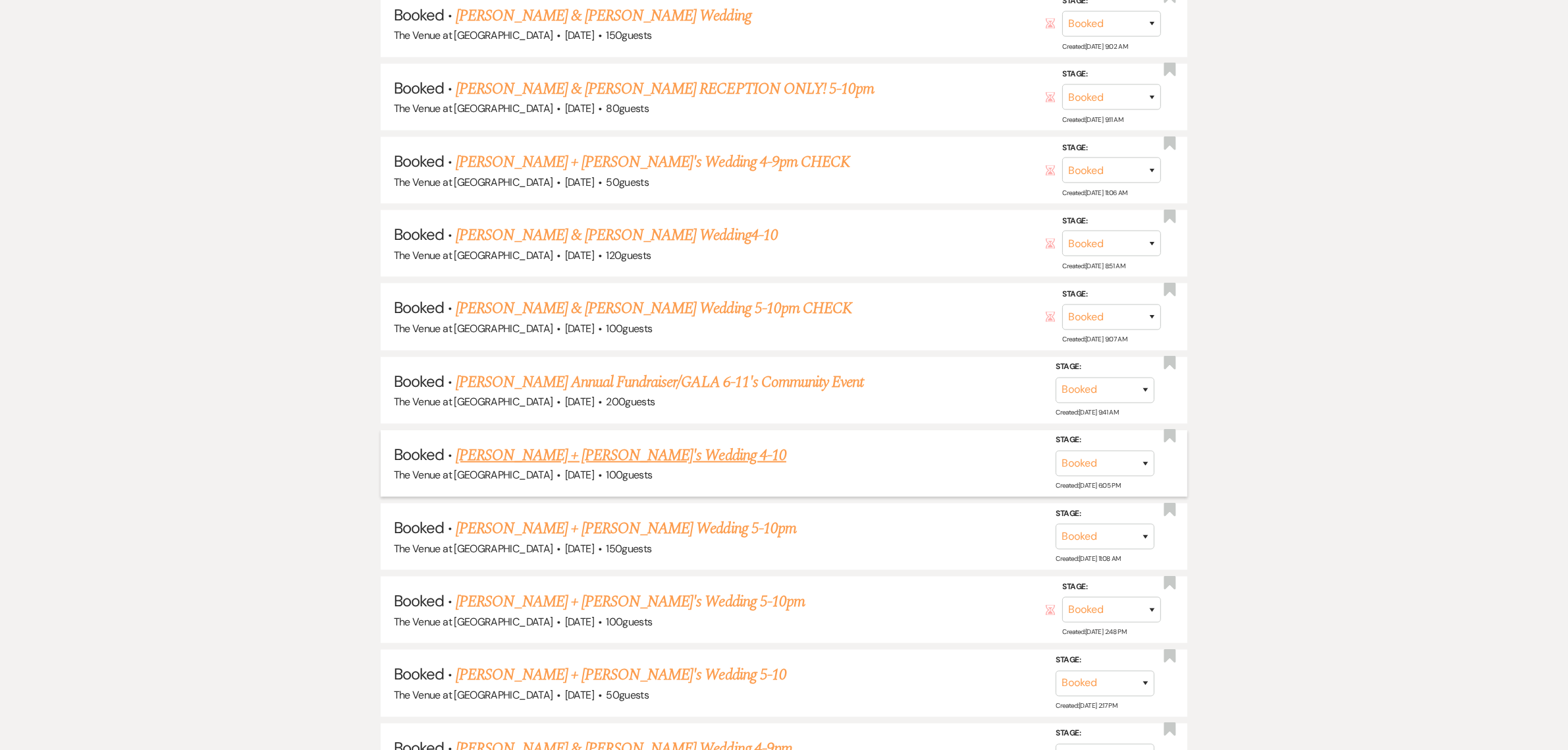
scroll to position [2251, 0]
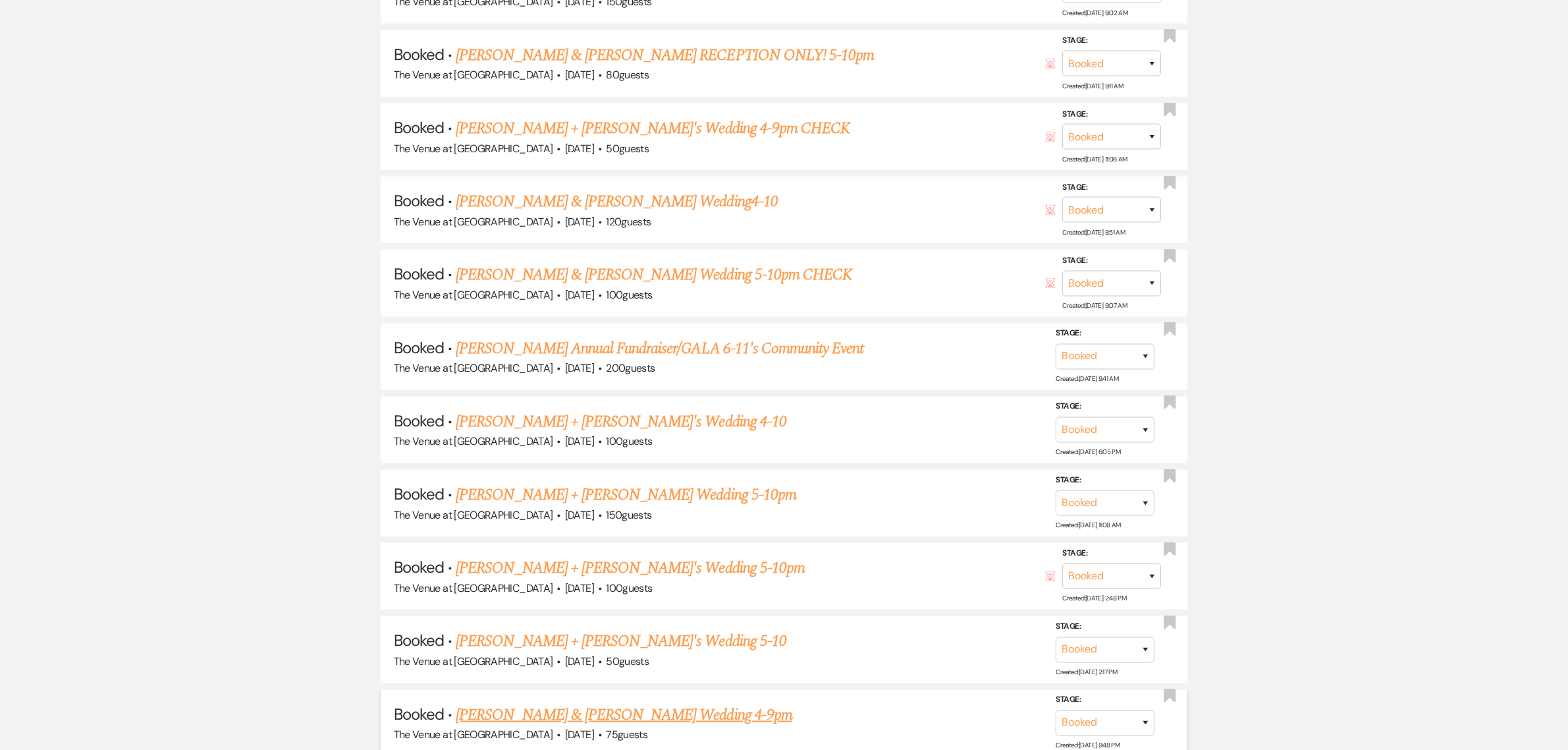
click at [619, 703] on link "[PERSON_NAME] & [PERSON_NAME] Wedding 4-9pm" at bounding box center [624, 715] width 336 height 24
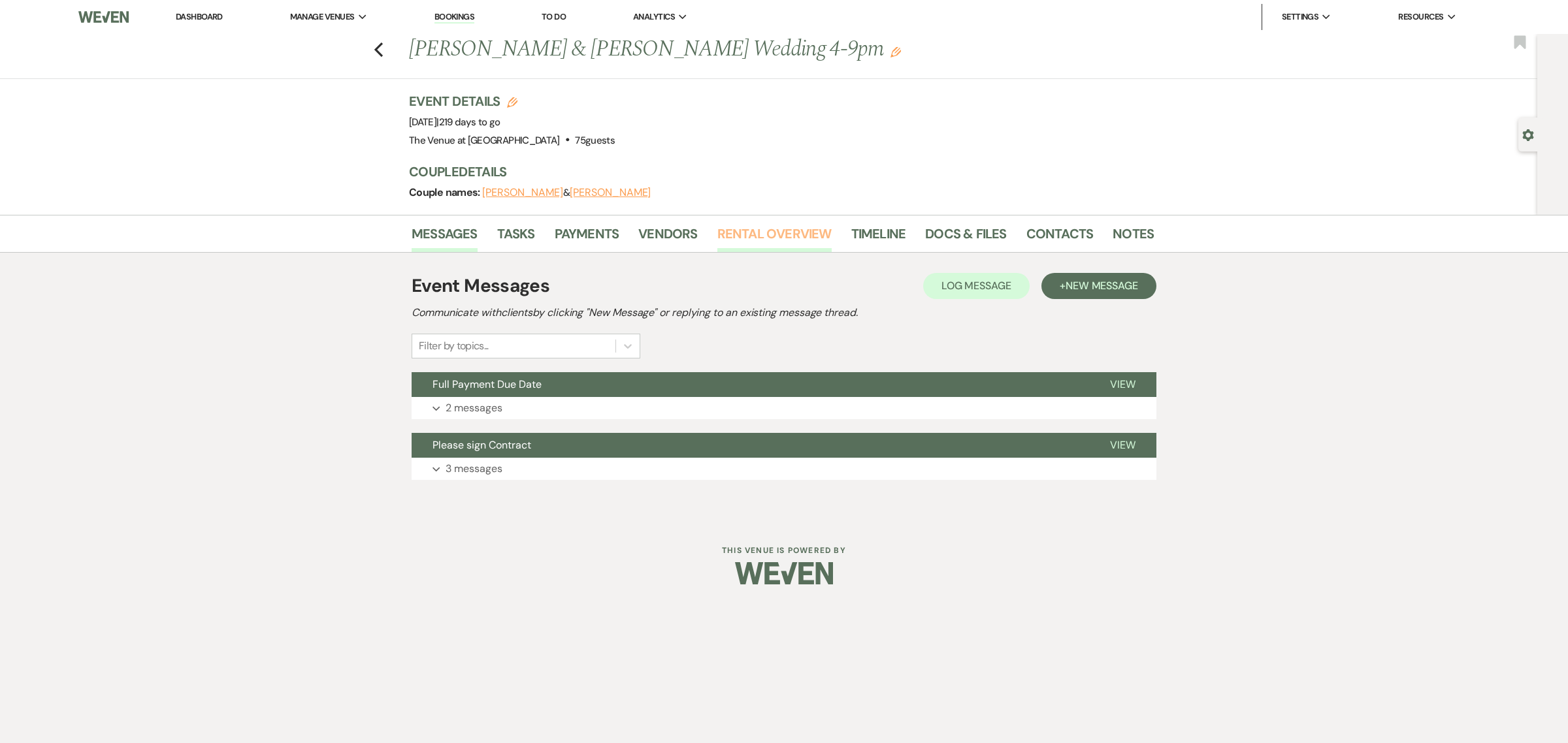
click at [763, 232] on link "Rental Overview" at bounding box center [774, 237] width 114 height 29
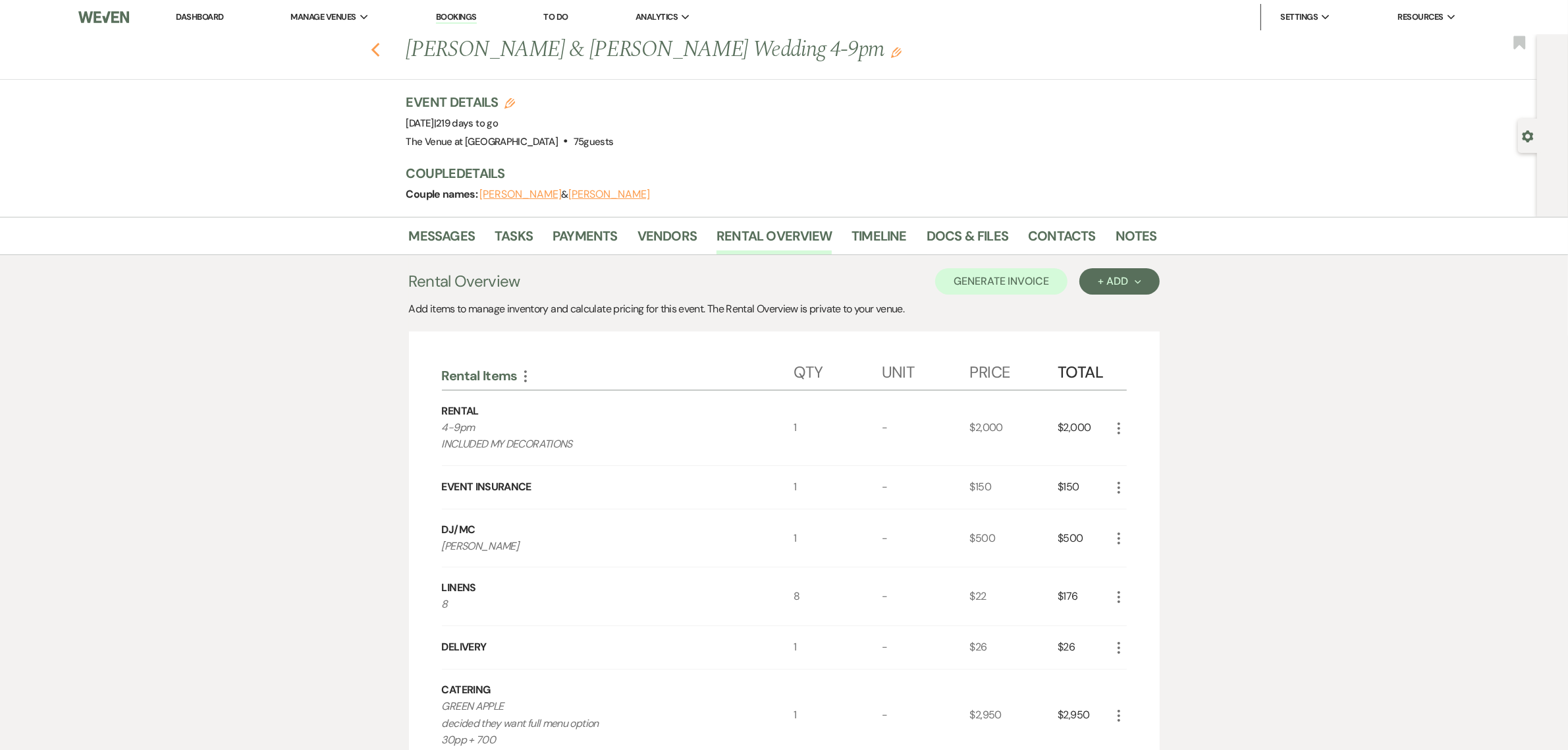
click at [376, 49] on icon "Previous" at bounding box center [376, 50] width 10 height 16
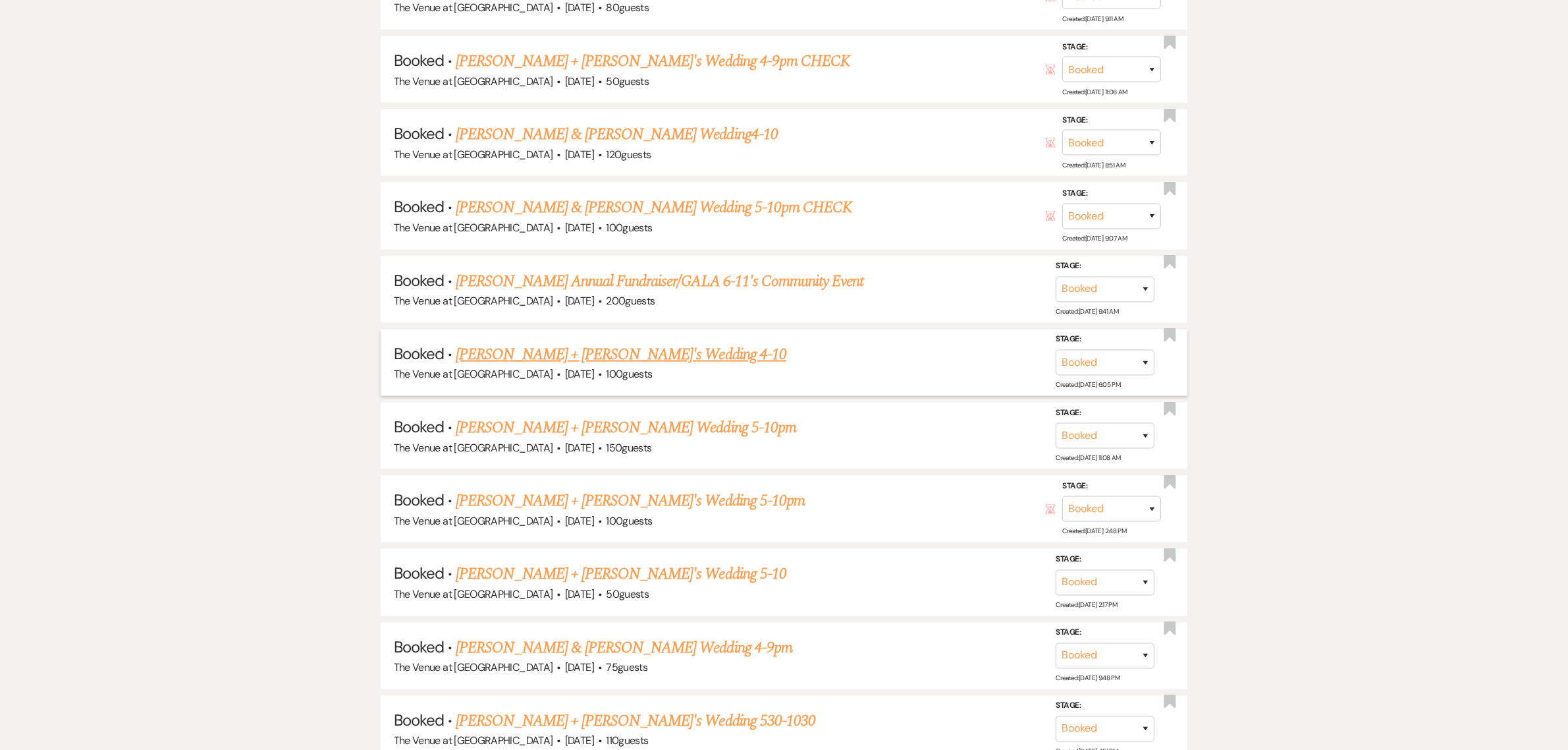
scroll to position [2334, 0]
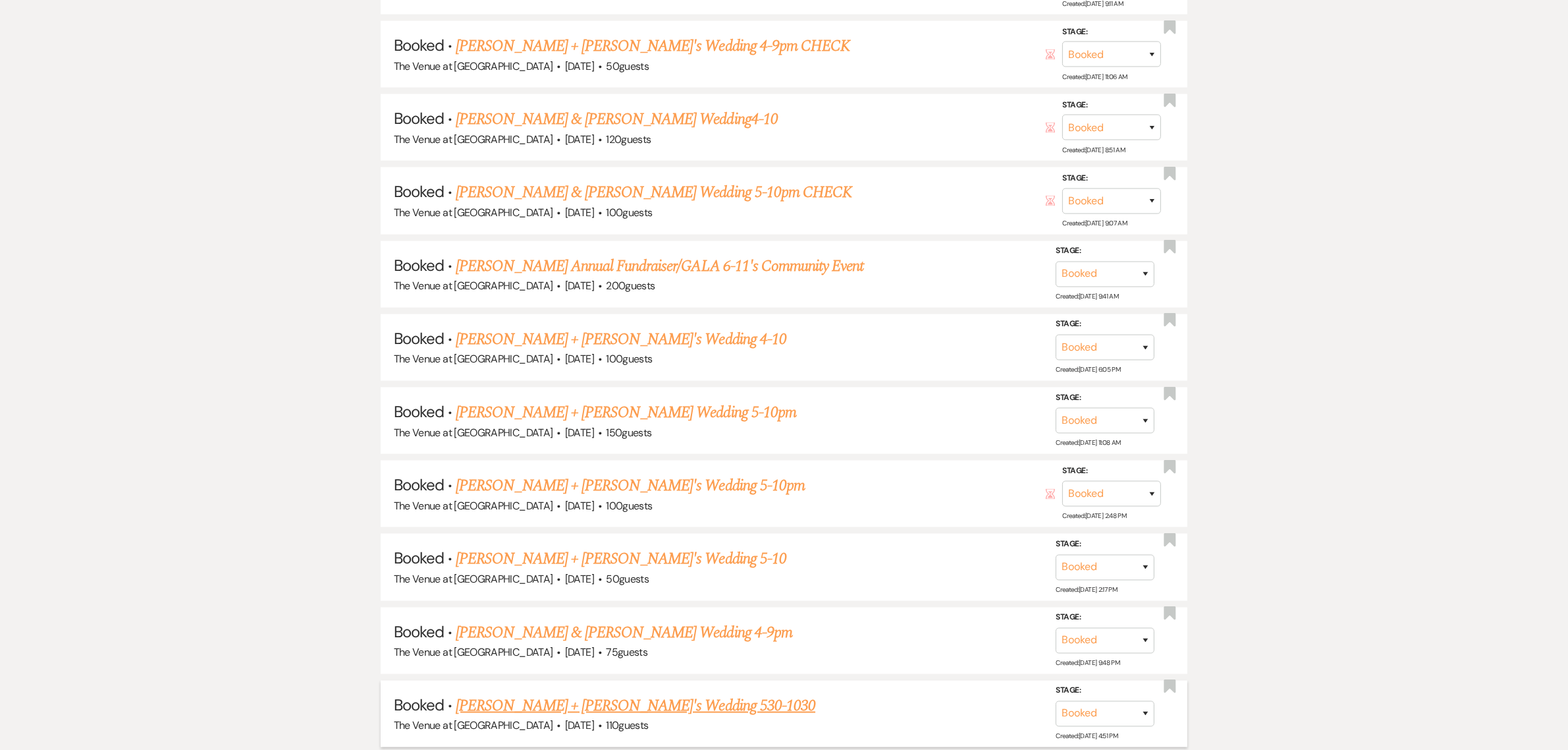
click at [561, 694] on link "[PERSON_NAME] + [PERSON_NAME]'s Wedding 530-1030" at bounding box center [636, 706] width 359 height 24
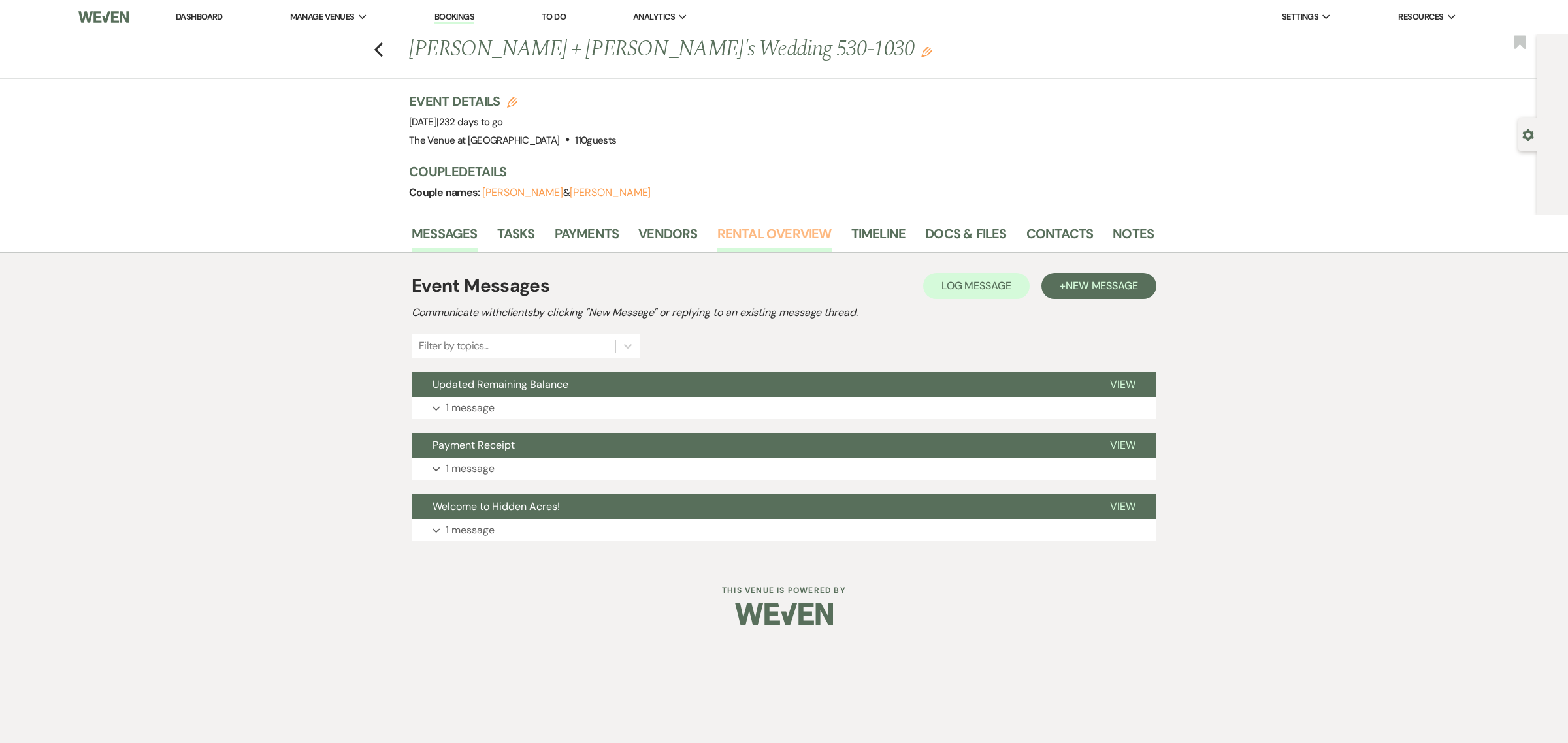
click at [756, 224] on link "Rental Overview" at bounding box center [774, 237] width 114 height 29
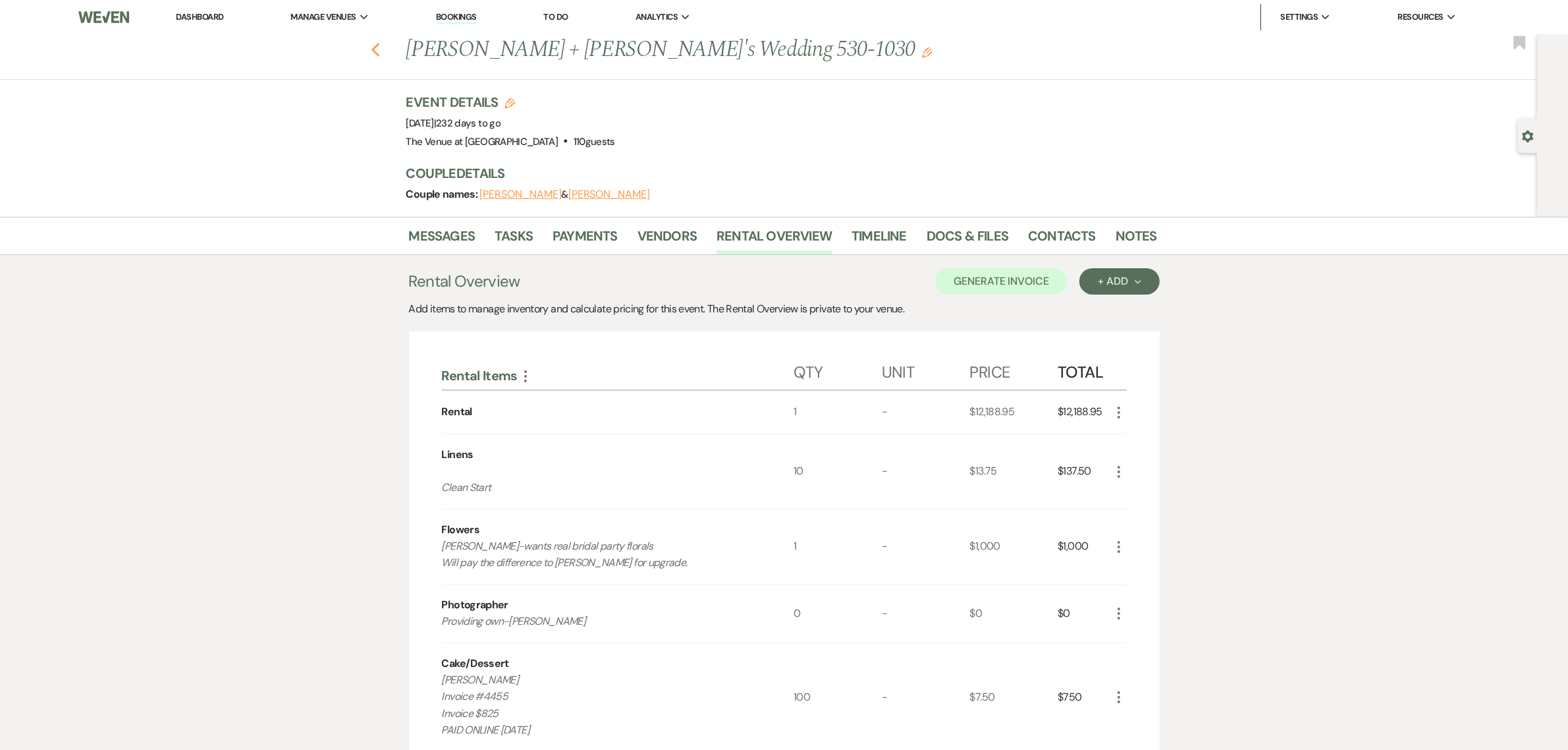
click at [380, 49] on icon "Previous" at bounding box center [376, 50] width 10 height 16
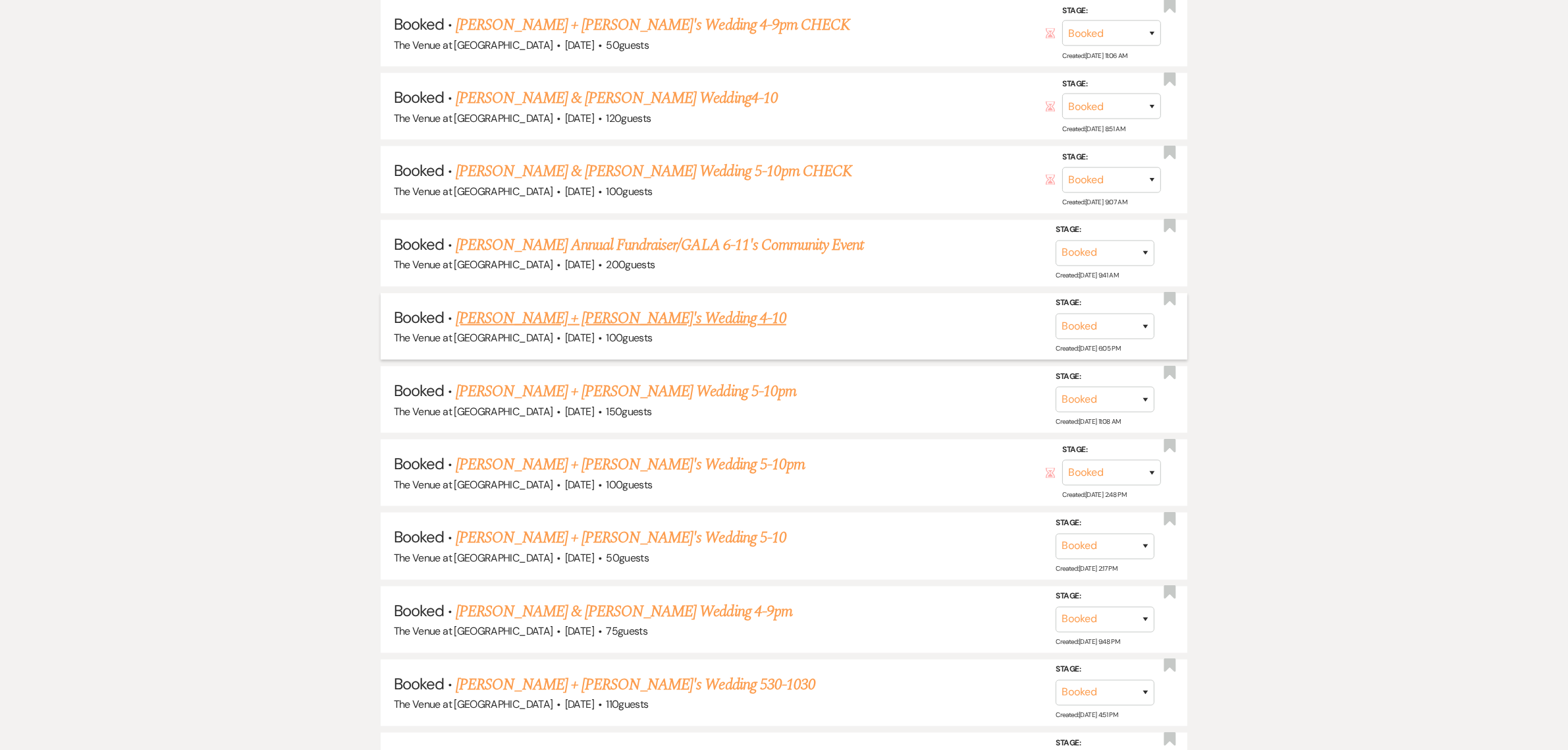
scroll to position [2389, 0]
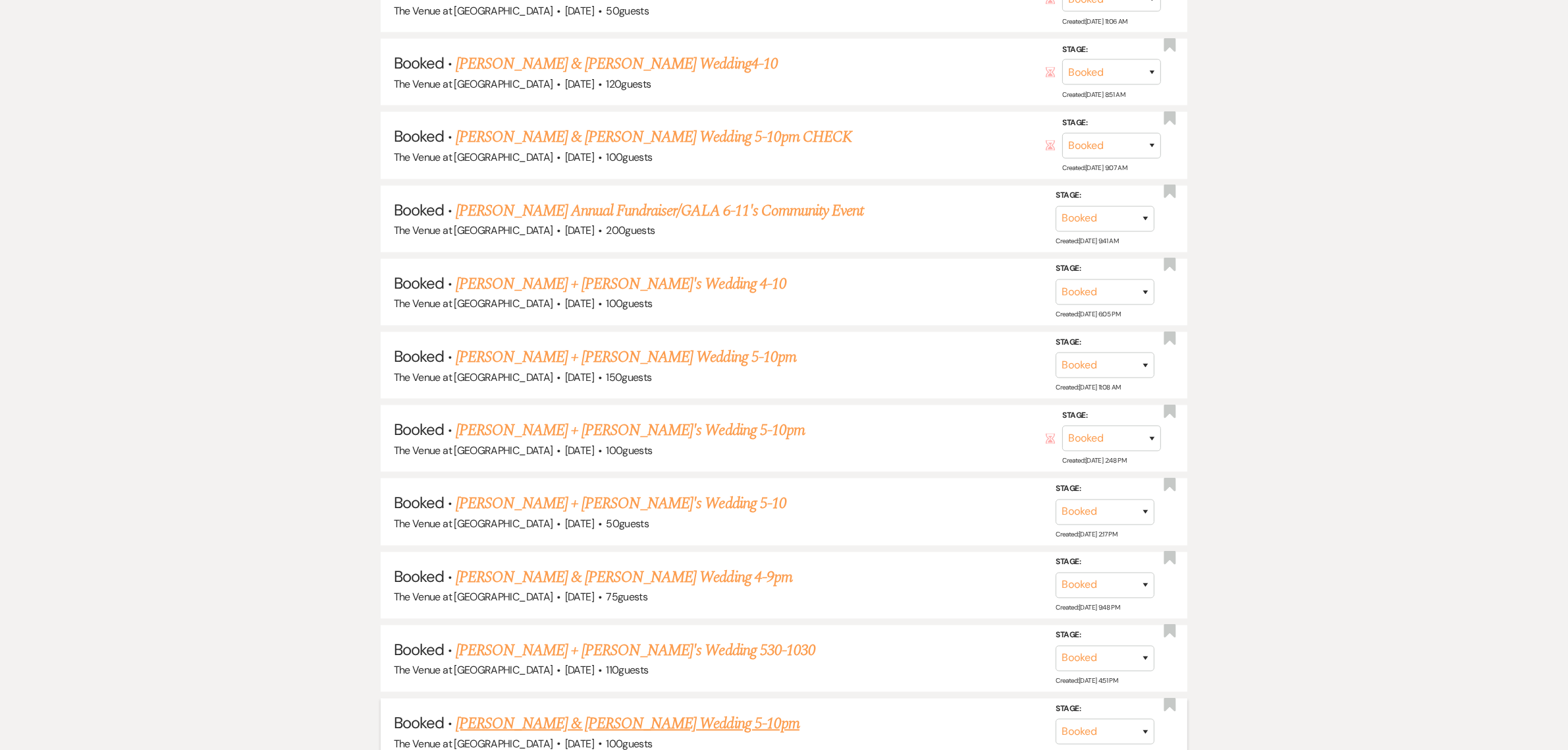
click at [591, 712] on link "[PERSON_NAME] & [PERSON_NAME] Wedding 5-10pm" at bounding box center [628, 724] width 343 height 24
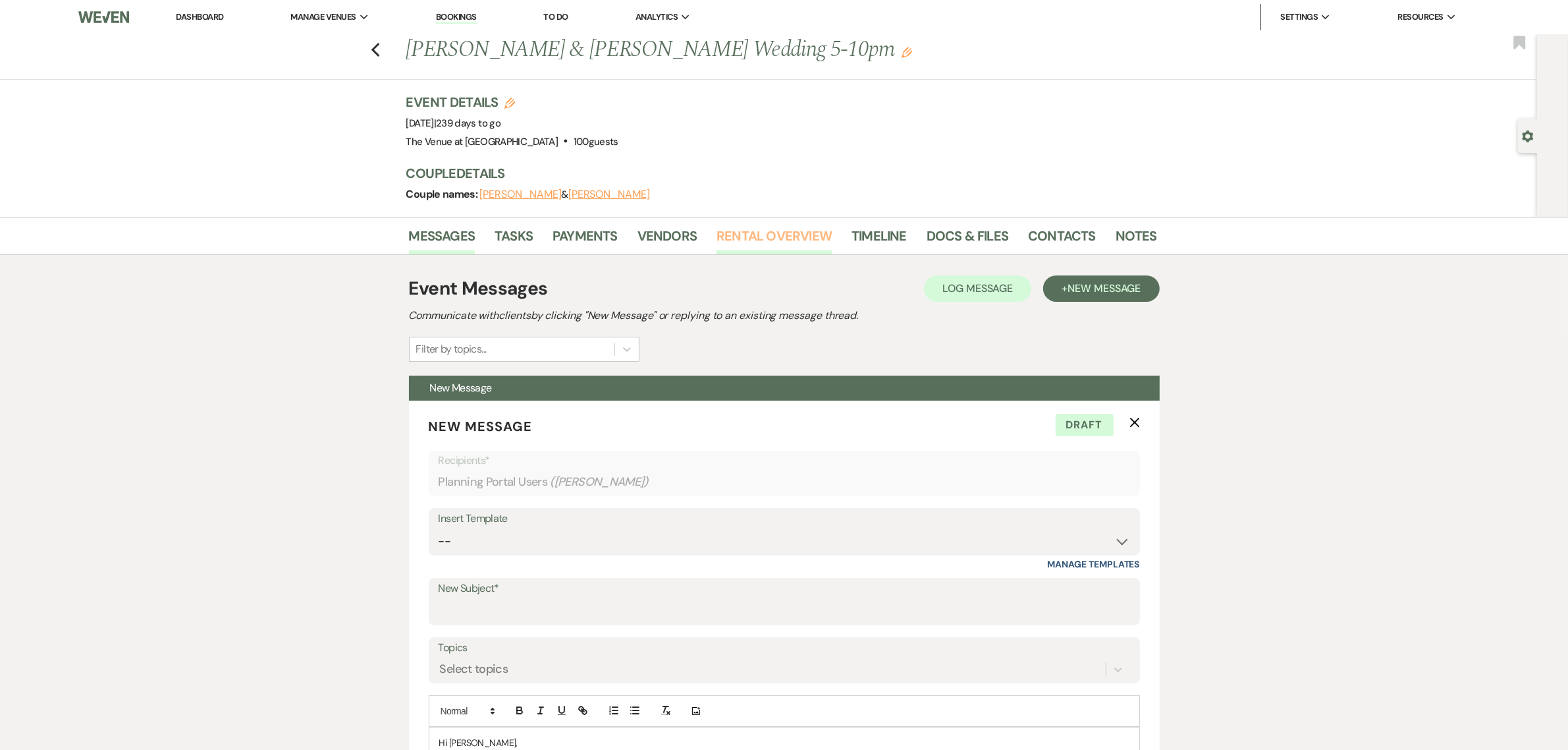
click at [784, 246] on link "Rental Overview" at bounding box center [774, 240] width 115 height 29
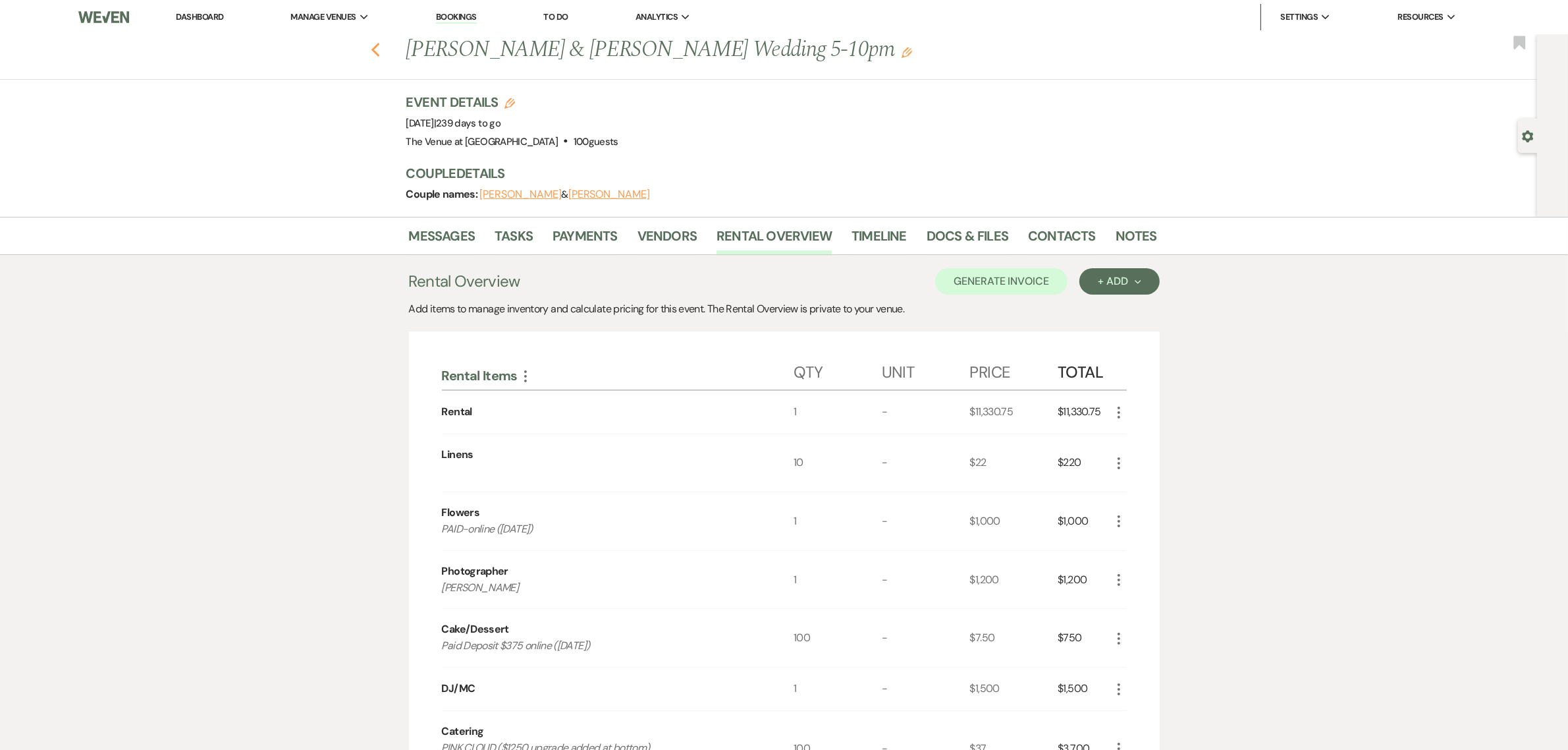
click at [379, 49] on use "button" at bounding box center [375, 50] width 9 height 15
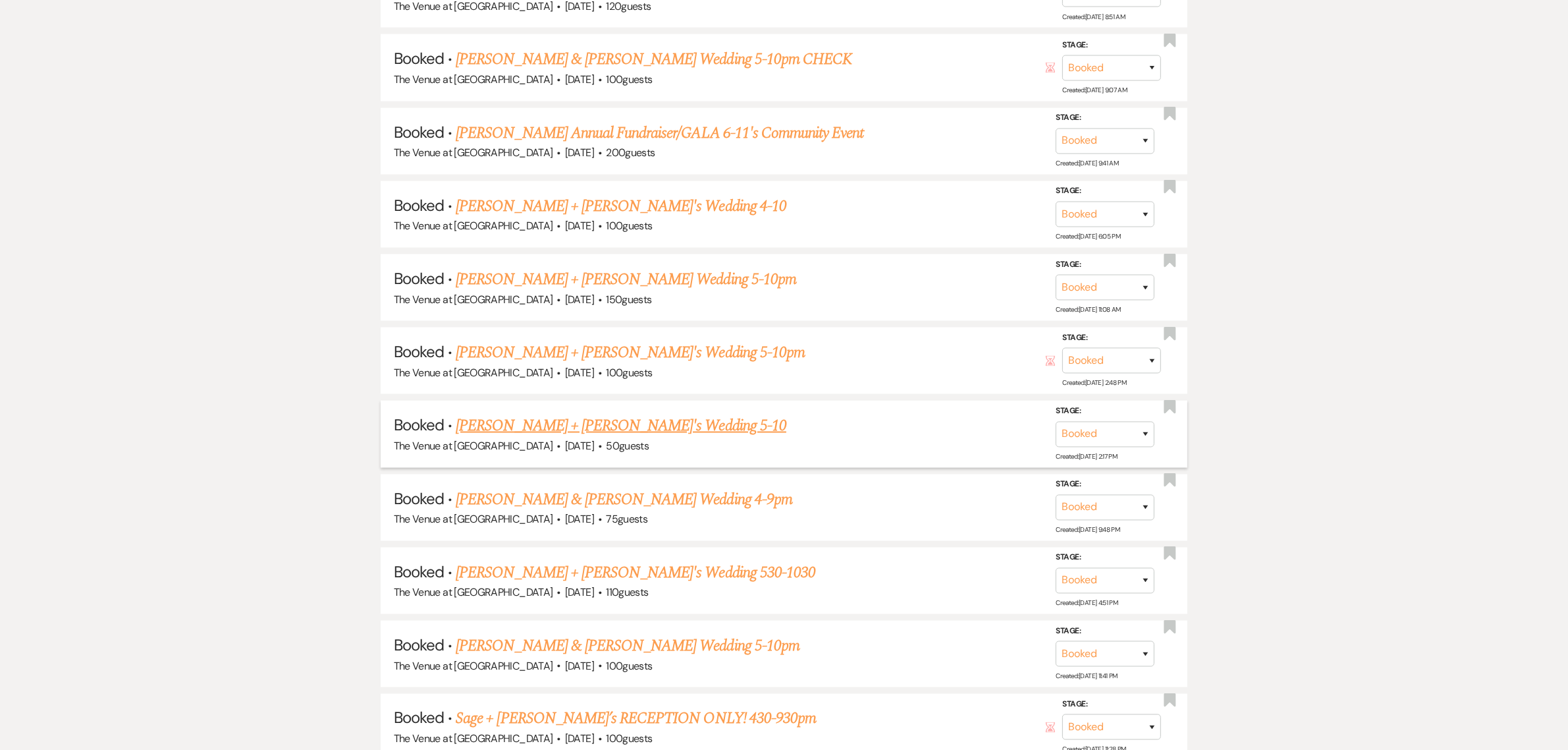
scroll to position [2472, 0]
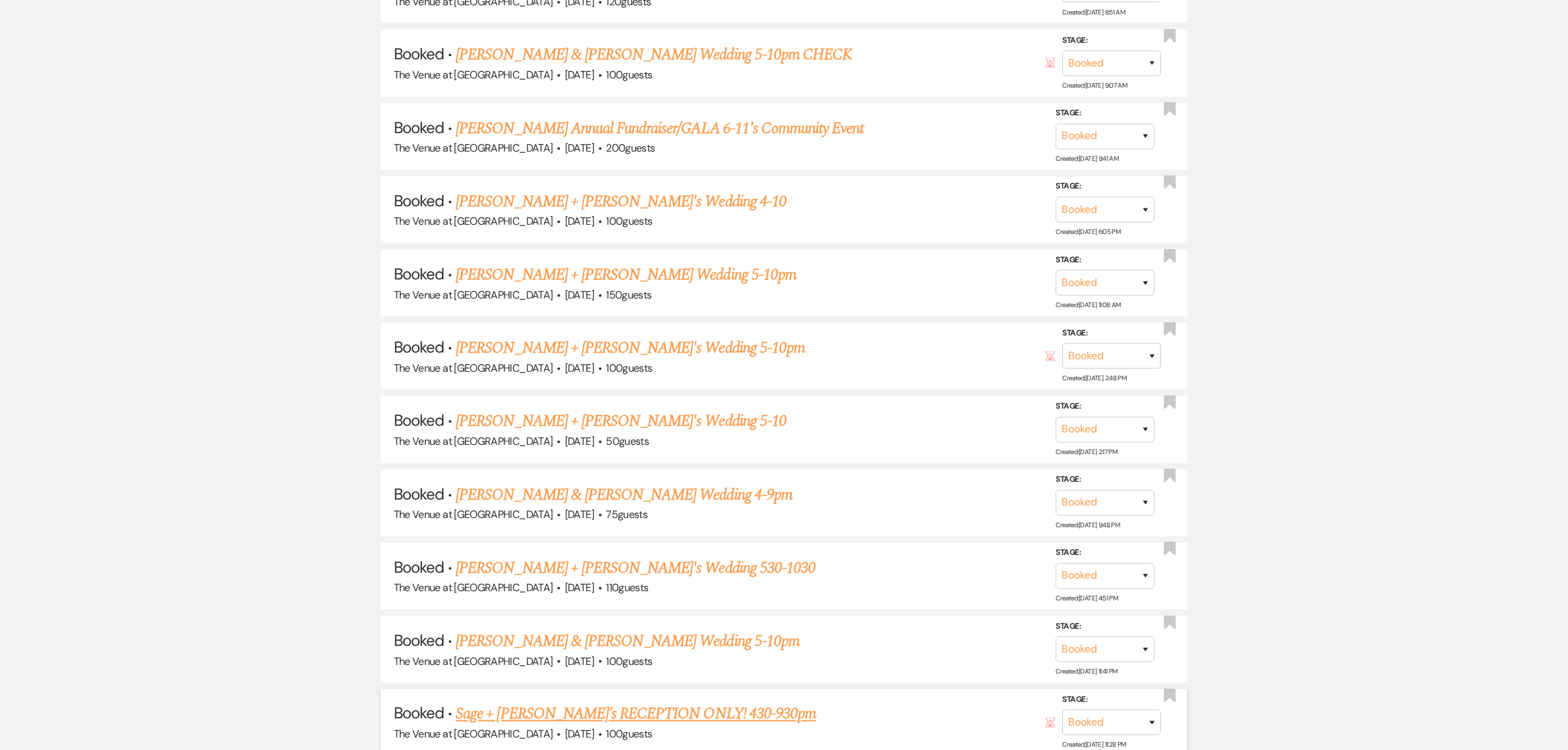
click at [610, 703] on link "Sage + [PERSON_NAME]’s RECEPTION ONLY! 430-930pm" at bounding box center [636, 715] width 360 height 24
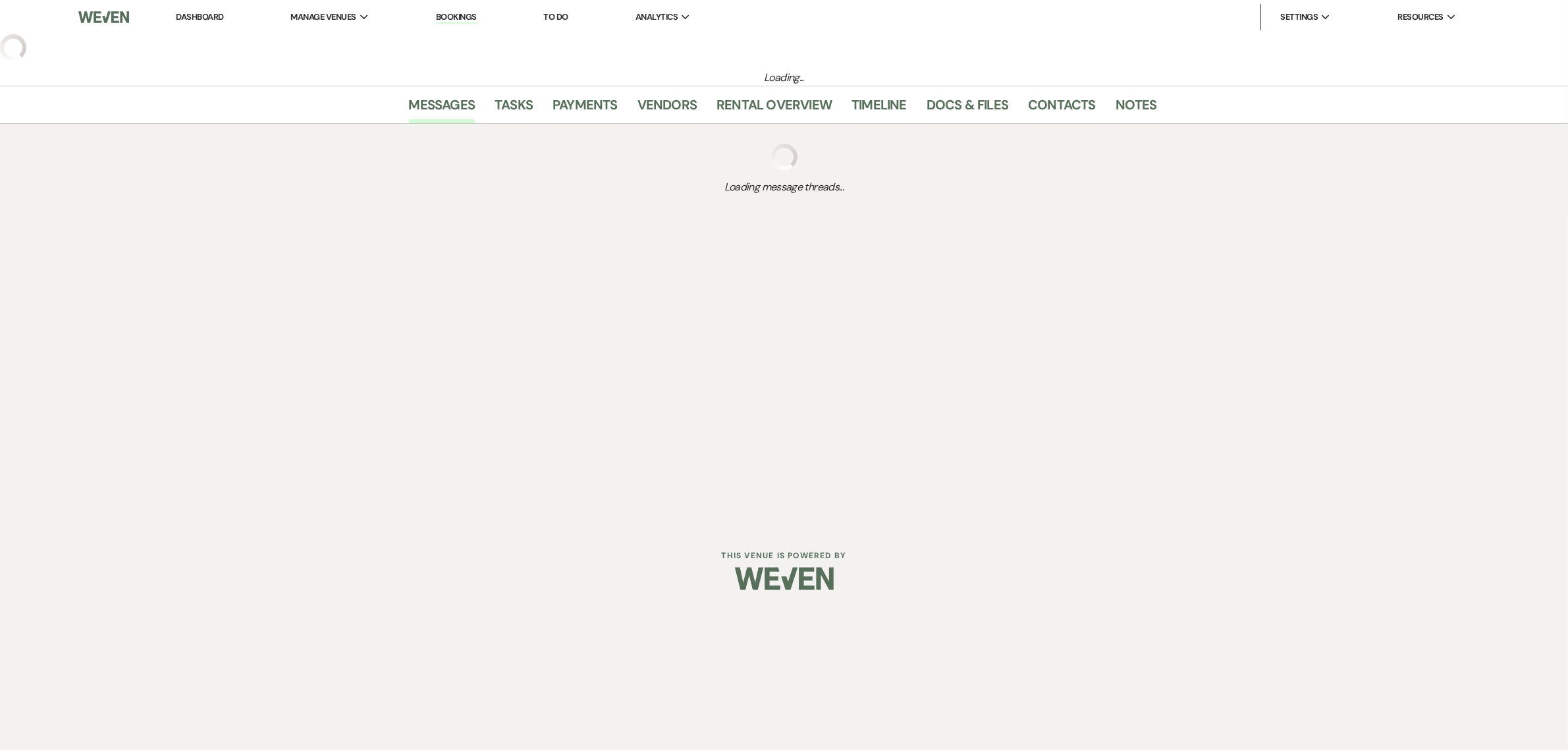
select select "5"
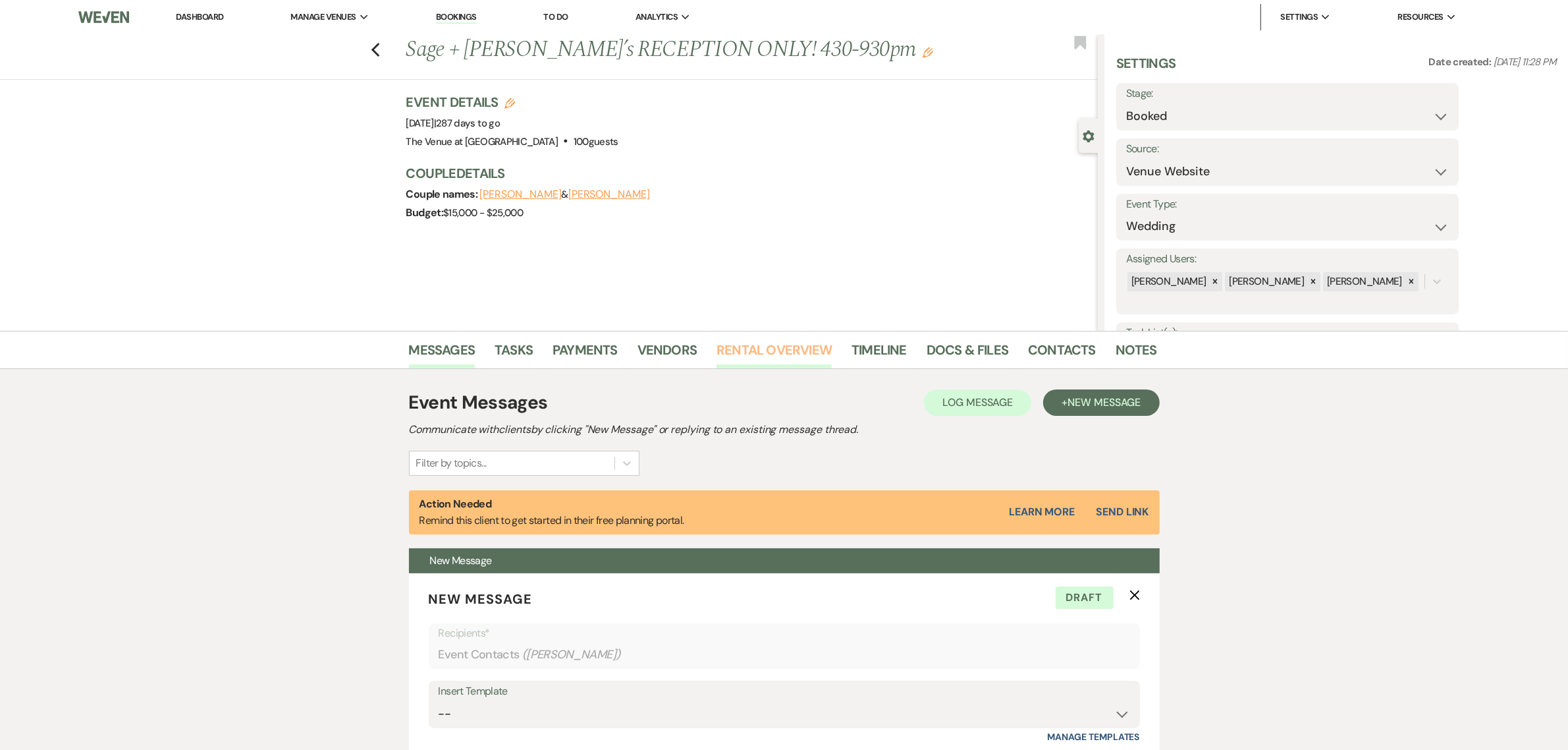
click at [804, 346] on link "Rental Overview" at bounding box center [774, 354] width 115 height 29
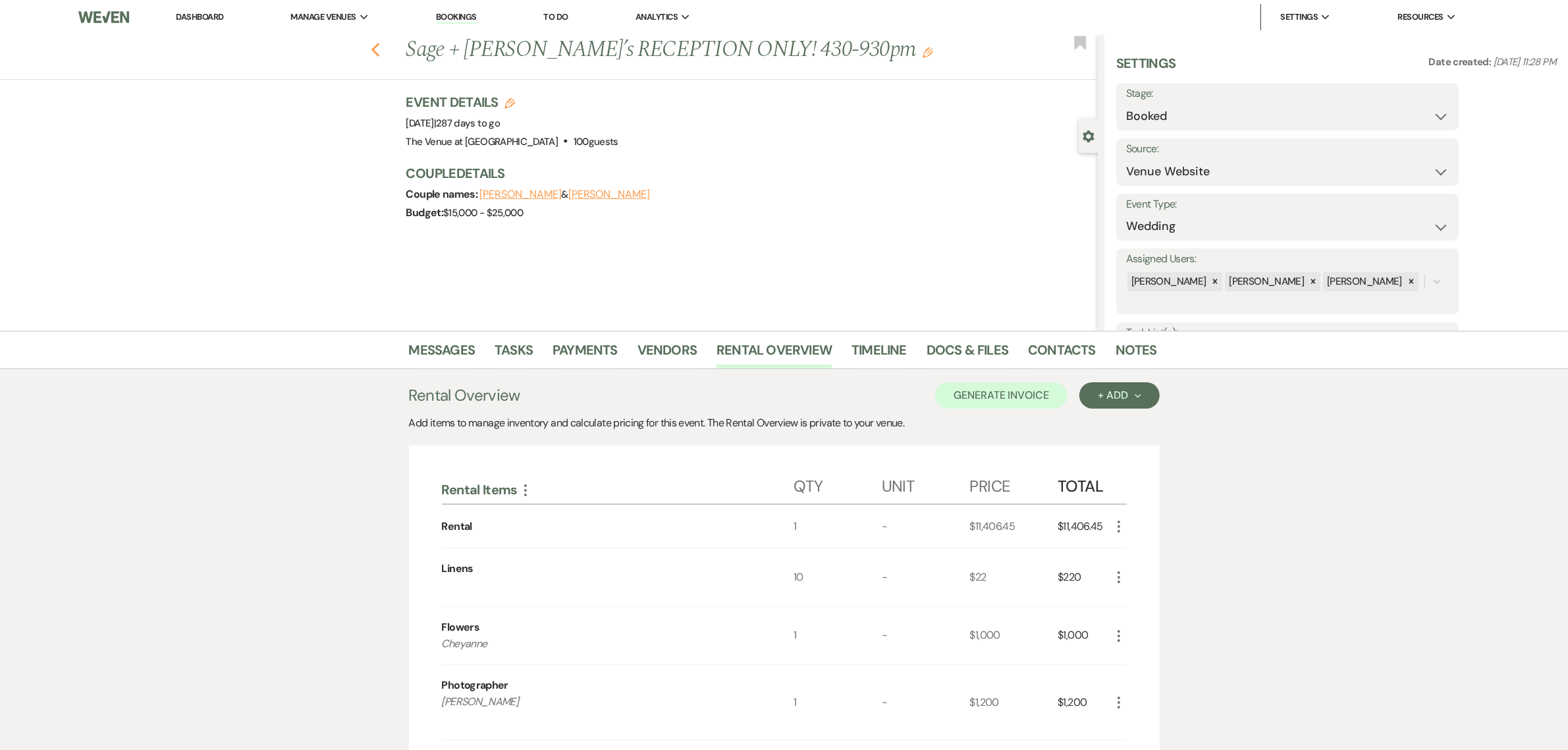
click at [379, 54] on use "button" at bounding box center [375, 50] width 9 height 15
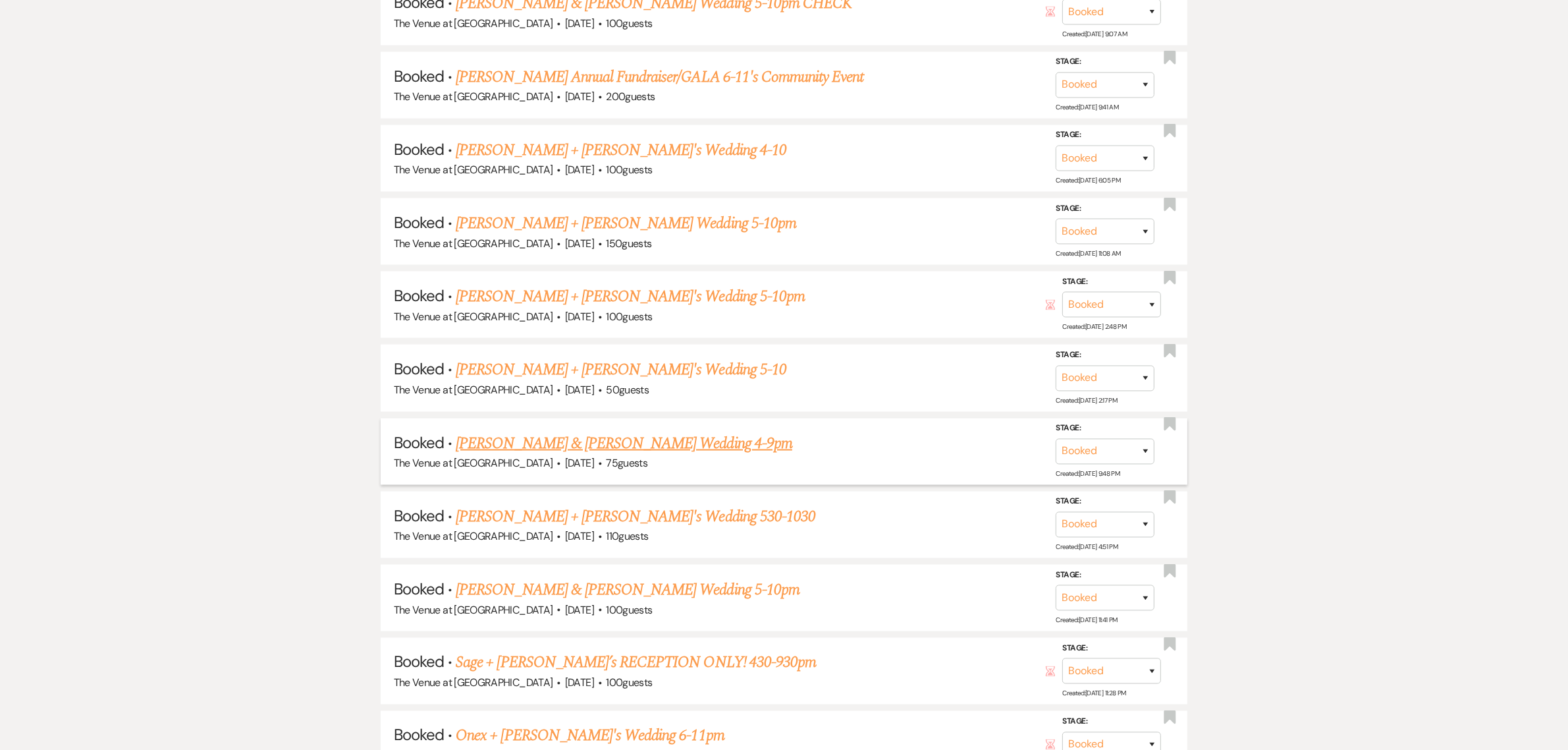
scroll to position [2527, 0]
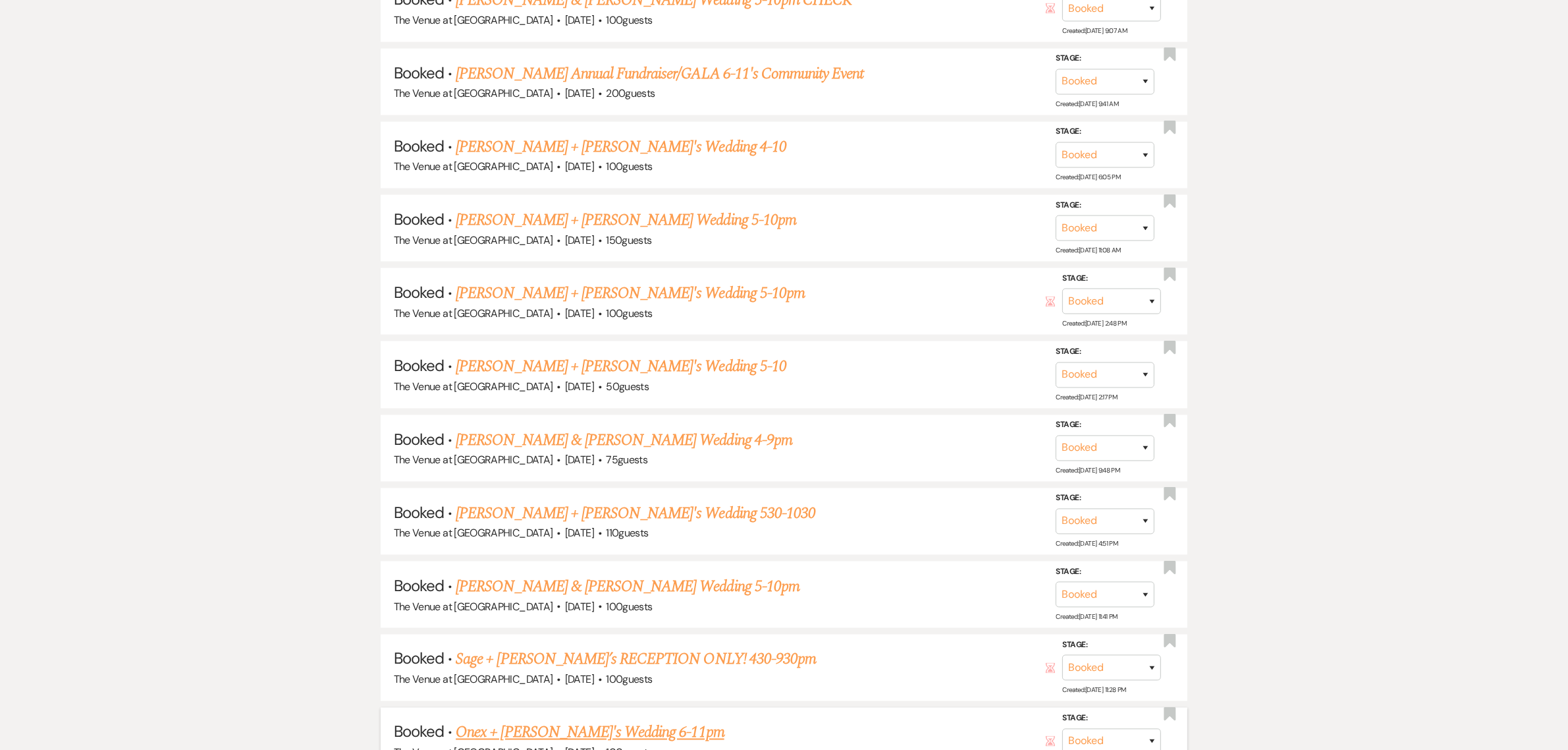
click at [534, 721] on link "Onex + [PERSON_NAME]'s Wedding 6-11pm" at bounding box center [590, 733] width 268 height 24
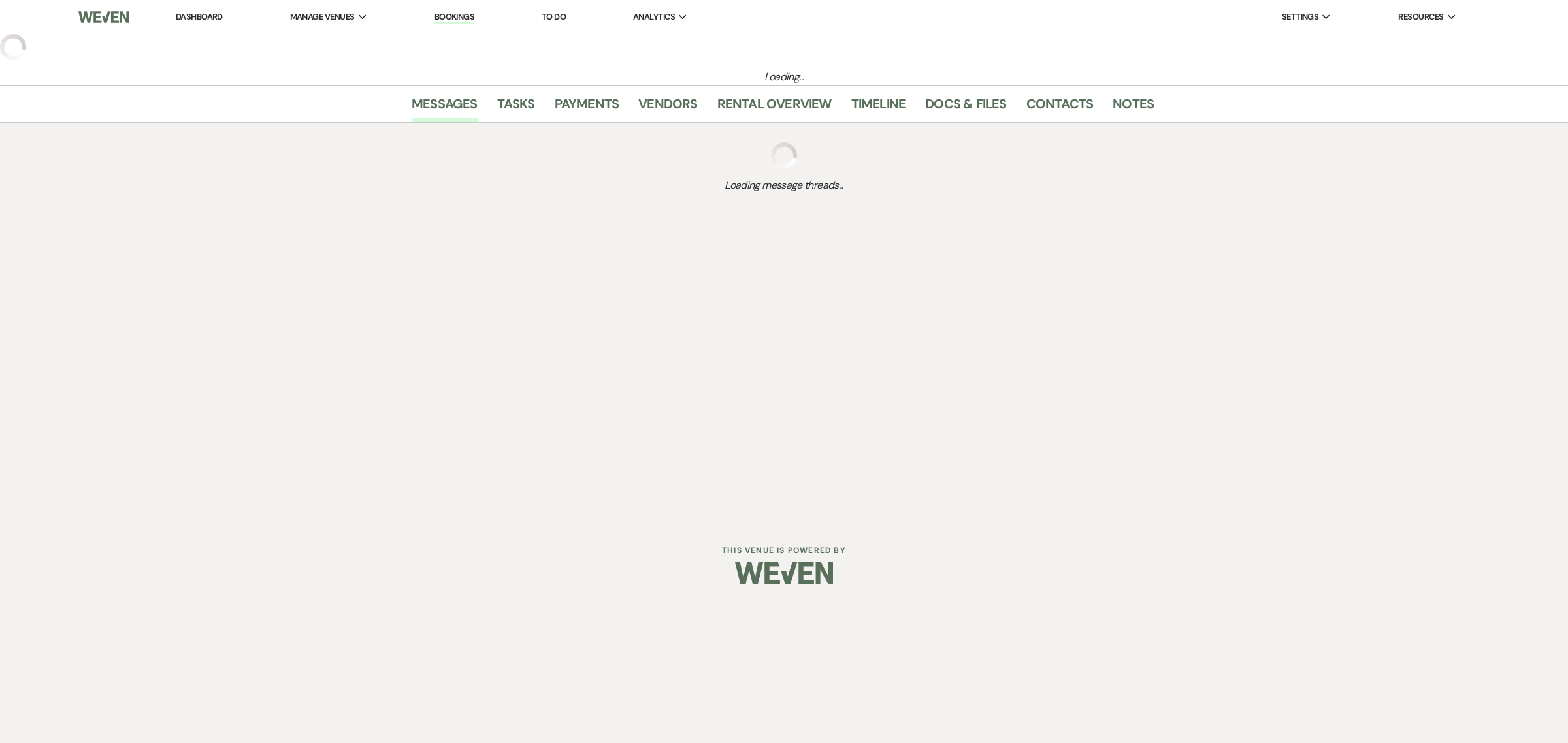
select select "6"
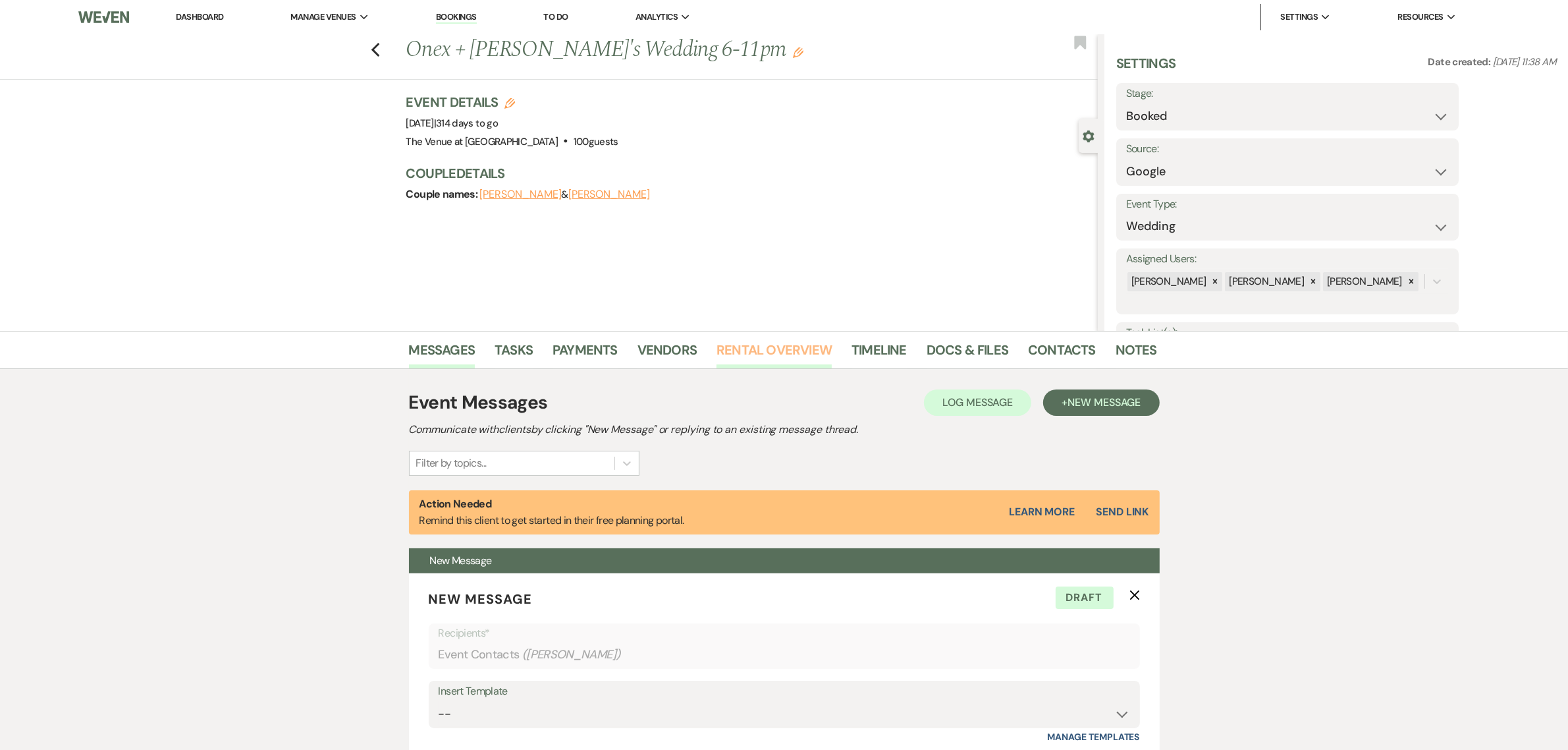
click at [757, 344] on link "Rental Overview" at bounding box center [774, 354] width 115 height 29
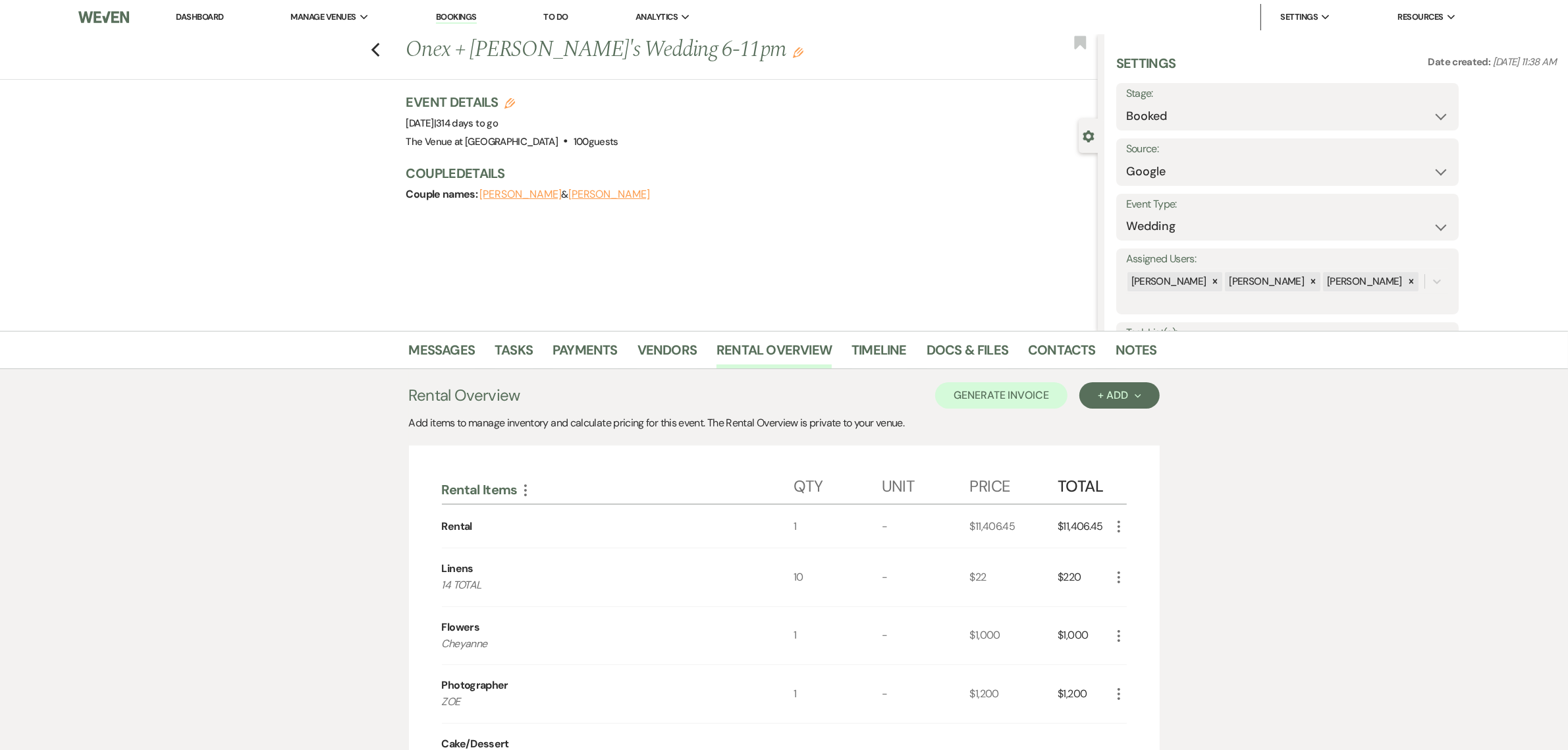
click at [385, 68] on div "Previous Onex + [PERSON_NAME]'s Wedding 6-11pm Edit Bookmark" at bounding box center [545, 57] width 1105 height 46
click at [379, 53] on use "button" at bounding box center [375, 50] width 9 height 15
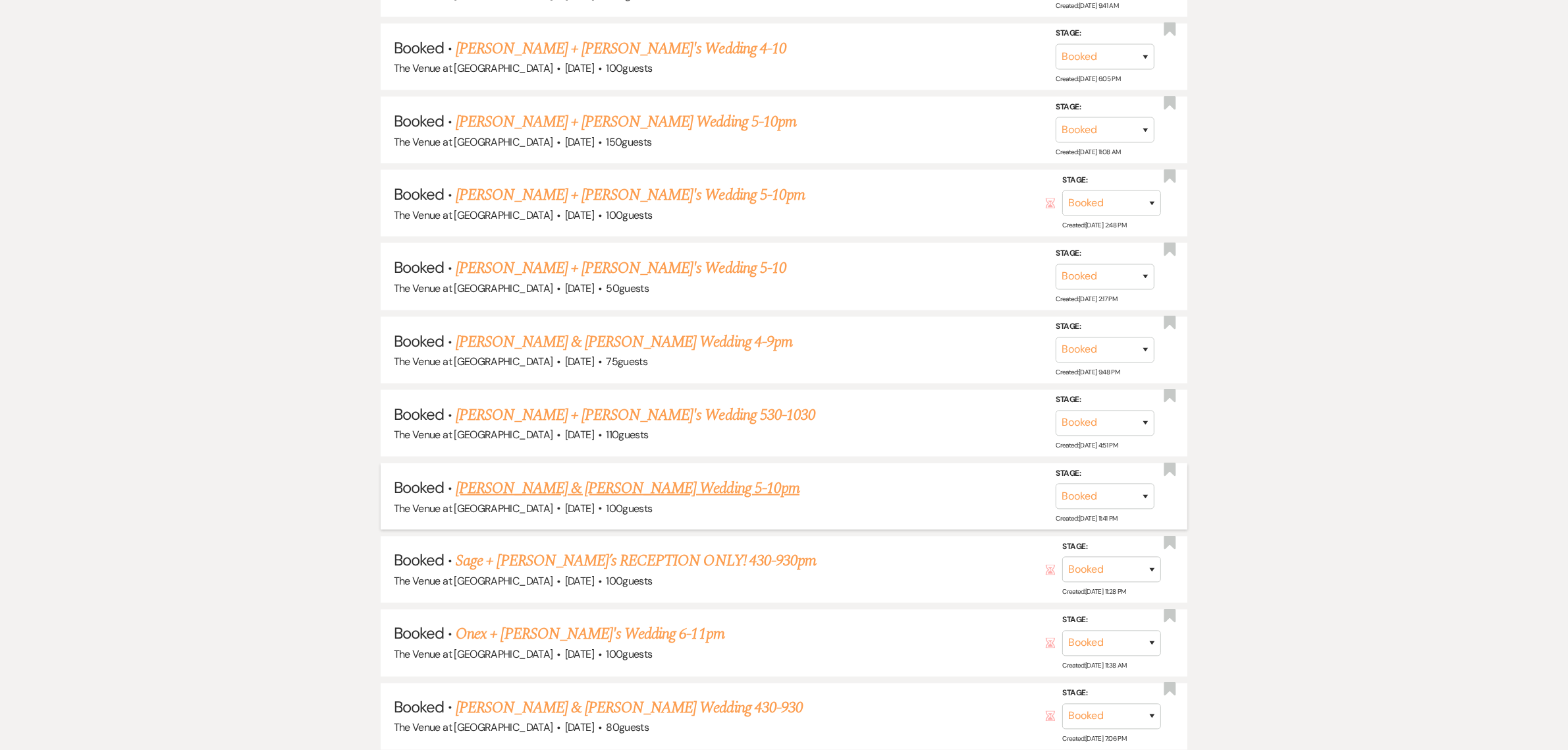
scroll to position [2636, 0]
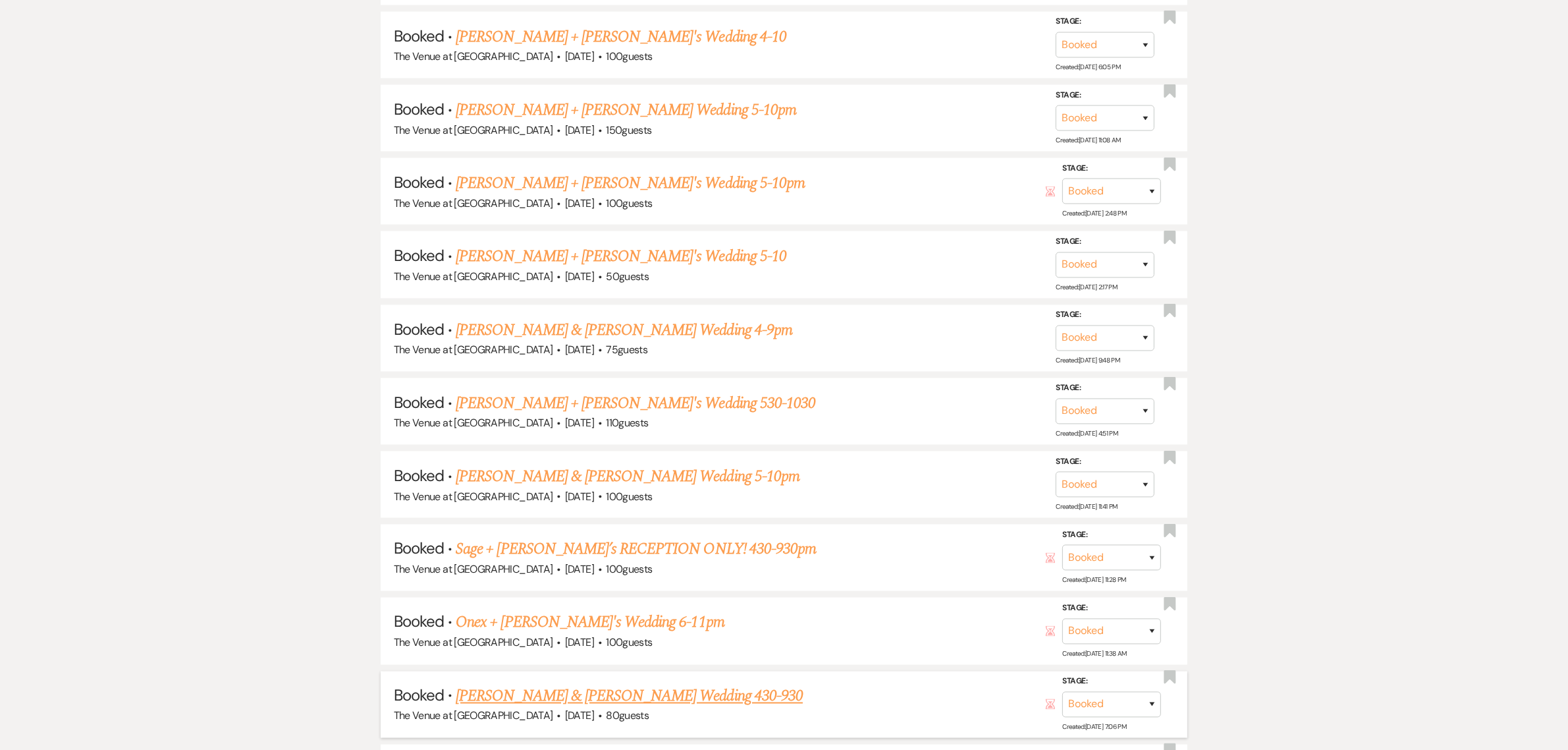
click at [594, 685] on link "[PERSON_NAME] & [PERSON_NAME] Wedding 430-930" at bounding box center [630, 697] width 347 height 24
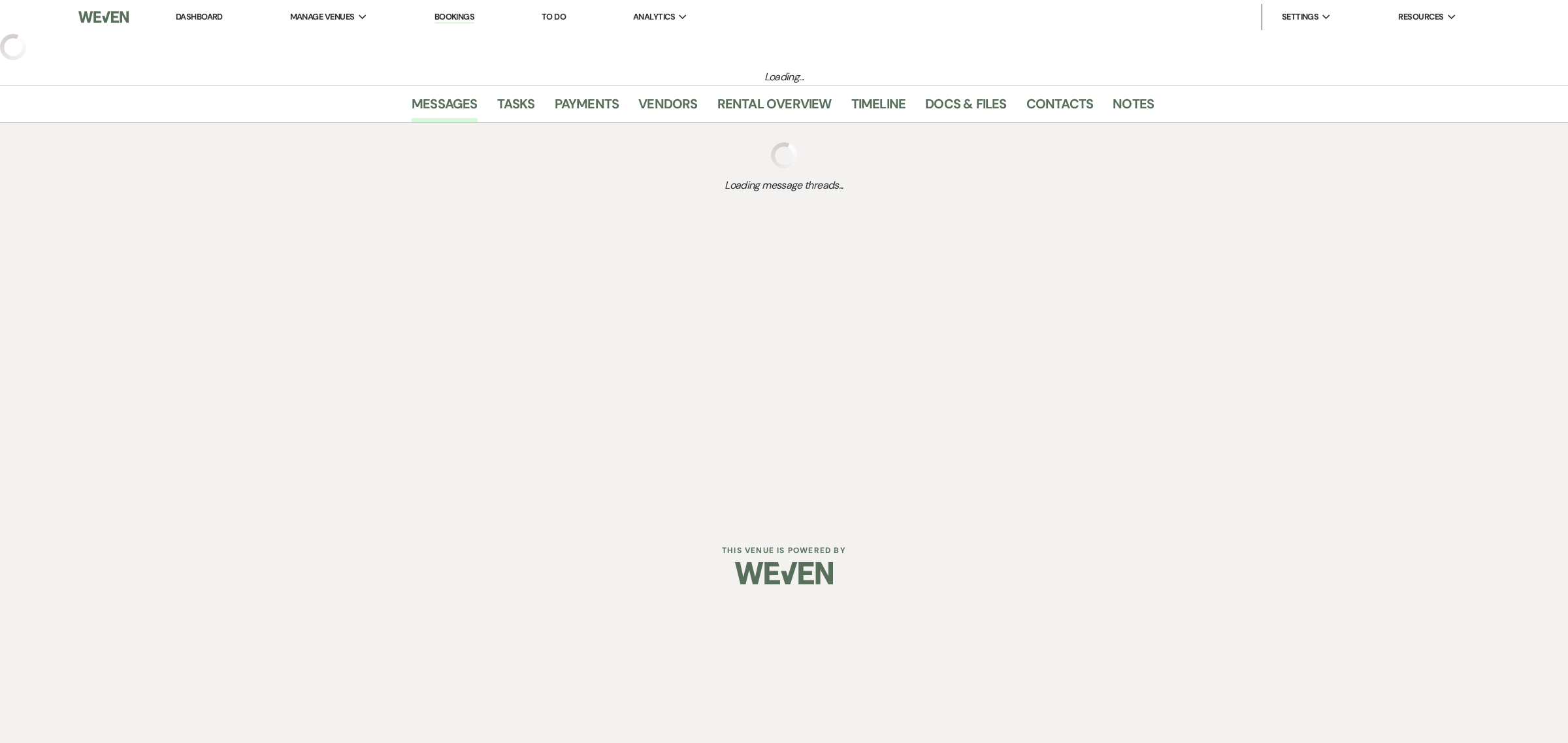
select select "3"
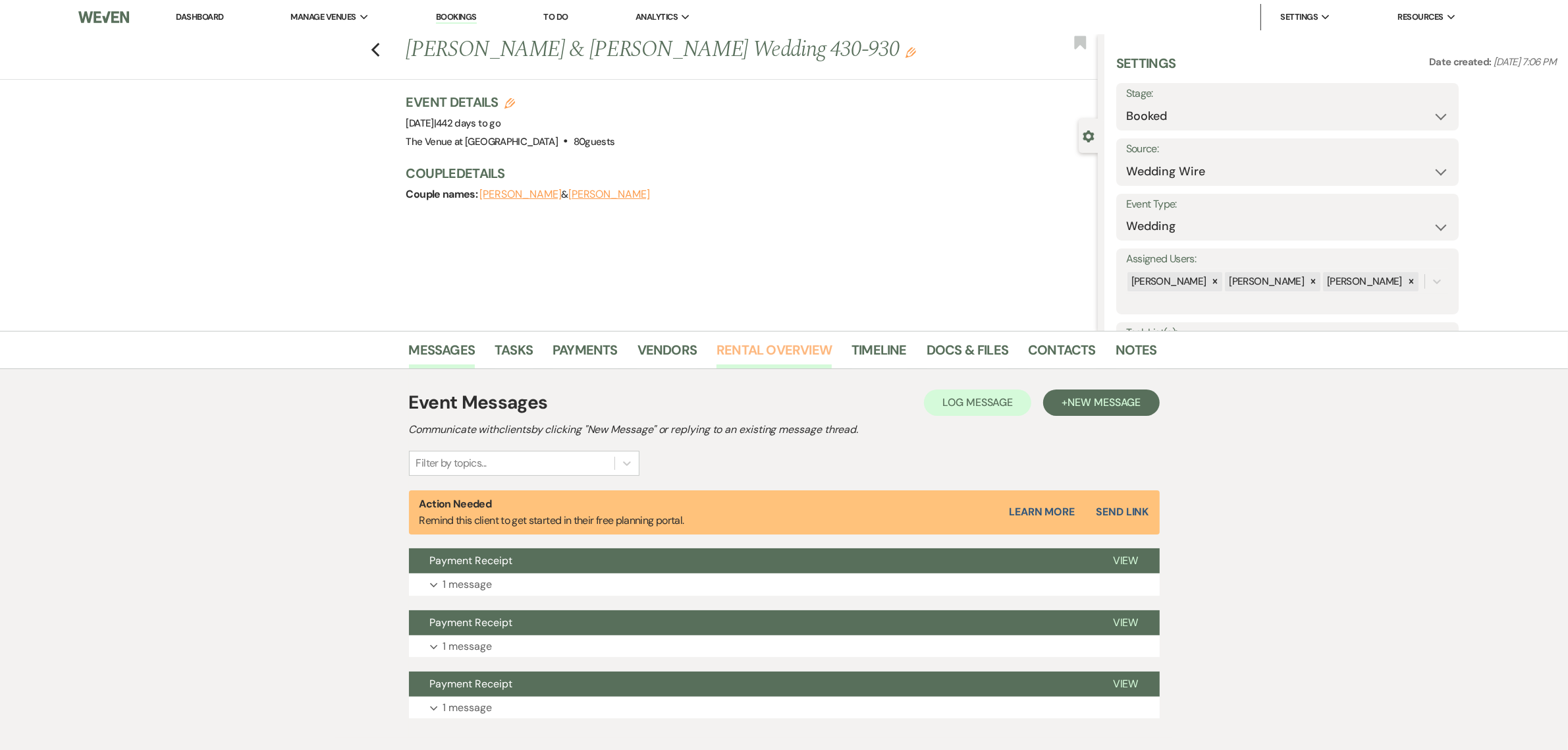
click at [752, 340] on link "Rental Overview" at bounding box center [774, 354] width 115 height 29
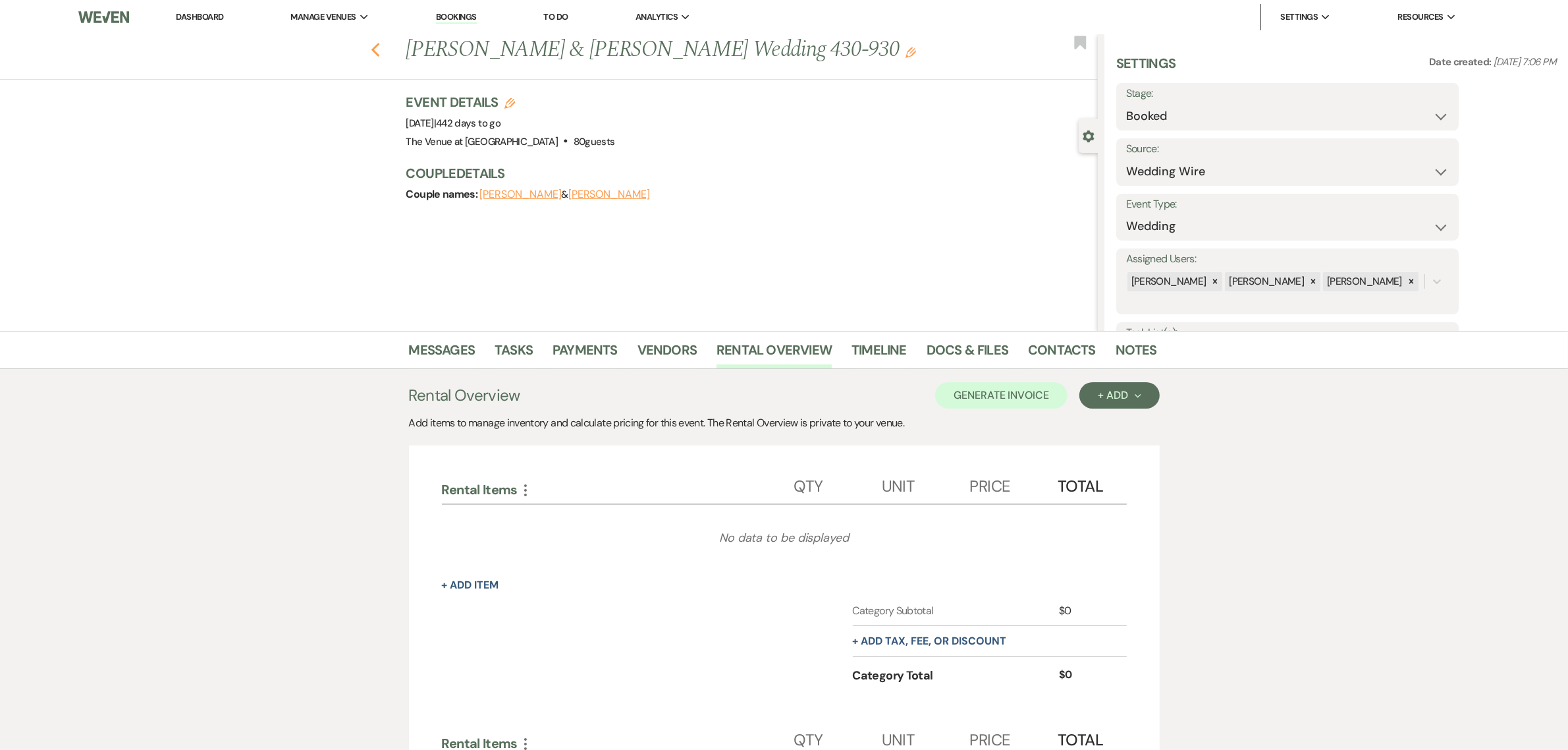
click at [378, 50] on use "button" at bounding box center [375, 50] width 9 height 15
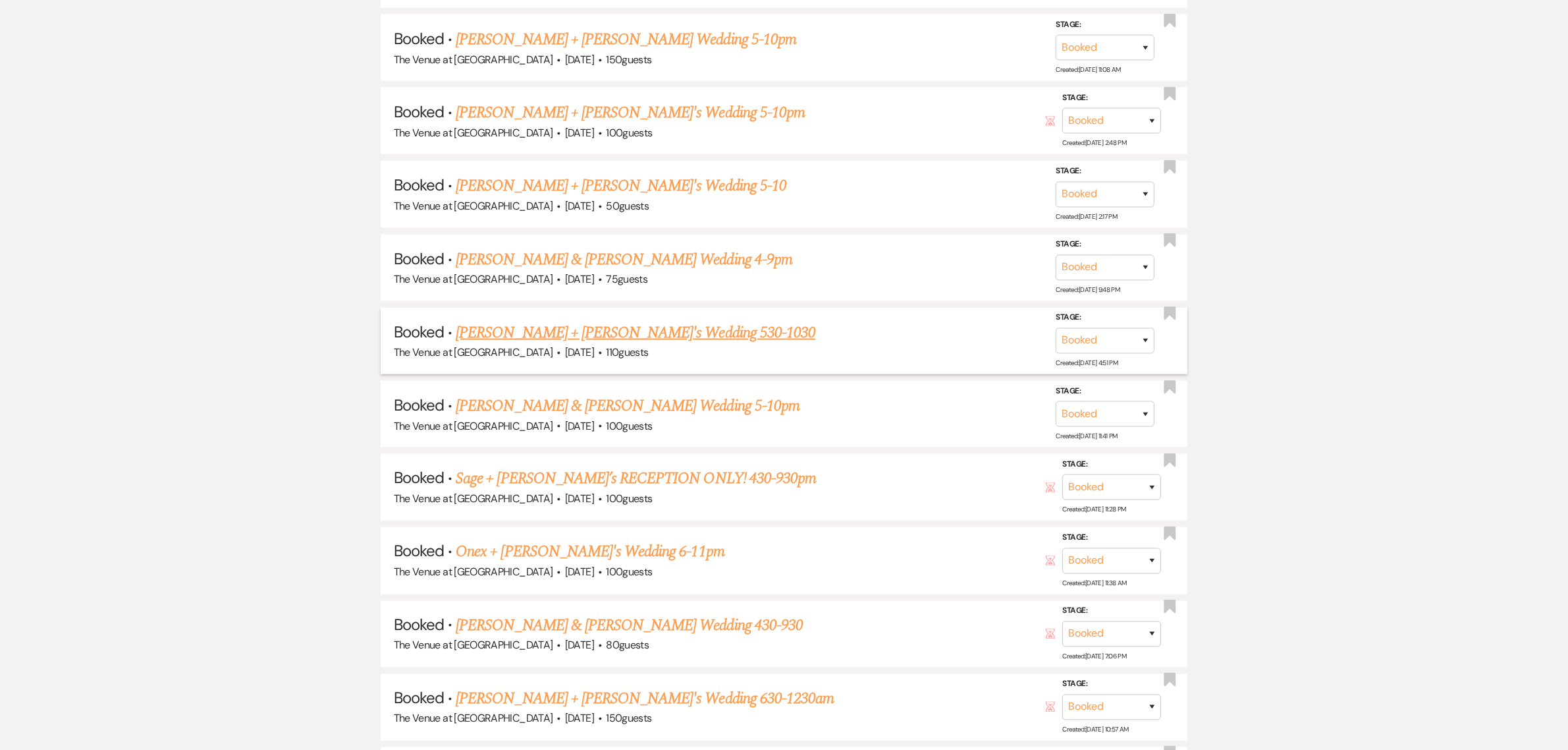
scroll to position [2718, 0]
